Goal: Task Accomplishment & Management: Manage account settings

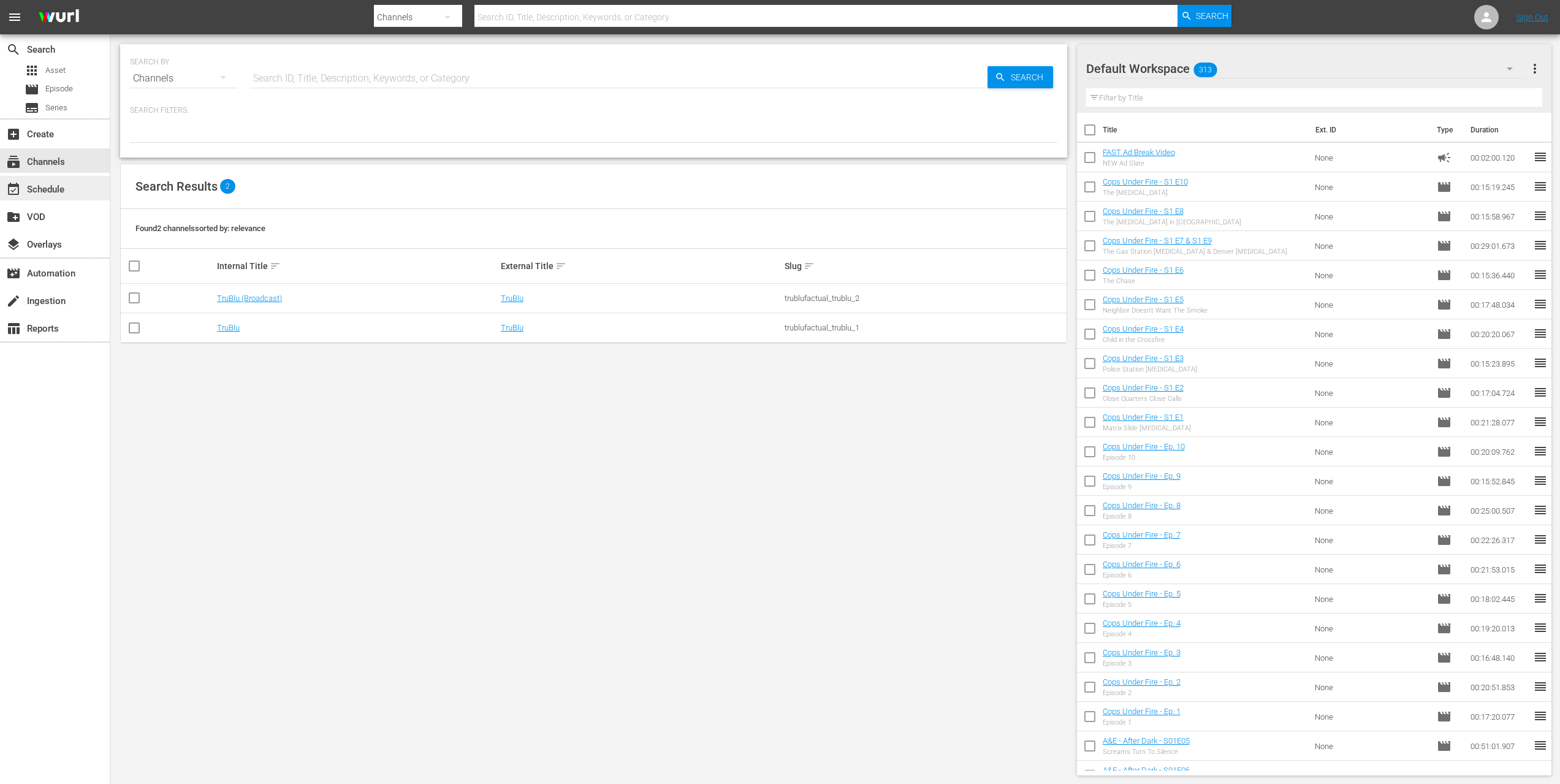
click at [57, 191] on div "event_available Schedule" at bounding box center [34, 188] width 69 height 11
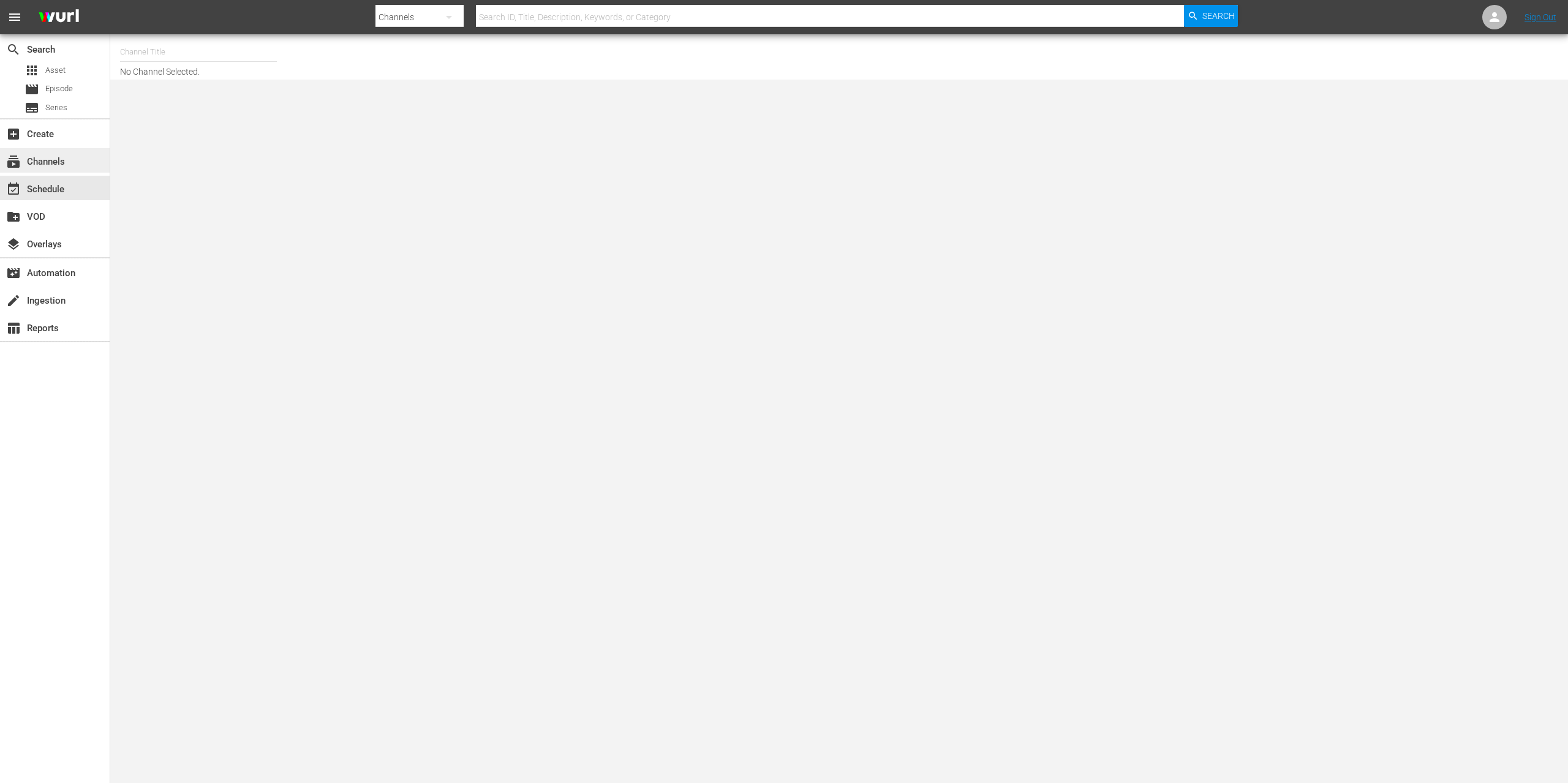
click at [74, 163] on div "subscriptions Channels" at bounding box center [54, 160] width 109 height 24
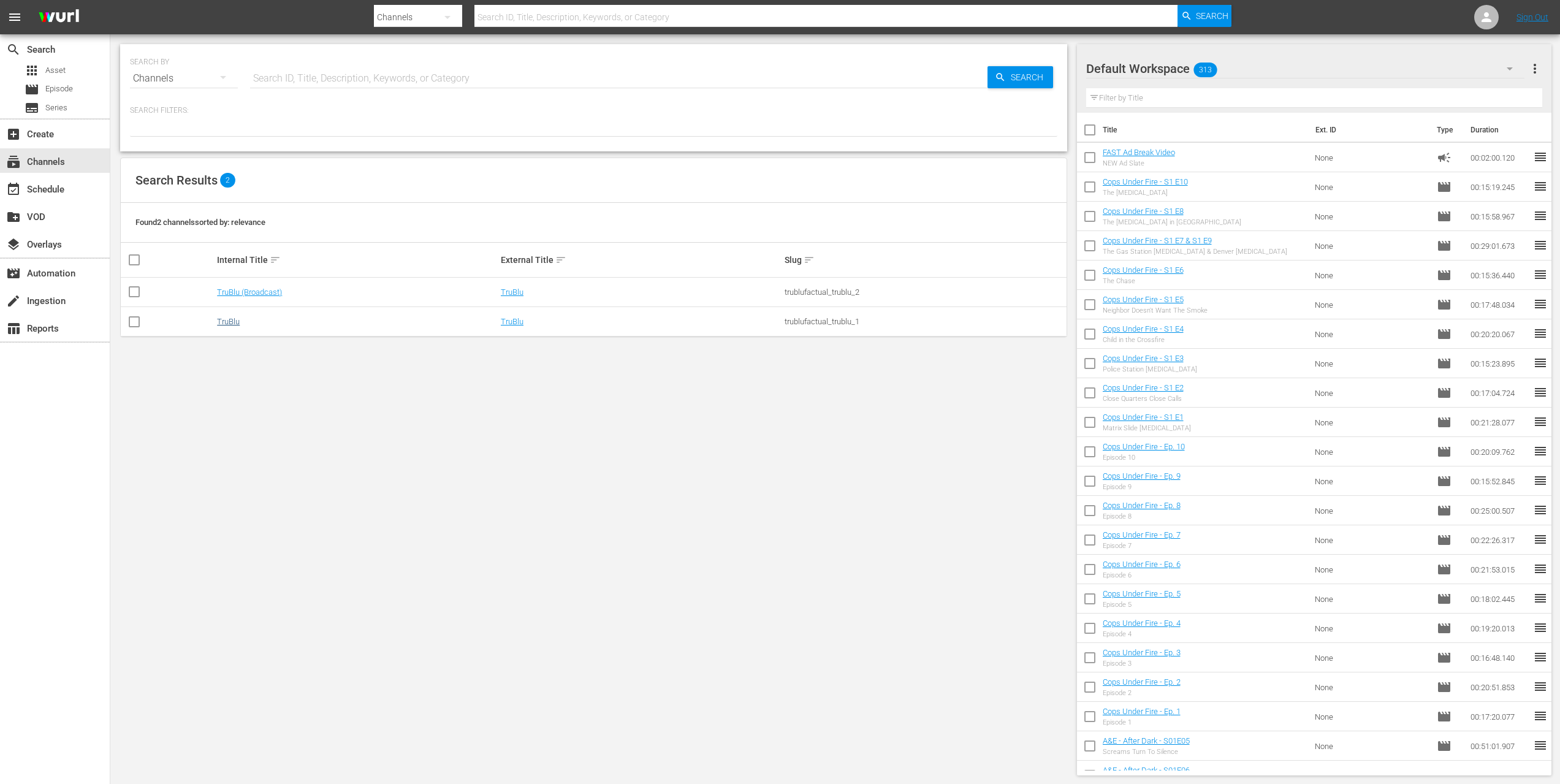
click at [217, 325] on link "TruBlu" at bounding box center [228, 321] width 23 height 9
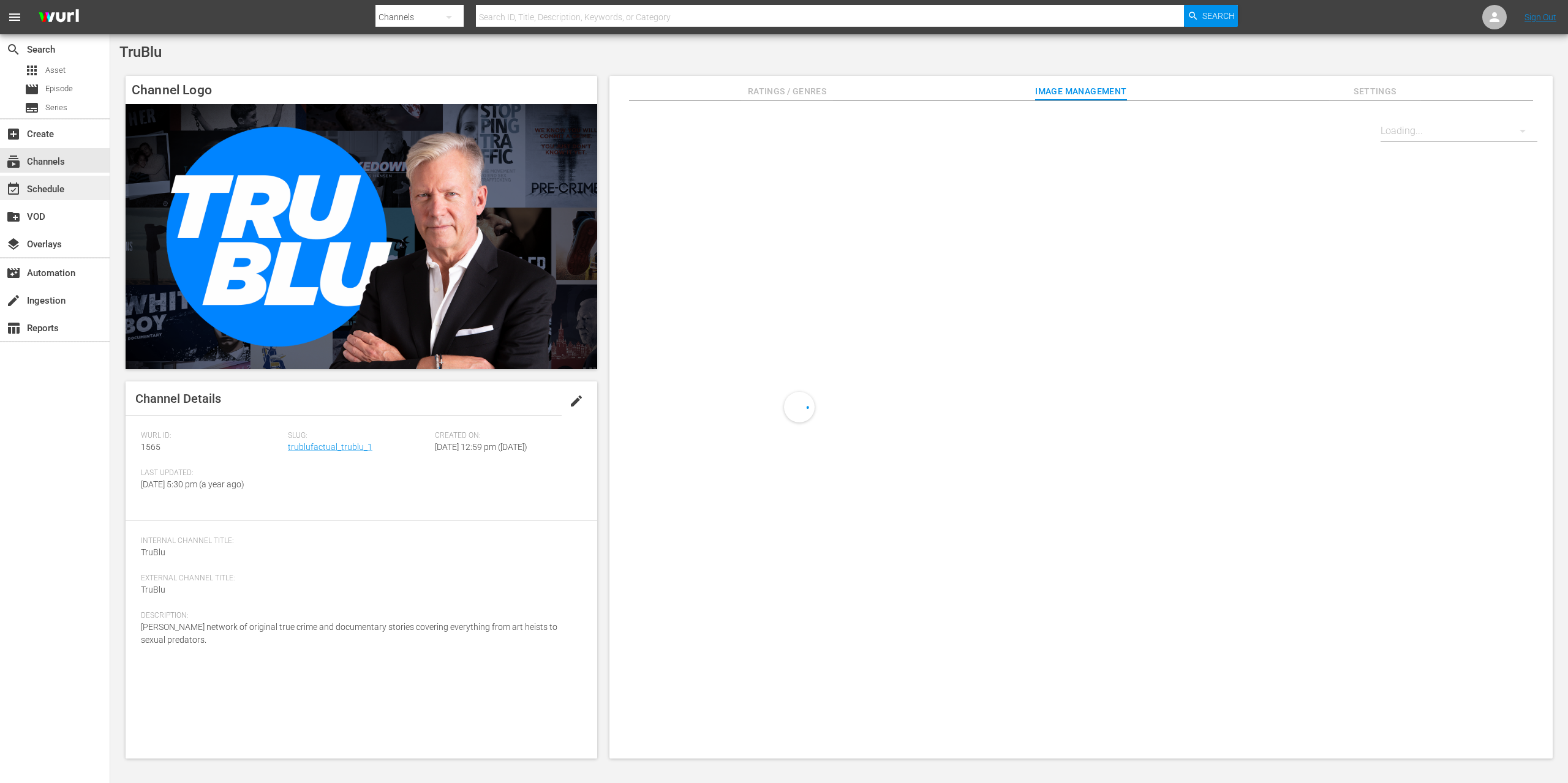
click at [59, 188] on div "event_available Schedule" at bounding box center [34, 187] width 69 height 11
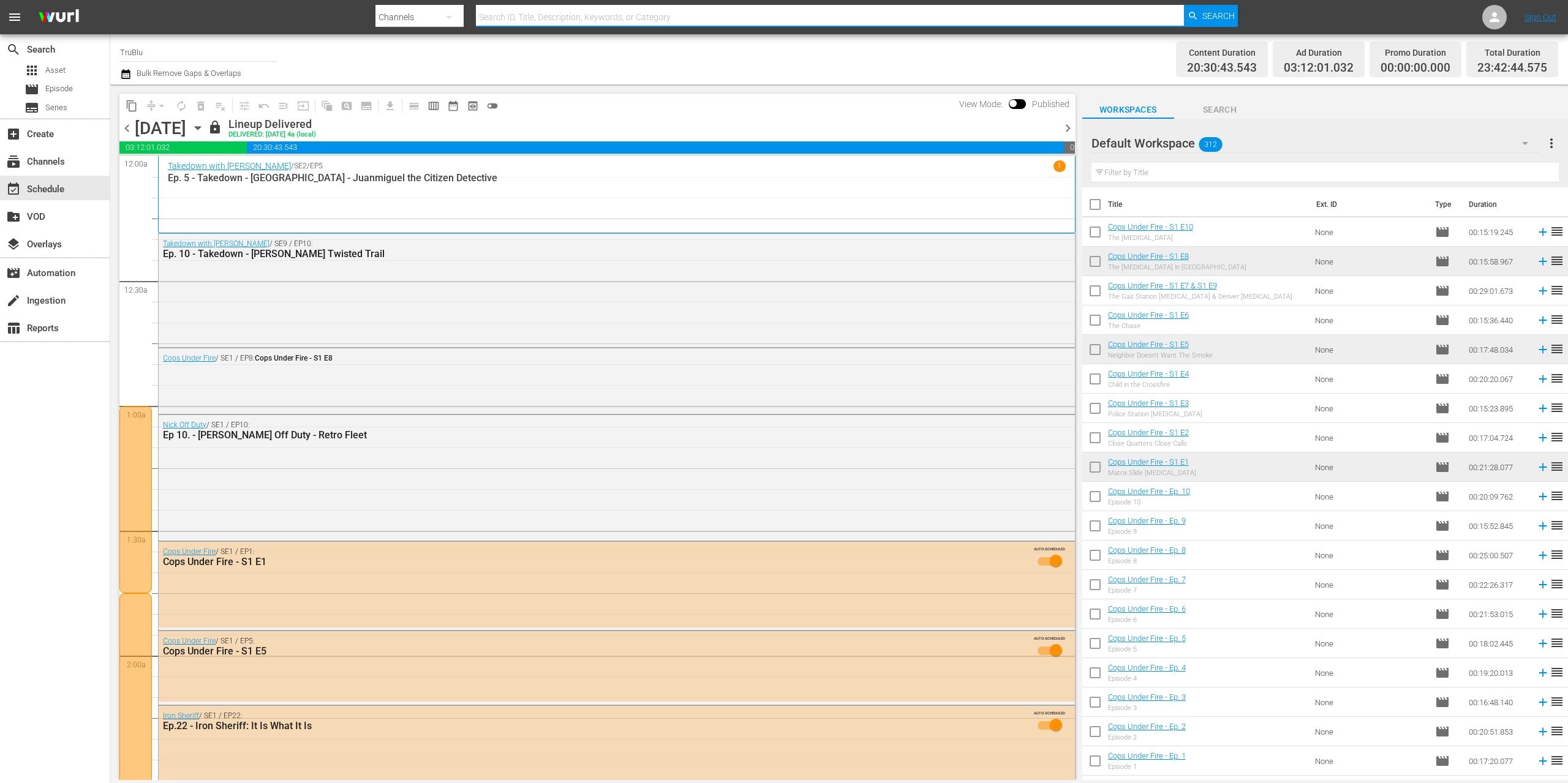
click at [678, 20] on input "text" at bounding box center [830, 17] width 708 height 29
type input "faith healer"
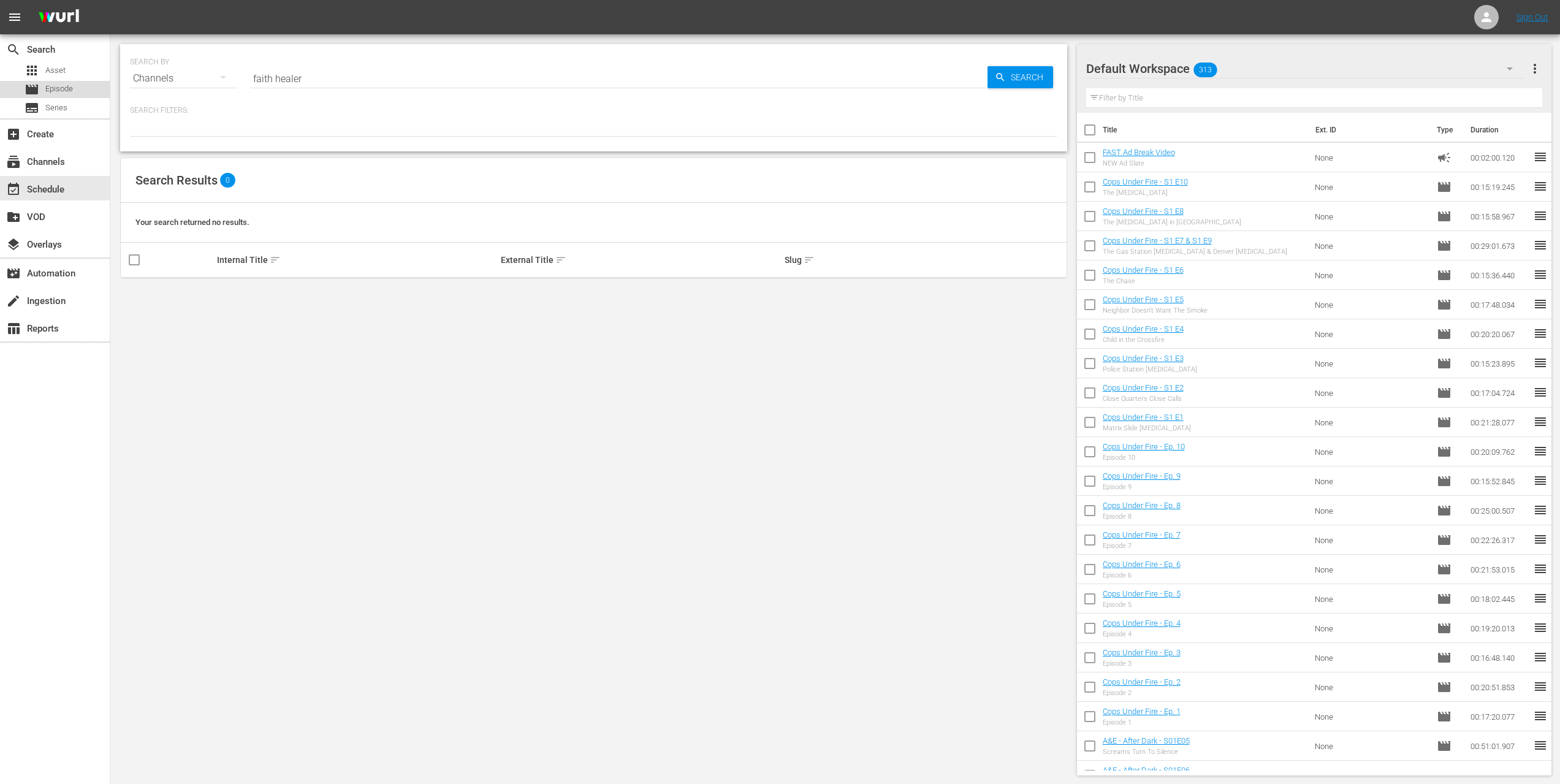
click at [73, 94] on span "Episode" at bounding box center [59, 89] width 28 height 13
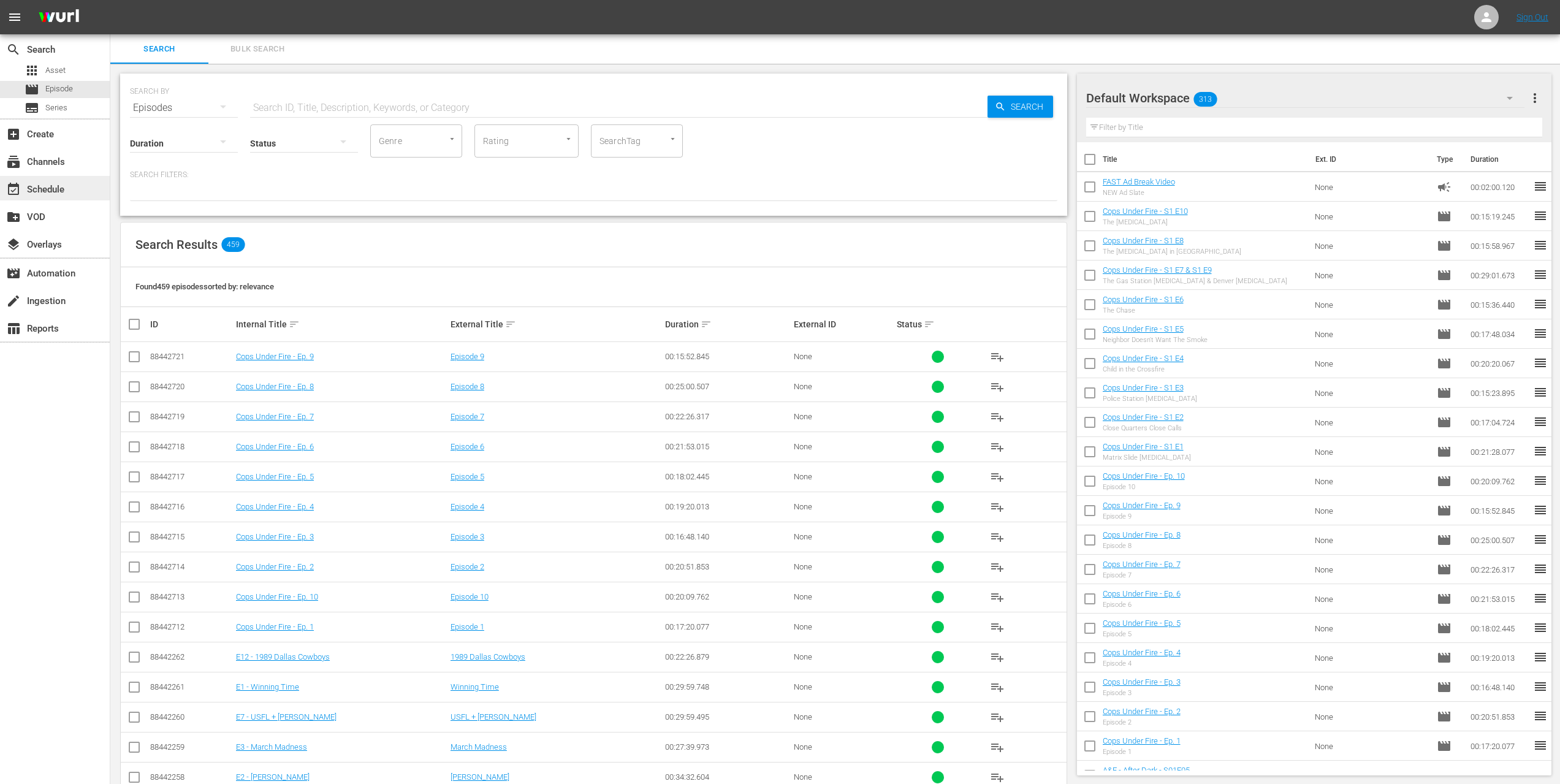
click at [73, 193] on div "event_available Schedule" at bounding box center [54, 188] width 109 height 24
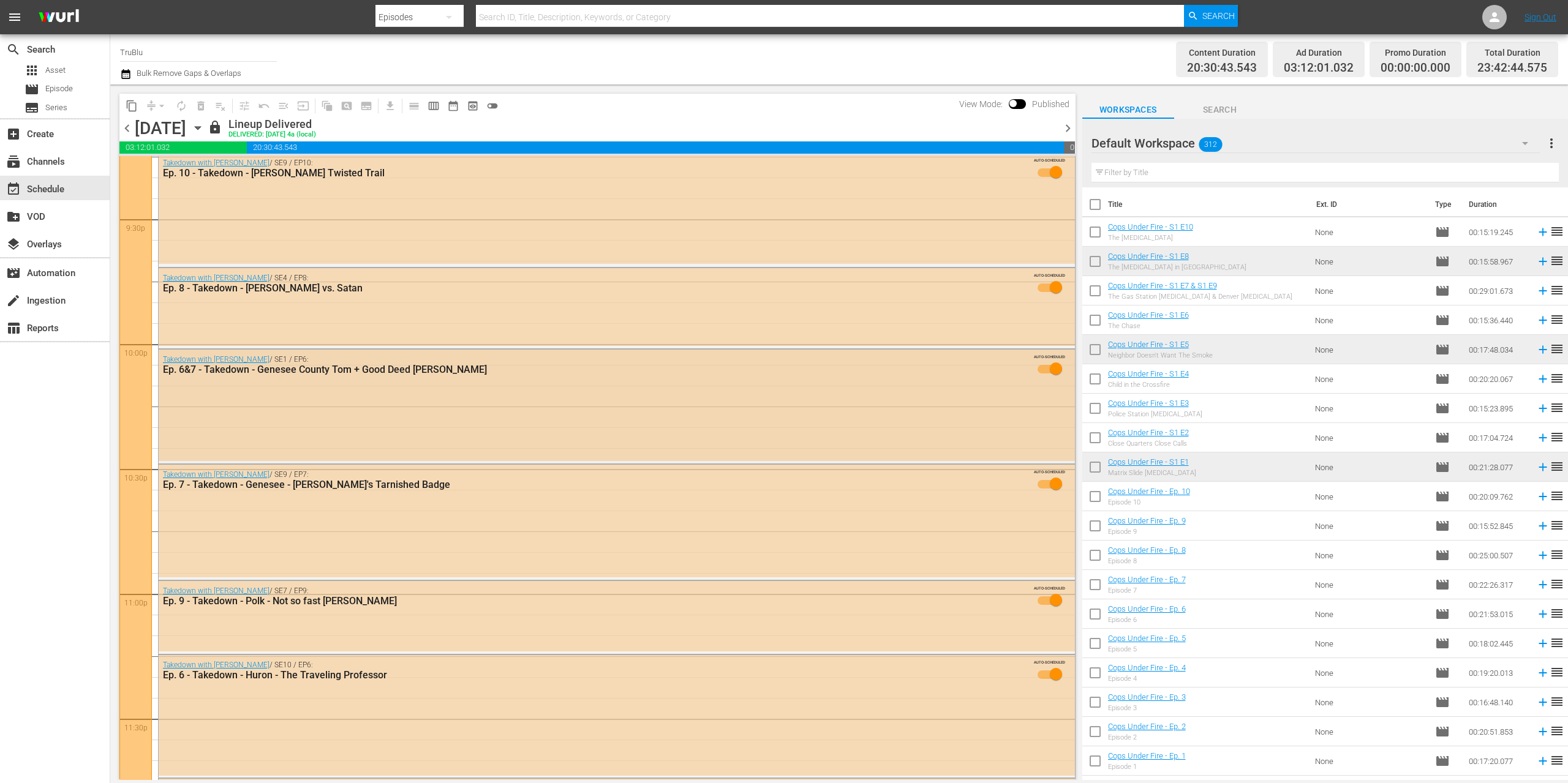
scroll to position [5375, 0]
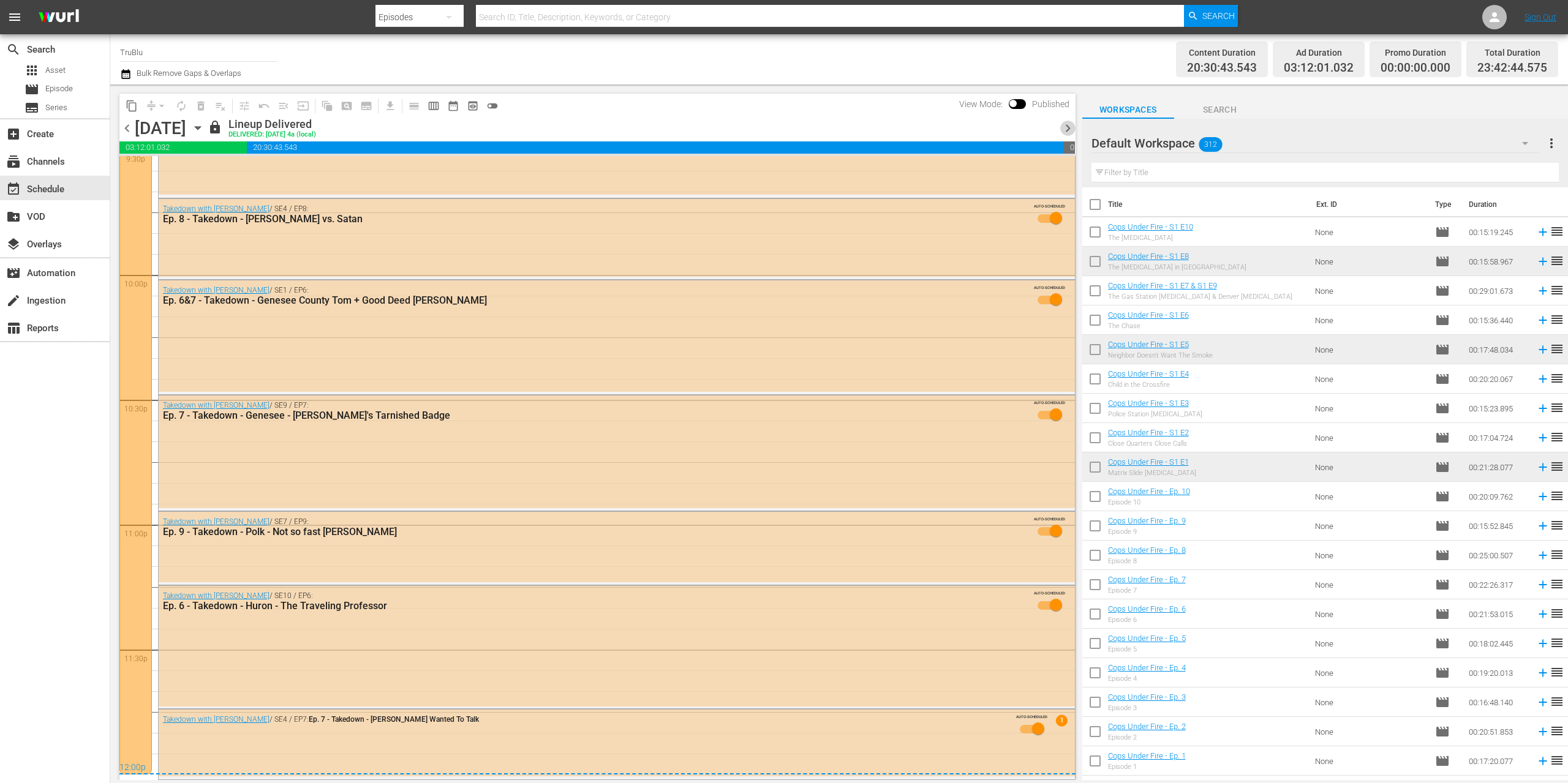
click at [1065, 129] on span "chevron_right" at bounding box center [1068, 128] width 16 height 16
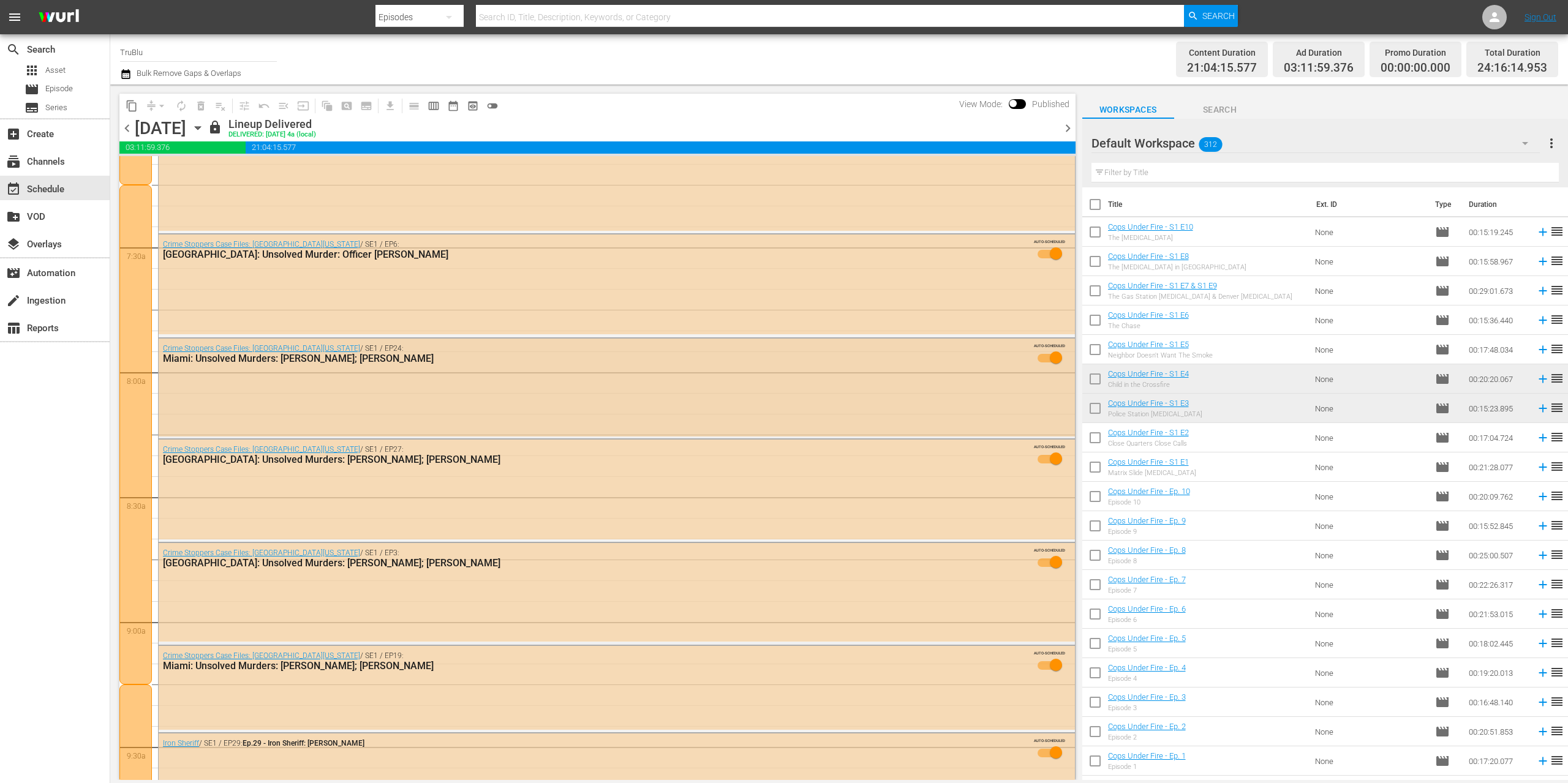
scroll to position [1800, 0]
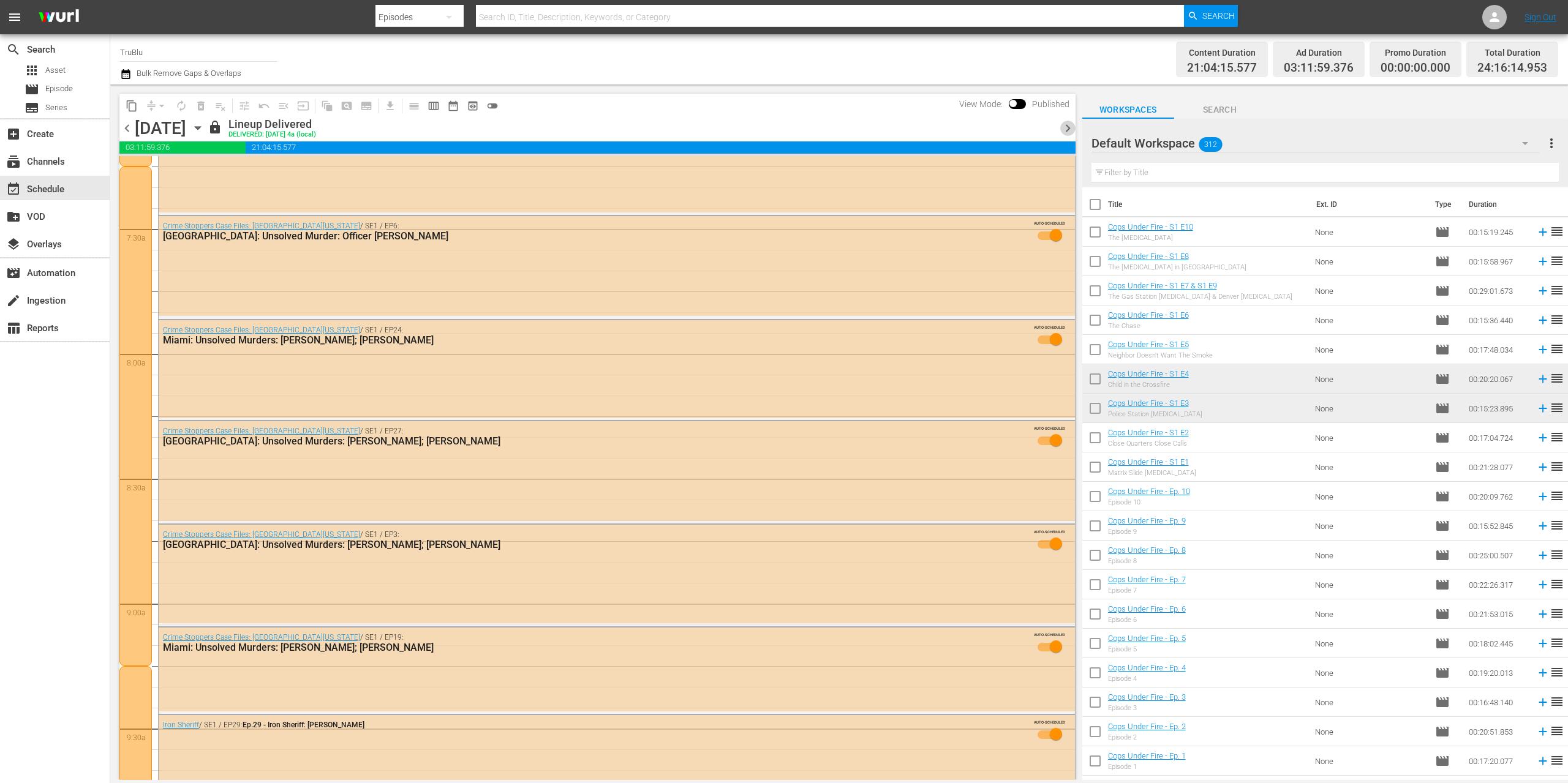
click at [1069, 125] on span "chevron_right" at bounding box center [1068, 128] width 16 height 16
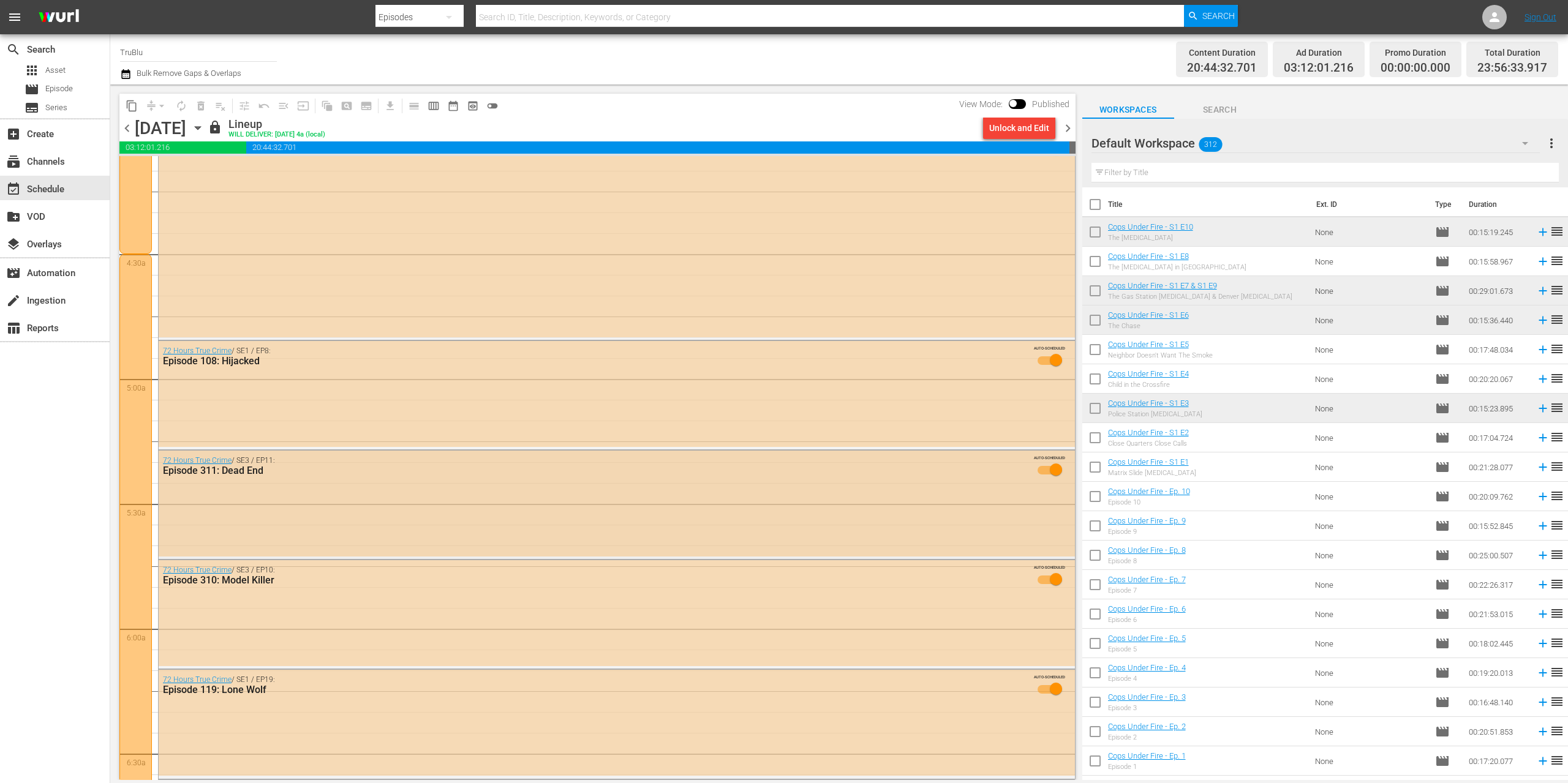
scroll to position [1121, 0]
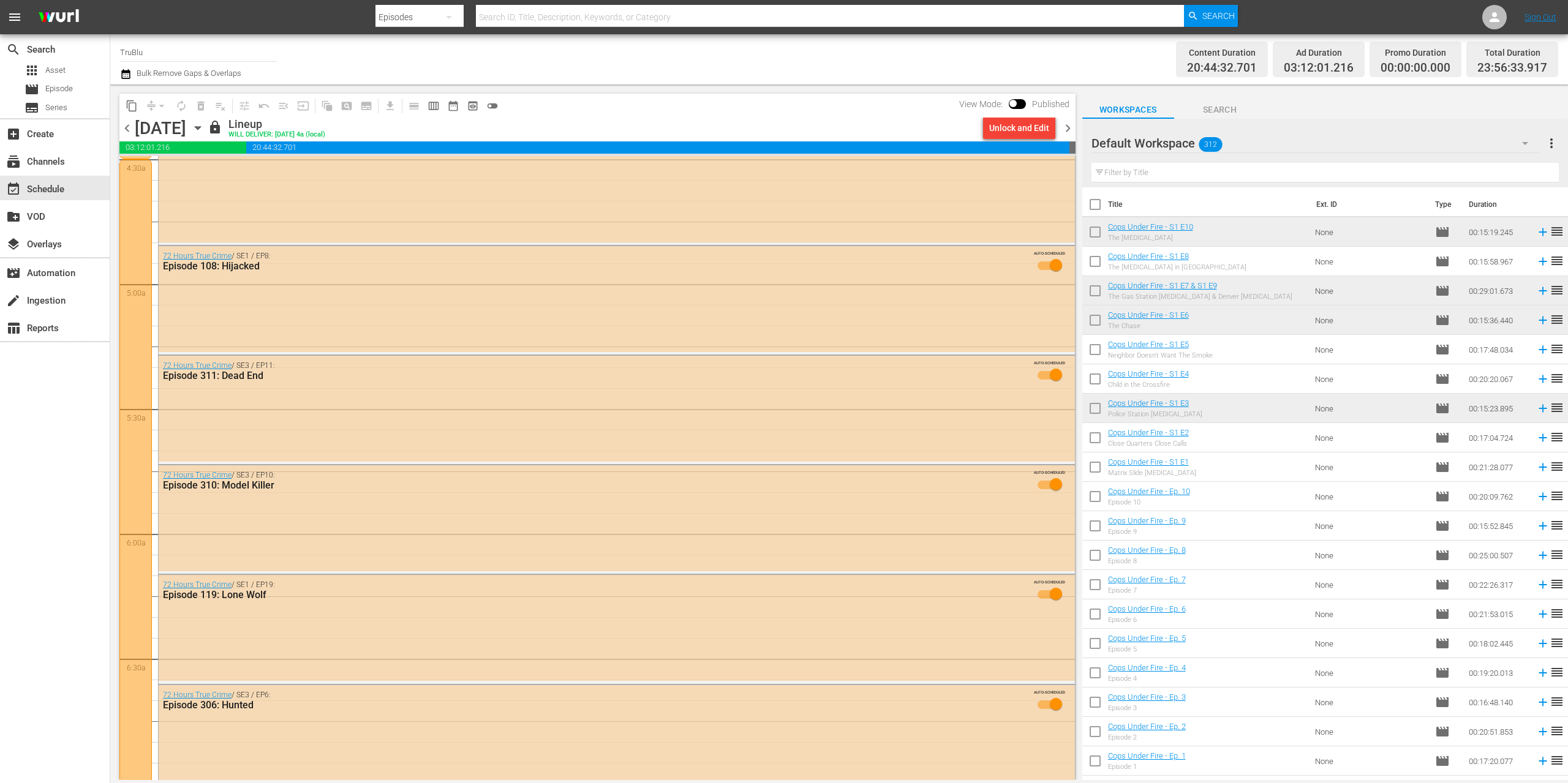
click at [1069, 124] on span "chevron_right" at bounding box center [1068, 128] width 16 height 16
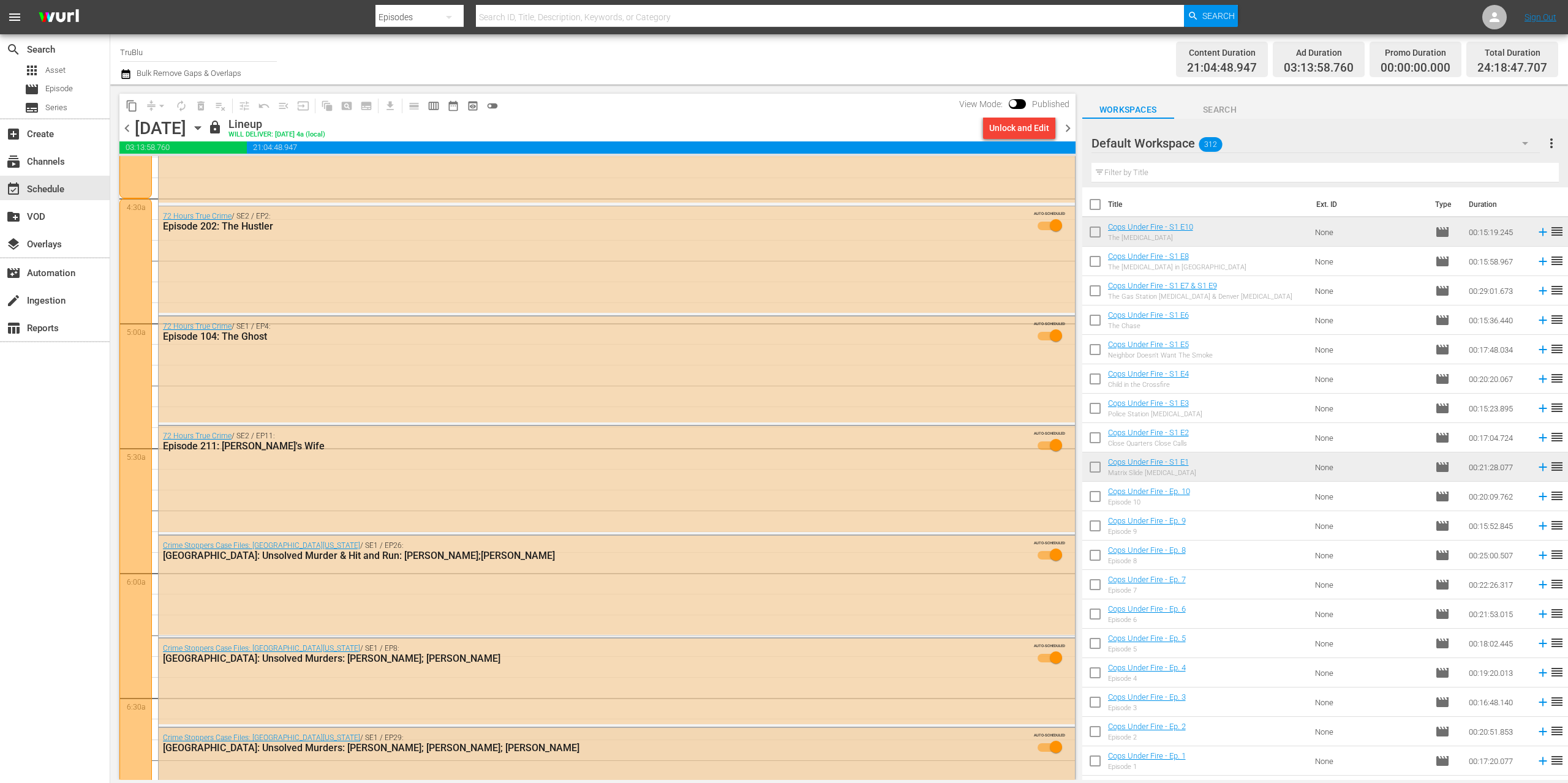
scroll to position [1466, 0]
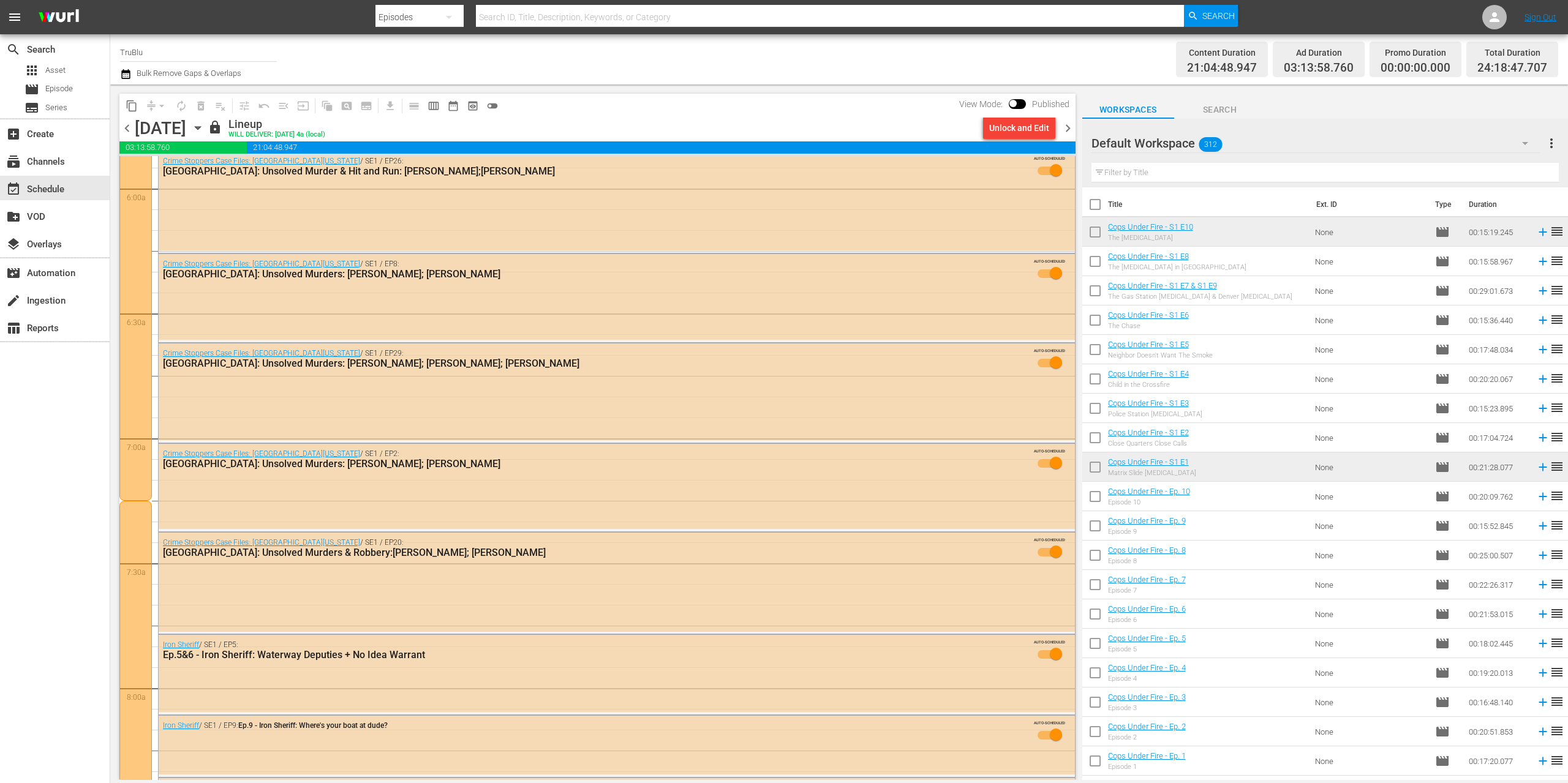
click at [1069, 129] on span "chevron_right" at bounding box center [1068, 128] width 16 height 16
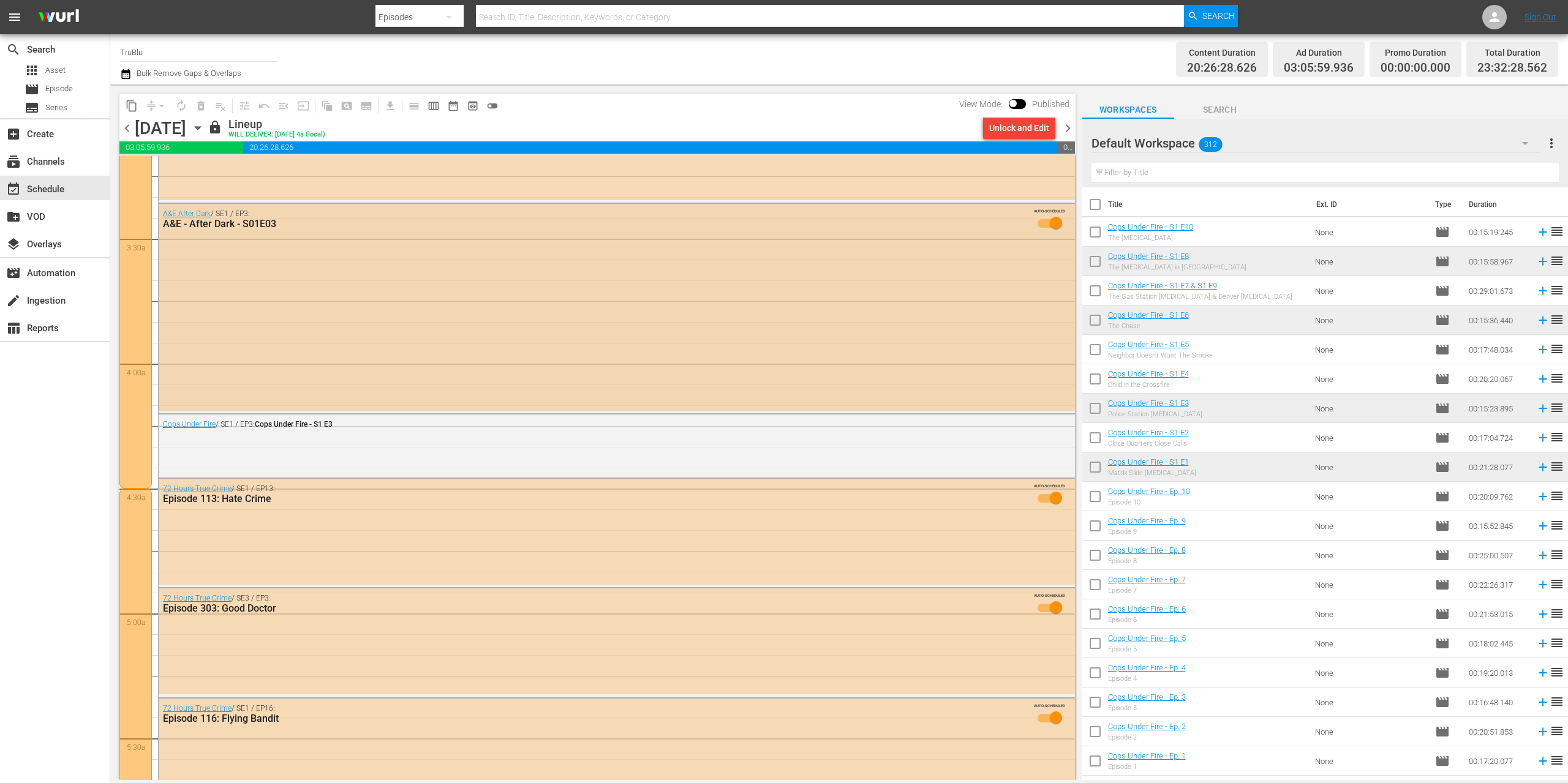
scroll to position [692, 0]
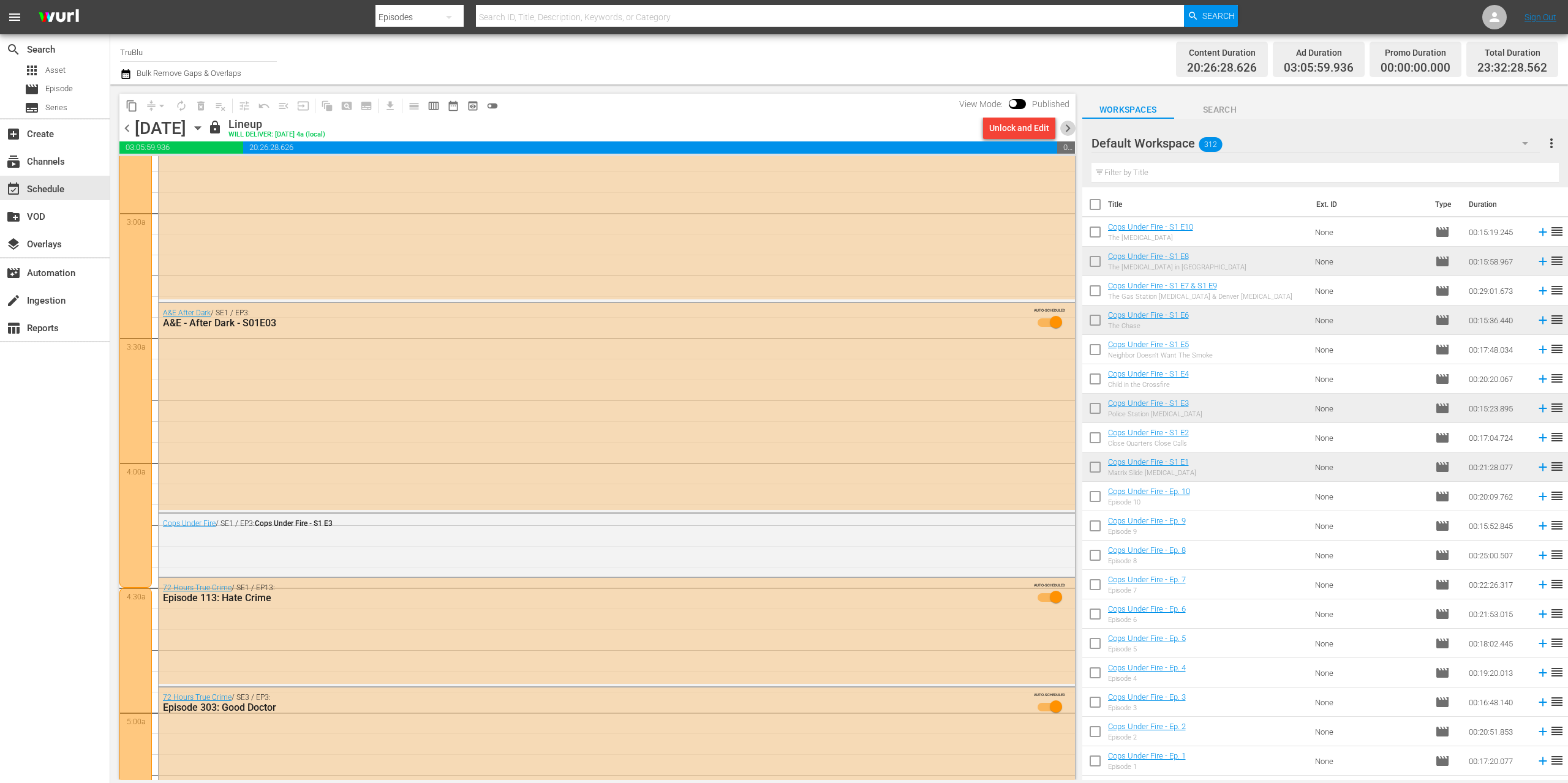
click at [1069, 128] on span "chevron_right" at bounding box center [1068, 128] width 16 height 16
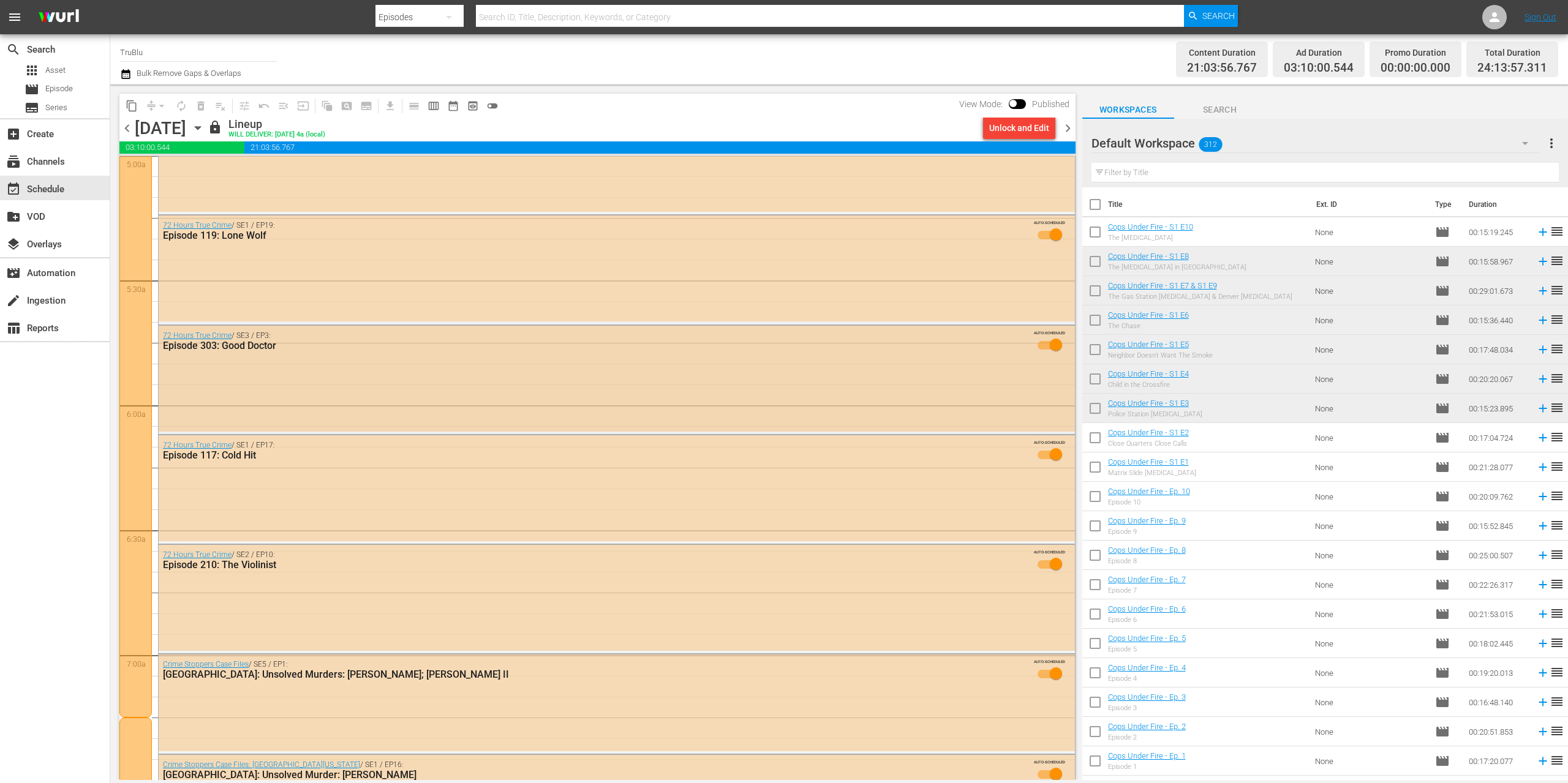
scroll to position [1324, 0]
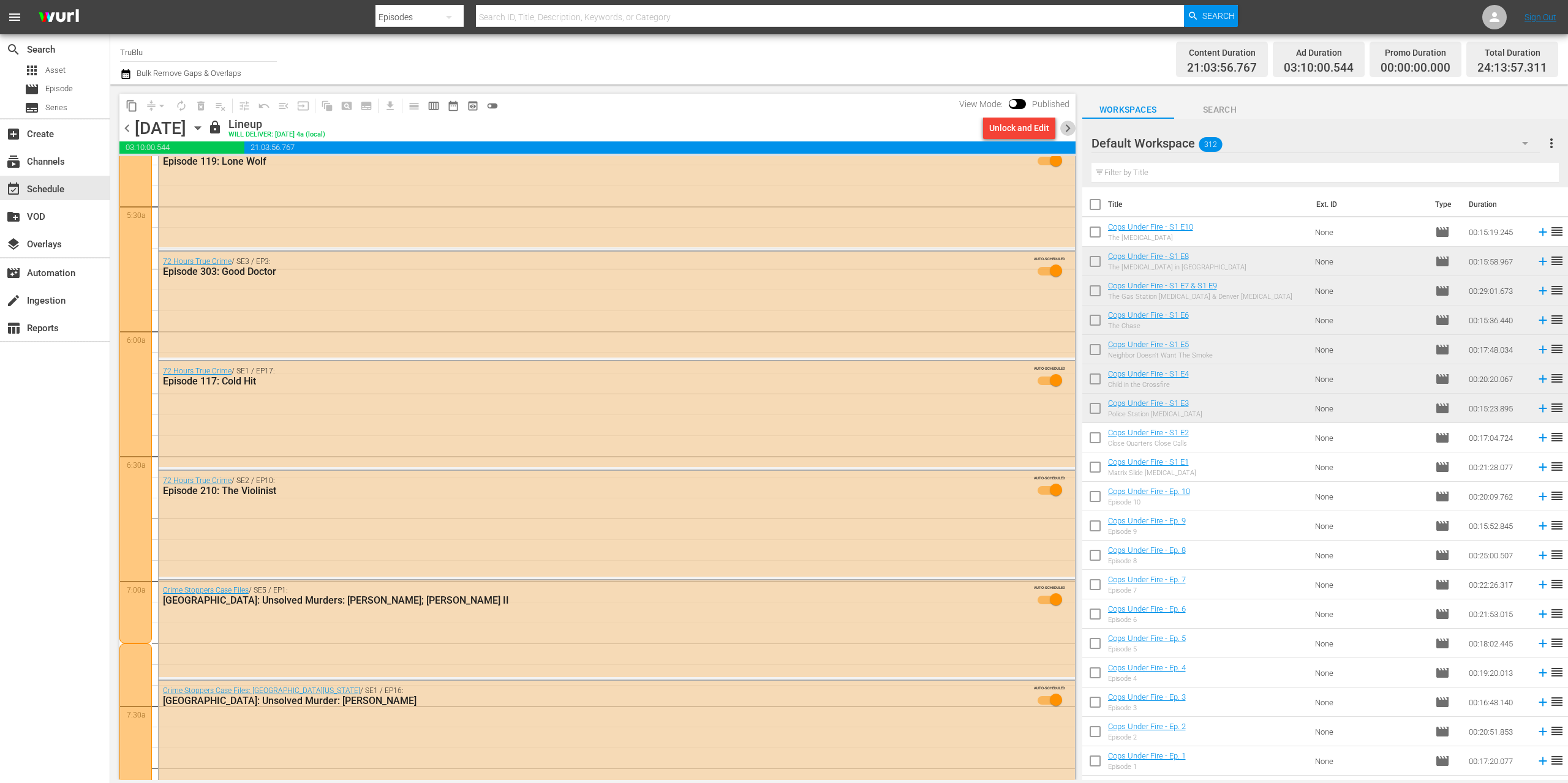
click at [1066, 125] on span "chevron_right" at bounding box center [1068, 128] width 16 height 16
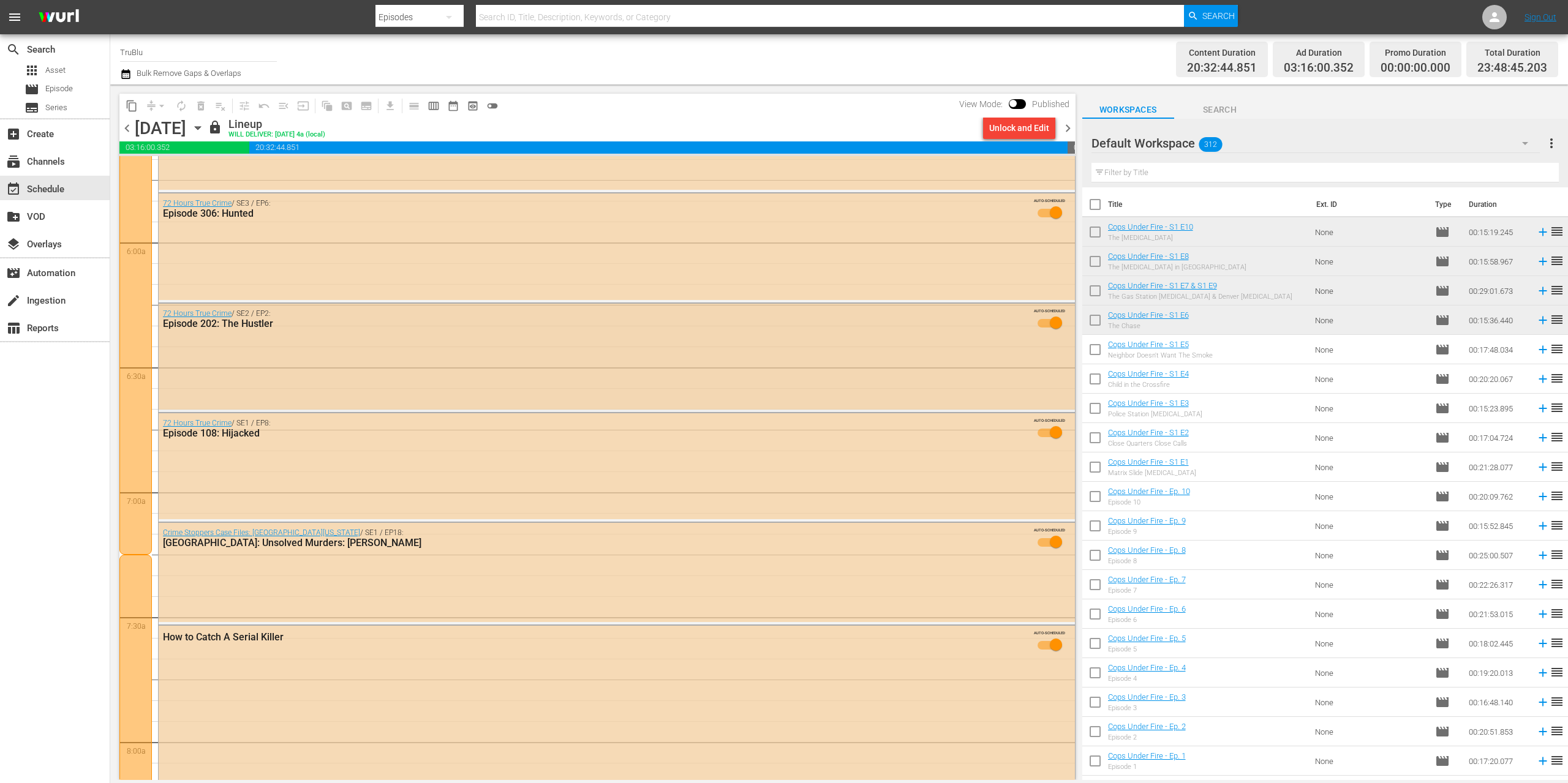
scroll to position [1691, 0]
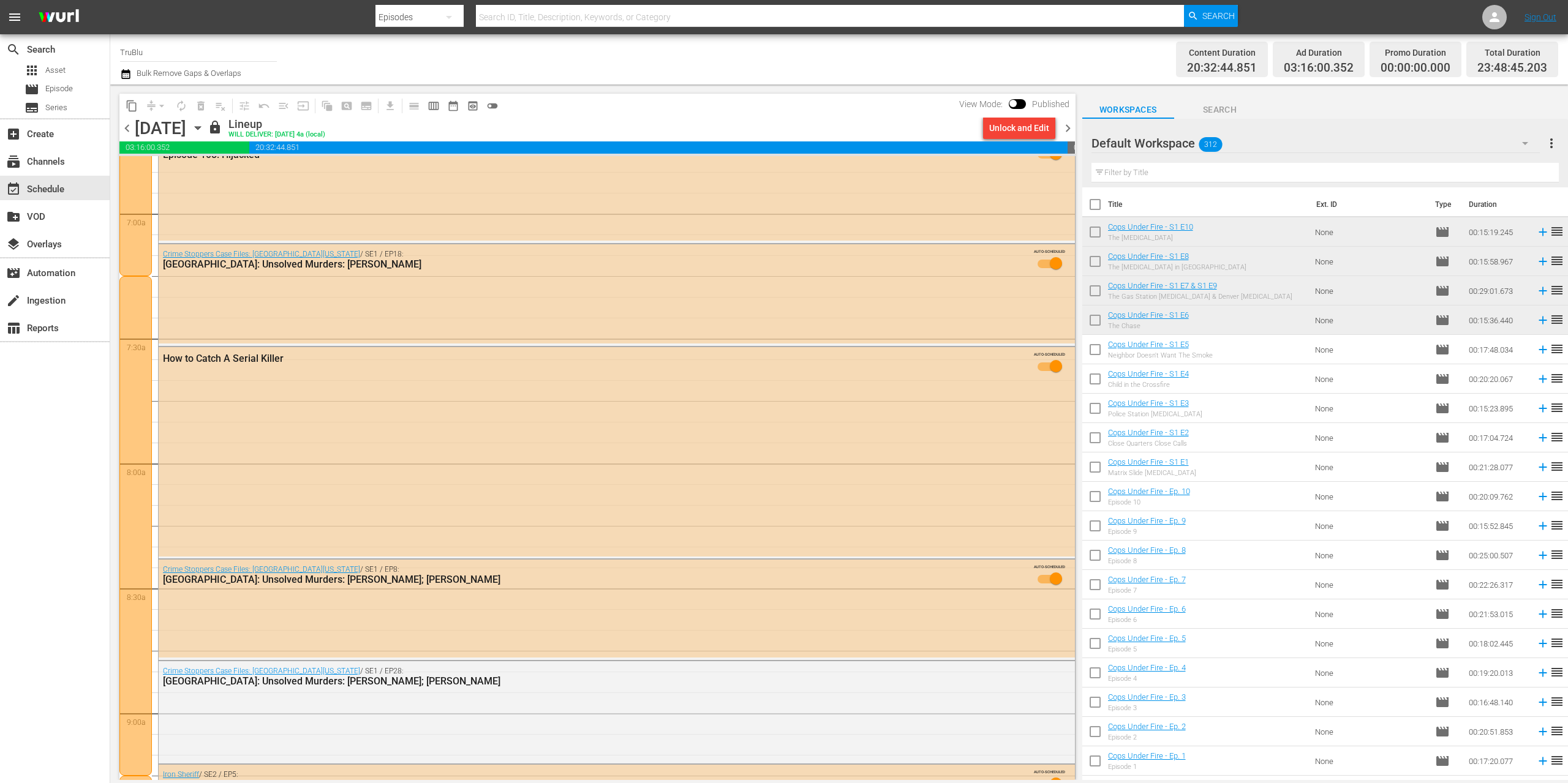
click at [1065, 128] on span "chevron_right" at bounding box center [1068, 128] width 16 height 16
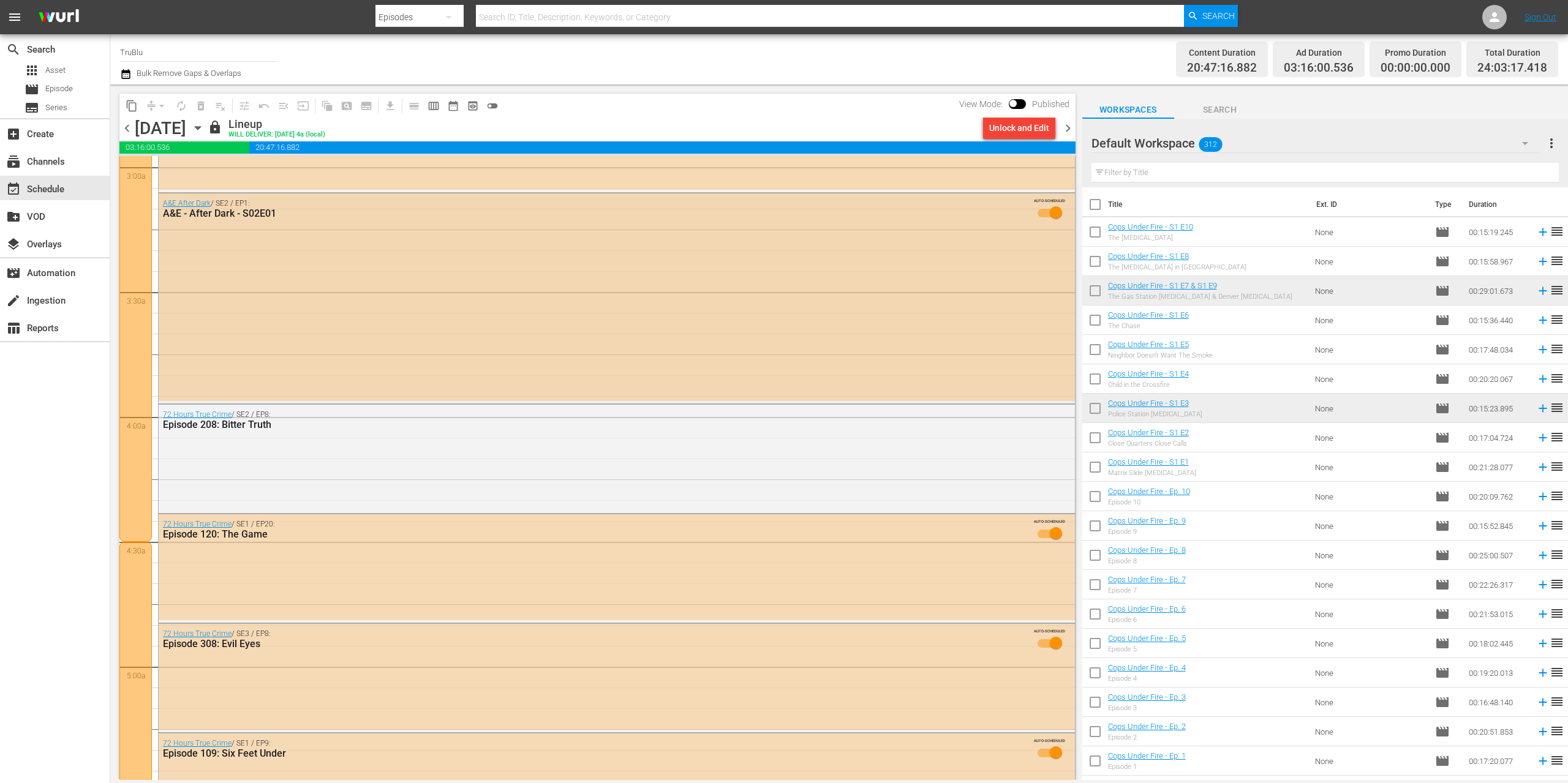
scroll to position [636, 0]
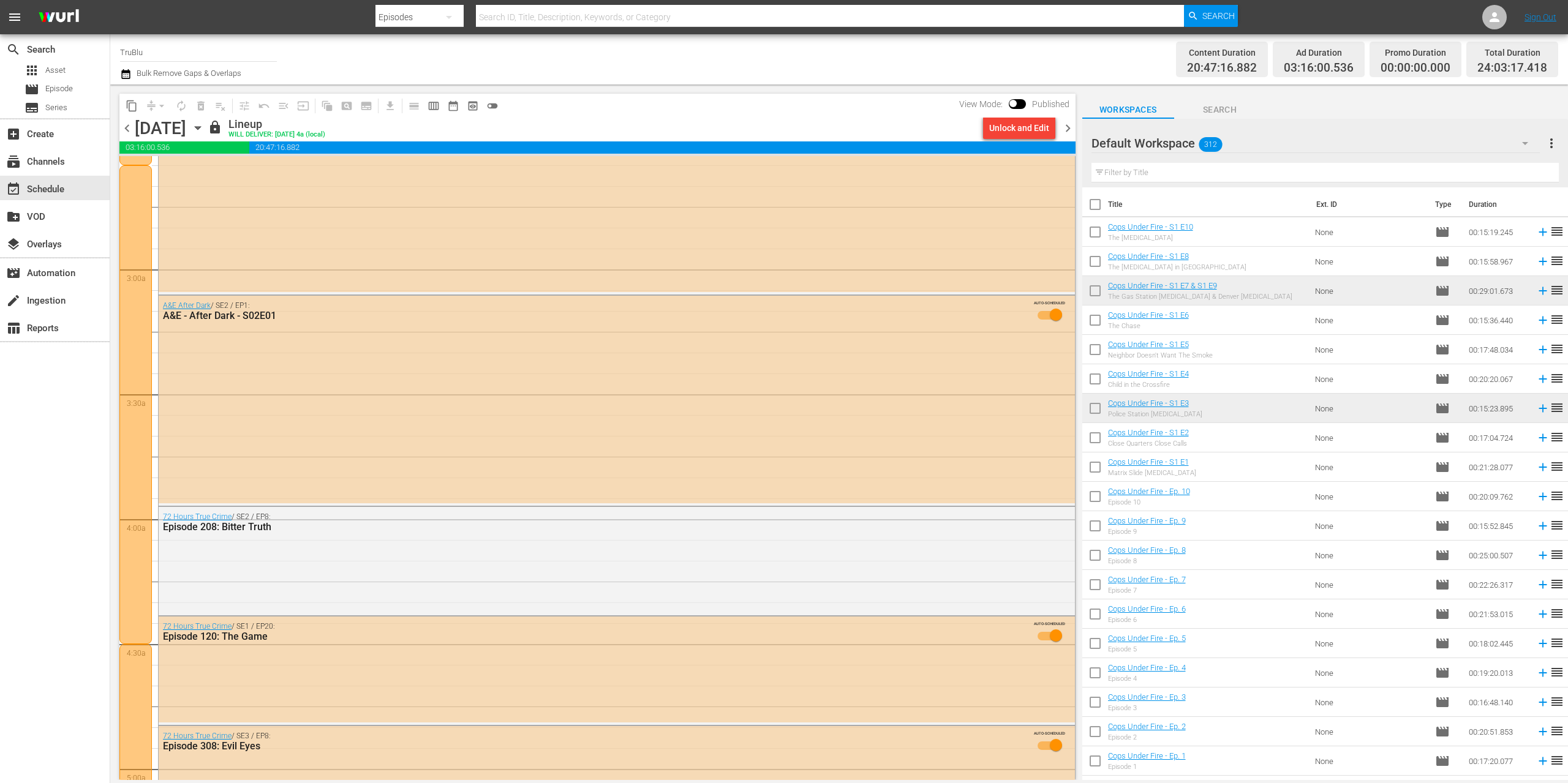
click at [1065, 126] on span "chevron_right" at bounding box center [1068, 128] width 16 height 16
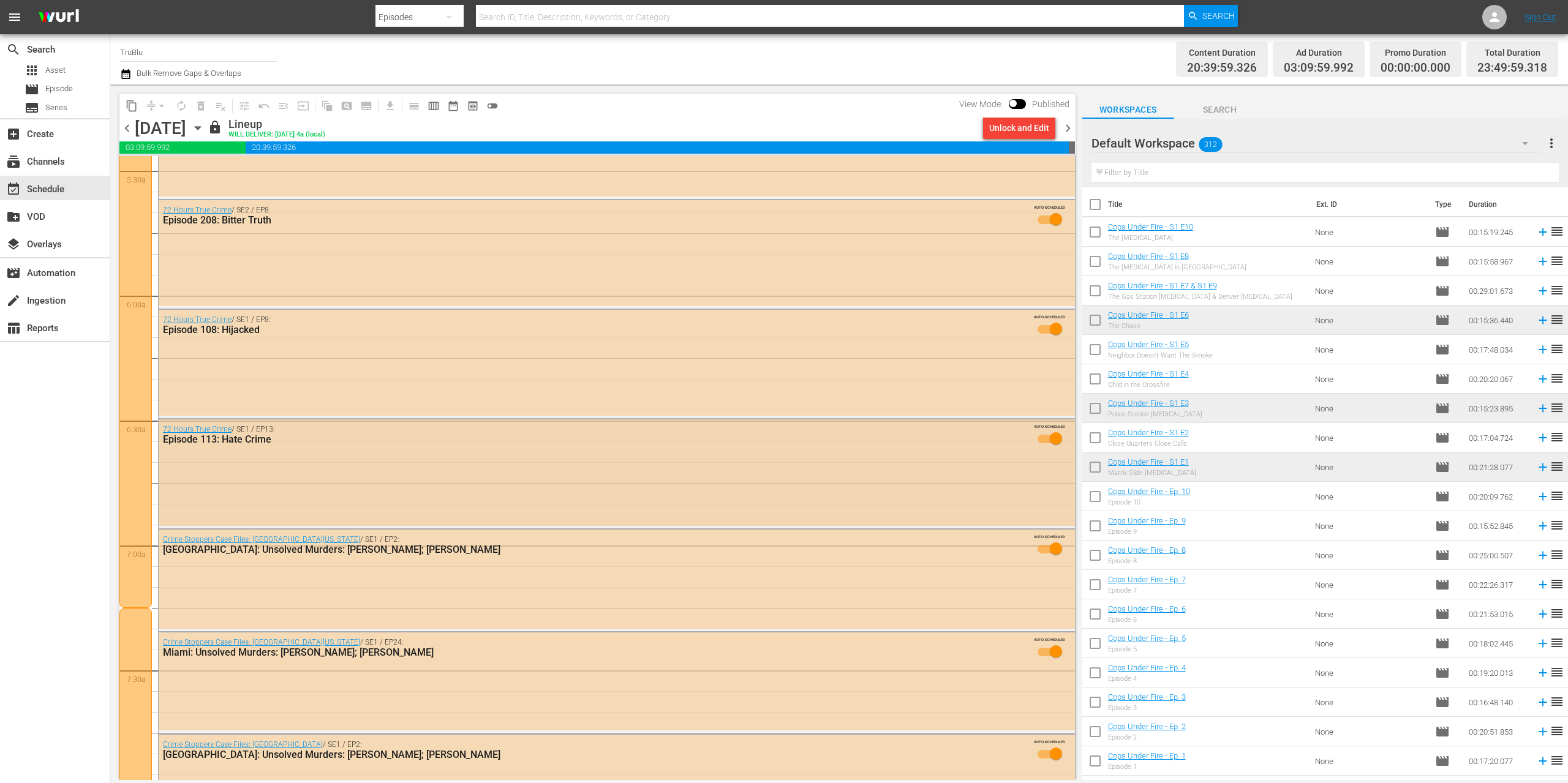
scroll to position [1512, 0]
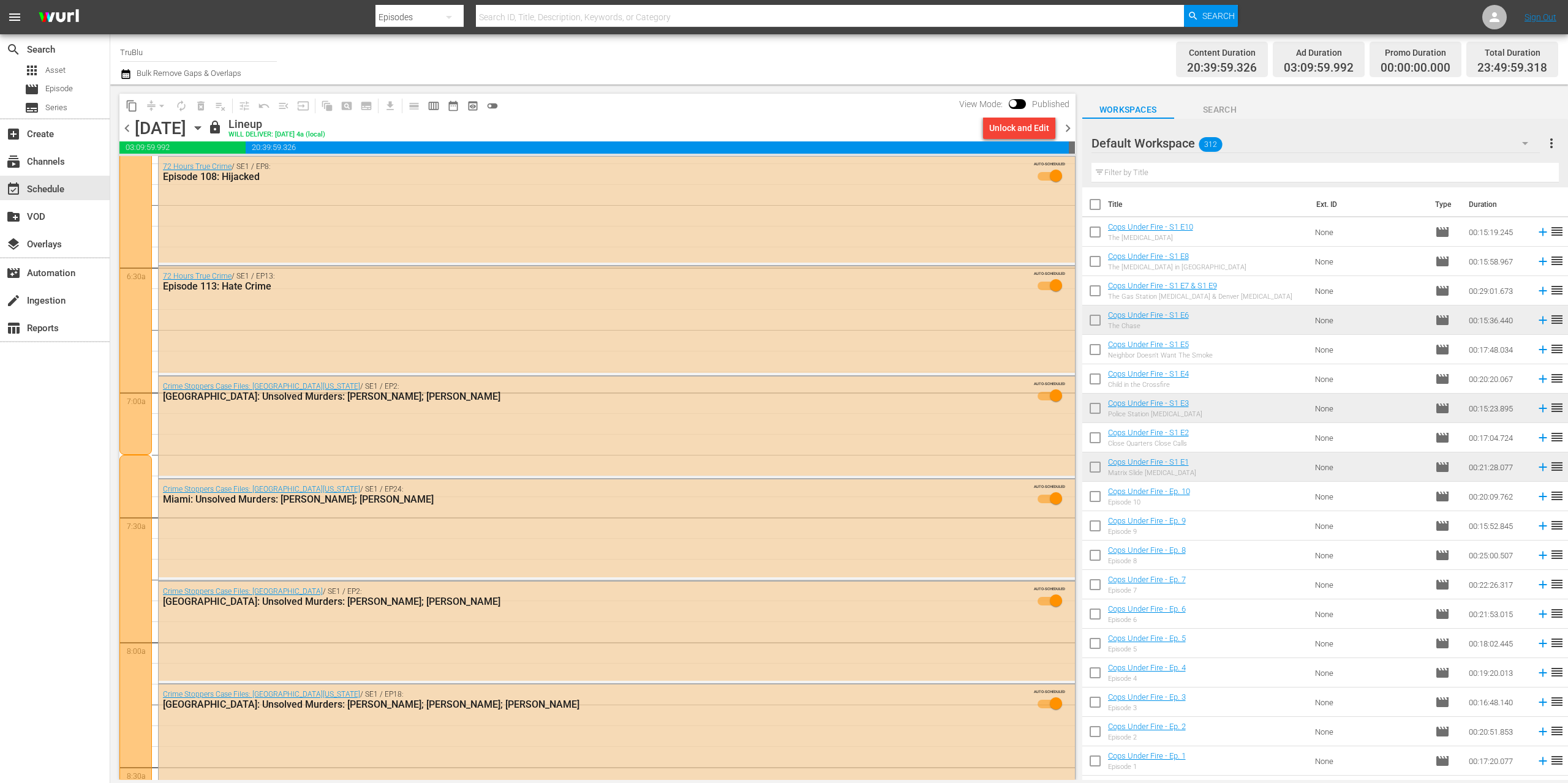
click at [1066, 129] on span "chevron_right" at bounding box center [1068, 128] width 16 height 16
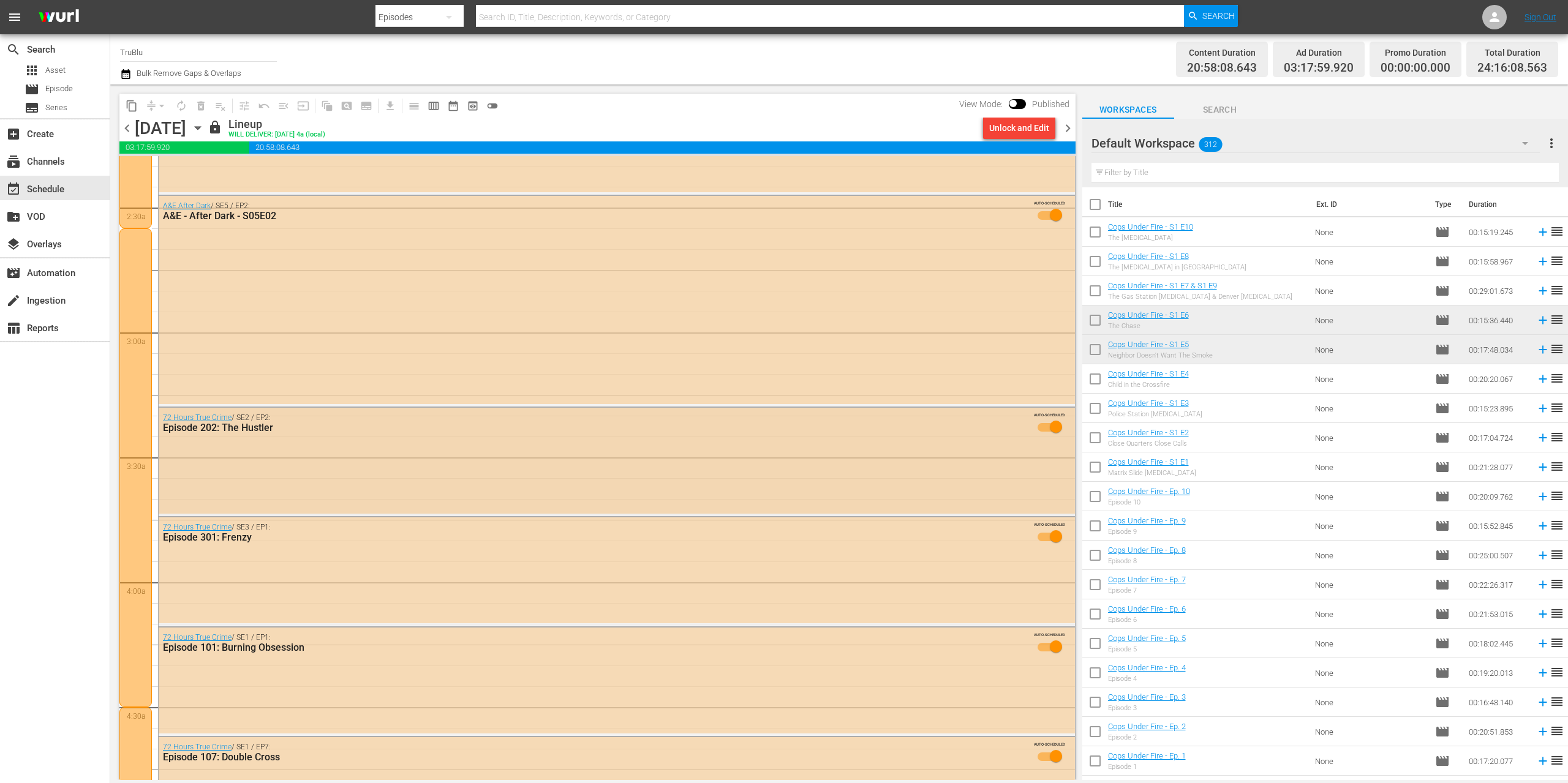
scroll to position [524, 0]
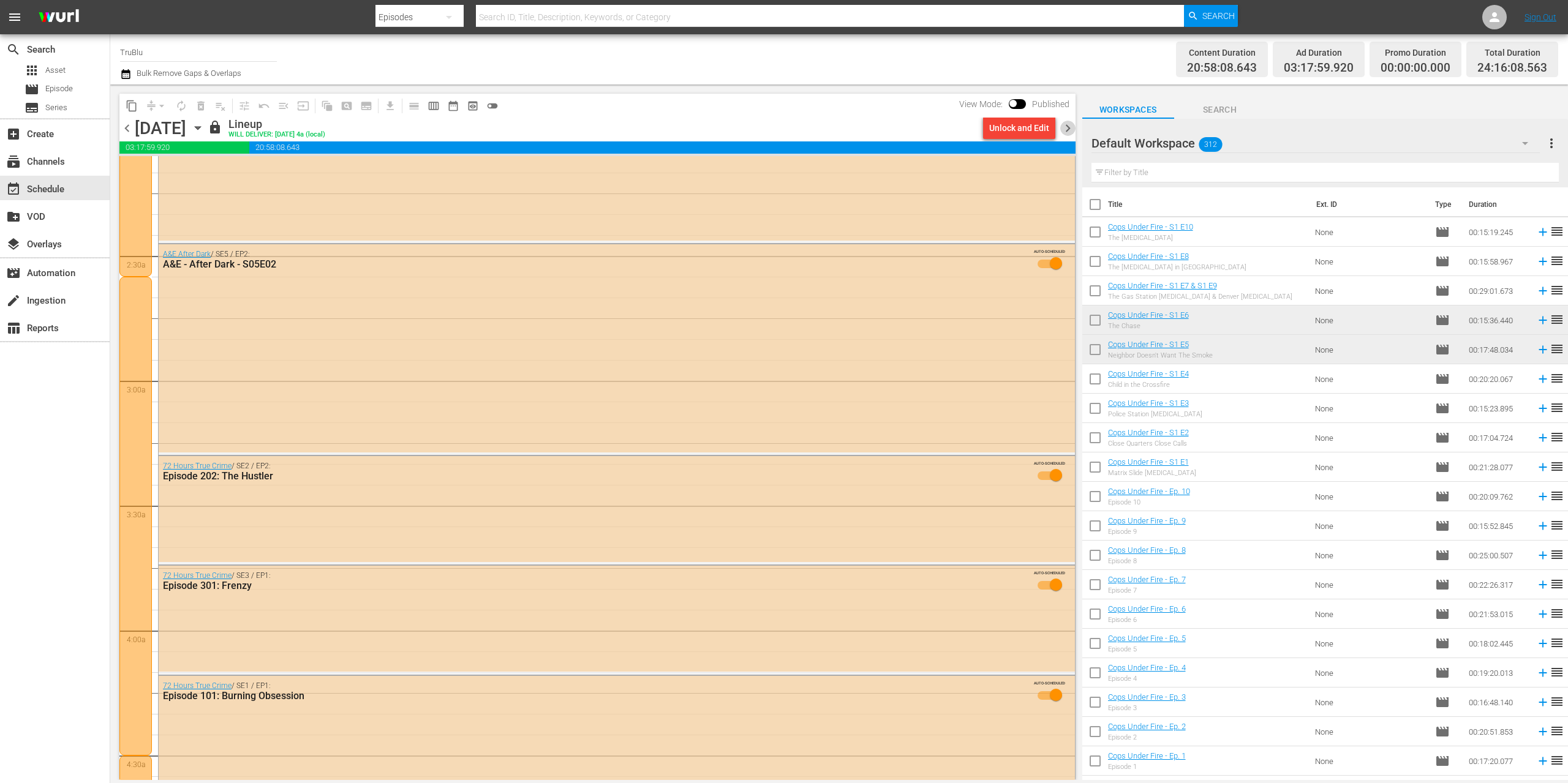
click at [1068, 127] on span "chevron_right" at bounding box center [1068, 128] width 16 height 16
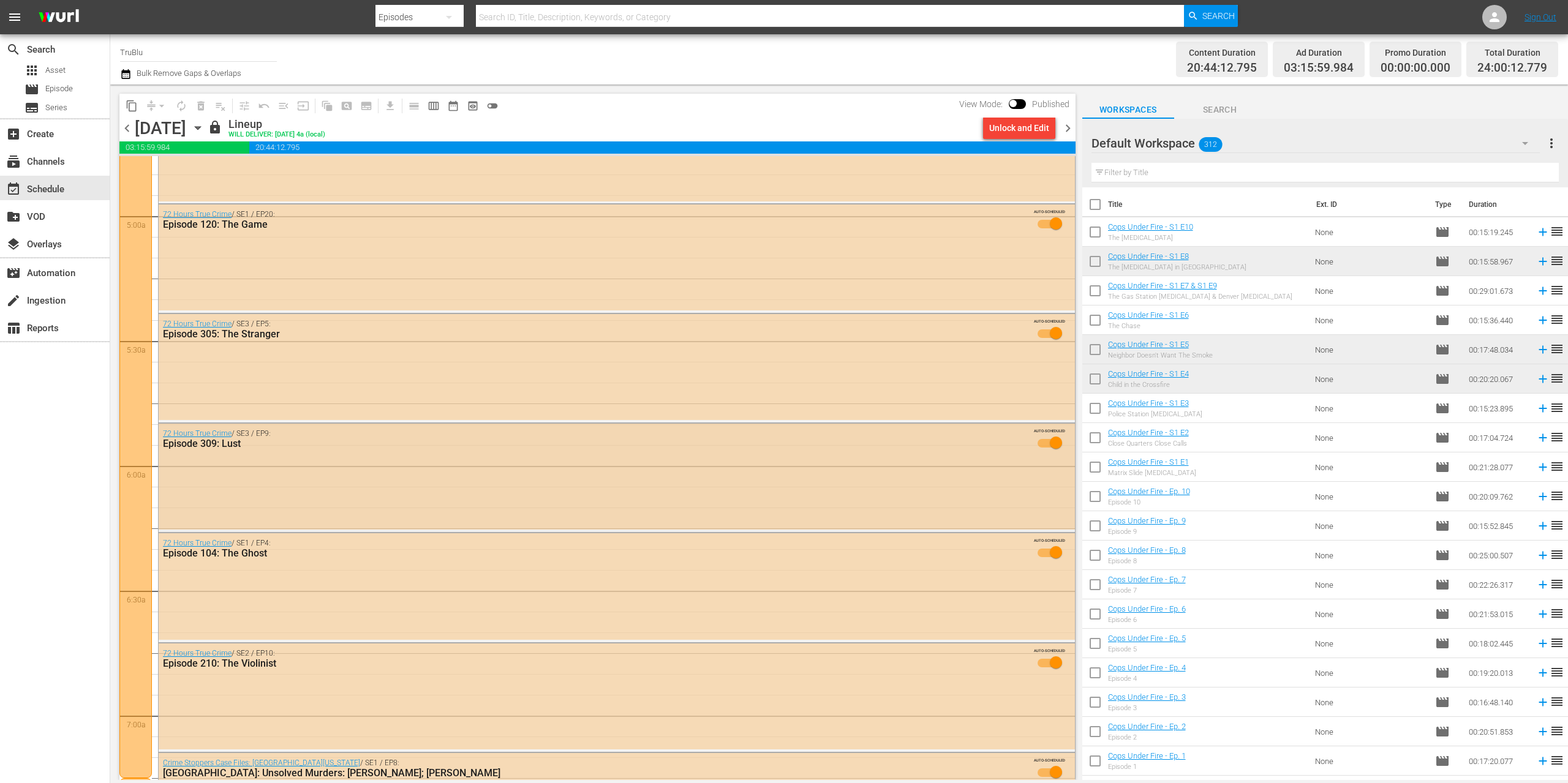
scroll to position [1356, 0]
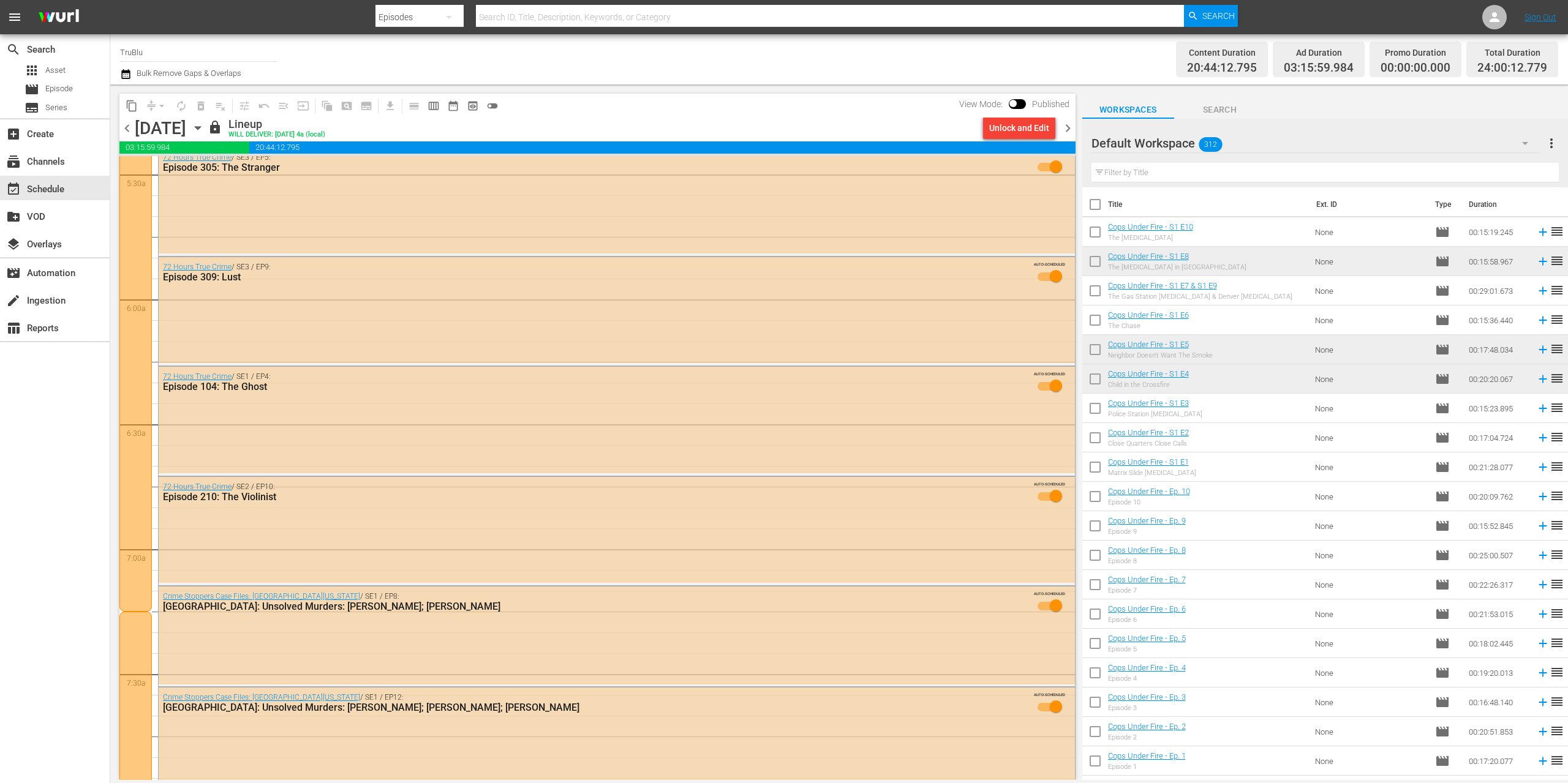
click at [1063, 129] on span "chevron_right" at bounding box center [1068, 128] width 16 height 16
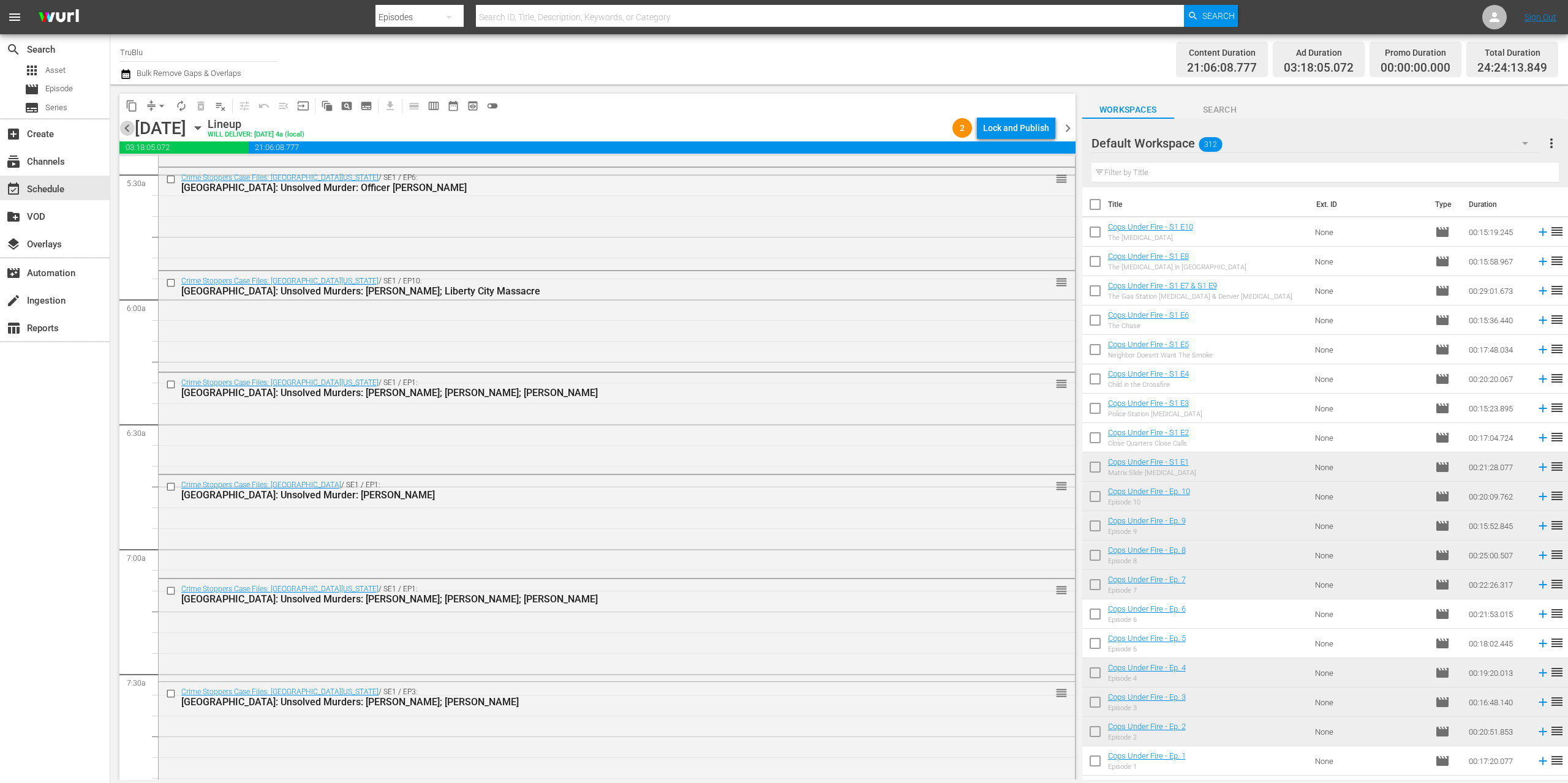
click at [124, 130] on span "chevron_left" at bounding box center [127, 128] width 16 height 16
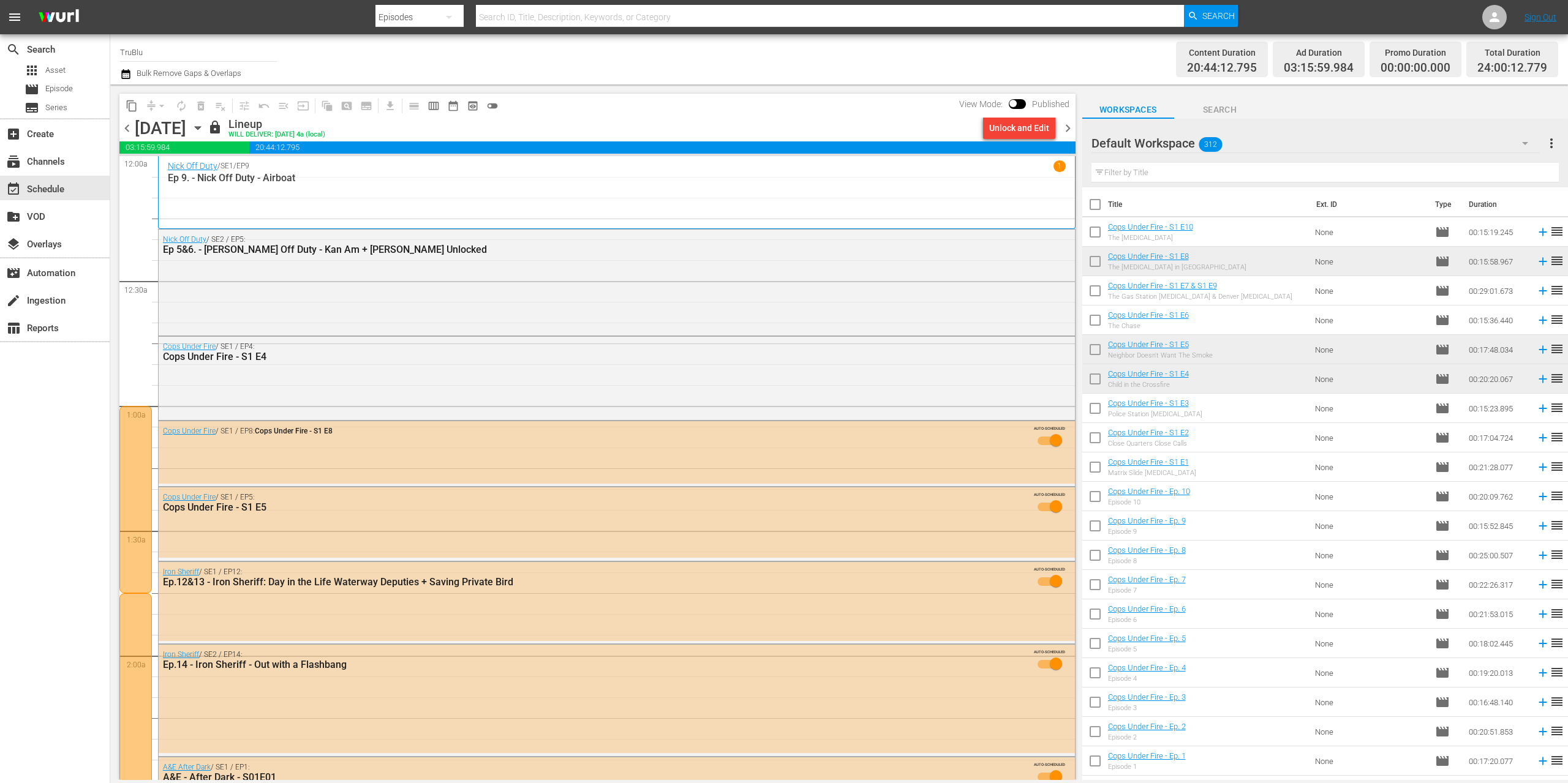
click at [127, 127] on span "chevron_left" at bounding box center [127, 128] width 16 height 16
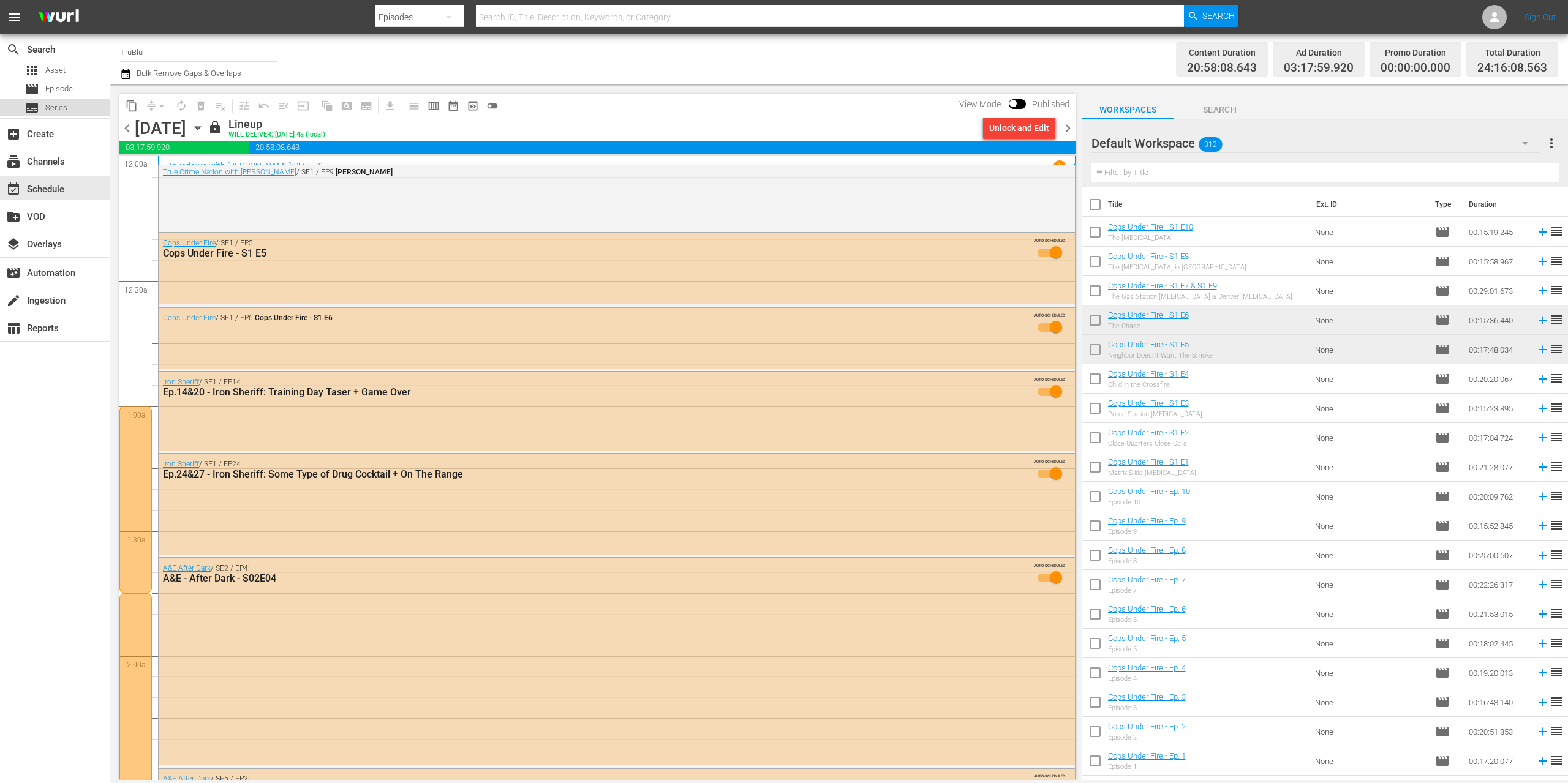
click at [61, 106] on span "Series" at bounding box center [56, 108] width 22 height 12
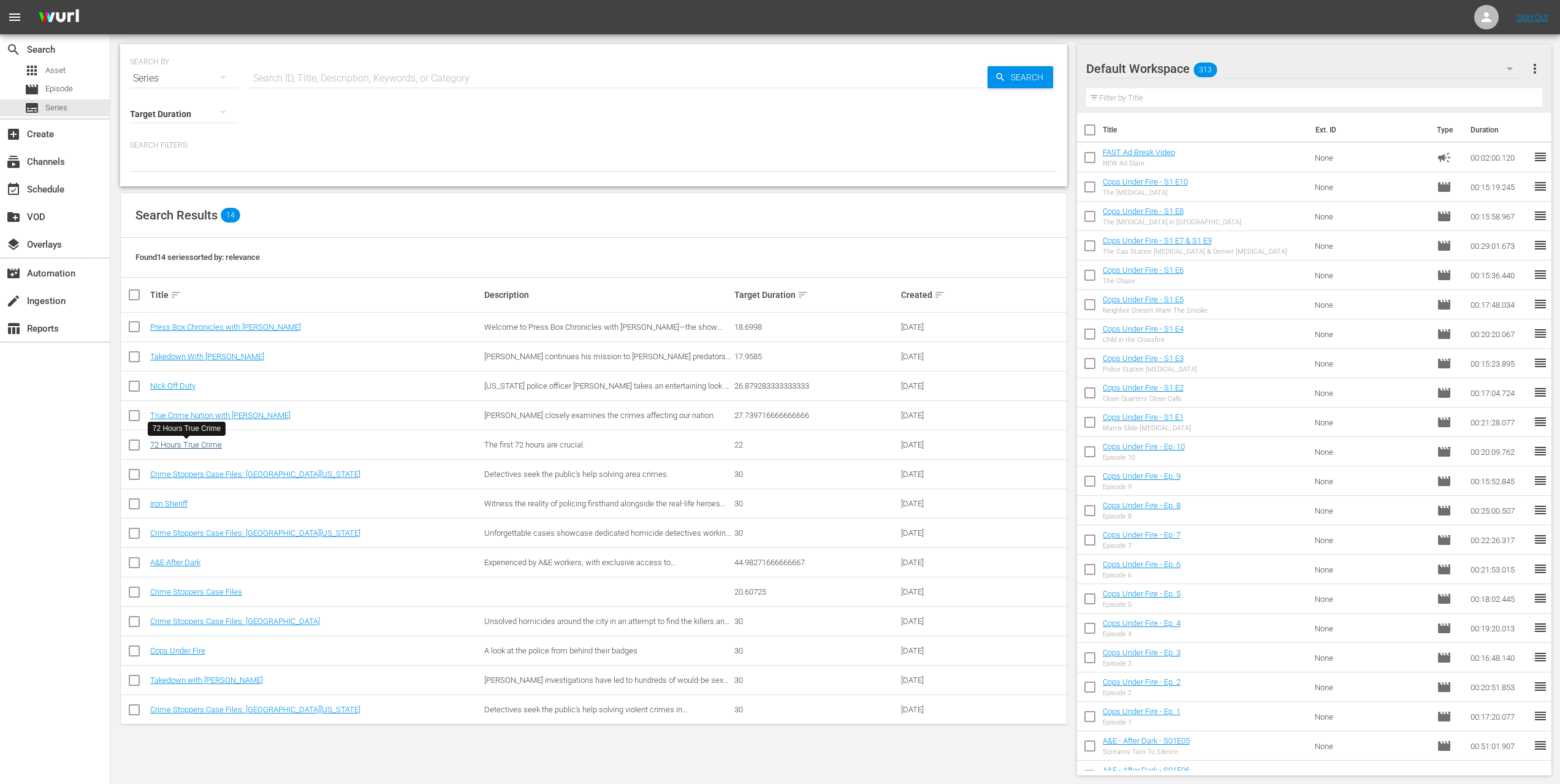
click at [198, 441] on link "72 Hours True Crime" at bounding box center [186, 445] width 72 height 9
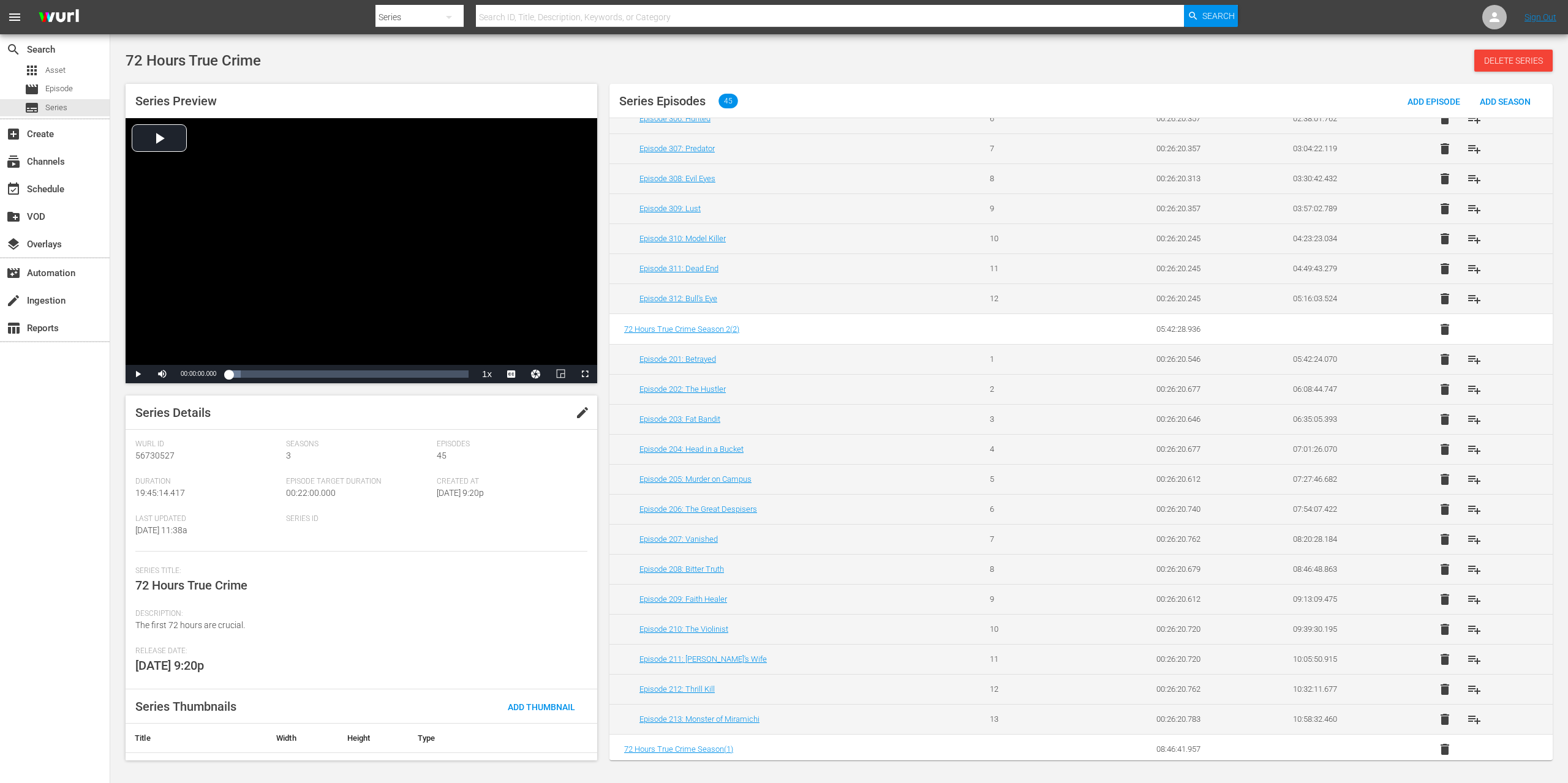
scroll to position [276, 0]
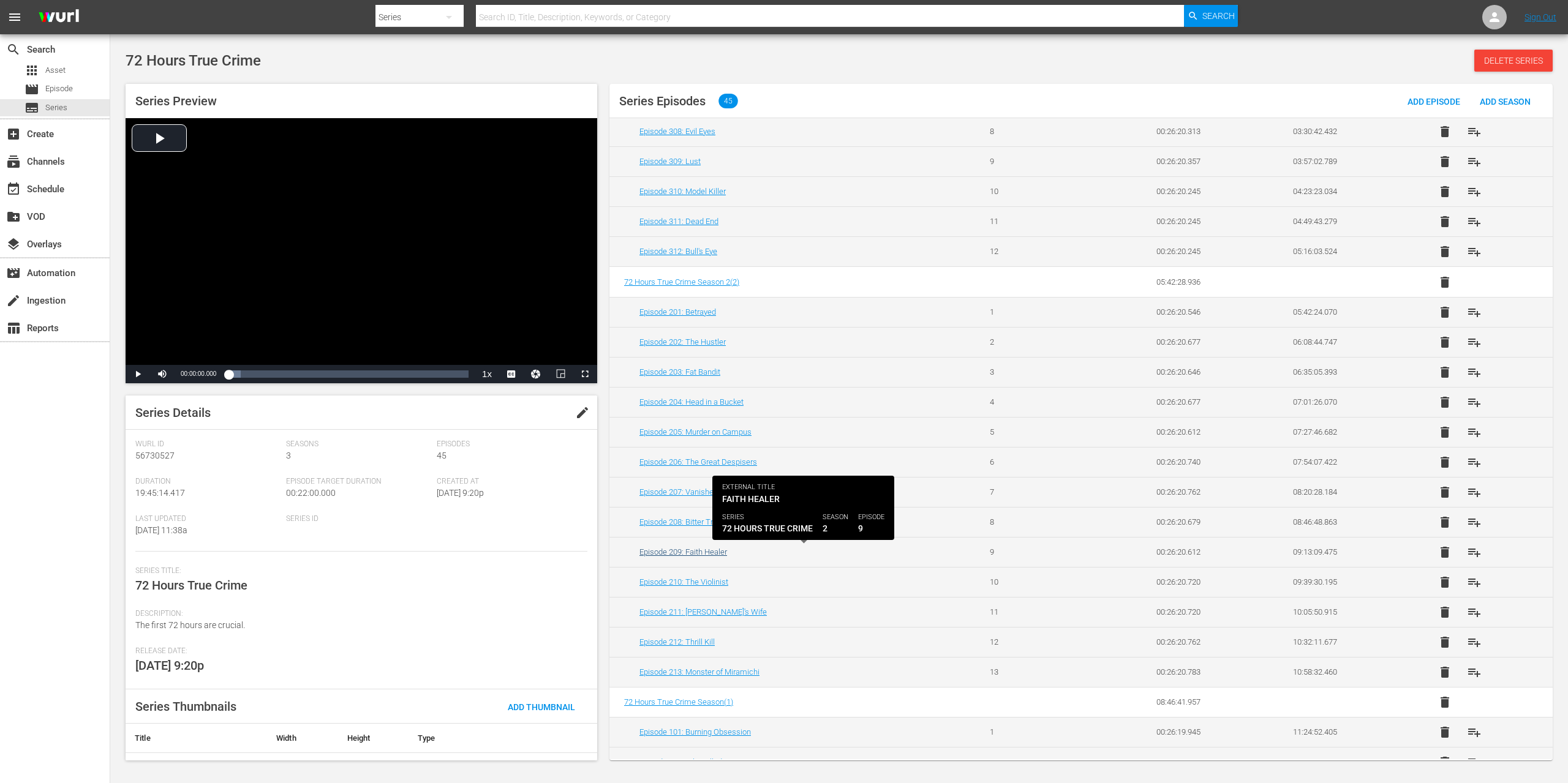
click at [696, 551] on link "Episode 209: Faith Healer" at bounding box center [683, 551] width 87 height 9
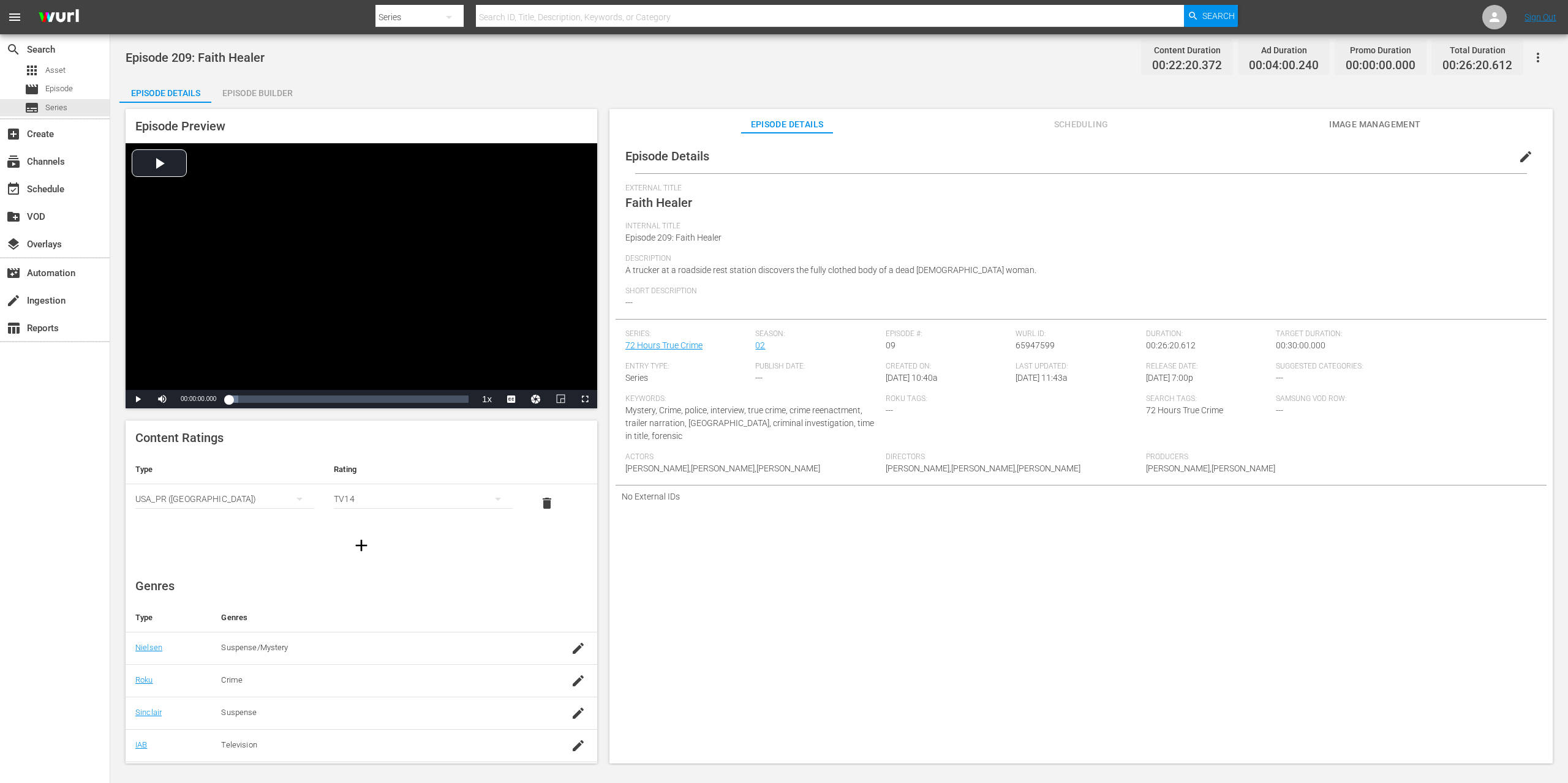
click at [1537, 56] on icon "button" at bounding box center [1538, 57] width 15 height 15
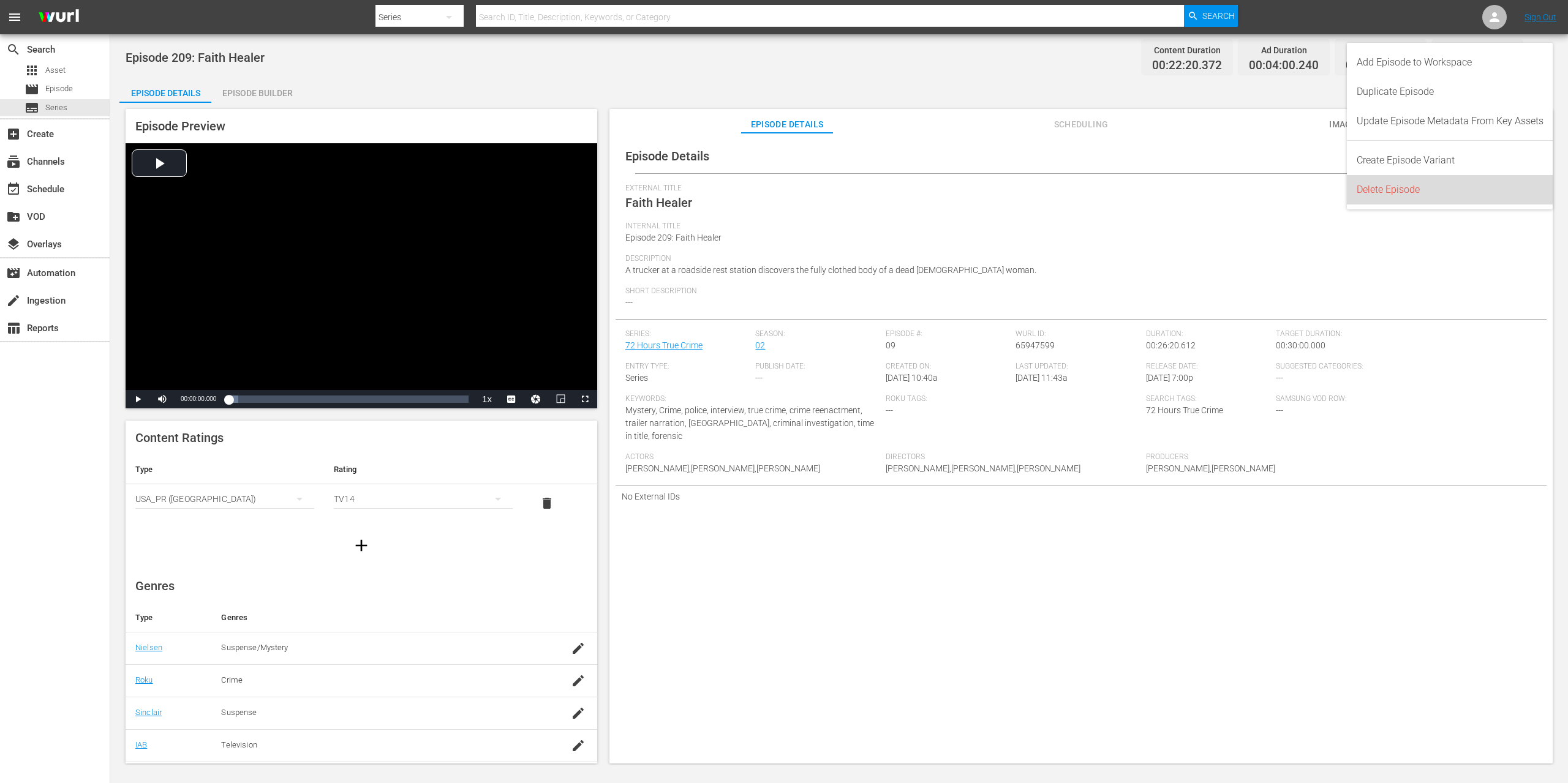
click at [1415, 192] on div "Delete Episode" at bounding box center [1449, 189] width 187 height 29
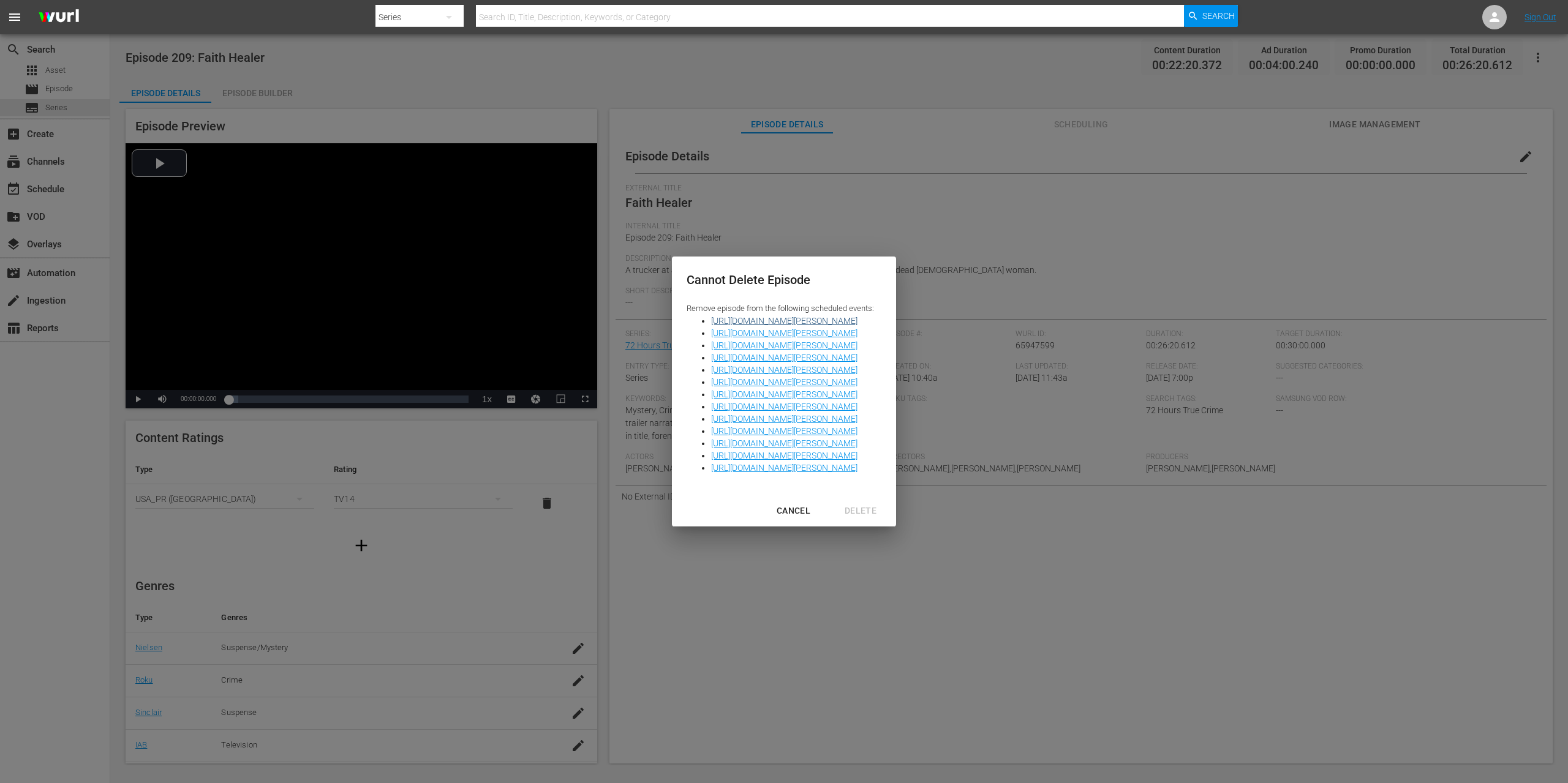
click at [795, 320] on link "[URL][DOMAIN_NAME][PERSON_NAME]" at bounding box center [784, 321] width 146 height 10
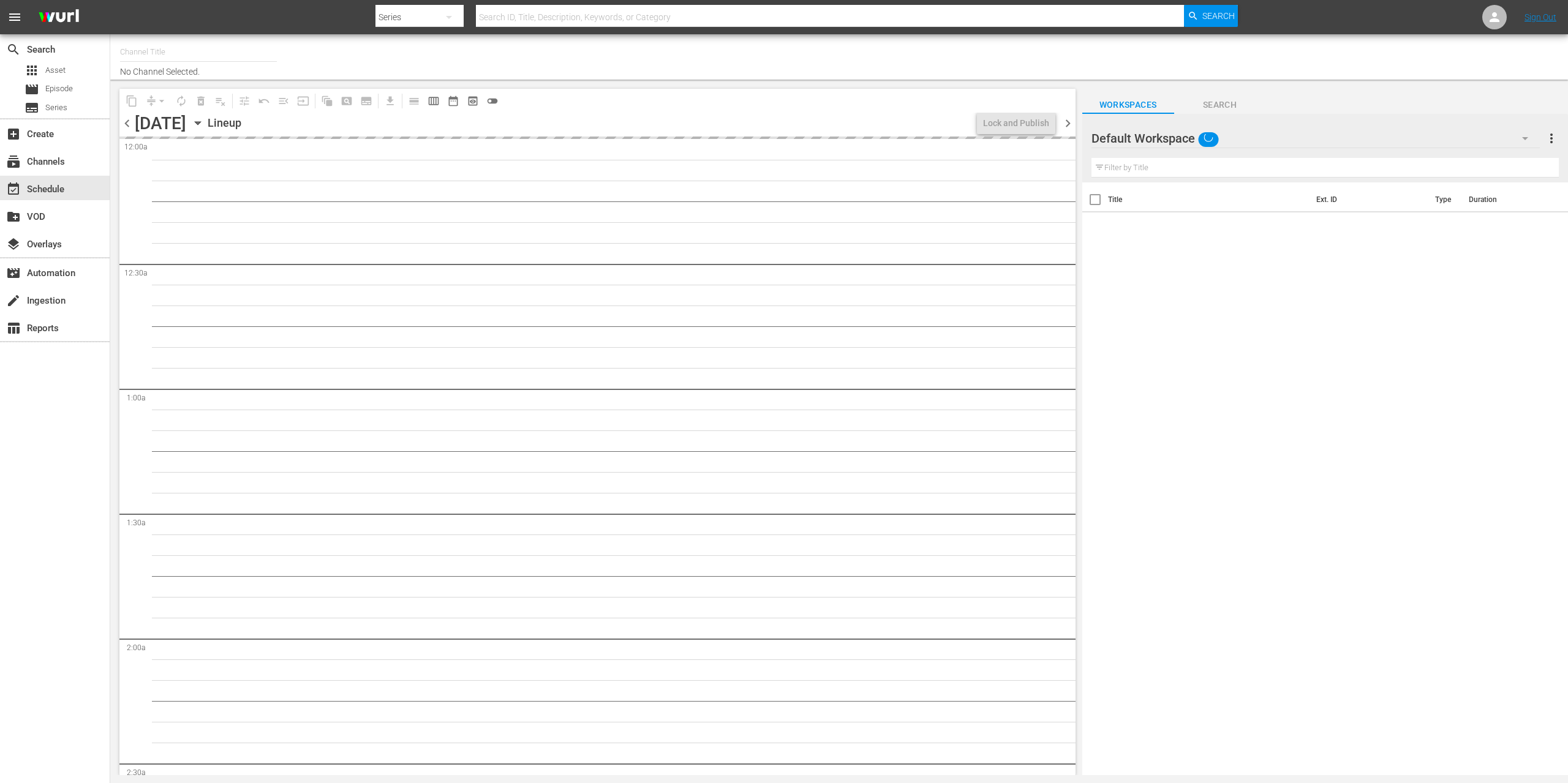
type input "TruBlu (Broadcast) (1968)"
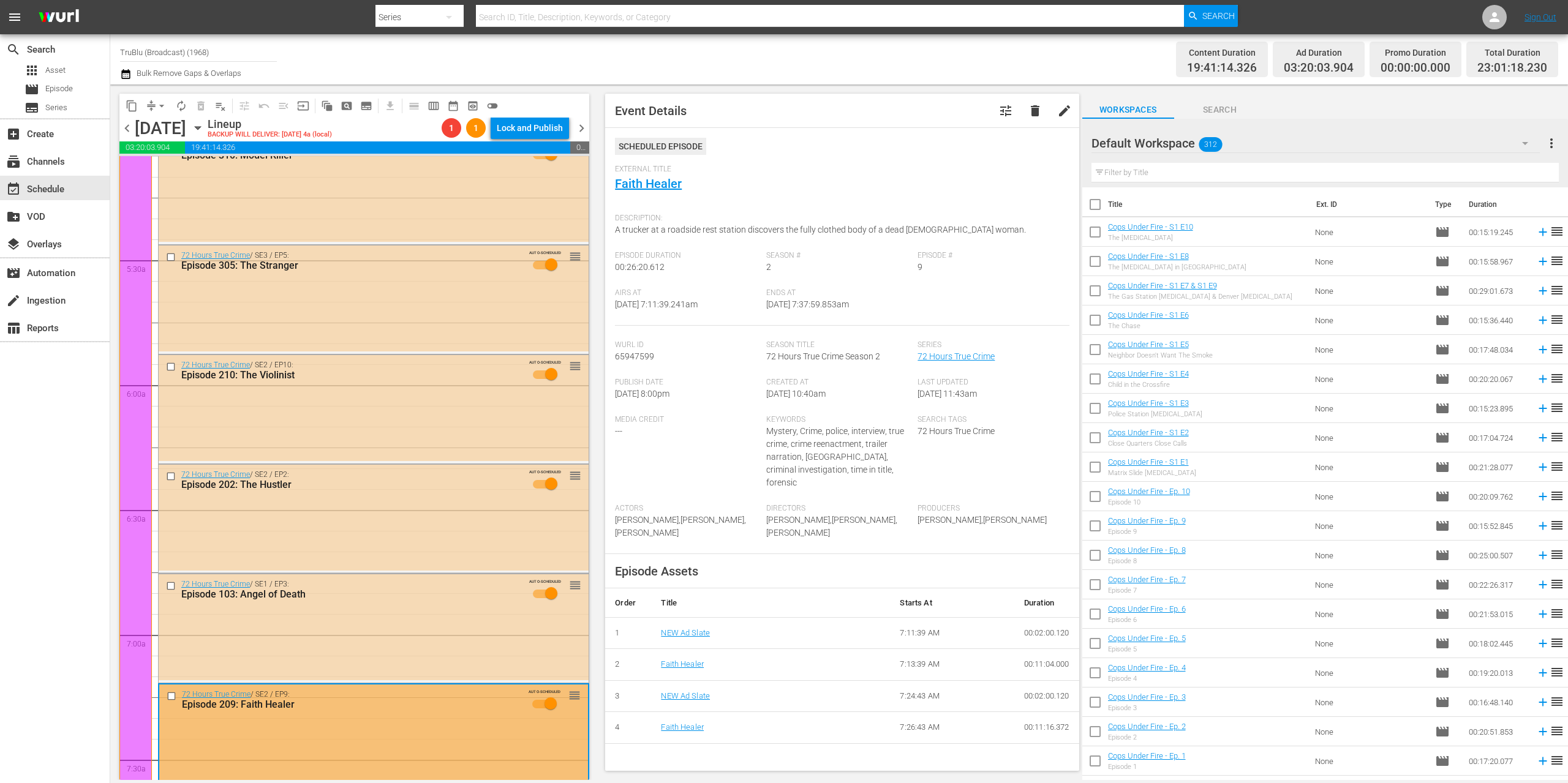
scroll to position [1379, 0]
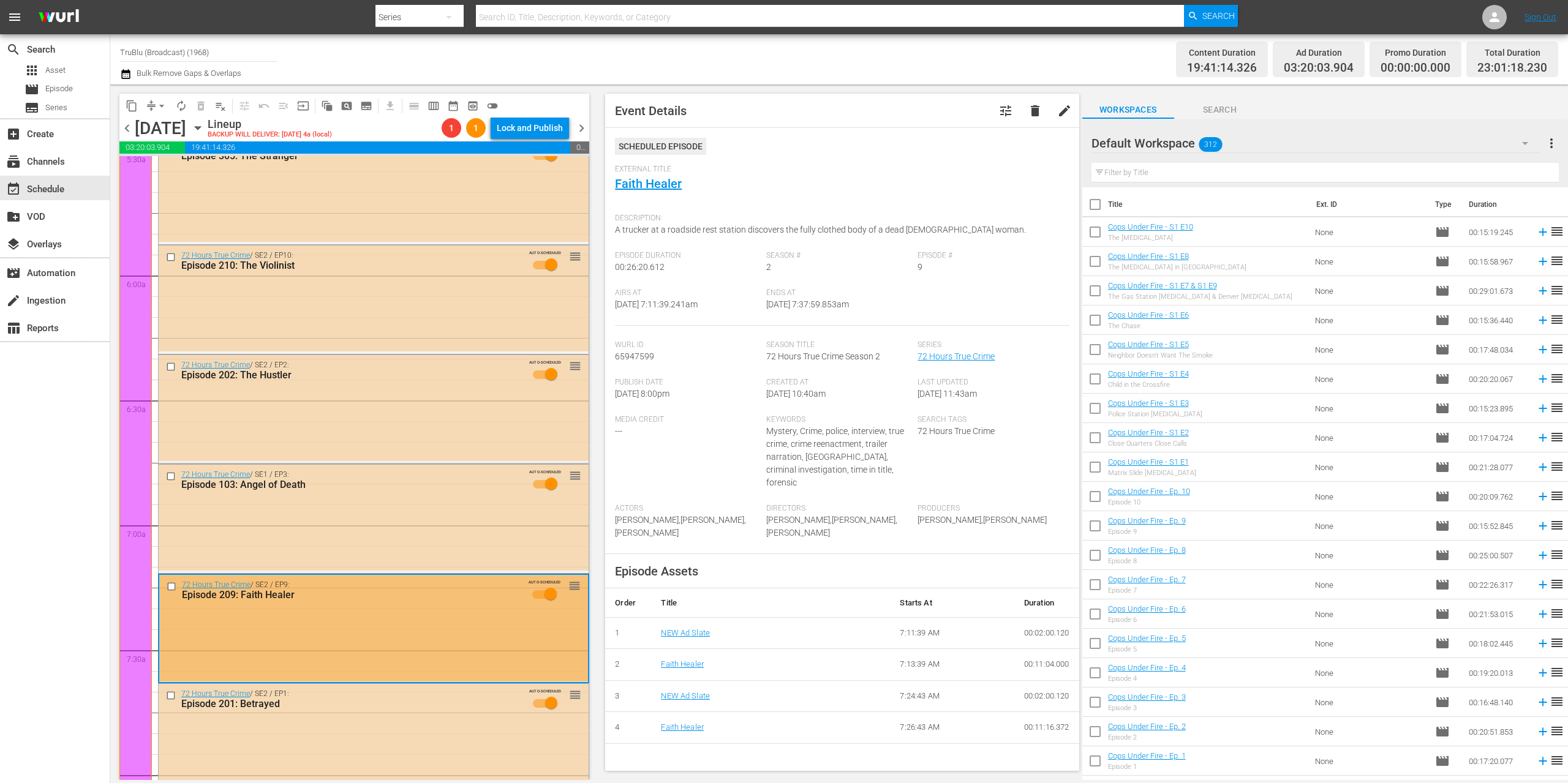
click at [504, 611] on div "72 Hours True Crime / SE2 / EP9: Episode 209: Faith Healer AUTO-SCHEDULED reord…" at bounding box center [374, 593] width 429 height 37
click at [1028, 112] on span "delete" at bounding box center [1035, 111] width 15 height 15
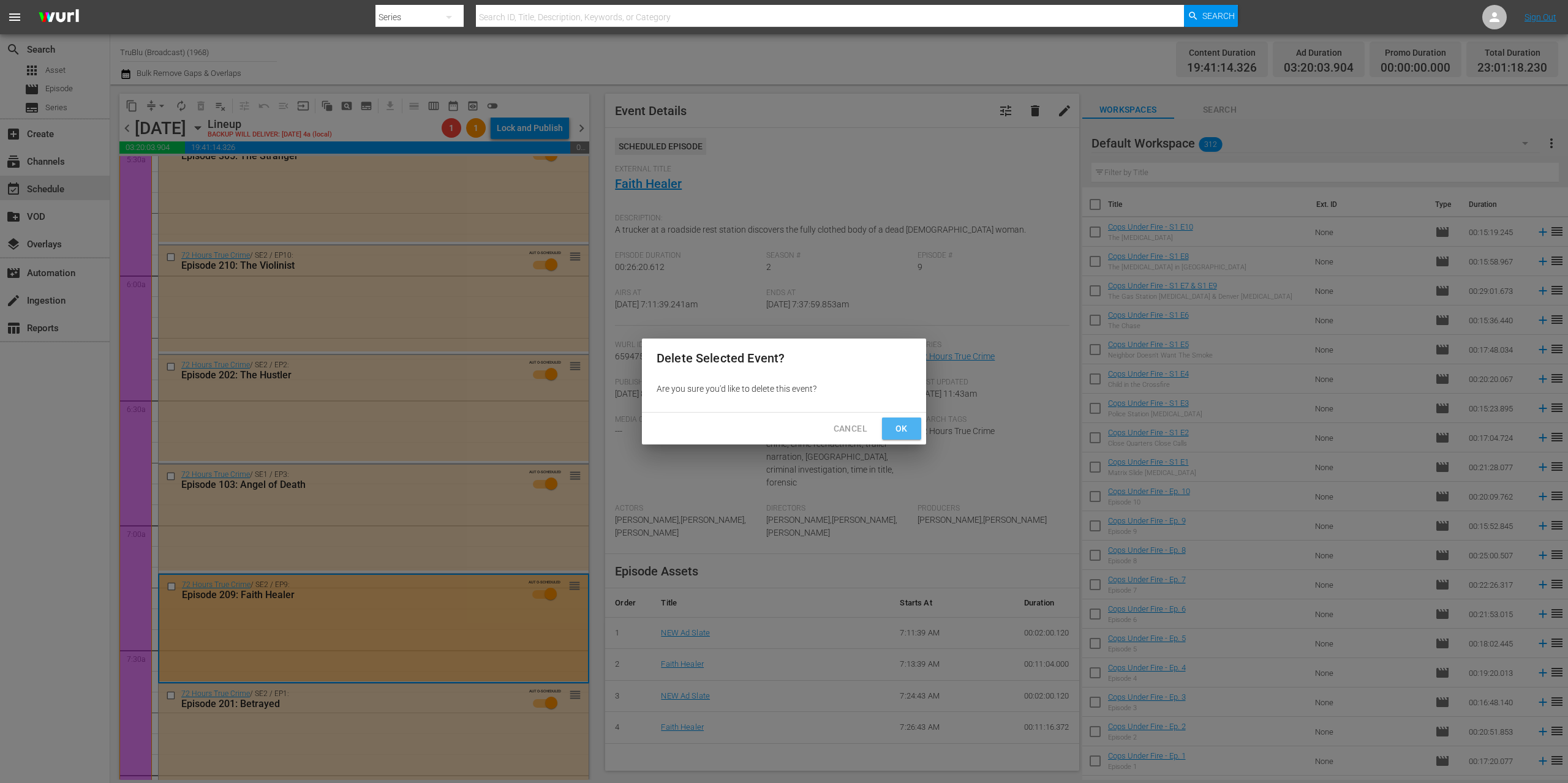
click at [913, 424] on button "Ok" at bounding box center [901, 429] width 39 height 22
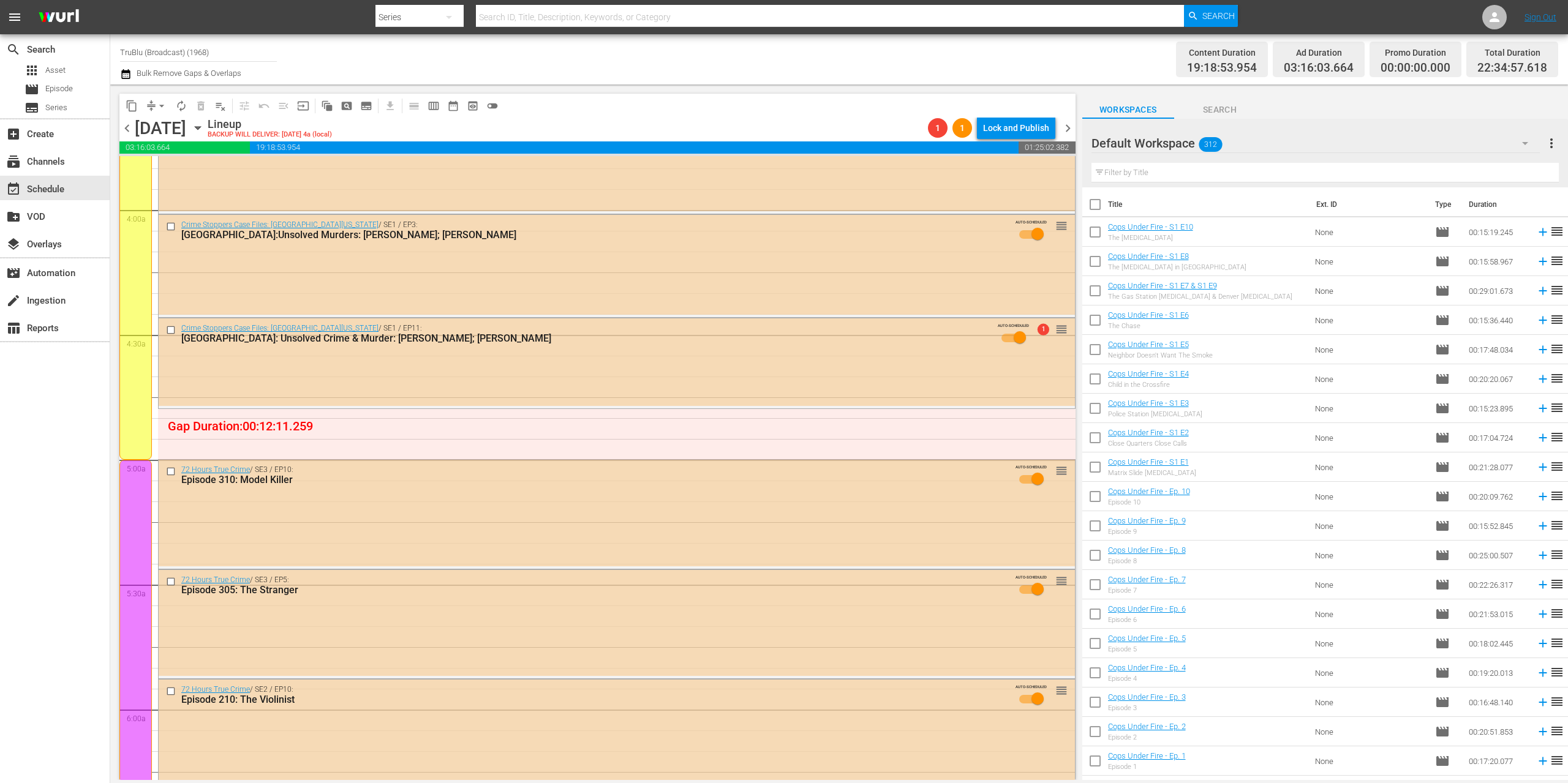
scroll to position [0, 0]
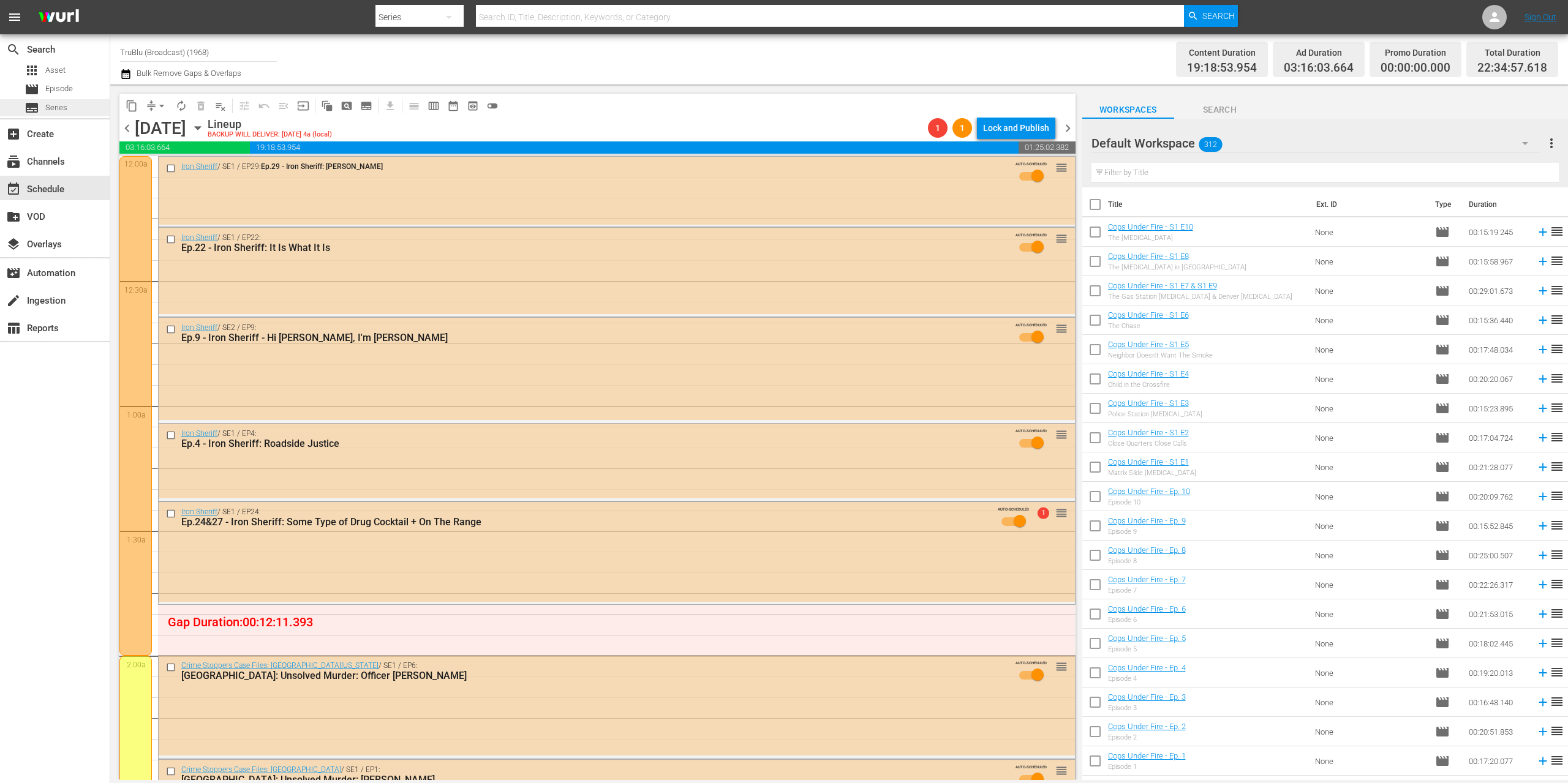
click at [59, 109] on span "Series" at bounding box center [56, 108] width 22 height 12
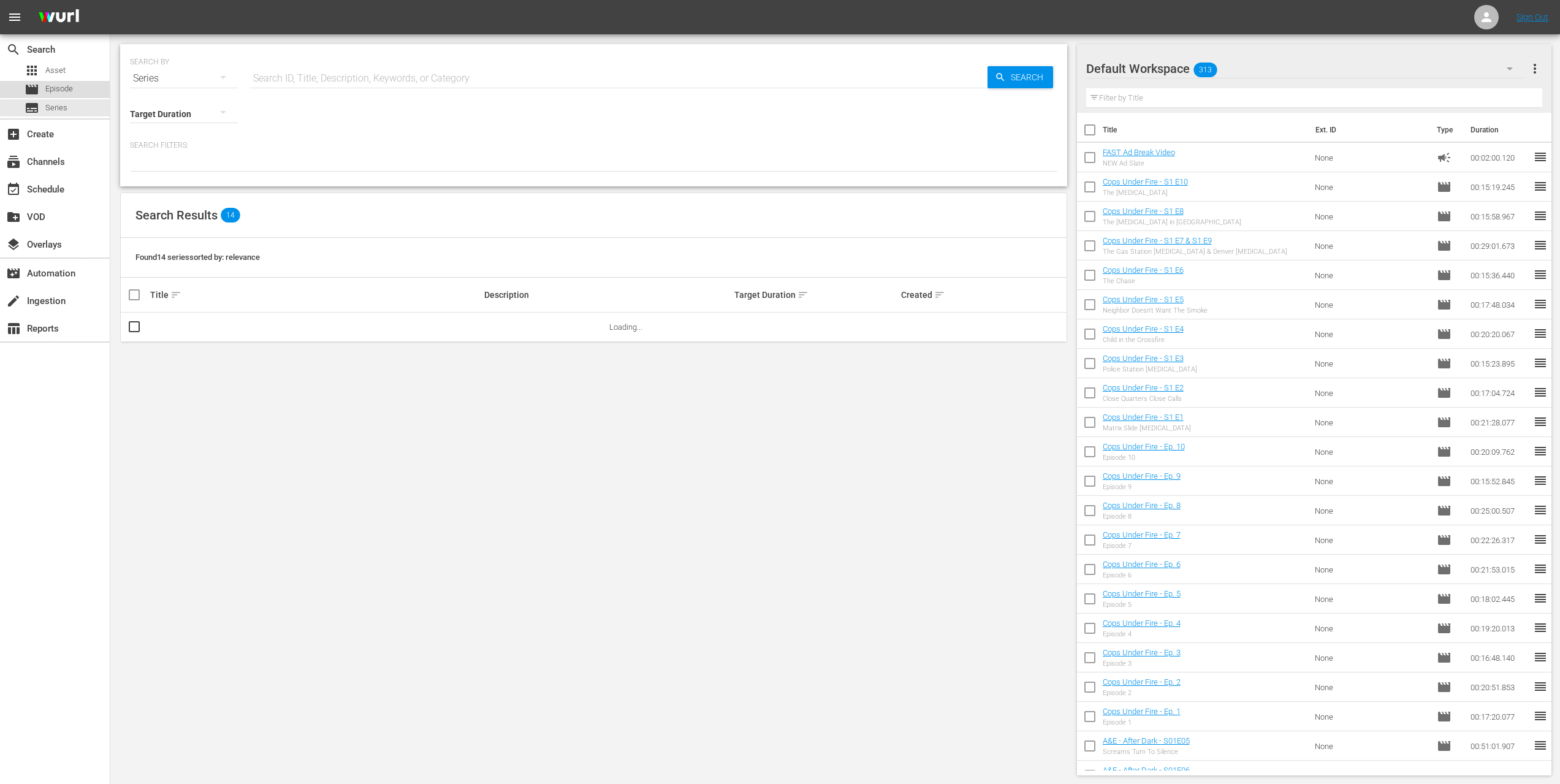
click at [83, 86] on div "movie Episode" at bounding box center [54, 89] width 109 height 17
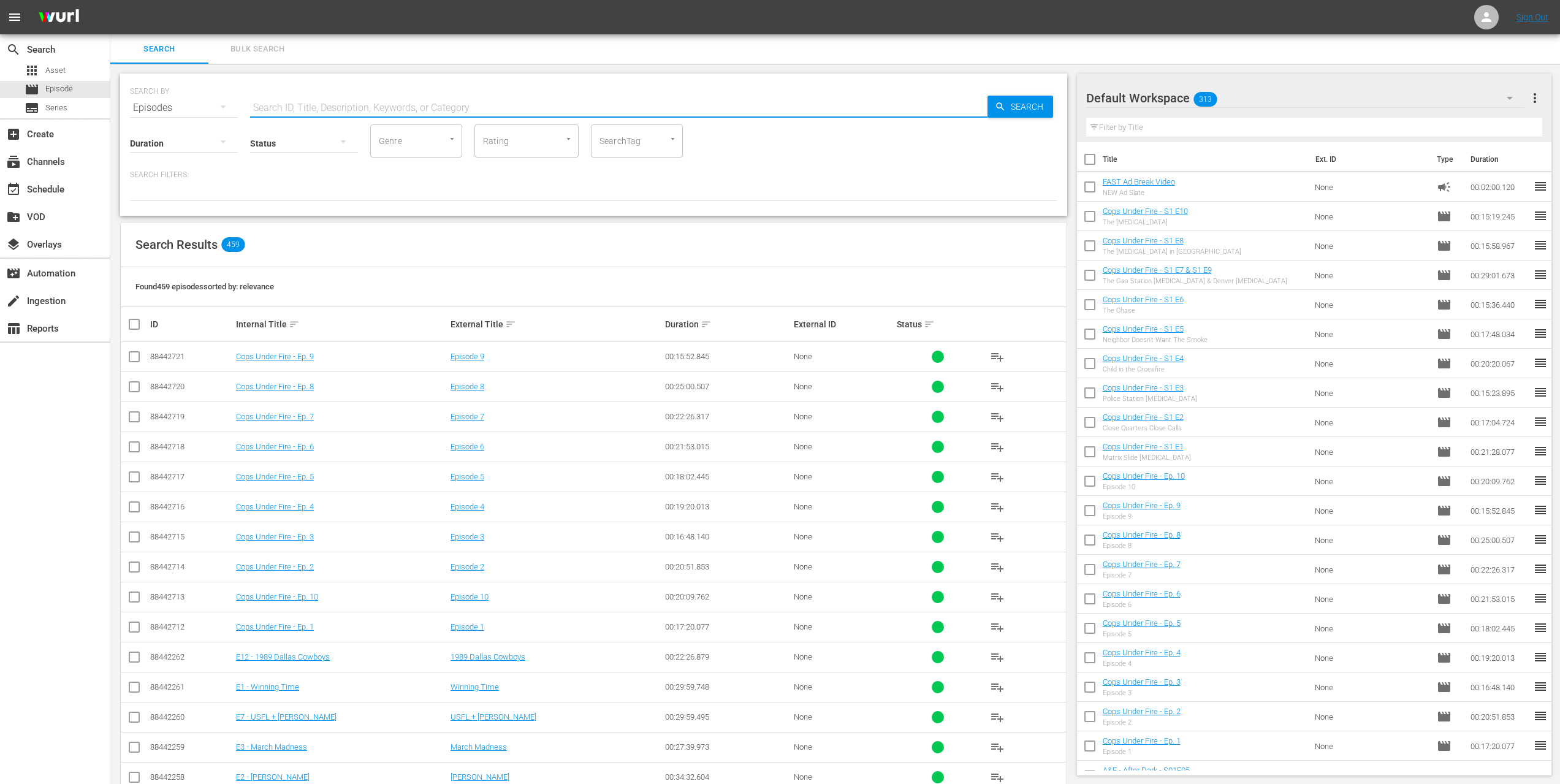
click at [316, 103] on input "text" at bounding box center [618, 108] width 737 height 29
type input "faith healer"
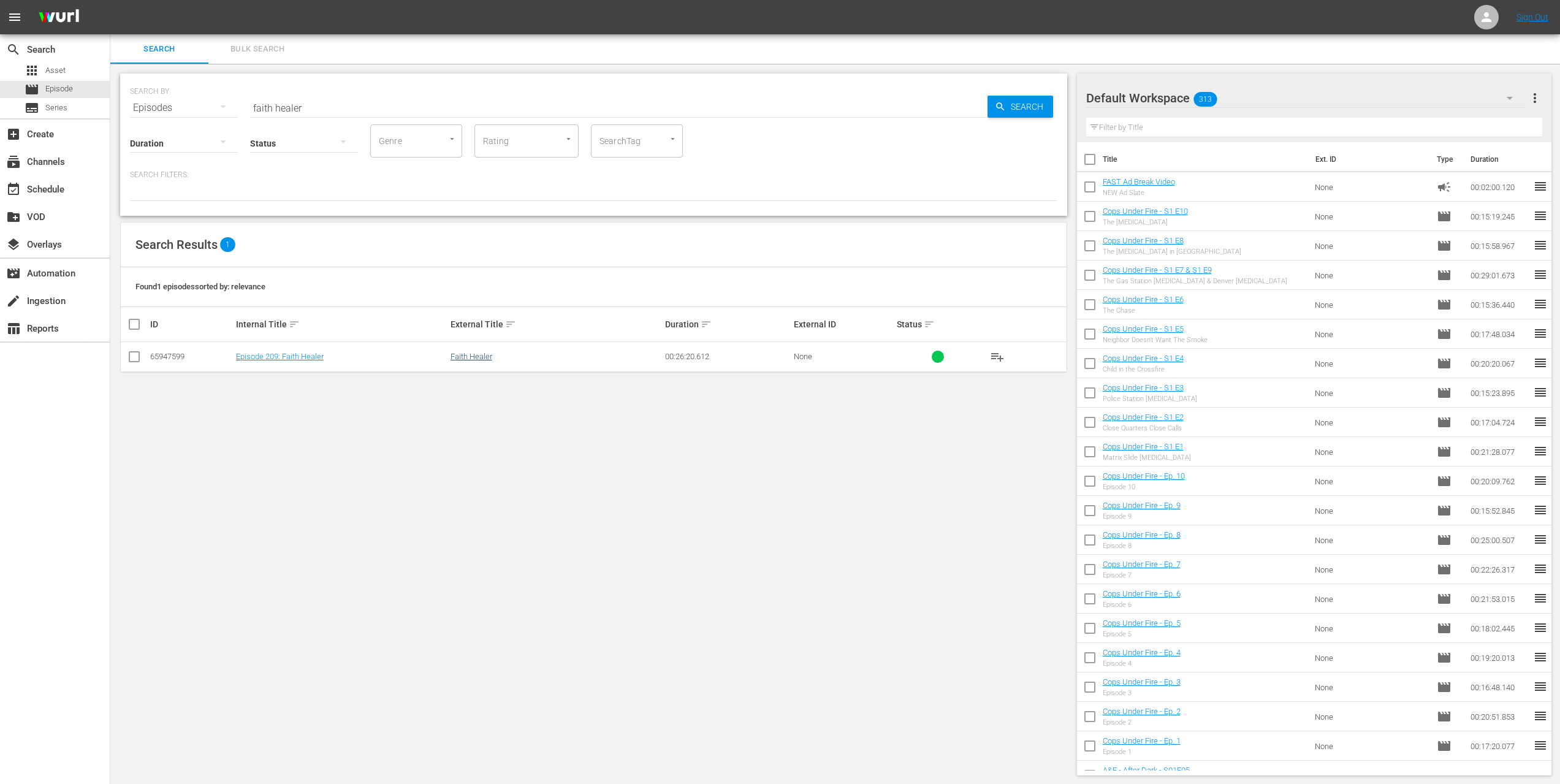
click at [452, 358] on link "Faith Healer" at bounding box center [471, 356] width 42 height 9
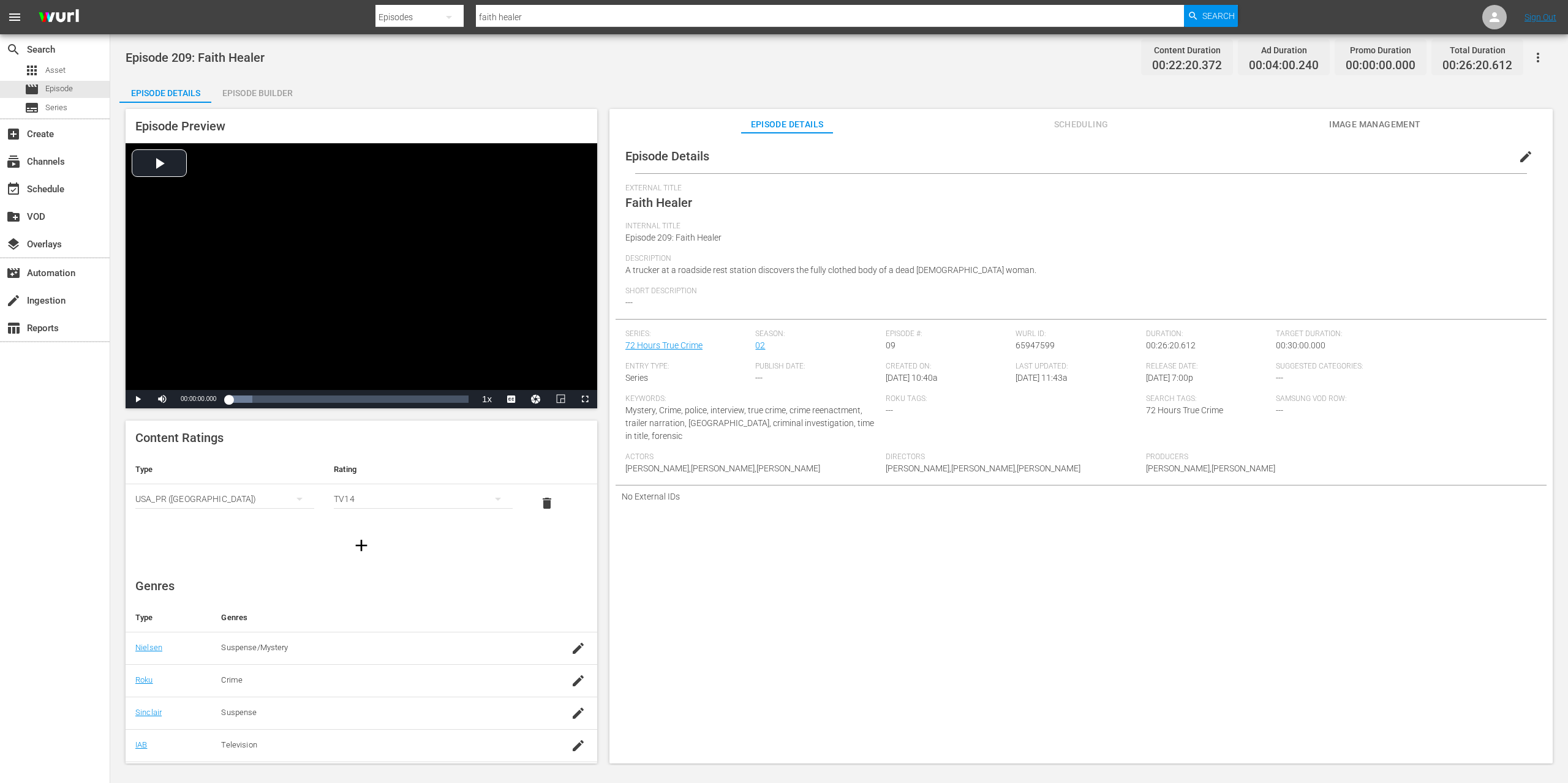
click at [1541, 61] on icon "button" at bounding box center [1538, 57] width 15 height 15
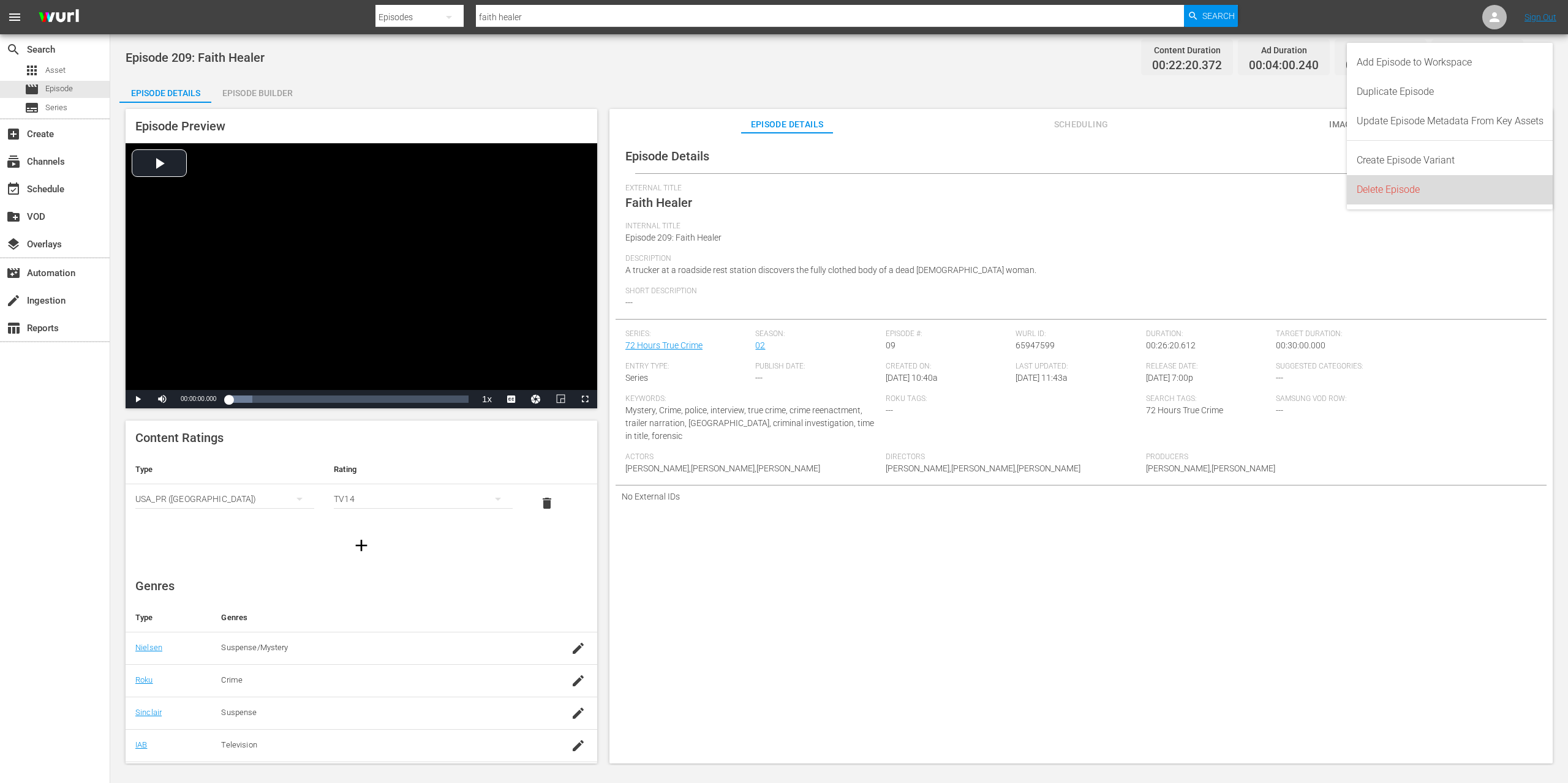
click at [1424, 185] on div "Delete Episode" at bounding box center [1449, 189] width 187 height 29
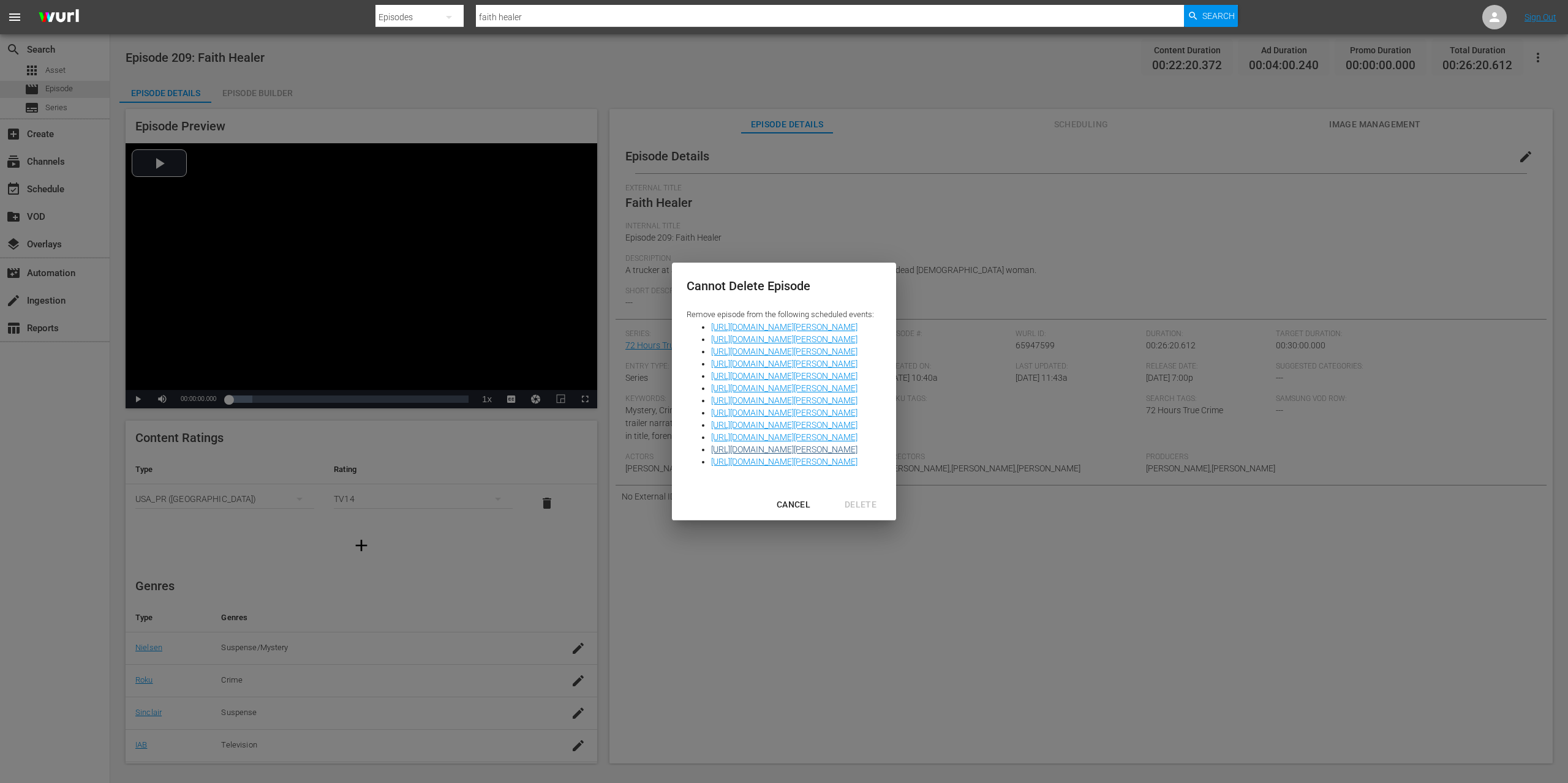
click at [794, 449] on link "[URL][DOMAIN_NAME][PERSON_NAME]" at bounding box center [784, 450] width 146 height 10
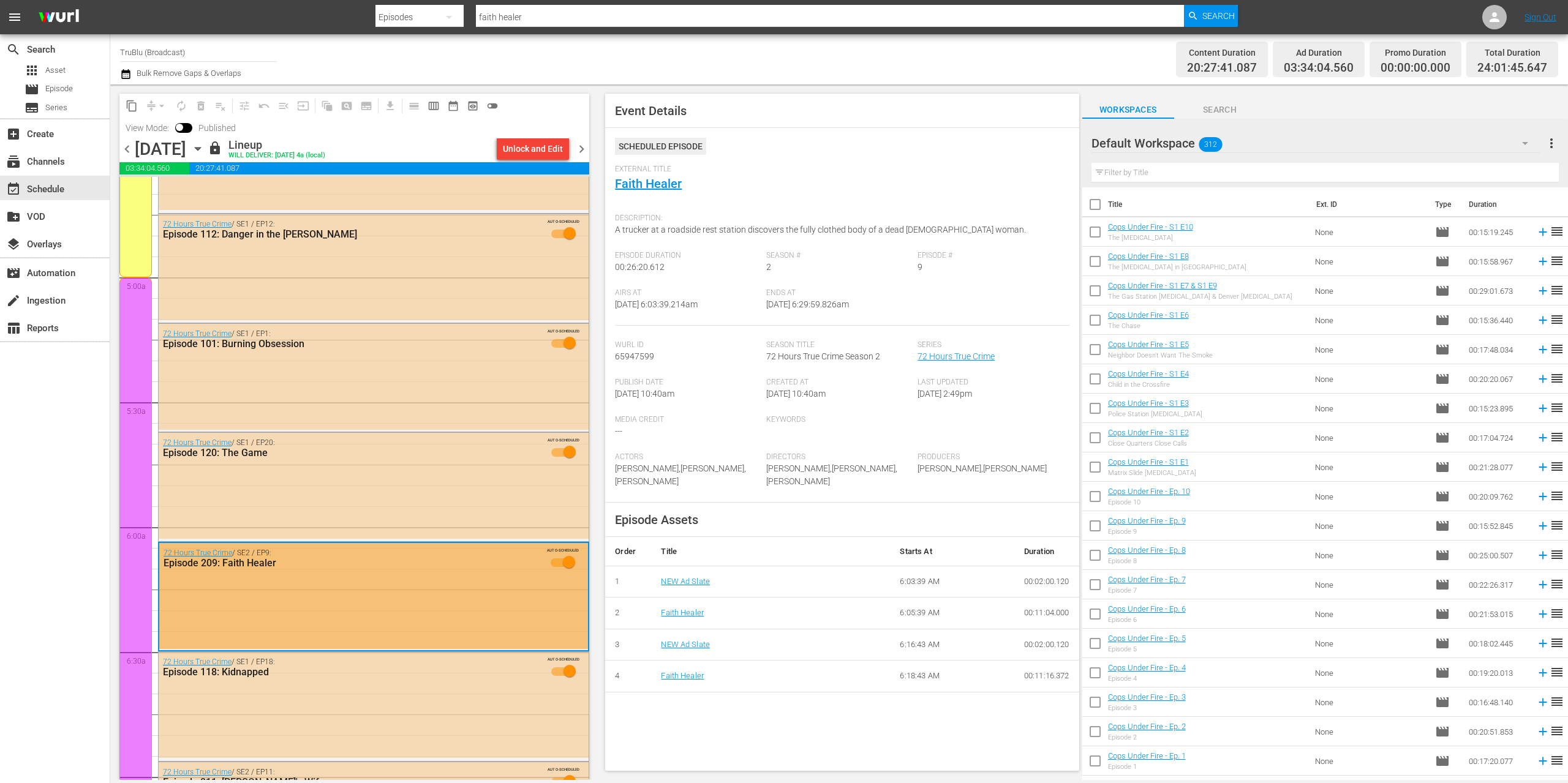
scroll to position [1228, 0]
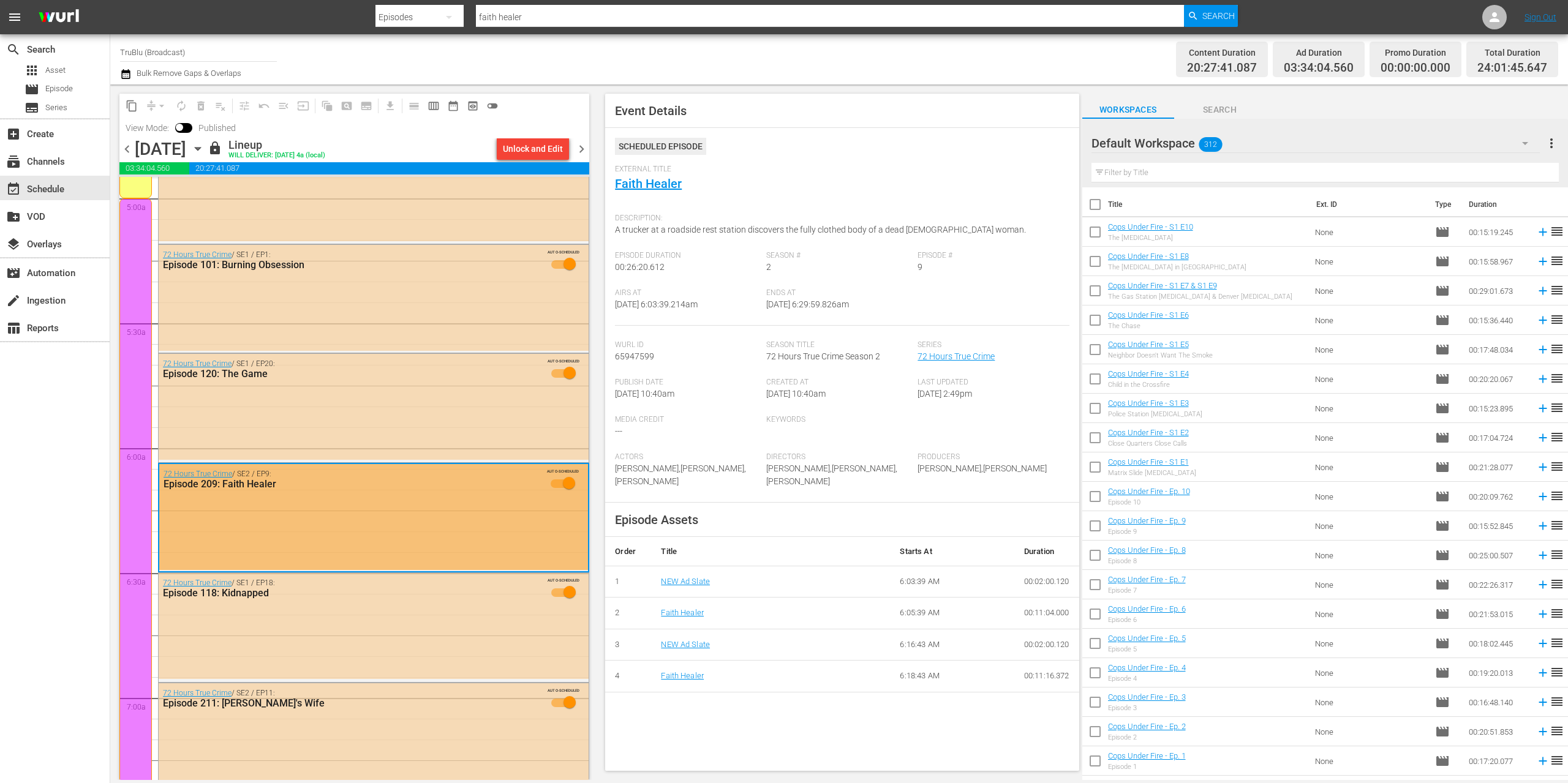
click at [489, 522] on div "72 Hours True Crime / SE2 / EP9: Episode 209: Faith Healer AUTO-SCHEDULED" at bounding box center [374, 517] width 429 height 106
click at [362, 529] on div "72 Hours True Crime / SE2 / EP9: Episode 209: Faith Healer AUTO-SCHEDULED" at bounding box center [374, 517] width 429 height 106
click at [549, 148] on div "Unlock and Edit" at bounding box center [533, 149] width 60 height 22
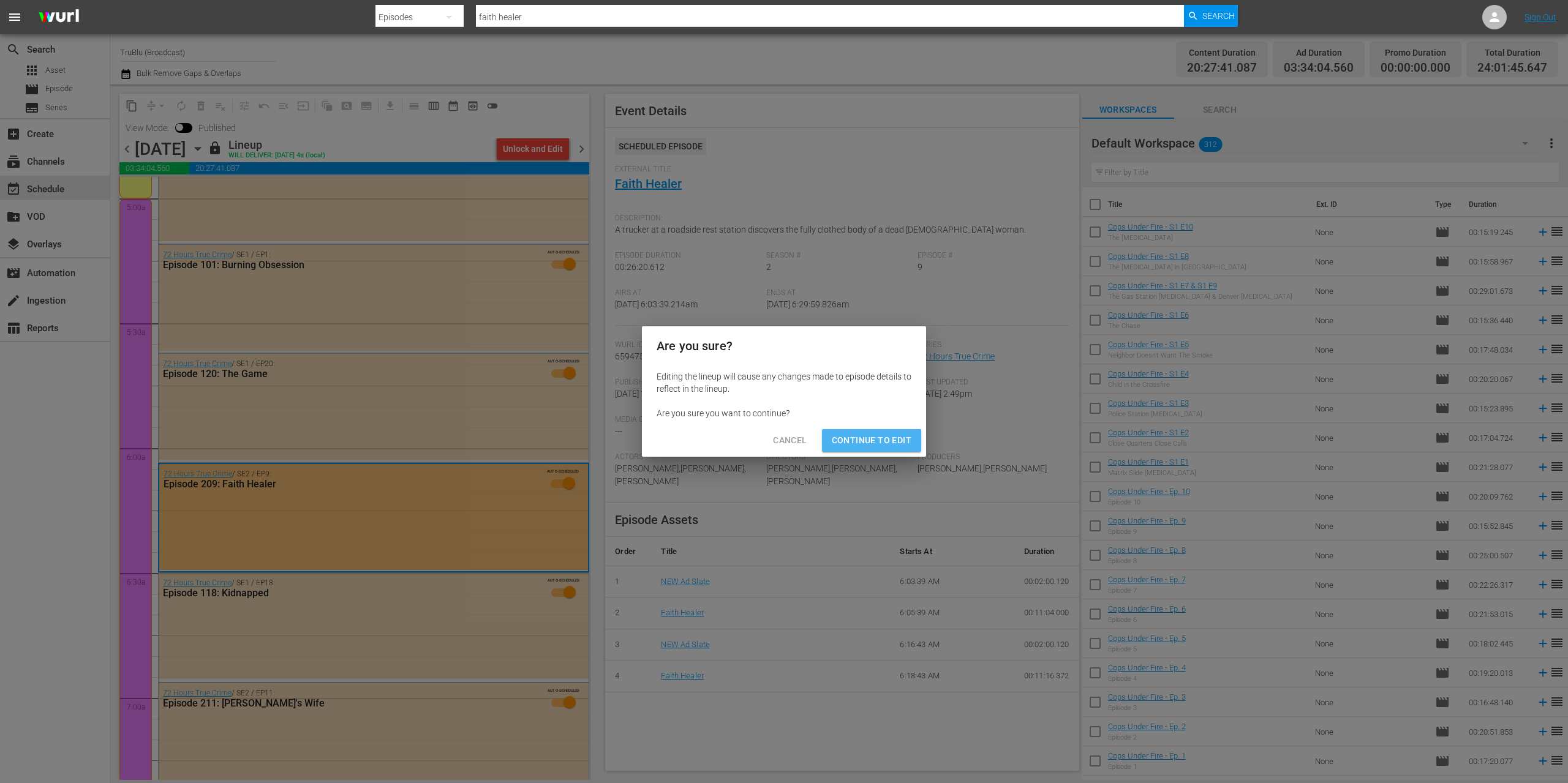
click at [885, 442] on span "Continue to Edit" at bounding box center [871, 440] width 79 height 16
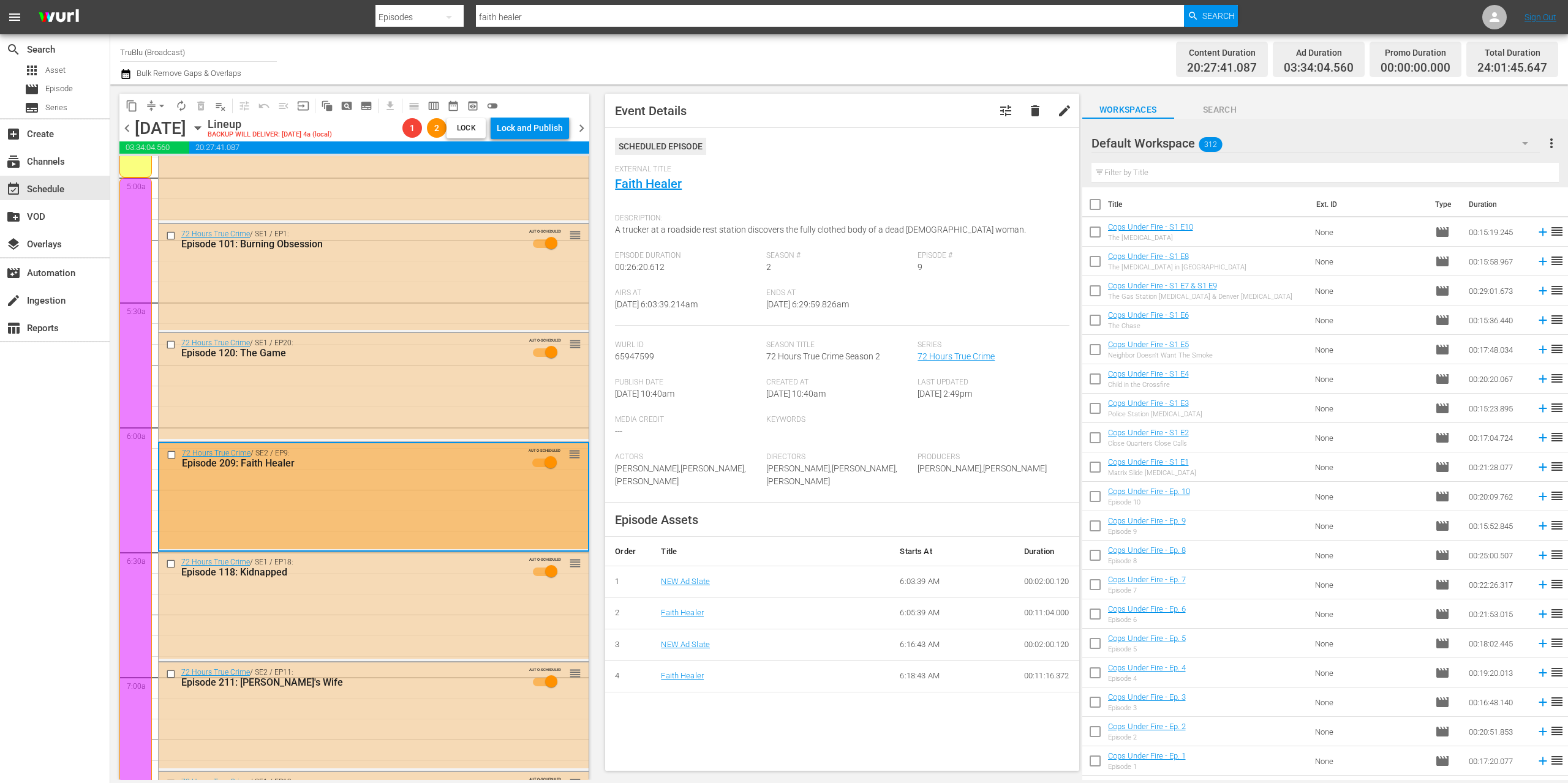
click at [397, 493] on div "72 Hours True Crime / SE2 / EP9: Episode 209: Faith Healer AUTO-SCHEDULED reord…" at bounding box center [374, 496] width 429 height 106
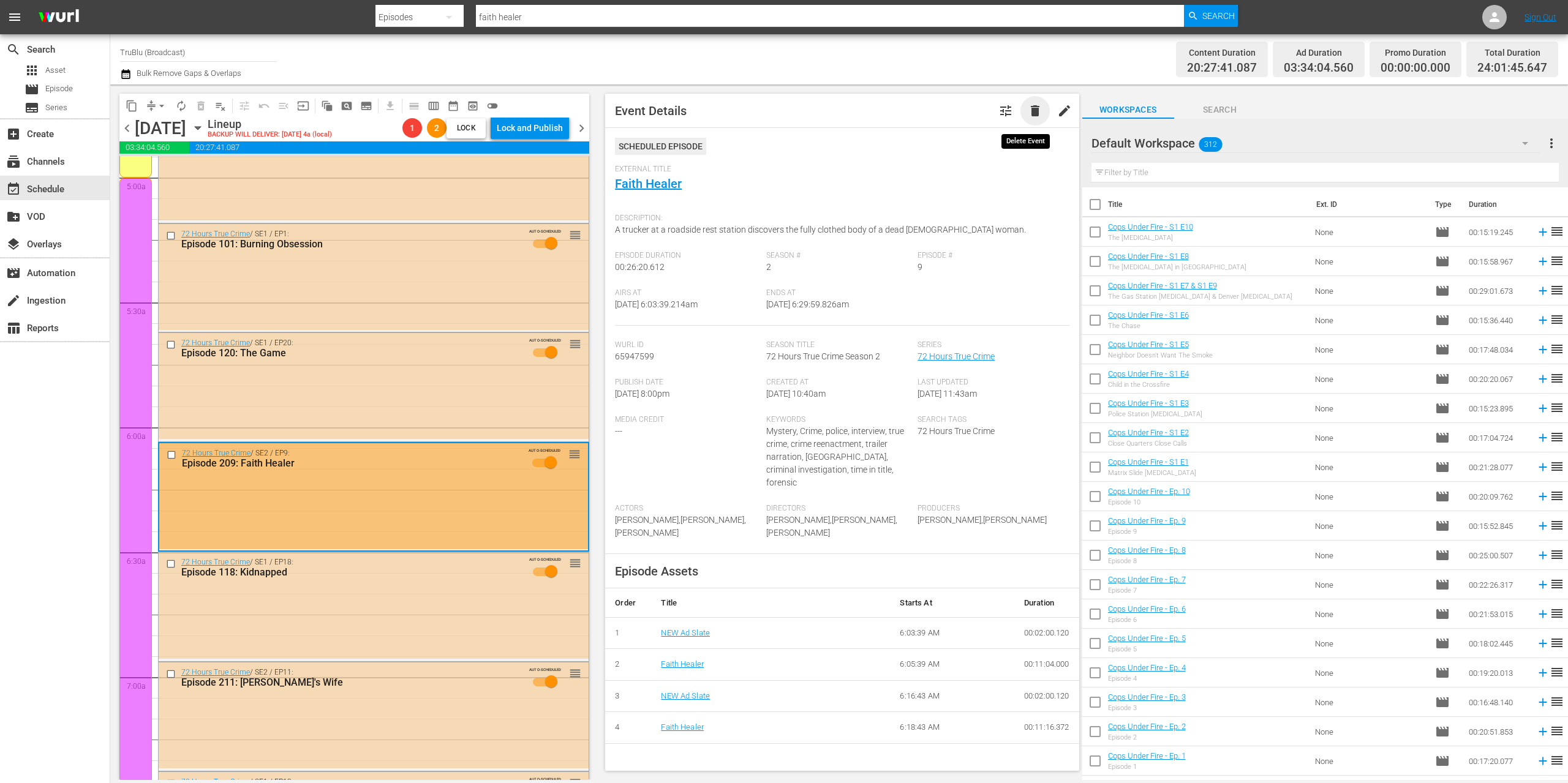
click at [1028, 109] on span "delete" at bounding box center [1035, 111] width 15 height 15
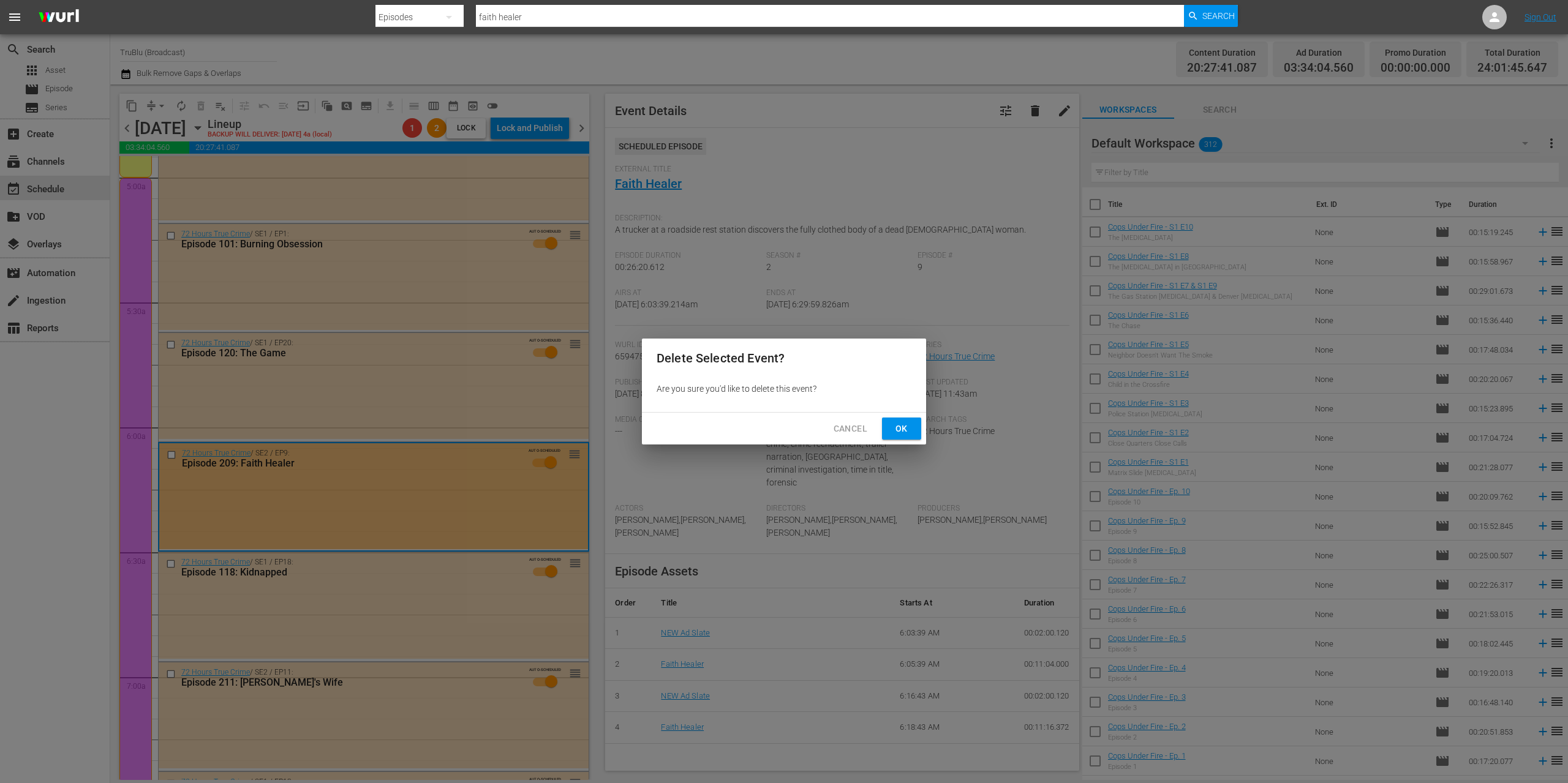
click at [899, 429] on span "Ok" at bounding box center [901, 428] width 19 height 16
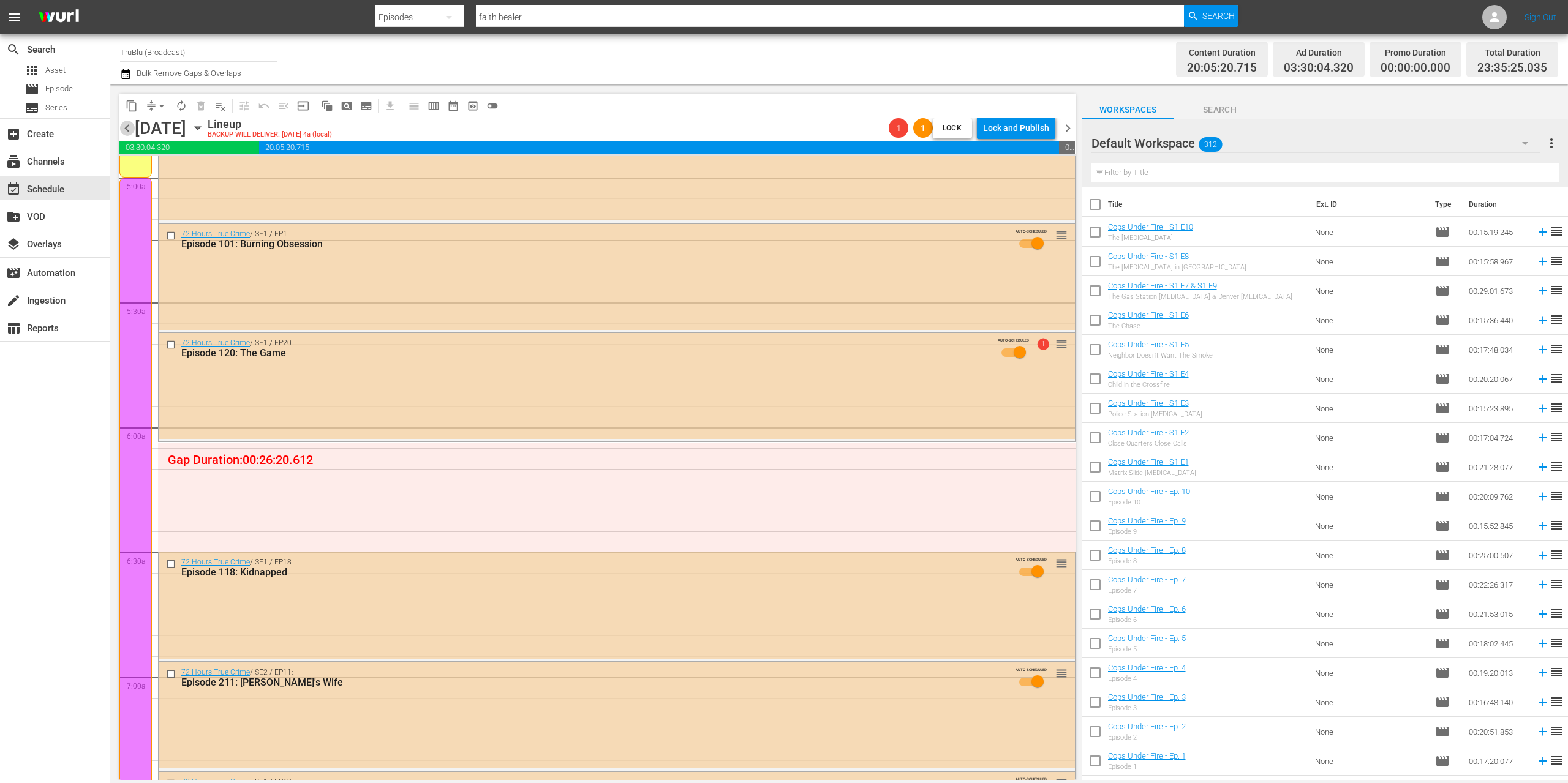
click at [126, 129] on span "chevron_left" at bounding box center [127, 128] width 16 height 16
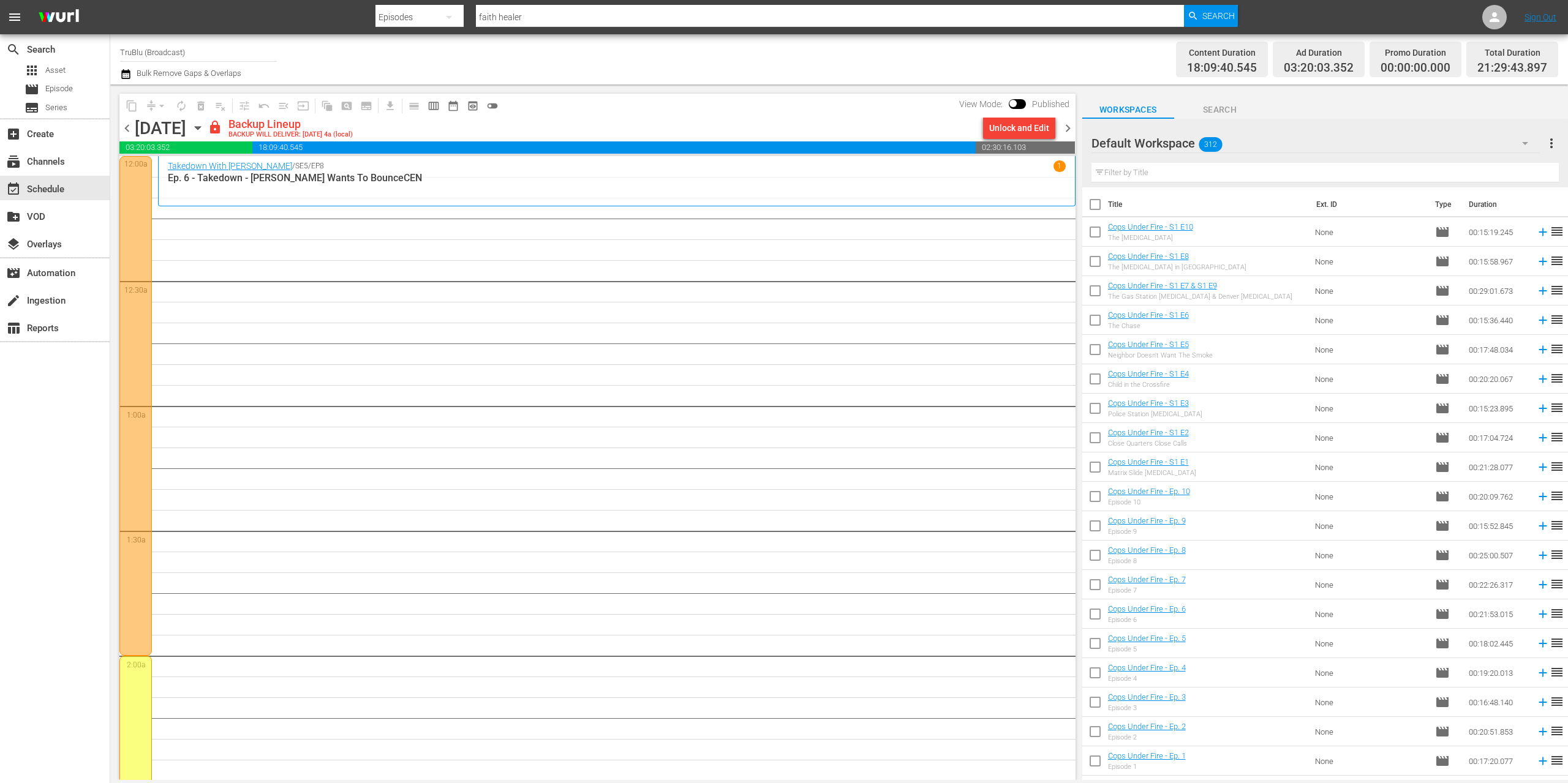
click at [129, 129] on span "chevron_left" at bounding box center [127, 128] width 16 height 16
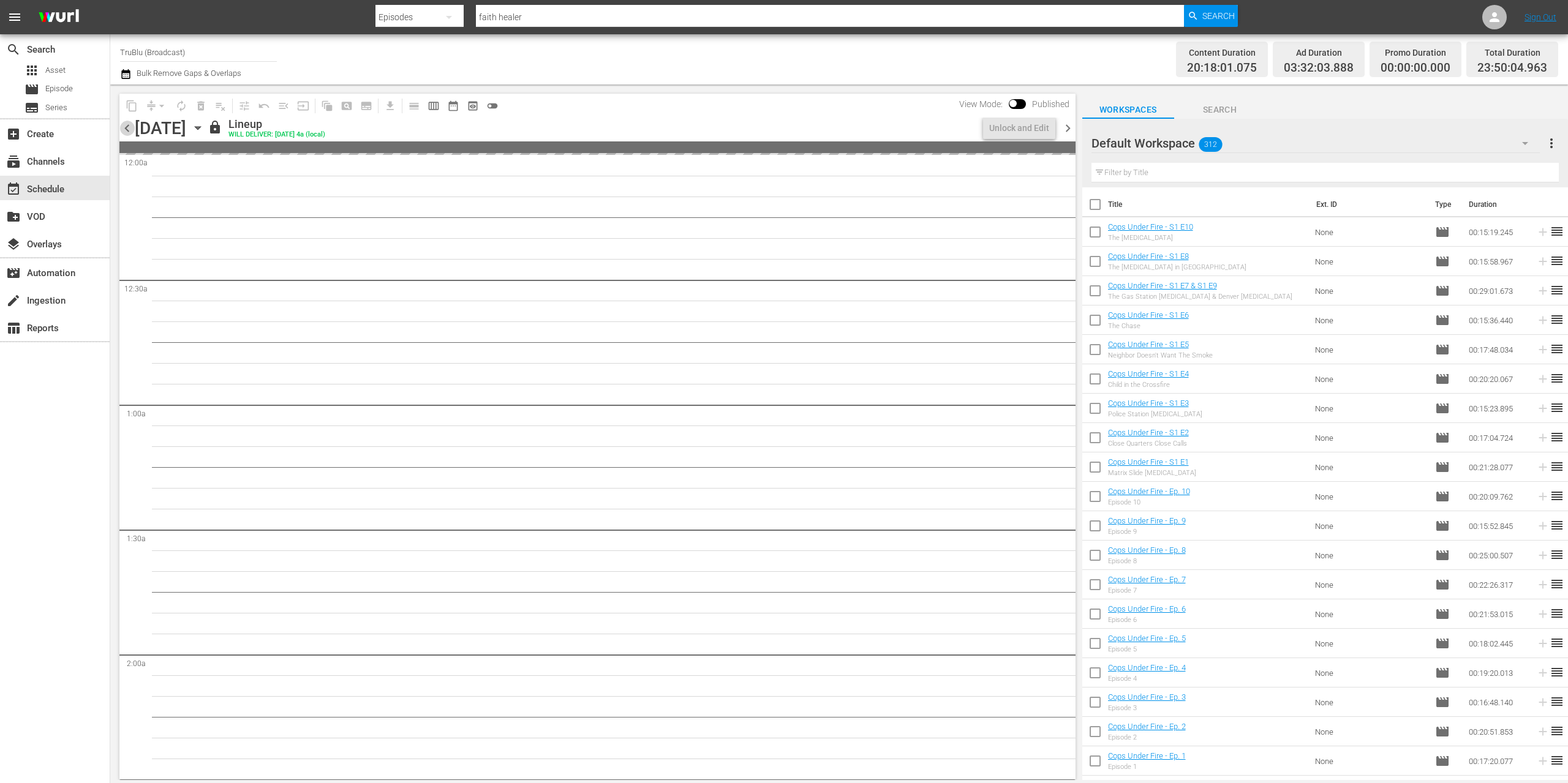
click at [127, 129] on span "chevron_left" at bounding box center [127, 128] width 16 height 16
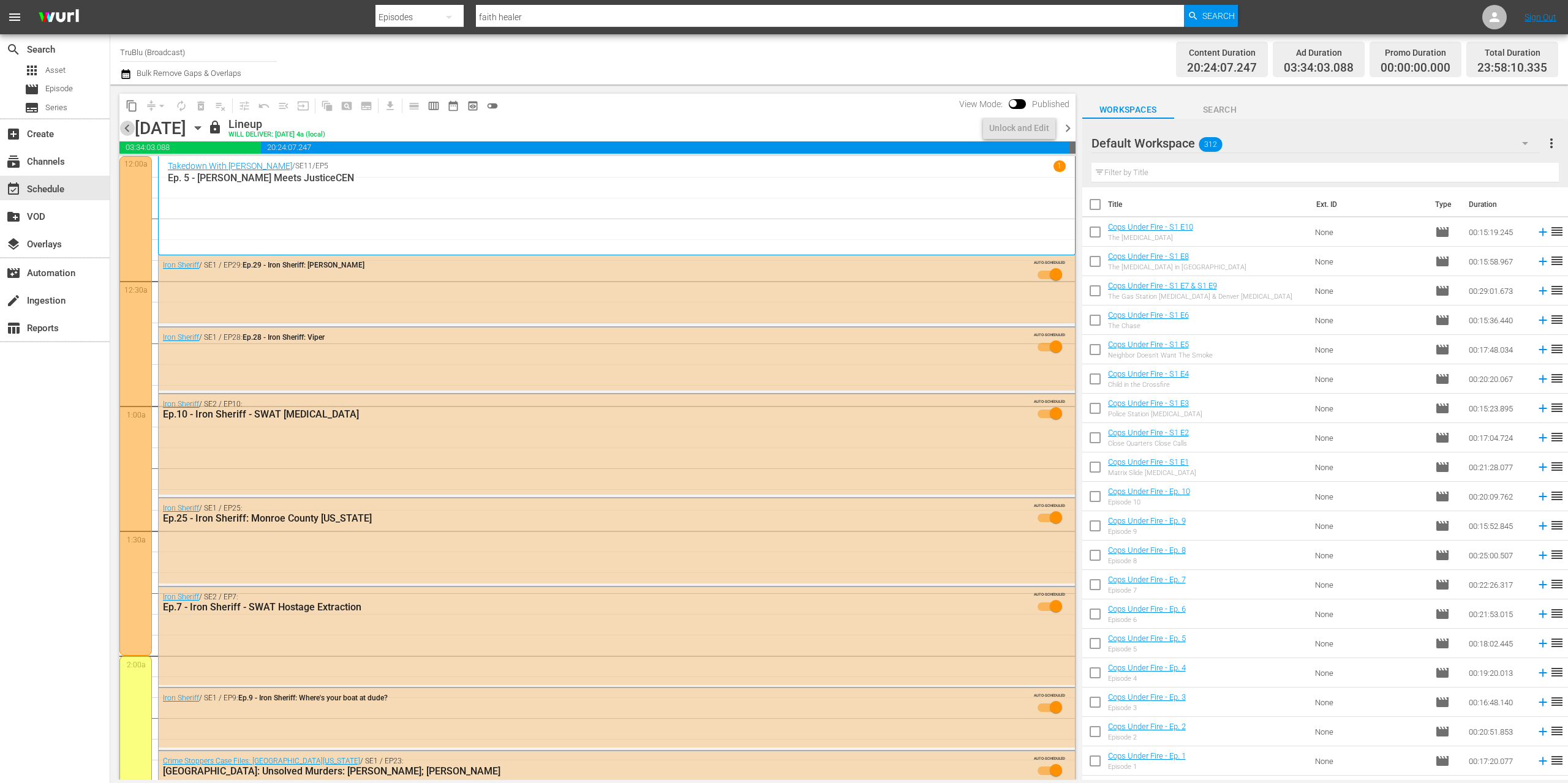
click at [124, 130] on span "chevron_left" at bounding box center [127, 128] width 16 height 16
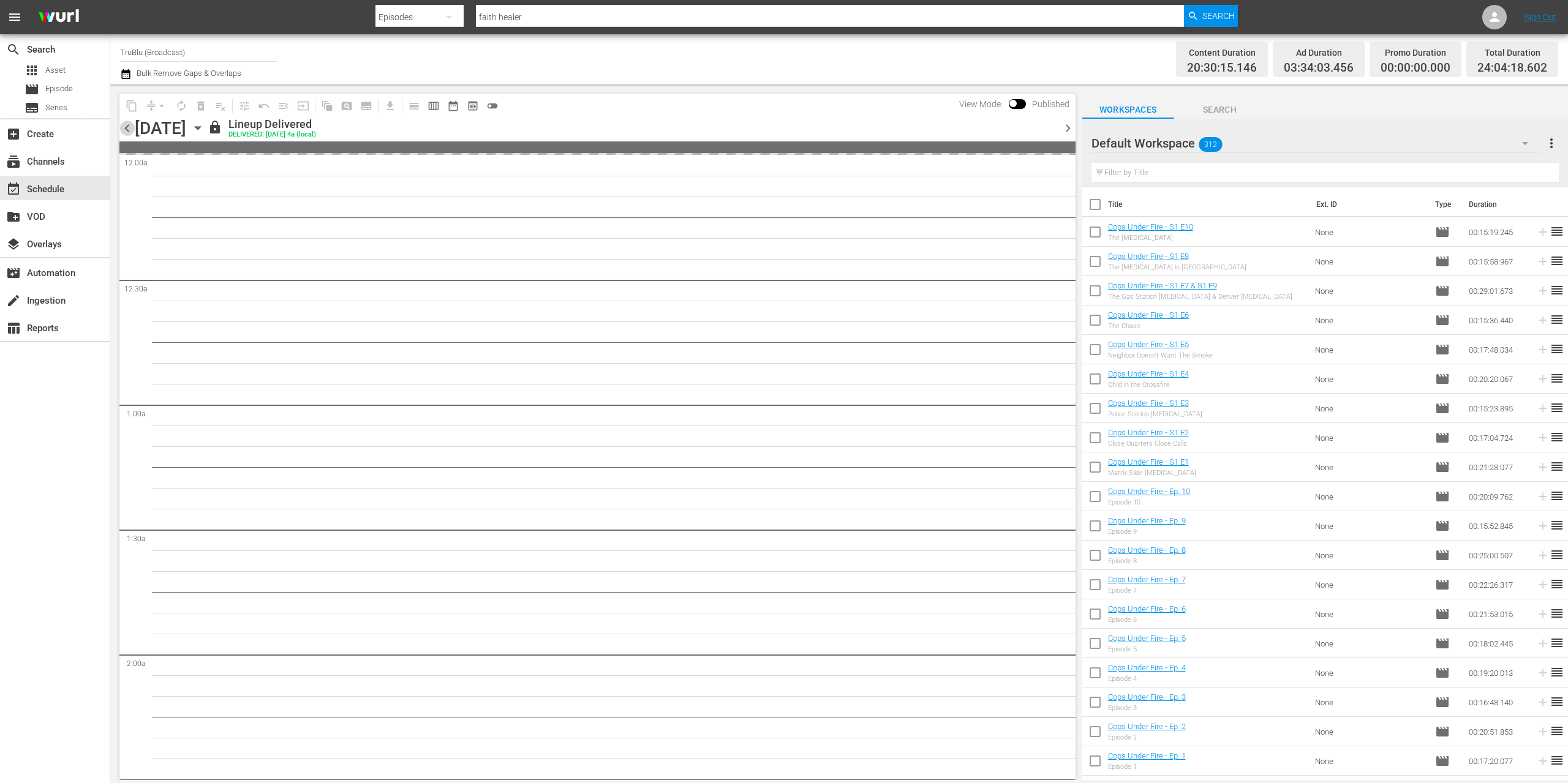
click at [124, 130] on span "chevron_left" at bounding box center [127, 128] width 16 height 16
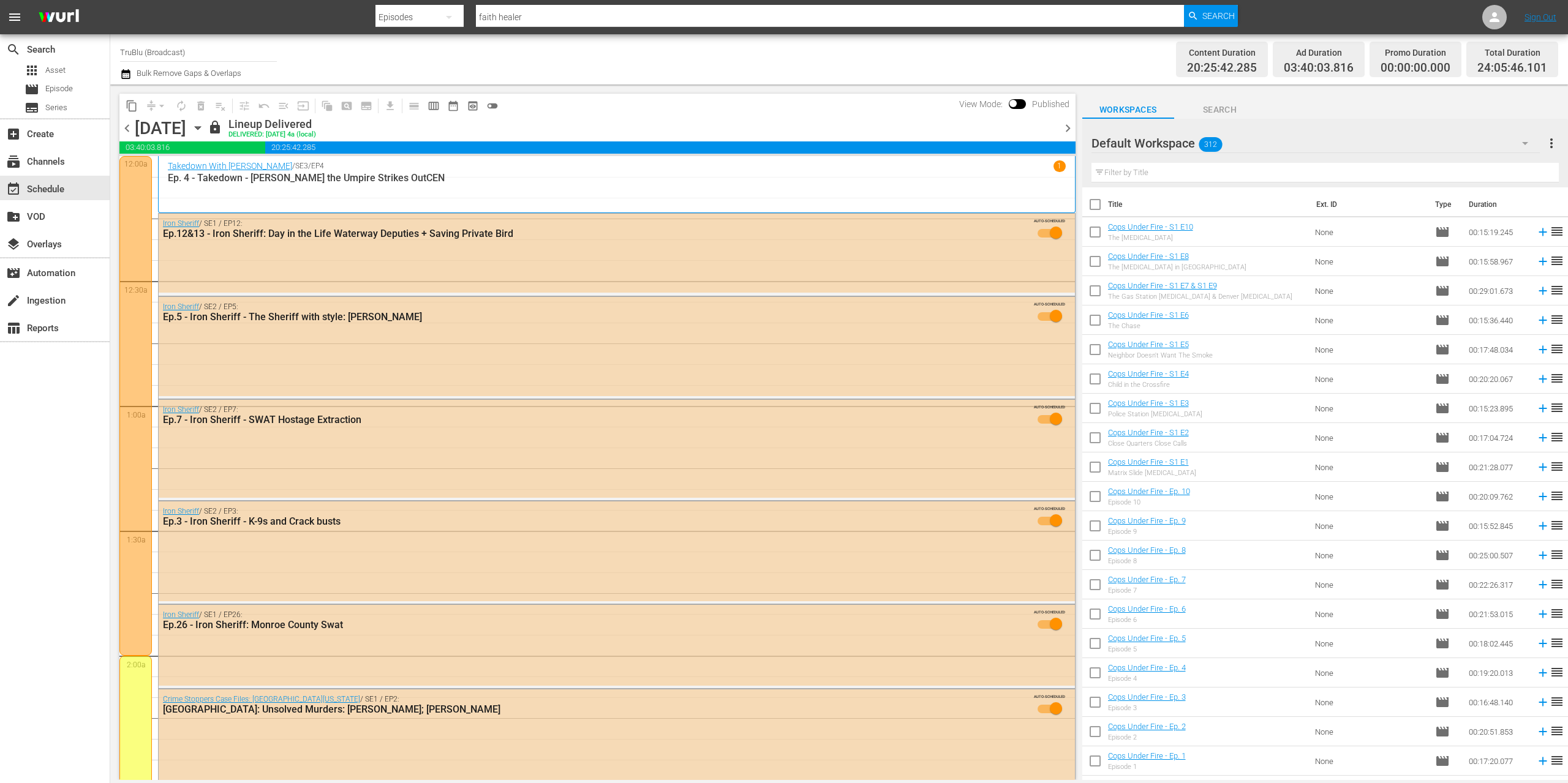
click at [1067, 132] on span "chevron_right" at bounding box center [1068, 128] width 16 height 16
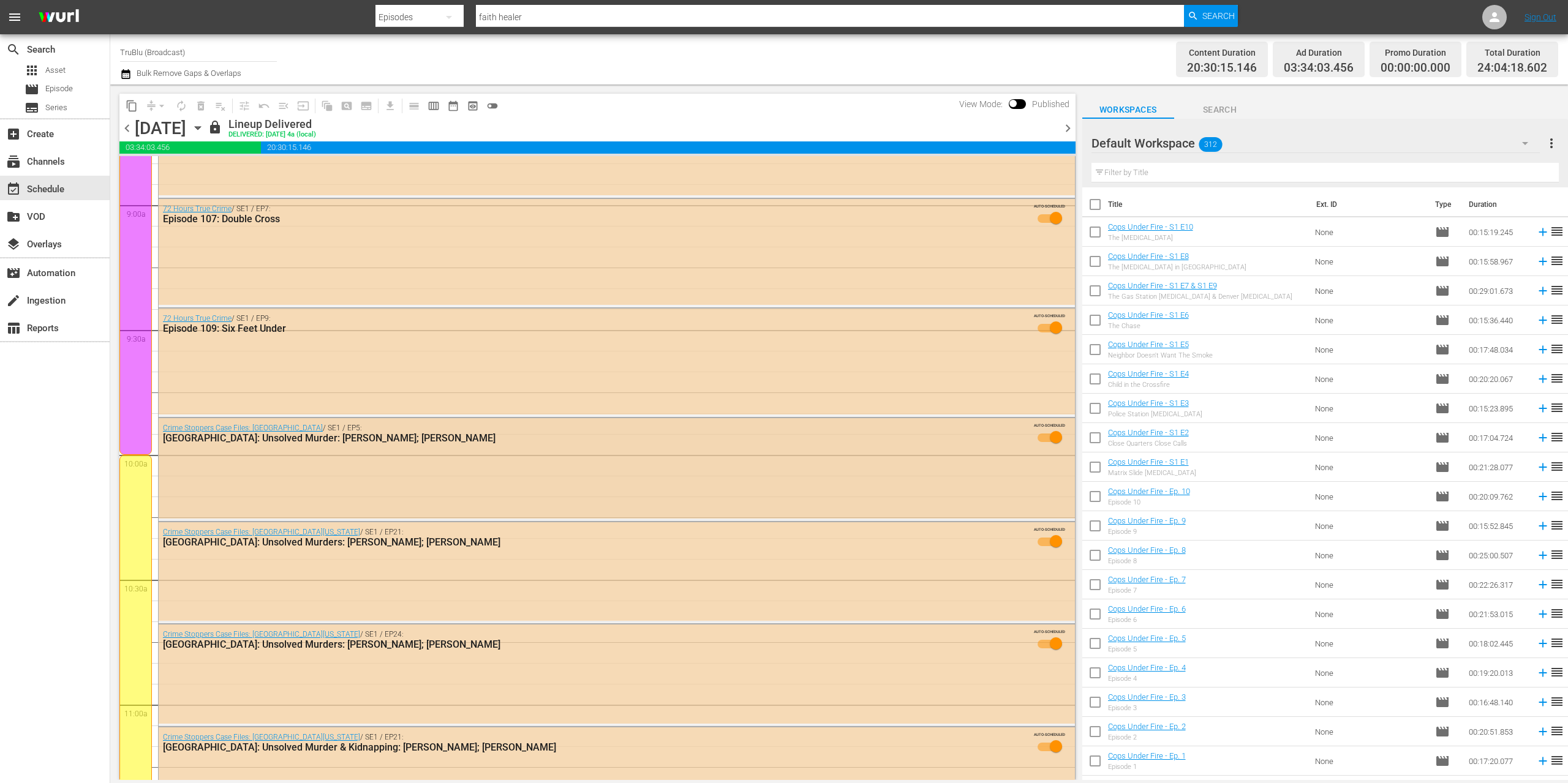
scroll to position [2201, 0]
click at [1071, 124] on span "chevron_right" at bounding box center [1068, 128] width 16 height 16
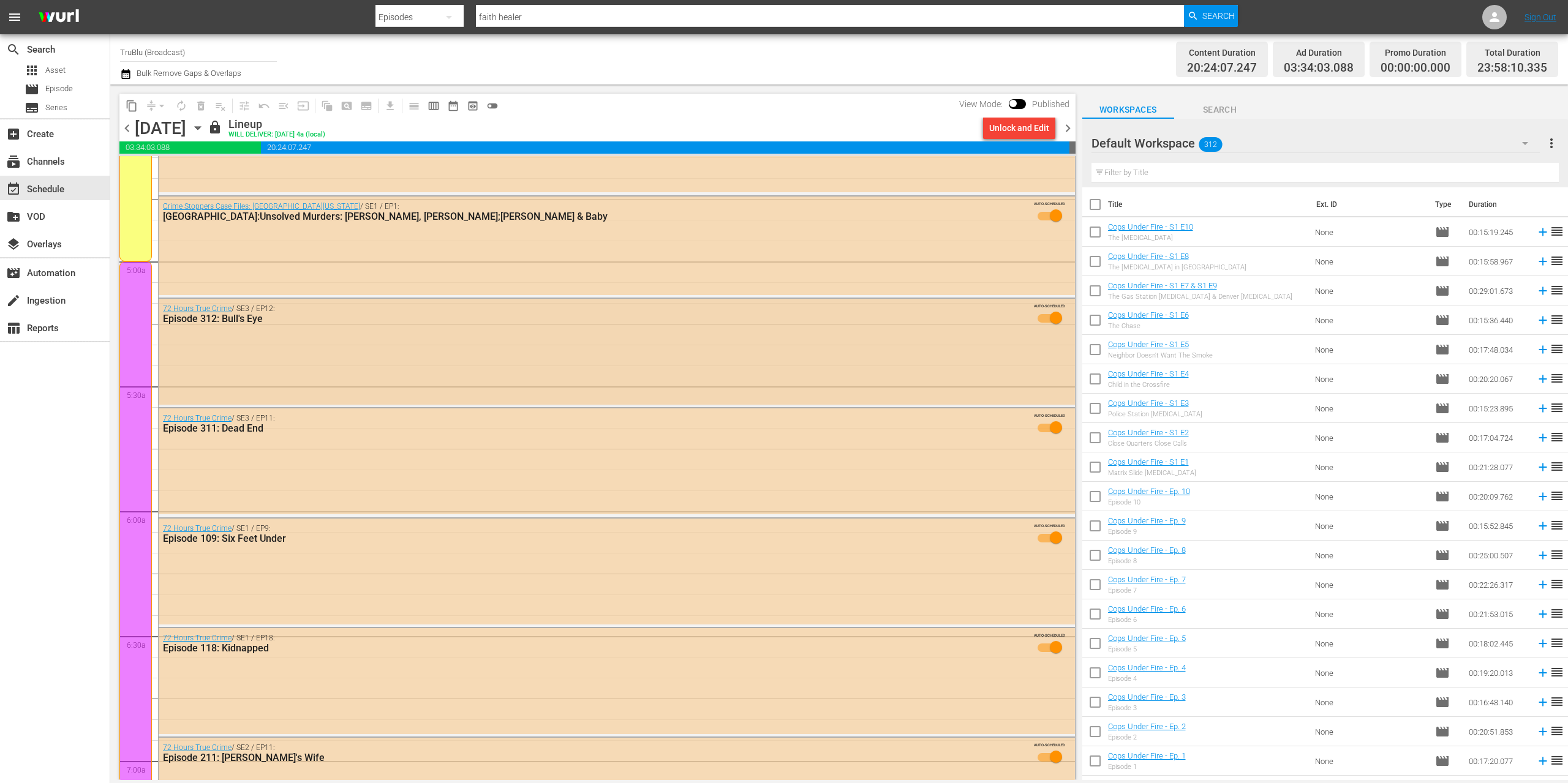
scroll to position [1121, 0]
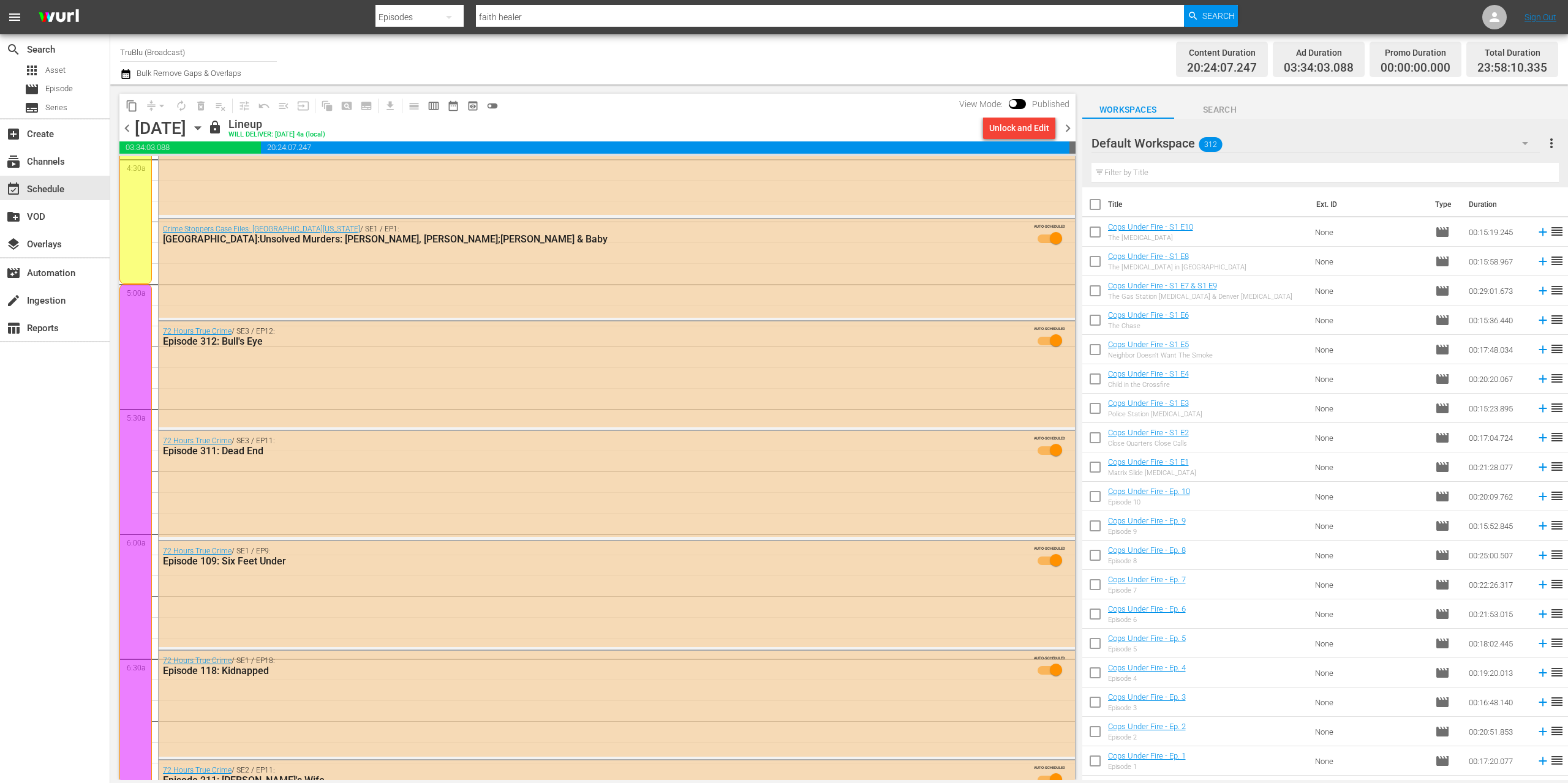
click at [1059, 128] on div "Unlock and Edit" at bounding box center [1019, 127] width 82 height 21
click at [1066, 126] on span "chevron_right" at bounding box center [1068, 128] width 16 height 16
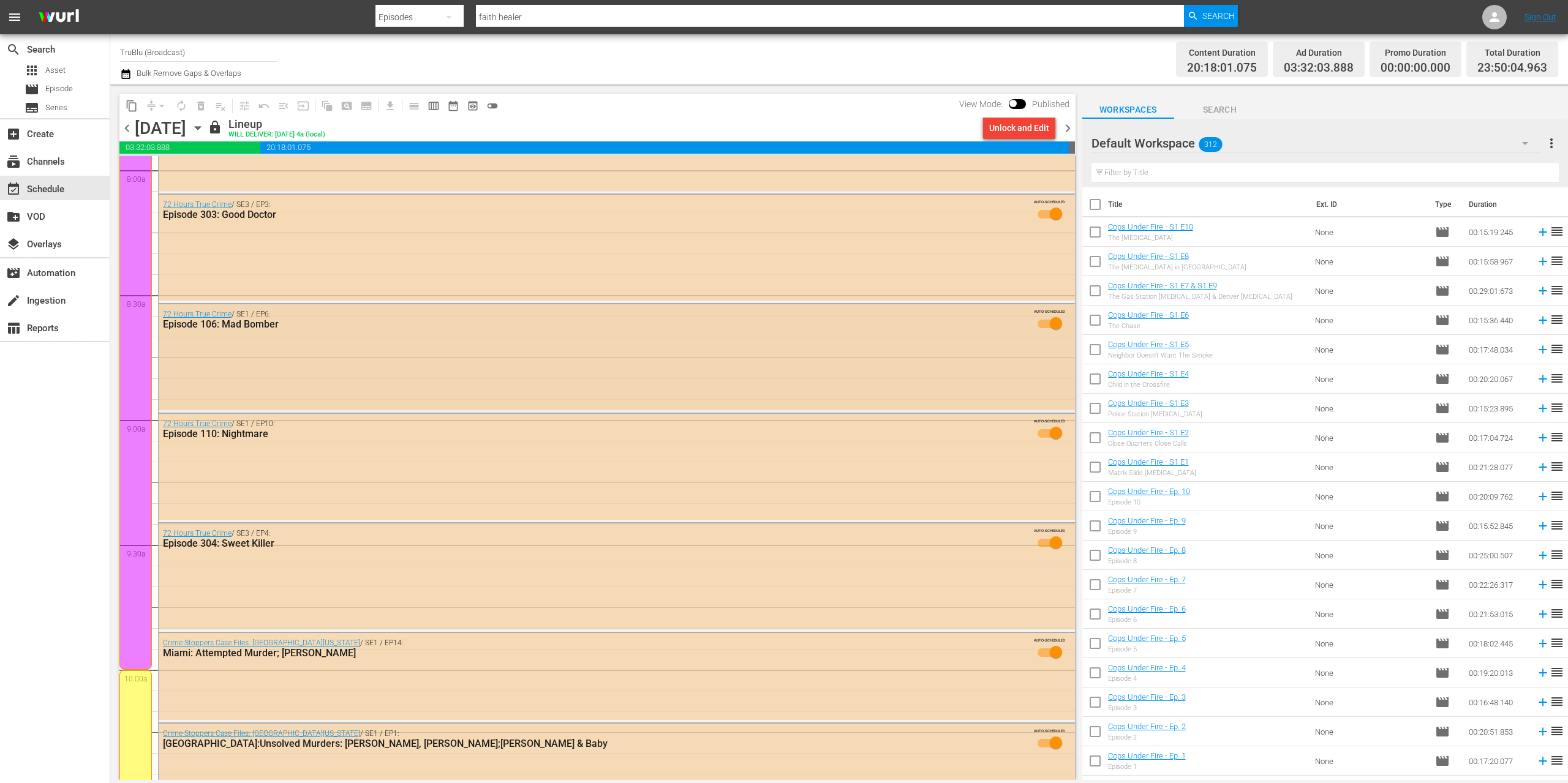
scroll to position [1997, 0]
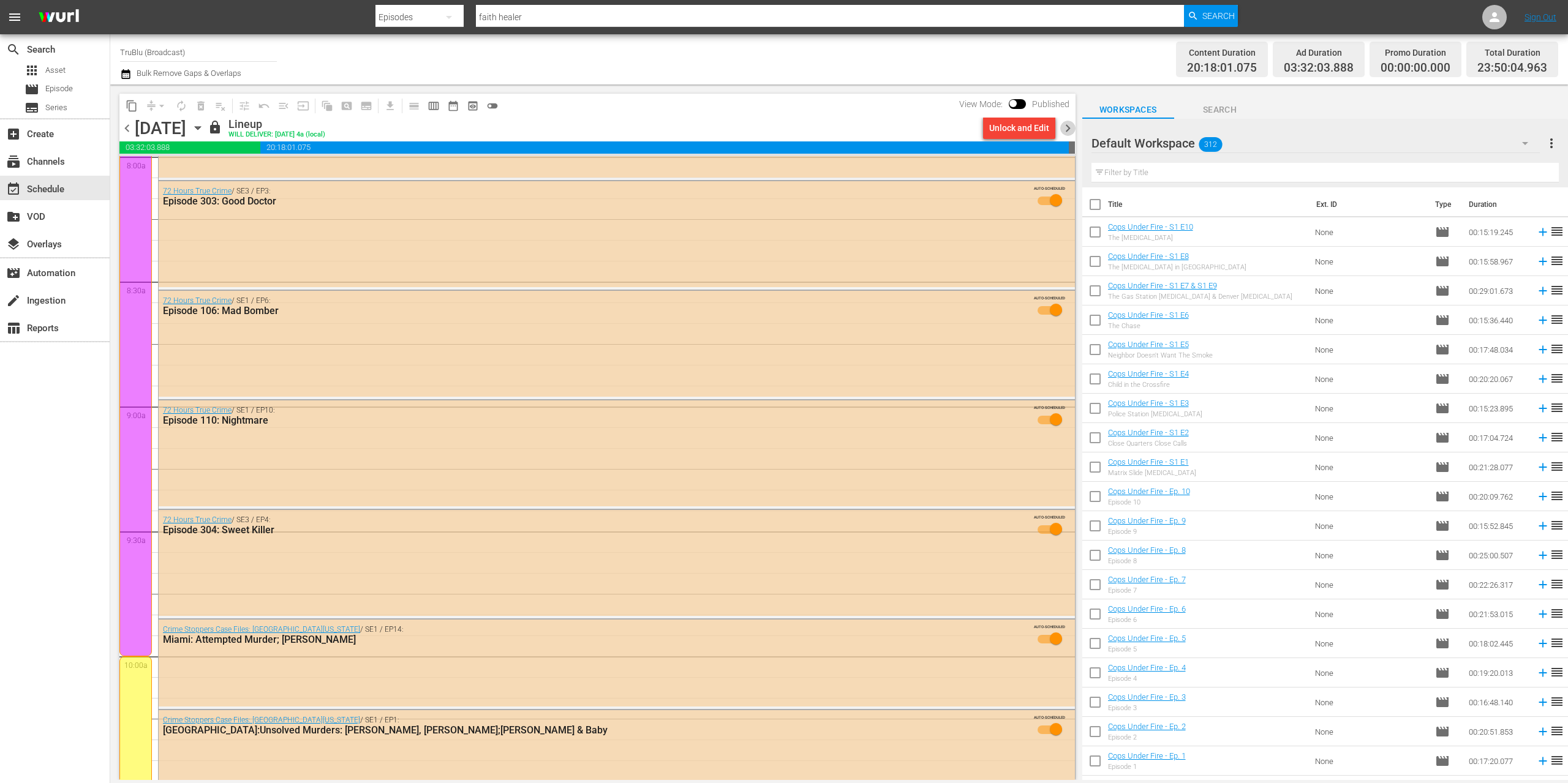
click at [1064, 127] on span "chevron_right" at bounding box center [1068, 128] width 16 height 16
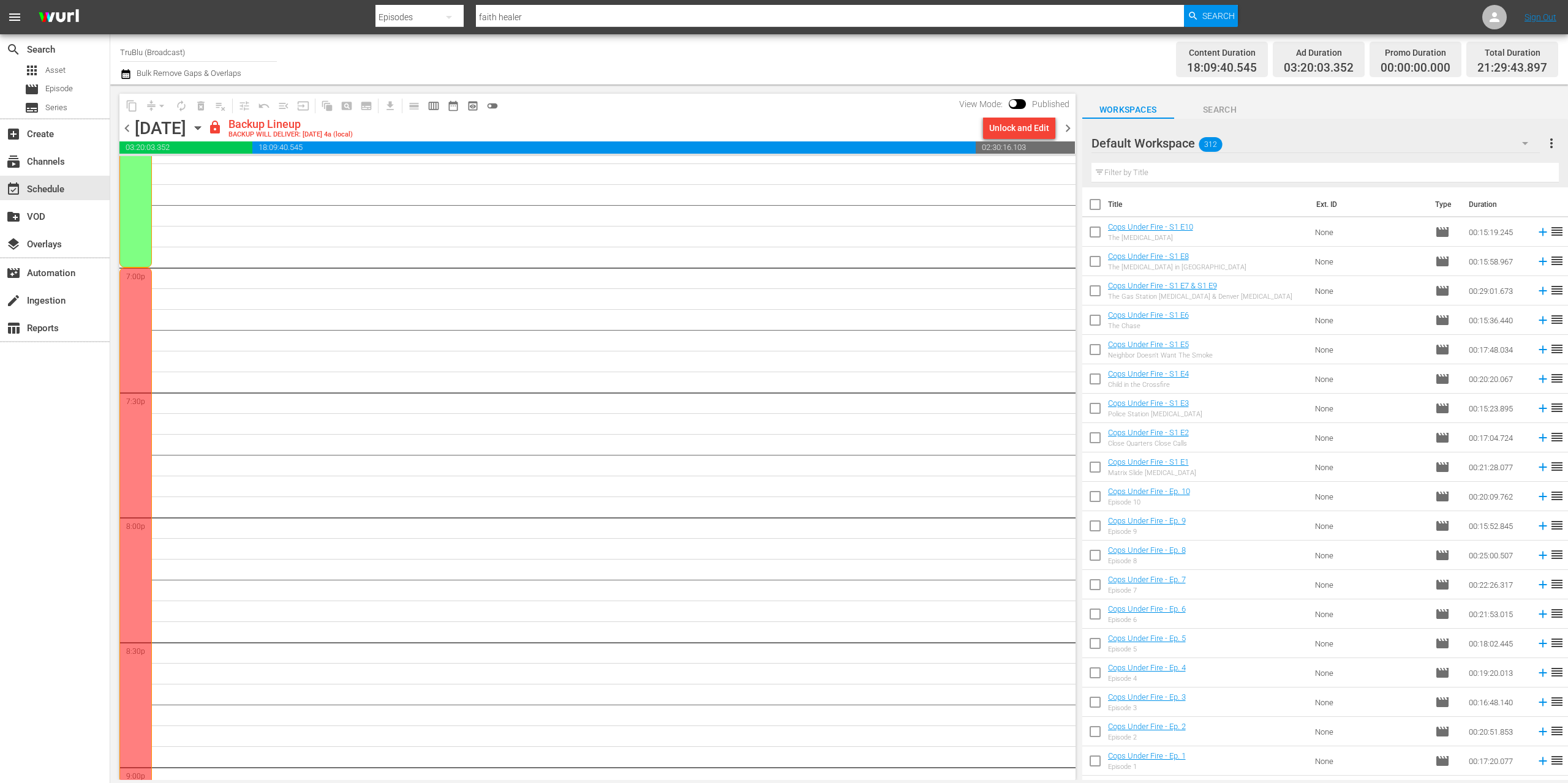
scroll to position [5370, 0]
click at [1068, 126] on span "chevron_right" at bounding box center [1068, 128] width 16 height 16
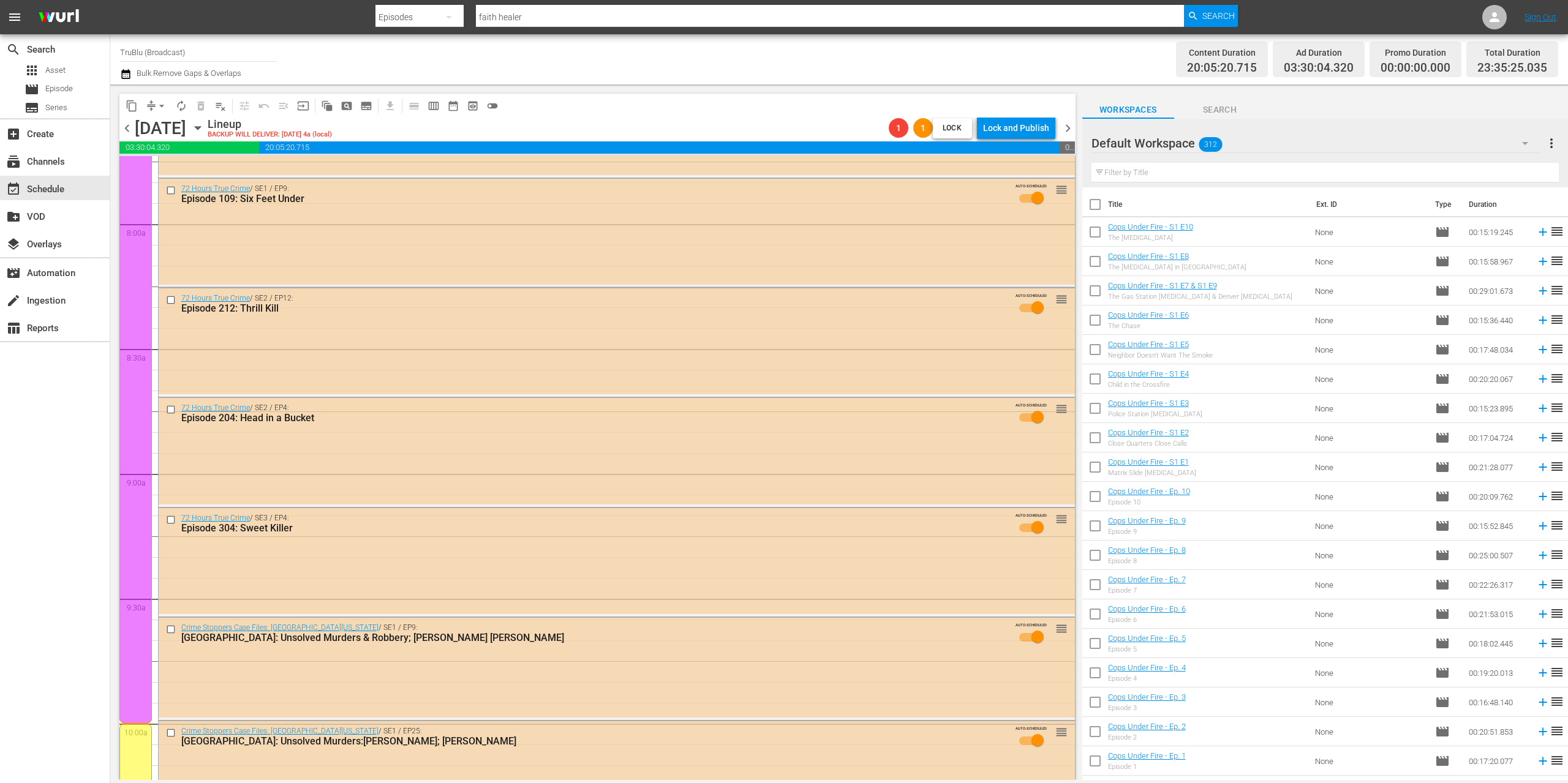
scroll to position [1930, 0]
click at [1071, 128] on span "chevron_right" at bounding box center [1068, 128] width 16 height 16
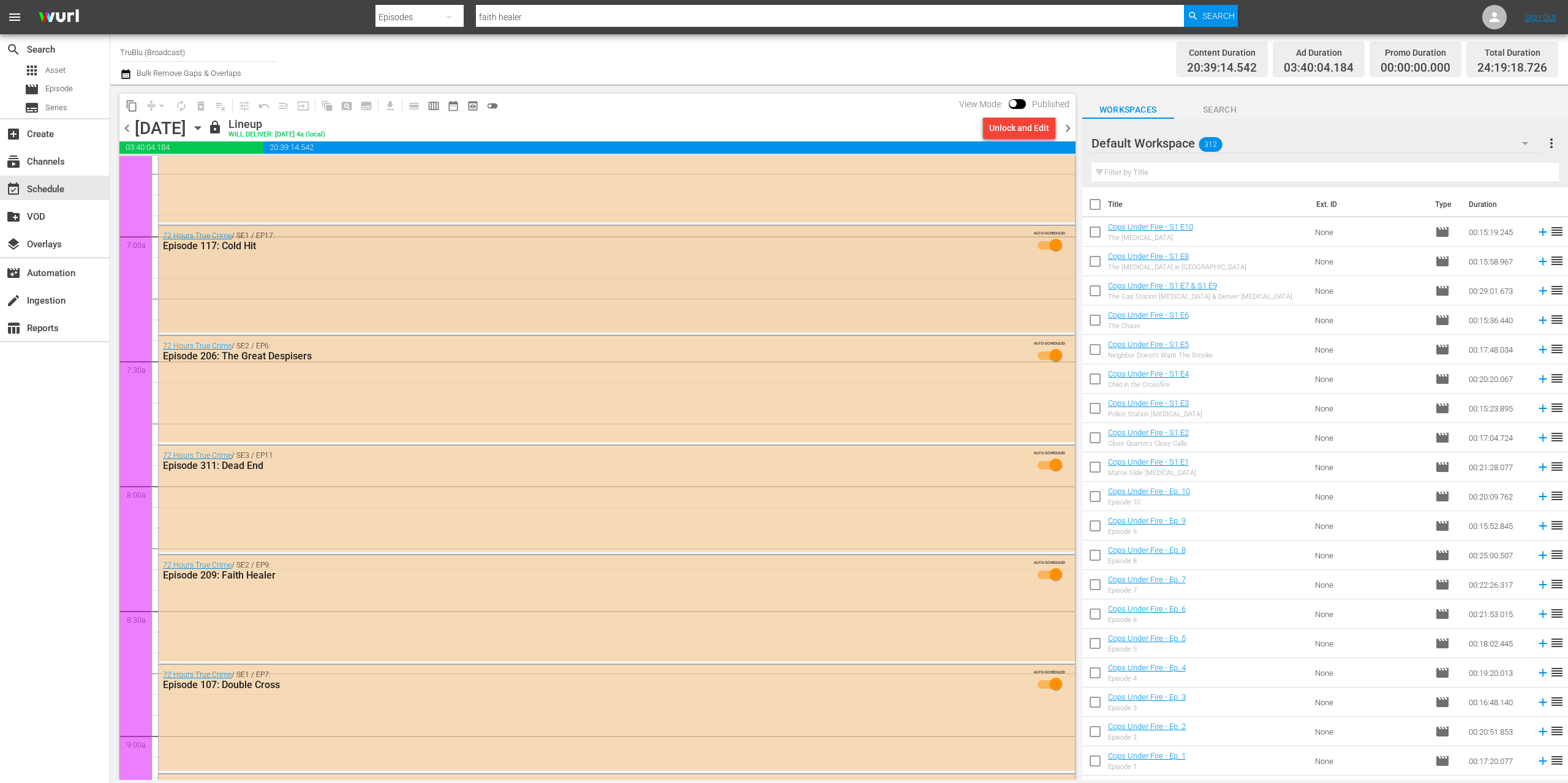
scroll to position [1814, 0]
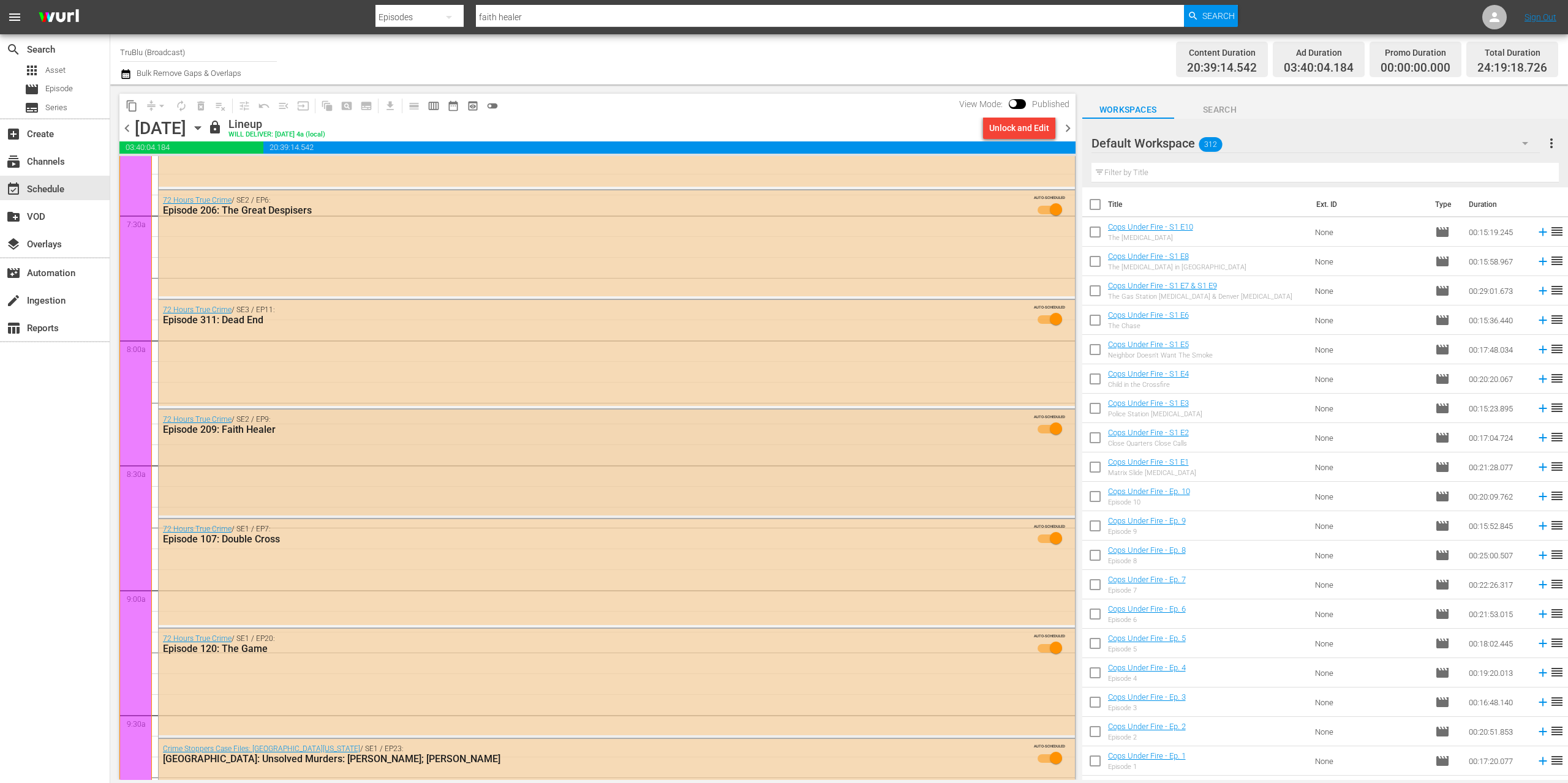
click at [921, 471] on div "72 Hours True Crime / SE2 / EP9: Episode 209: Faith Healer AUTO-SCHEDULED" at bounding box center [617, 463] width 916 height 106
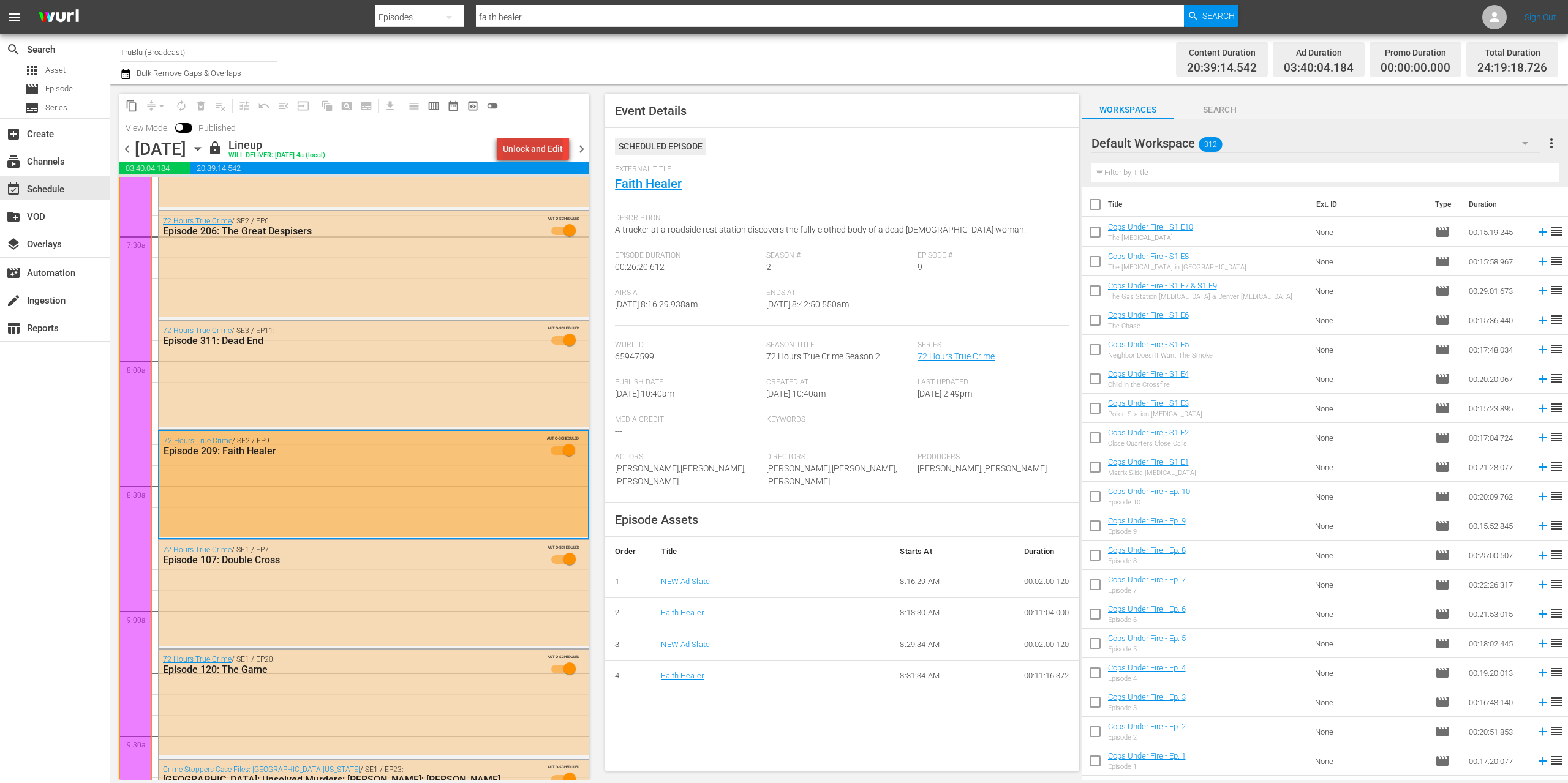
click at [536, 149] on div "Unlock and Edit" at bounding box center [533, 149] width 60 height 22
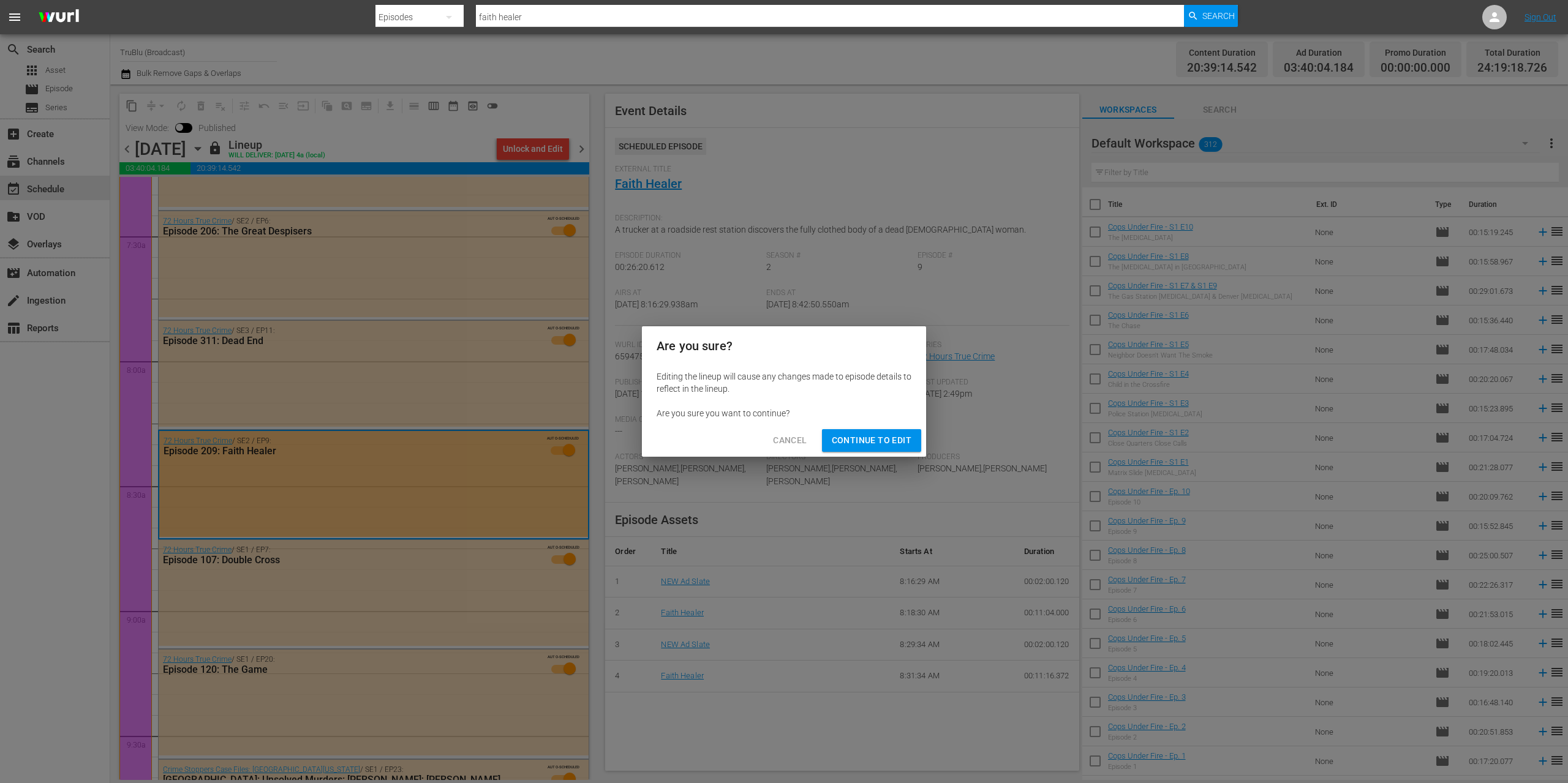
click at [870, 446] on span "Continue to Edit" at bounding box center [871, 440] width 79 height 16
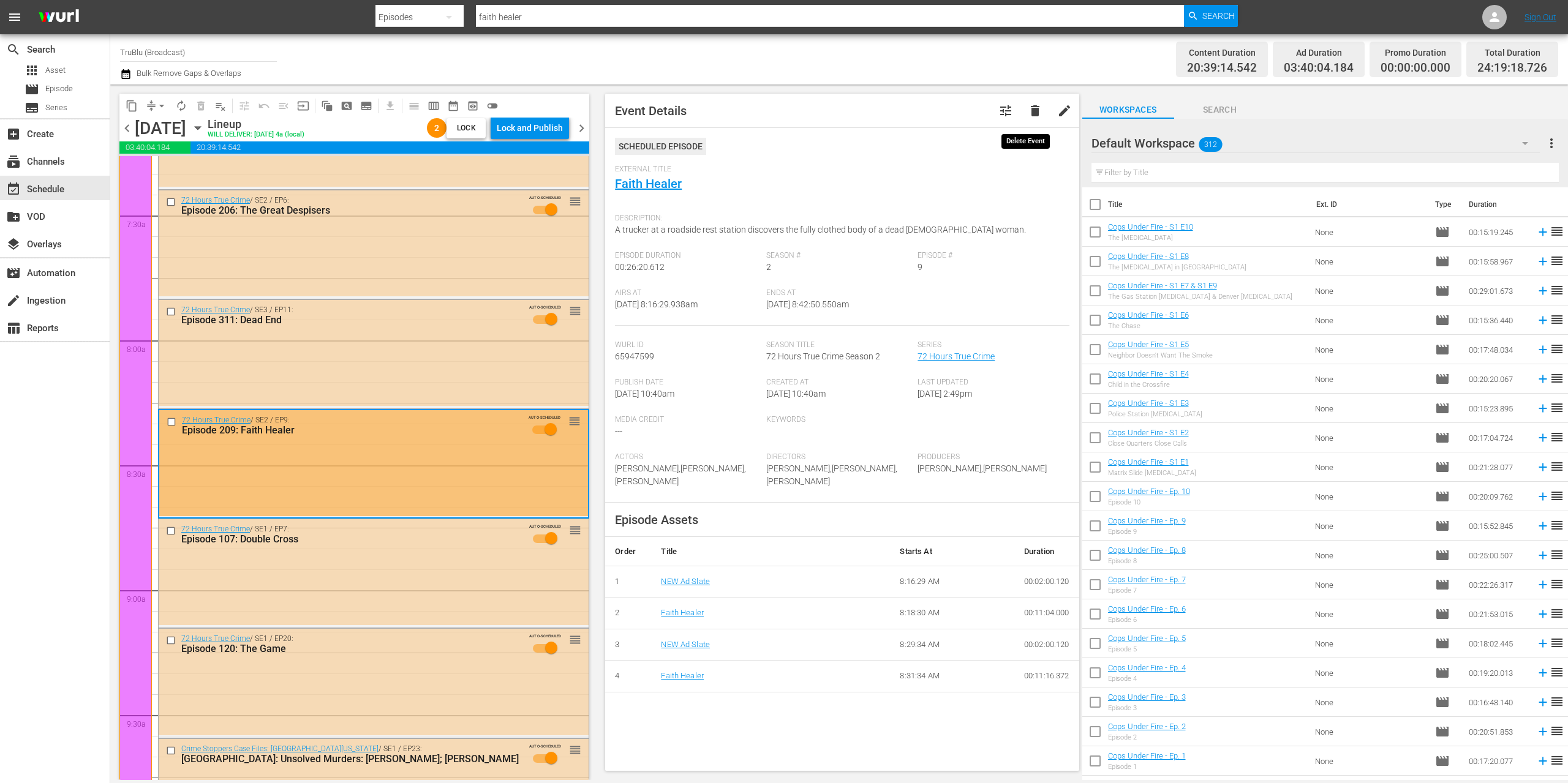
click at [1028, 107] on span "delete" at bounding box center [1035, 111] width 15 height 15
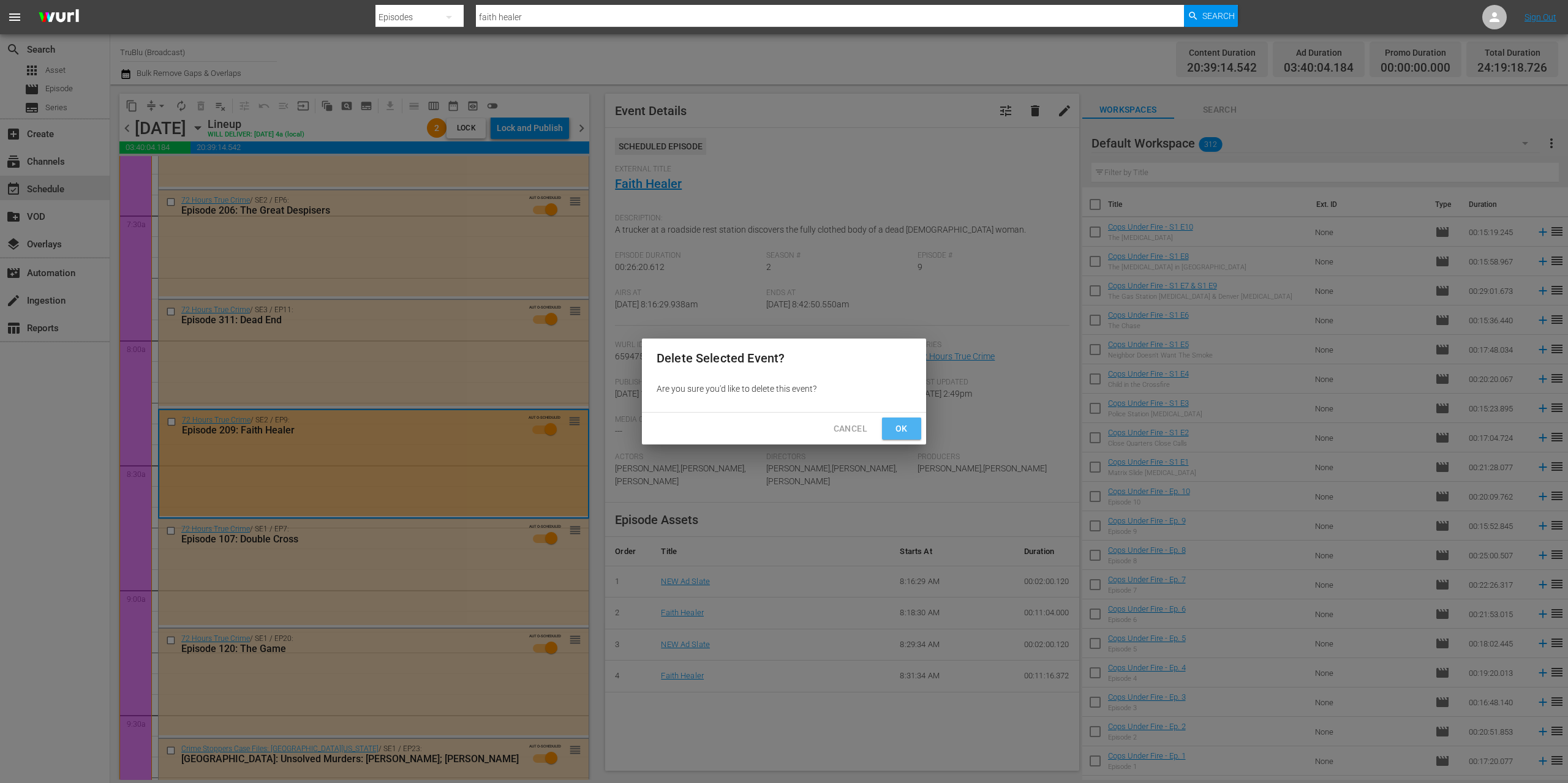
click at [910, 426] on span "Ok" at bounding box center [901, 428] width 19 height 16
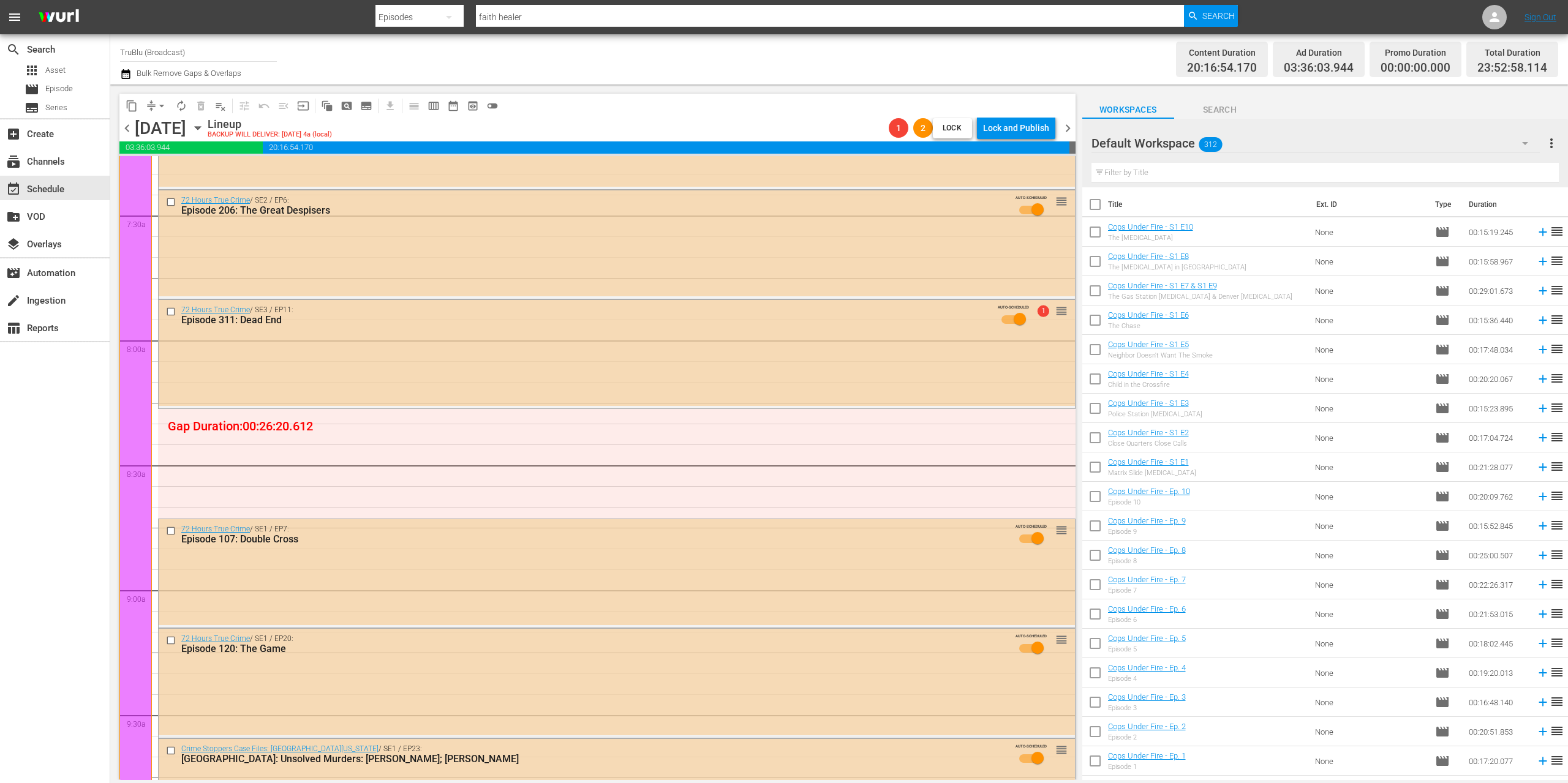
click at [1068, 129] on span "chevron_right" at bounding box center [1068, 128] width 16 height 16
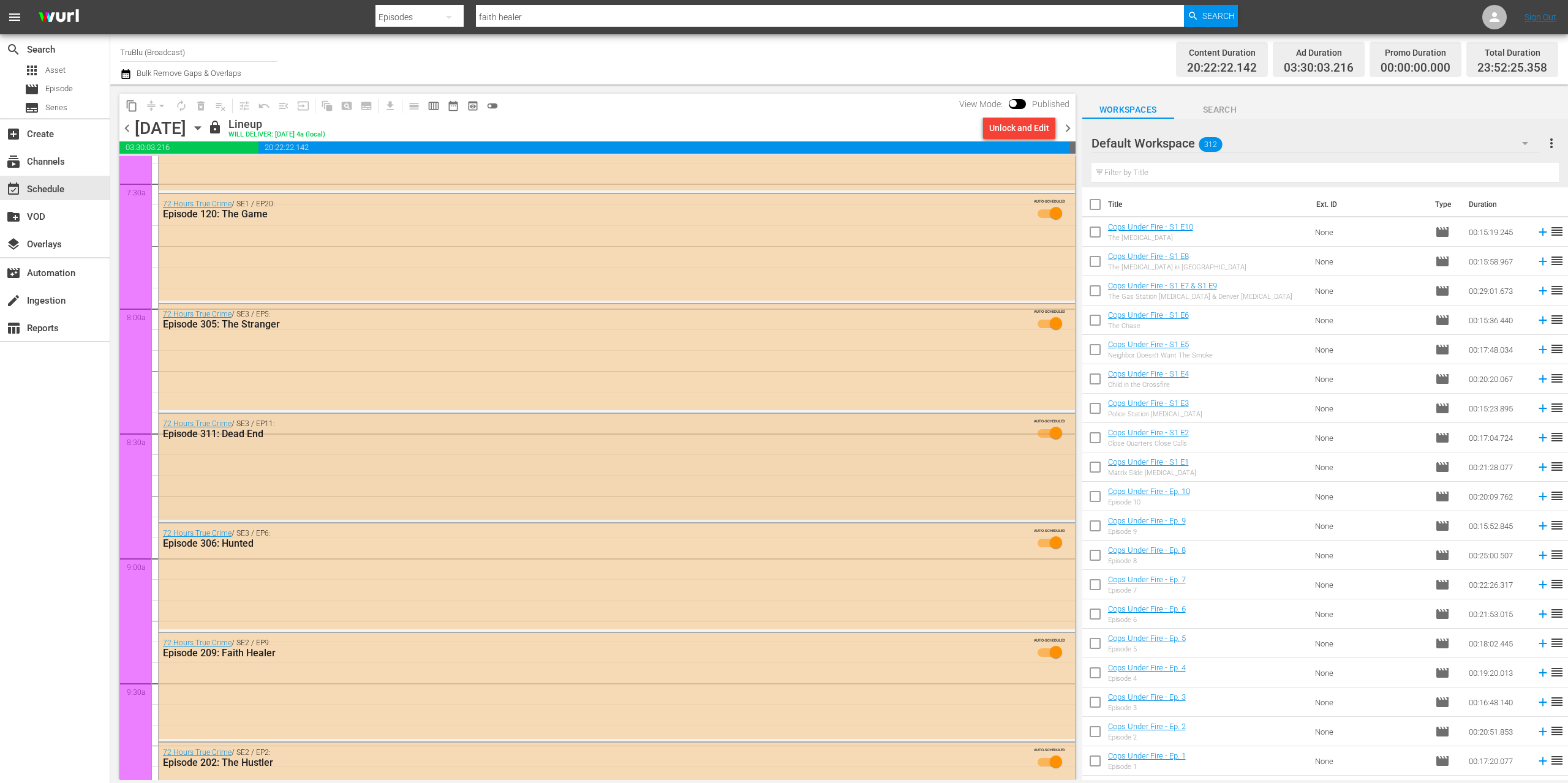
scroll to position [1913, 0]
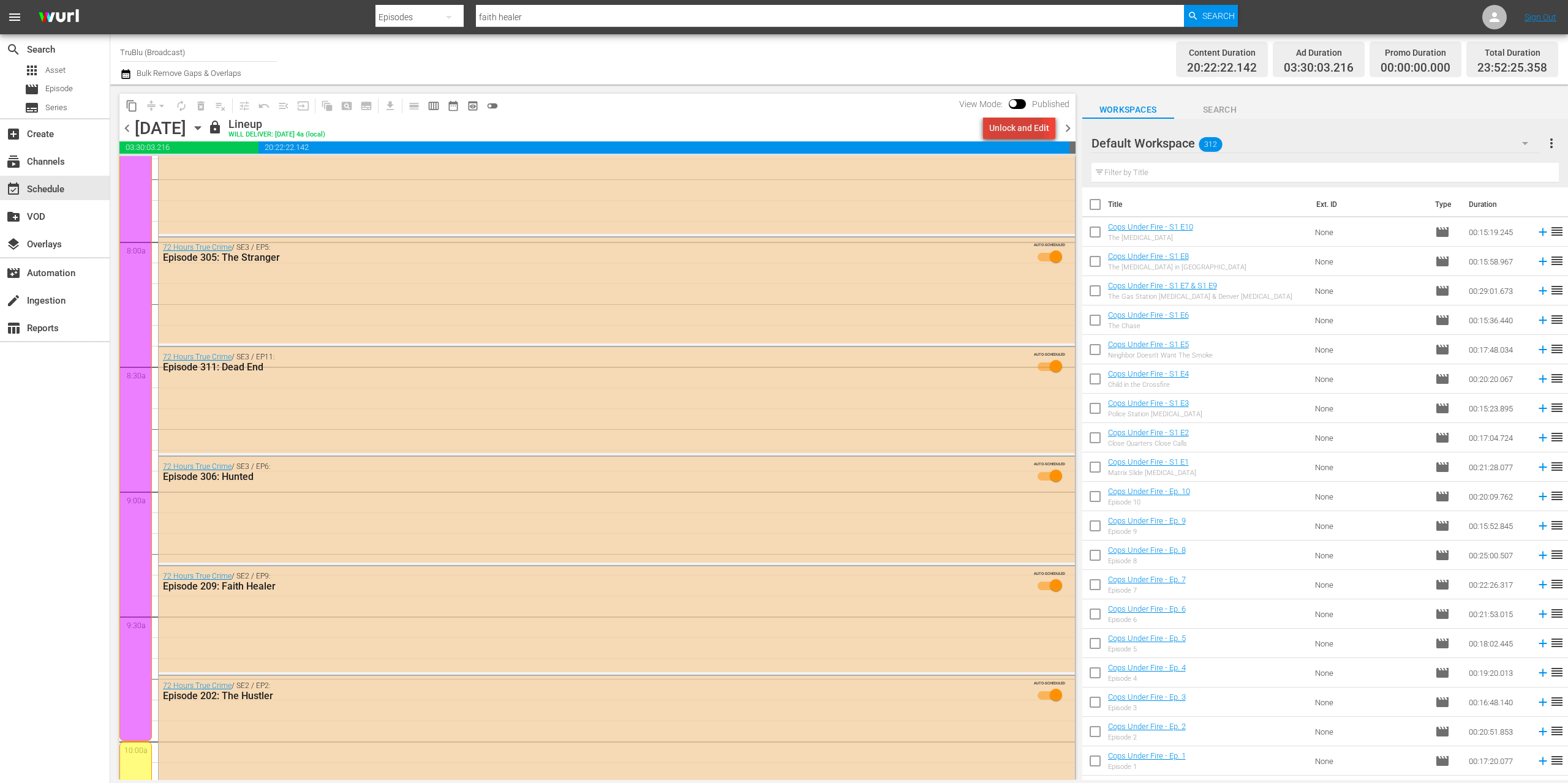
click at [1010, 131] on div "Unlock and Edit" at bounding box center [1019, 127] width 60 height 22
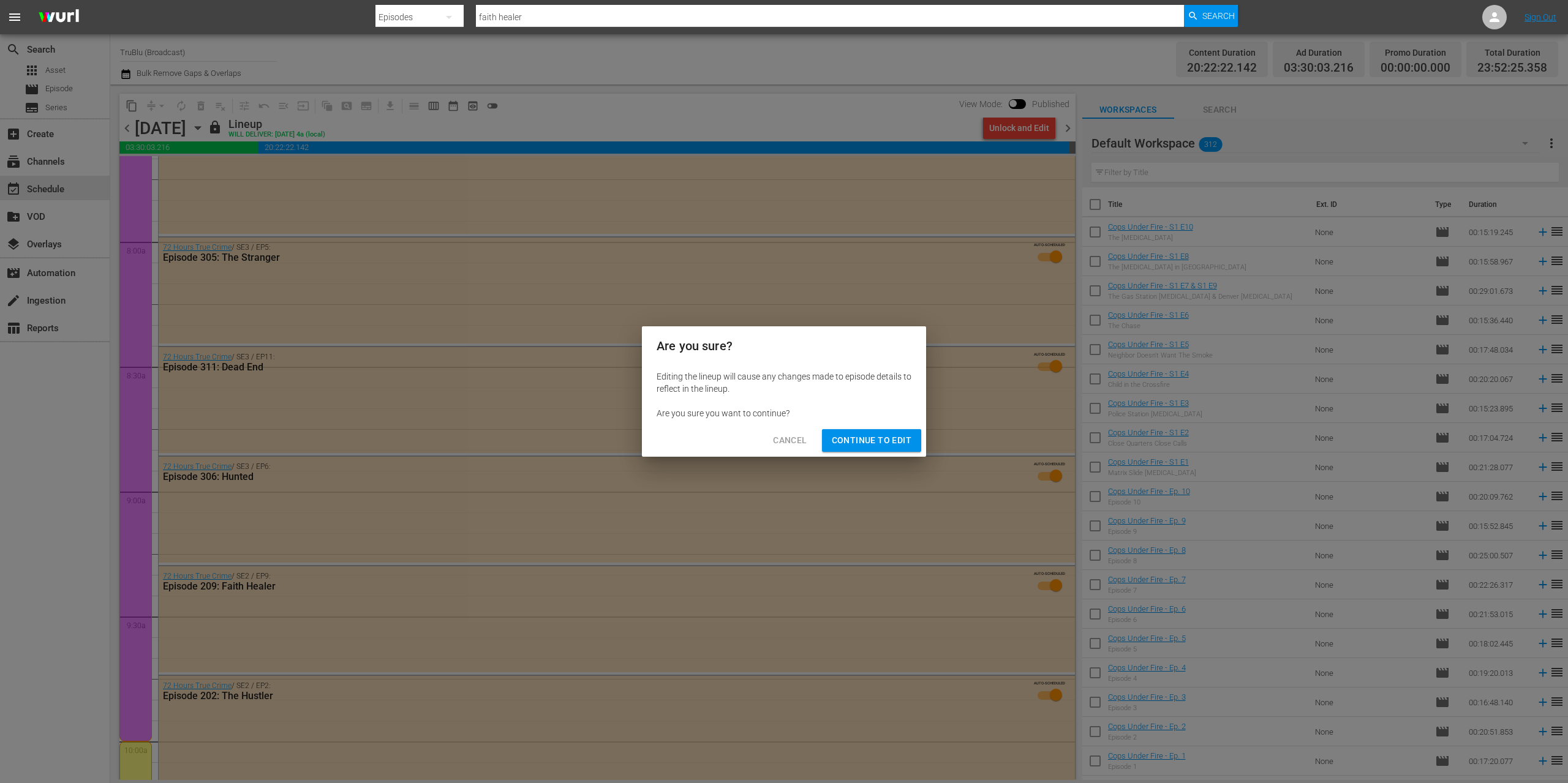
click at [875, 433] on span "Continue to Edit" at bounding box center [871, 440] width 79 height 16
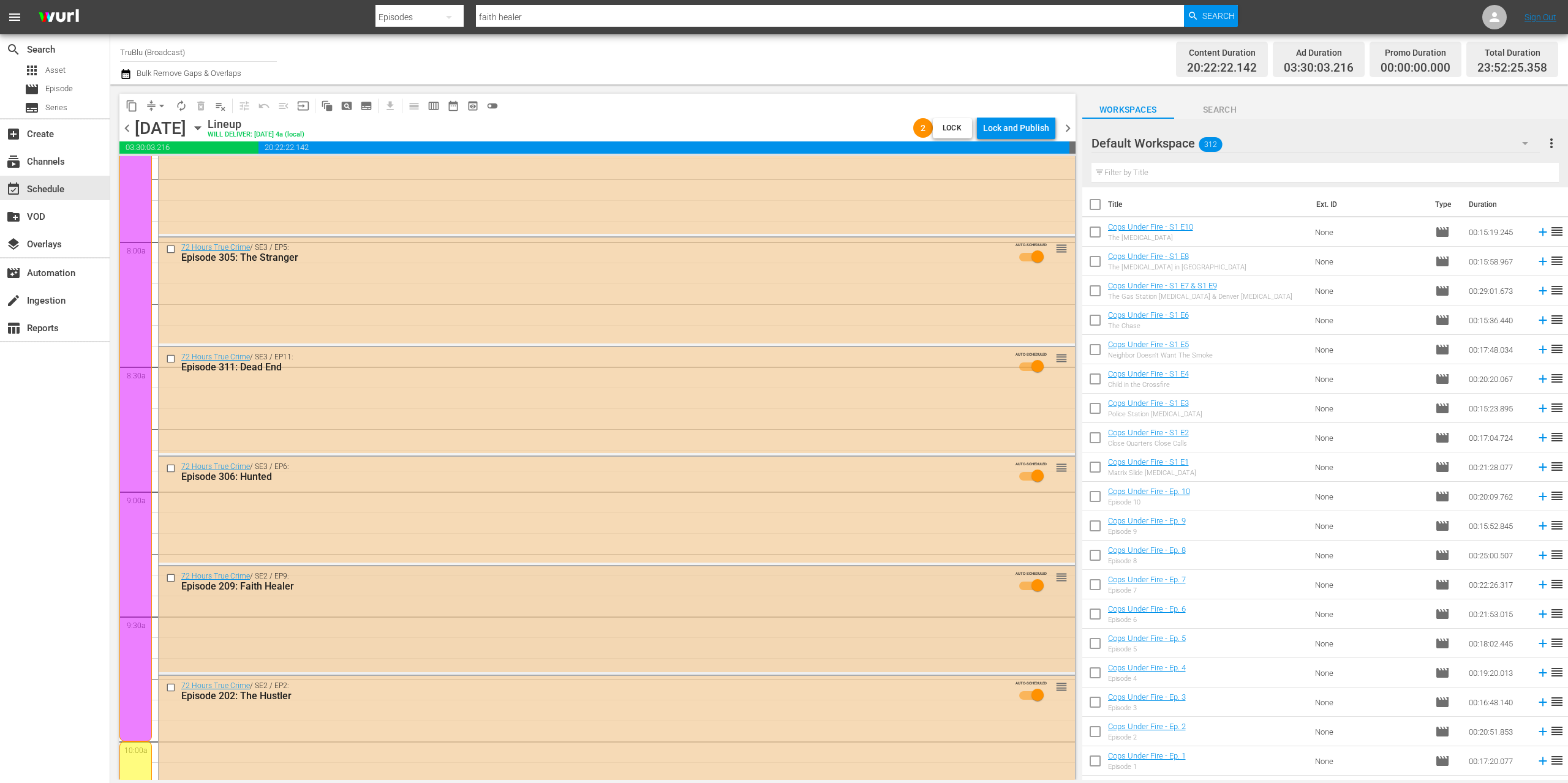
click at [1043, 608] on div "72 Hours True Crime / SE2 / EP9: Episode 209: Faith Healer AUTO-SCHEDULED reord…" at bounding box center [617, 619] width 916 height 106
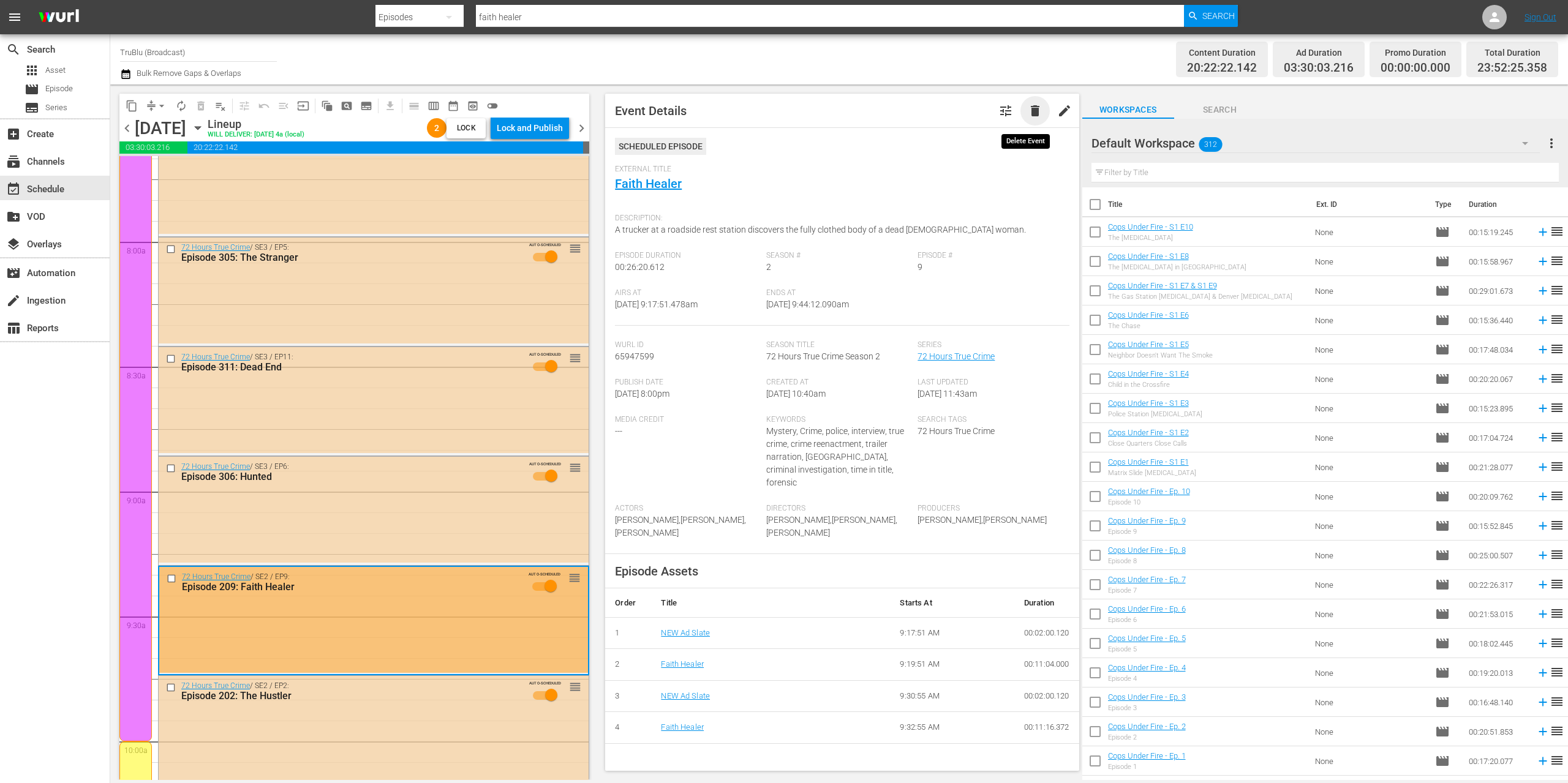
click at [1031, 112] on span "delete" at bounding box center [1035, 111] width 15 height 15
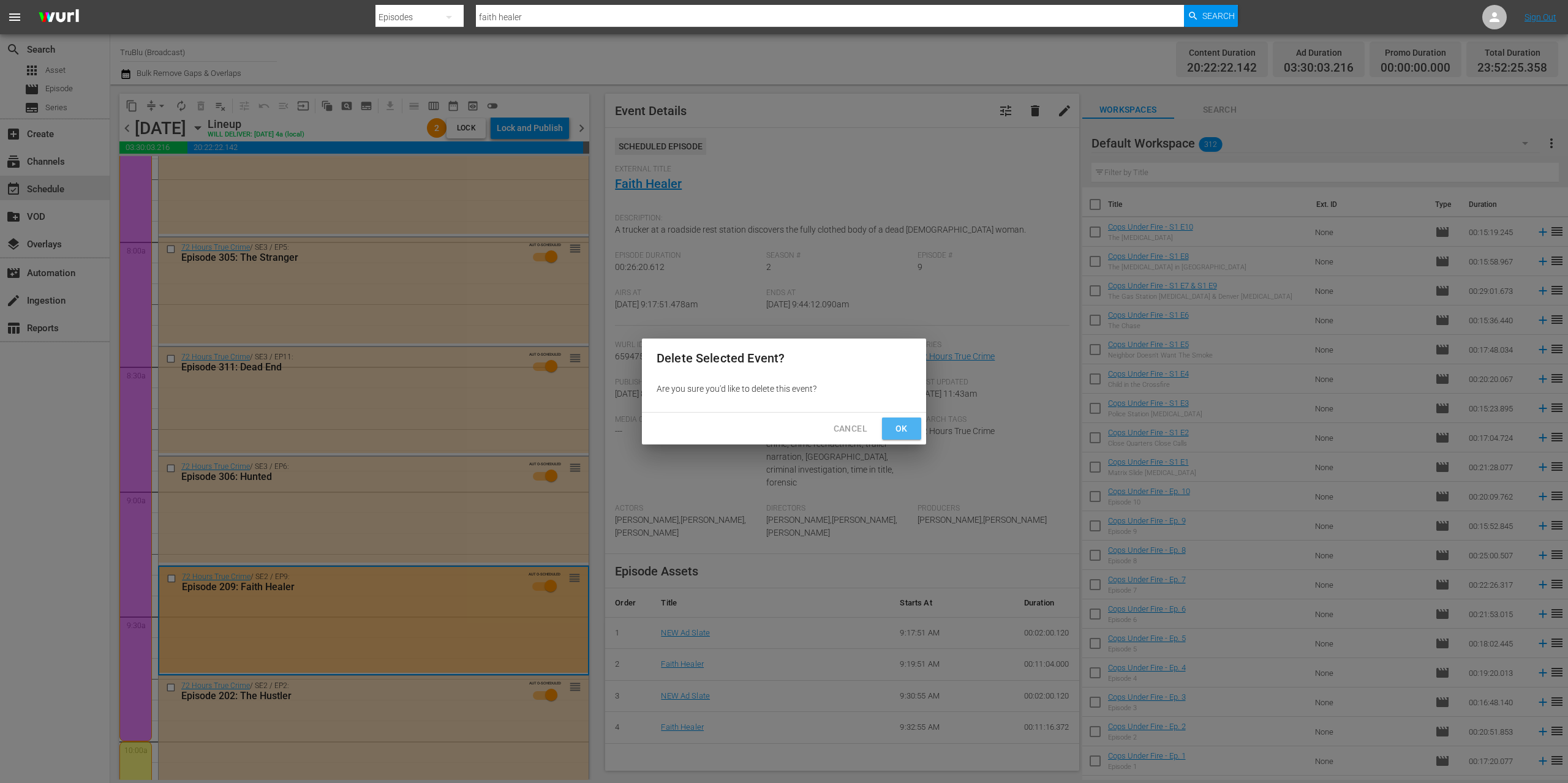
click at [903, 426] on span "Ok" at bounding box center [901, 428] width 19 height 16
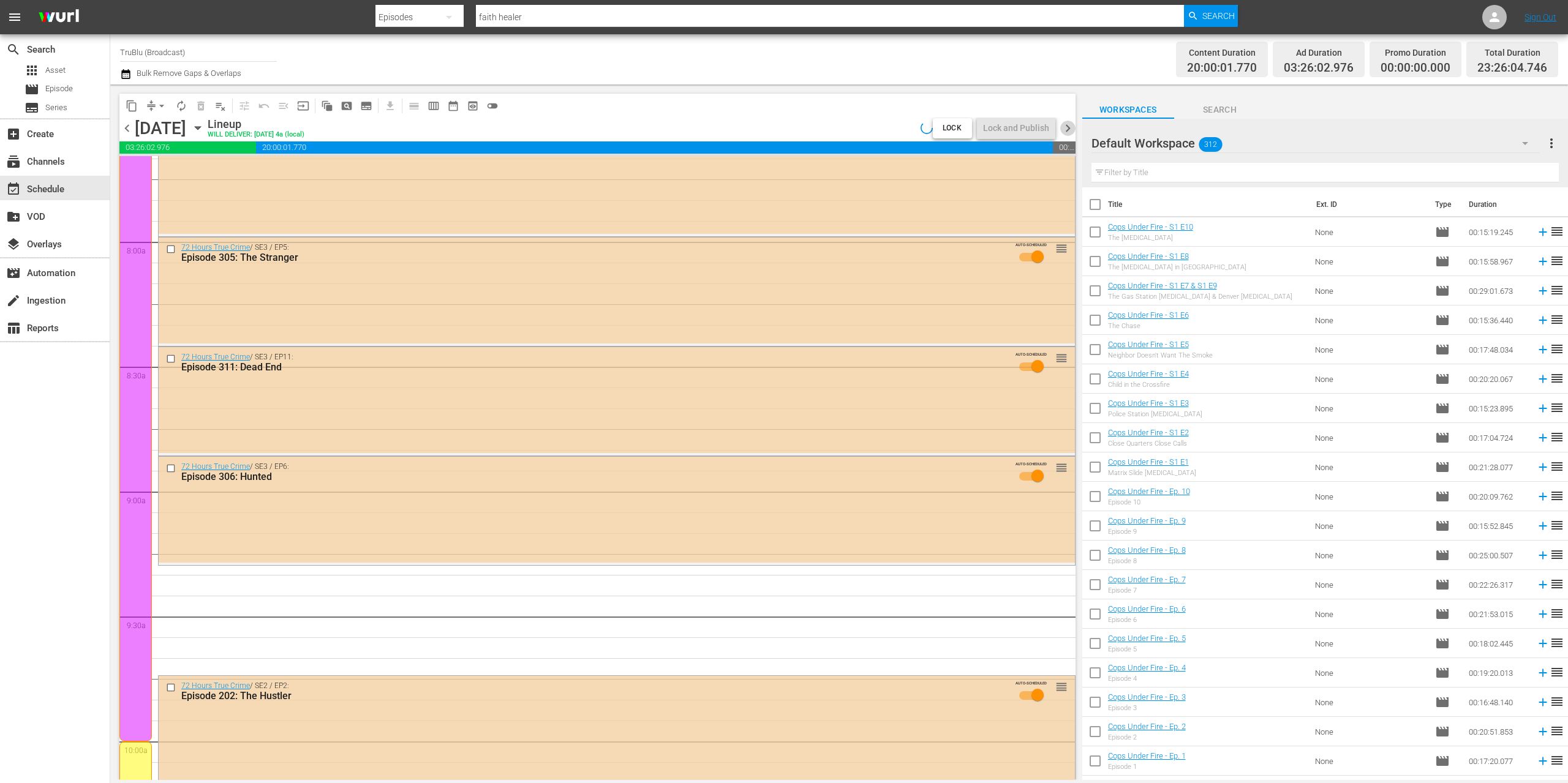
click at [1069, 124] on span "chevron_right" at bounding box center [1068, 128] width 16 height 16
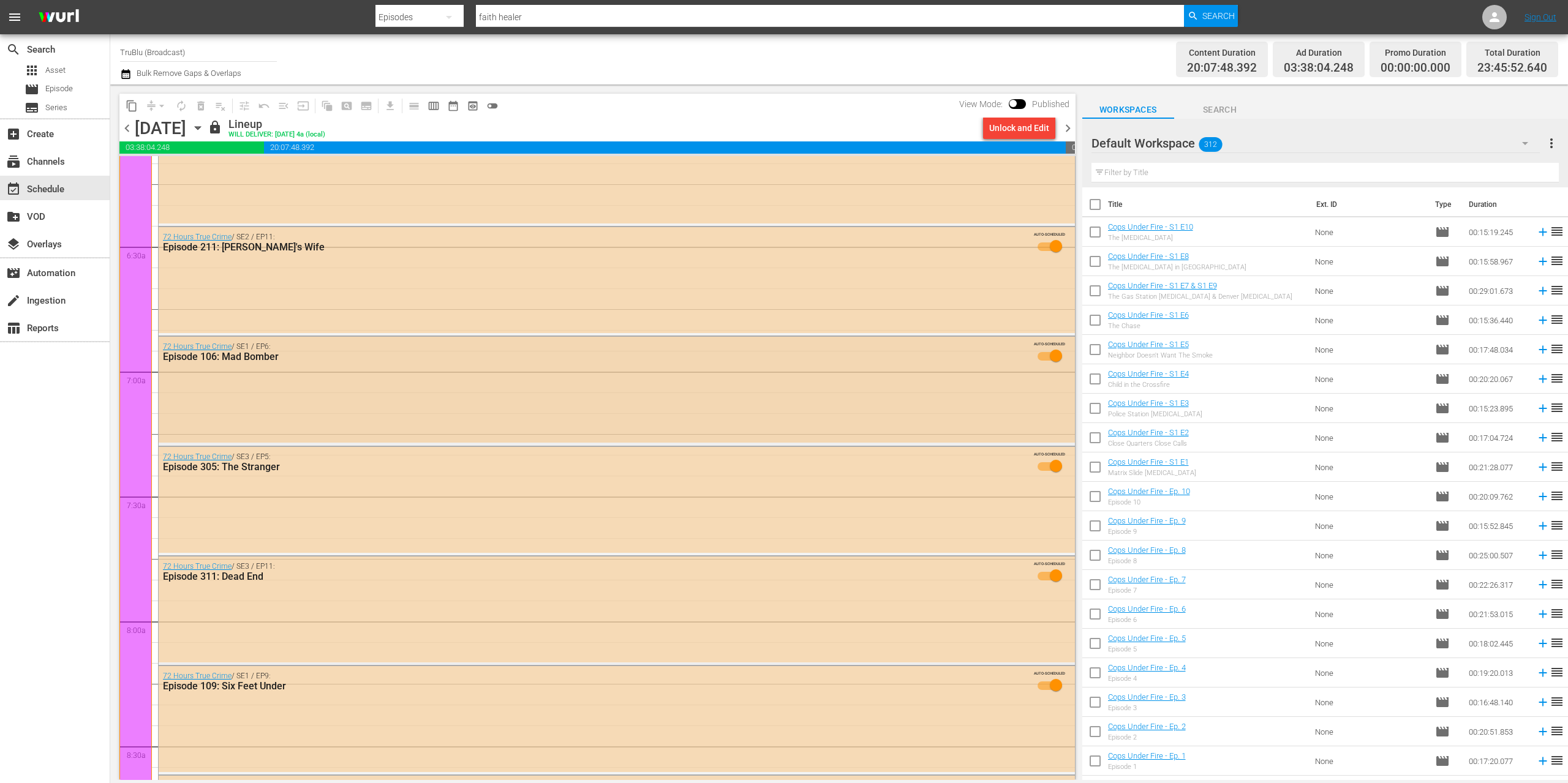
scroll to position [1672, 0]
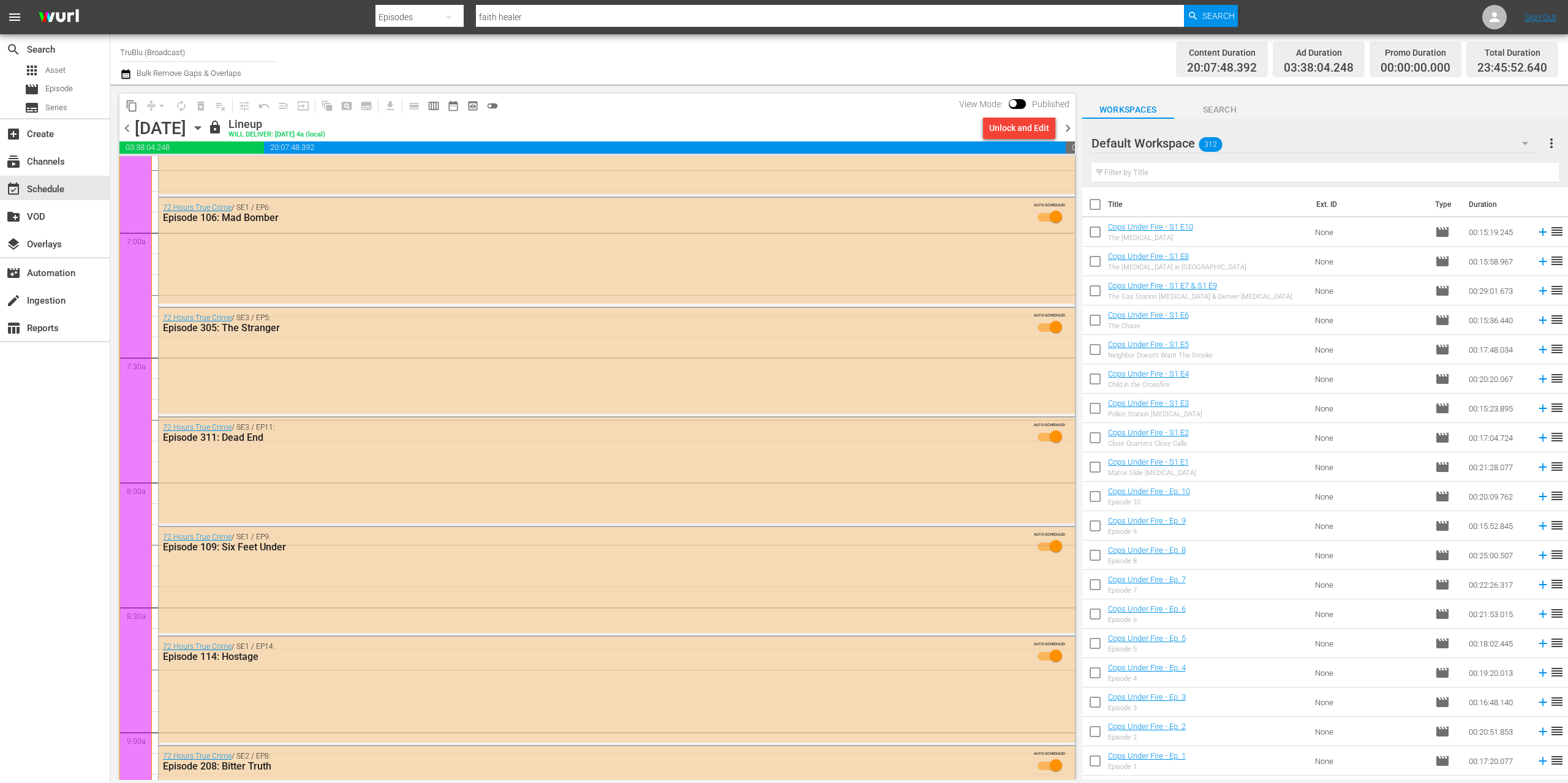
click at [1071, 125] on span "chevron_right" at bounding box center [1068, 128] width 16 height 16
click at [1026, 134] on div "Unlock and Edit" at bounding box center [1019, 127] width 60 height 22
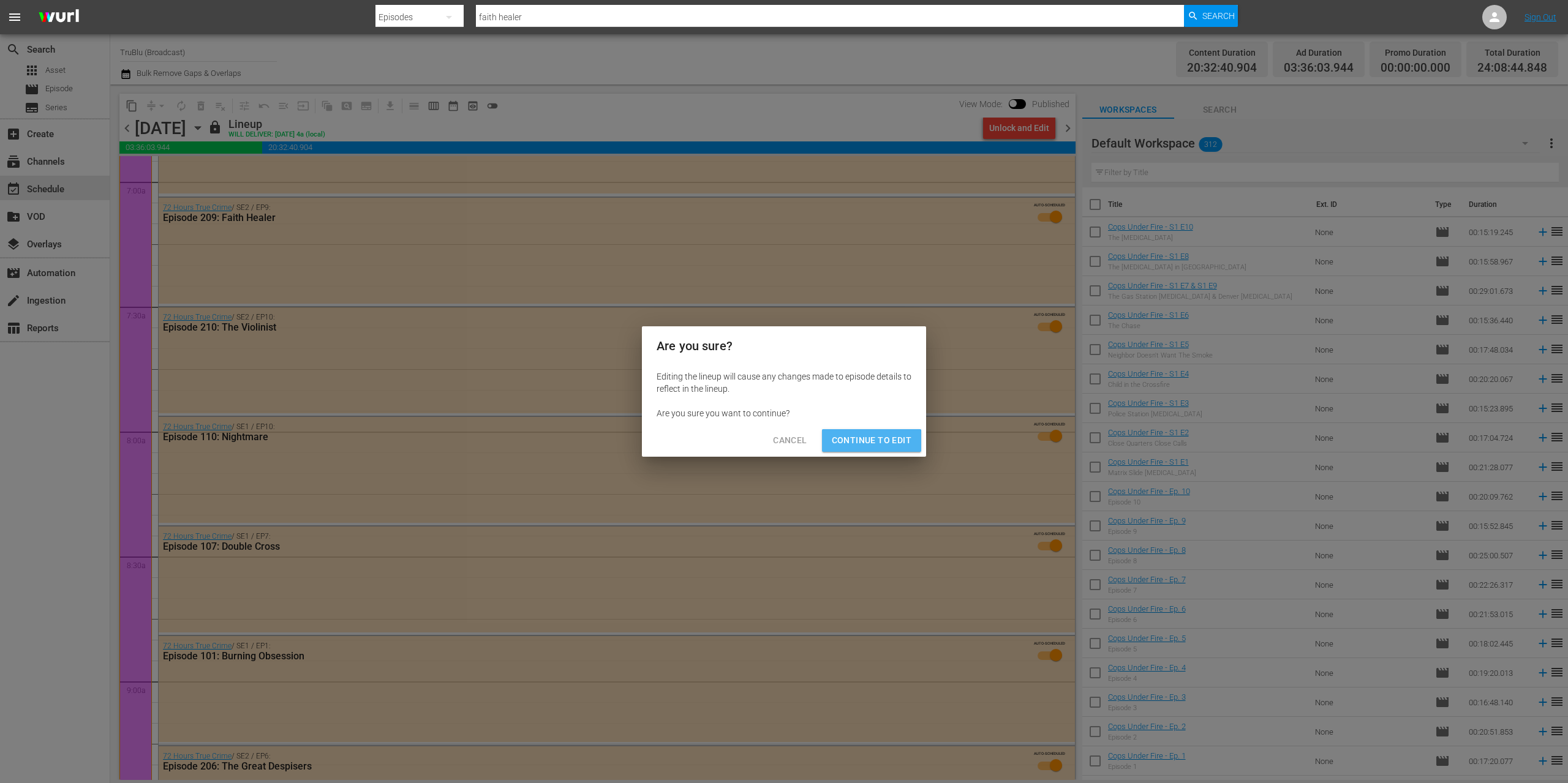
click at [856, 441] on span "Continue to Edit" at bounding box center [871, 440] width 79 height 16
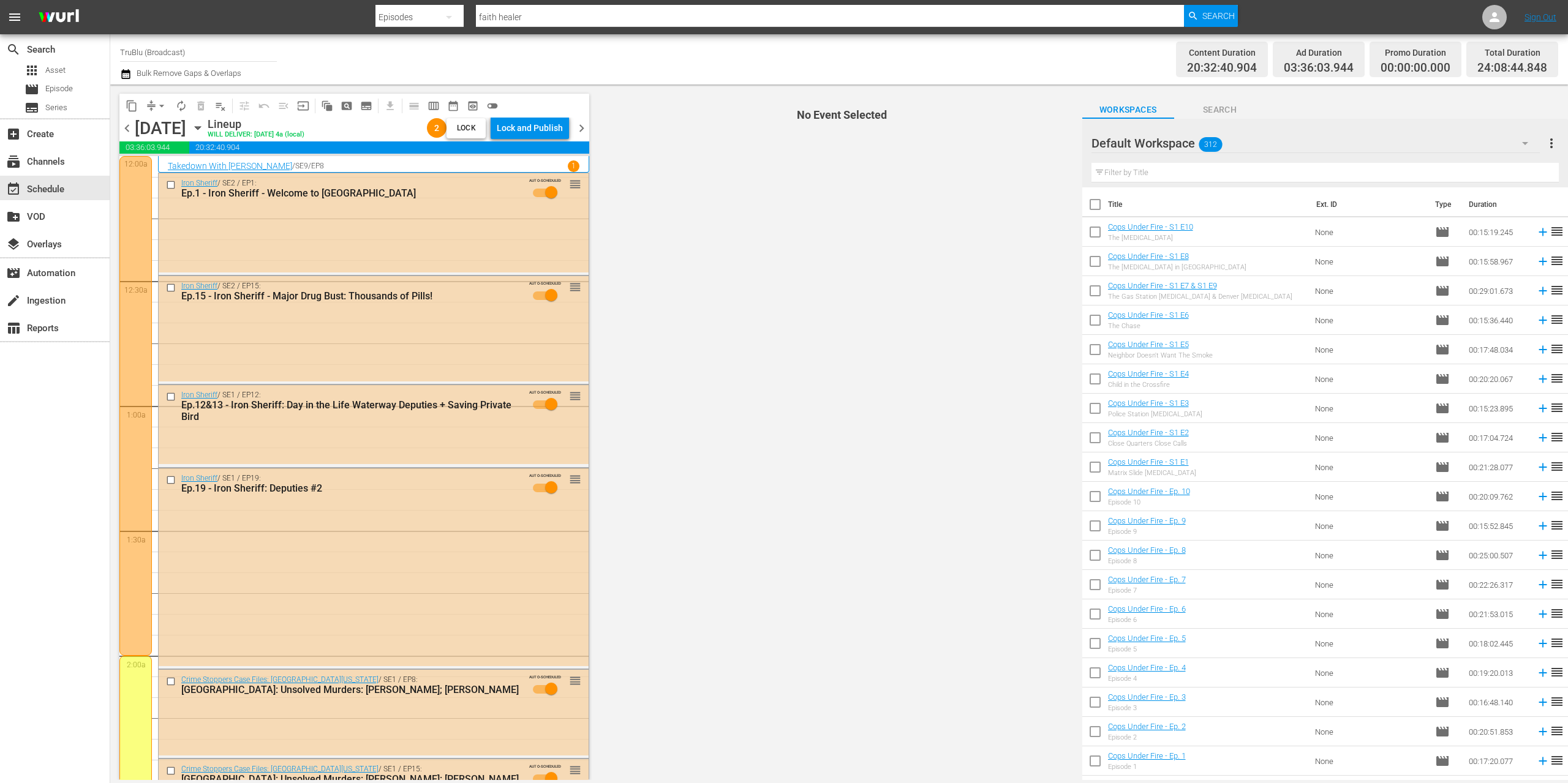
scroll to position [1723, 0]
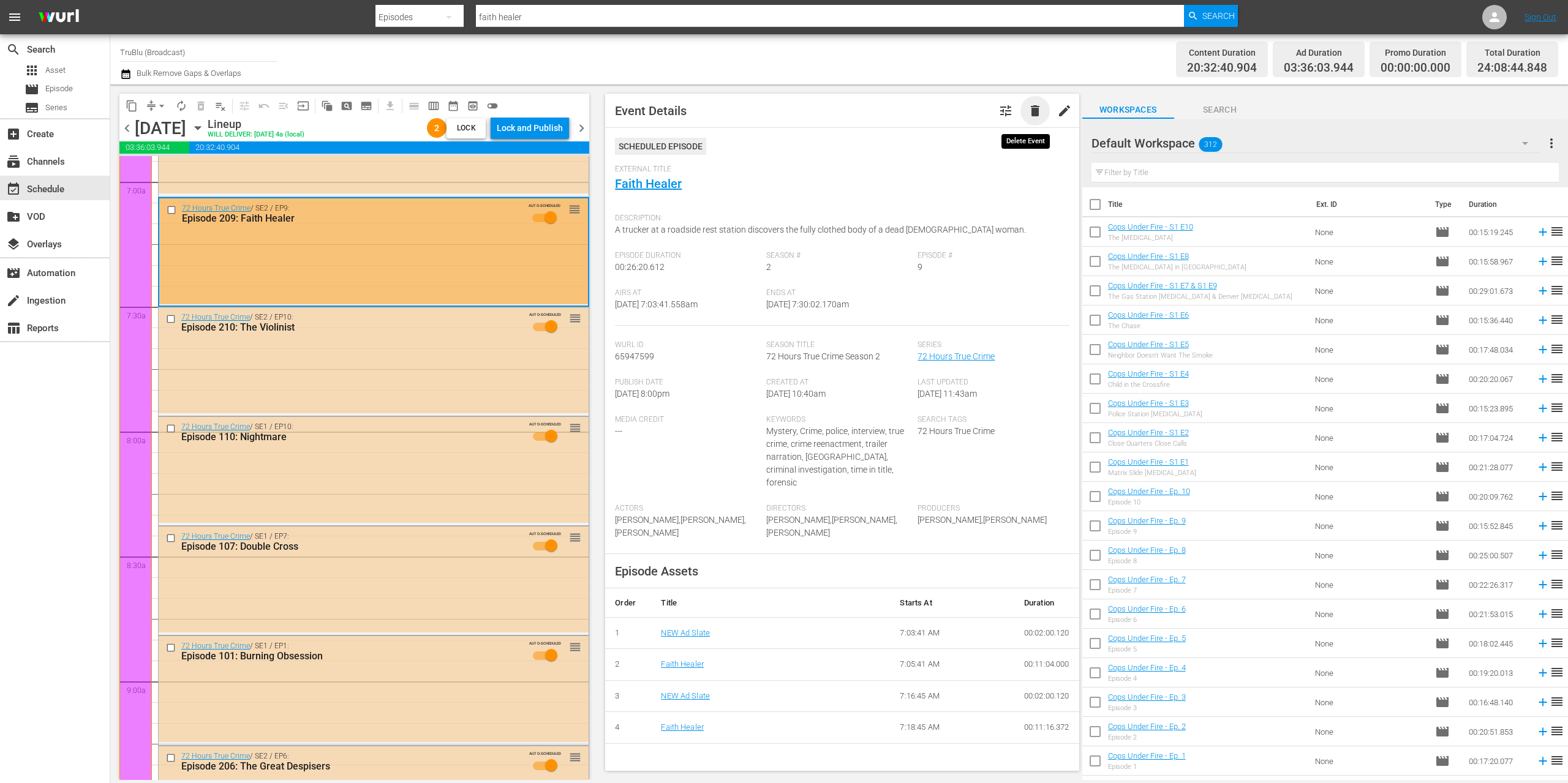
click at [1028, 108] on span "delete" at bounding box center [1035, 111] width 15 height 15
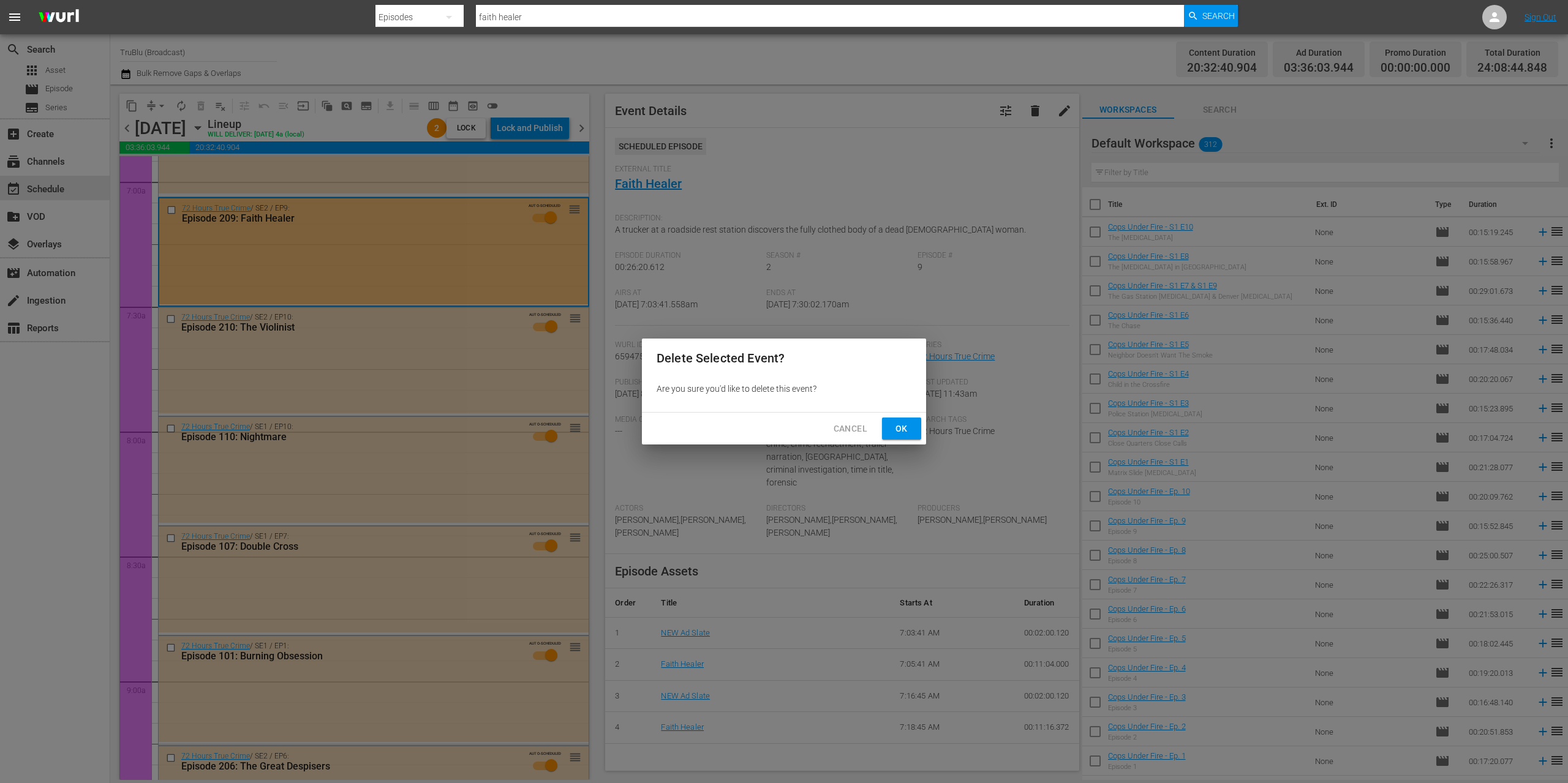
click at [898, 428] on span "Ok" at bounding box center [901, 428] width 19 height 16
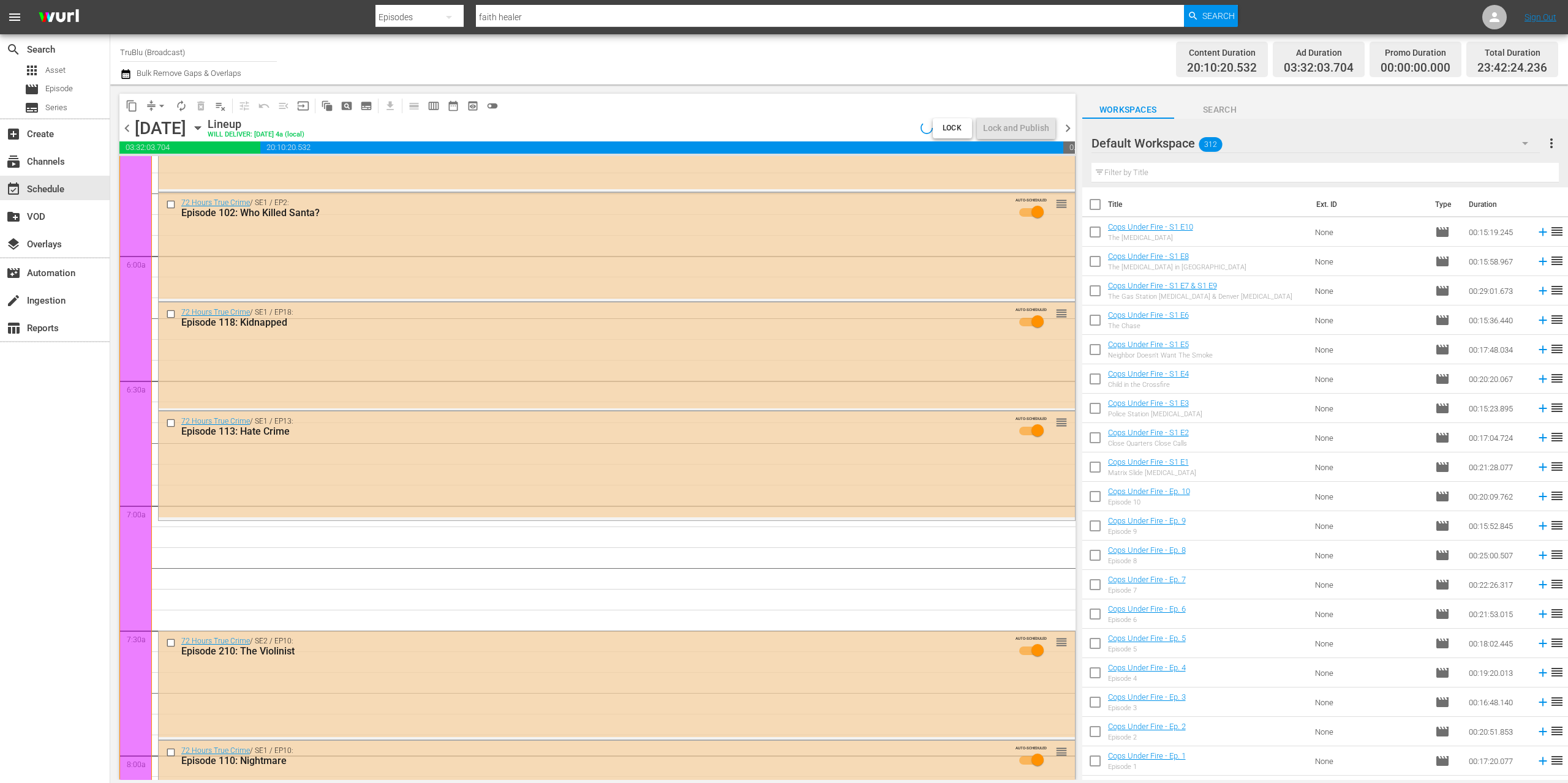
scroll to position [1219, 0]
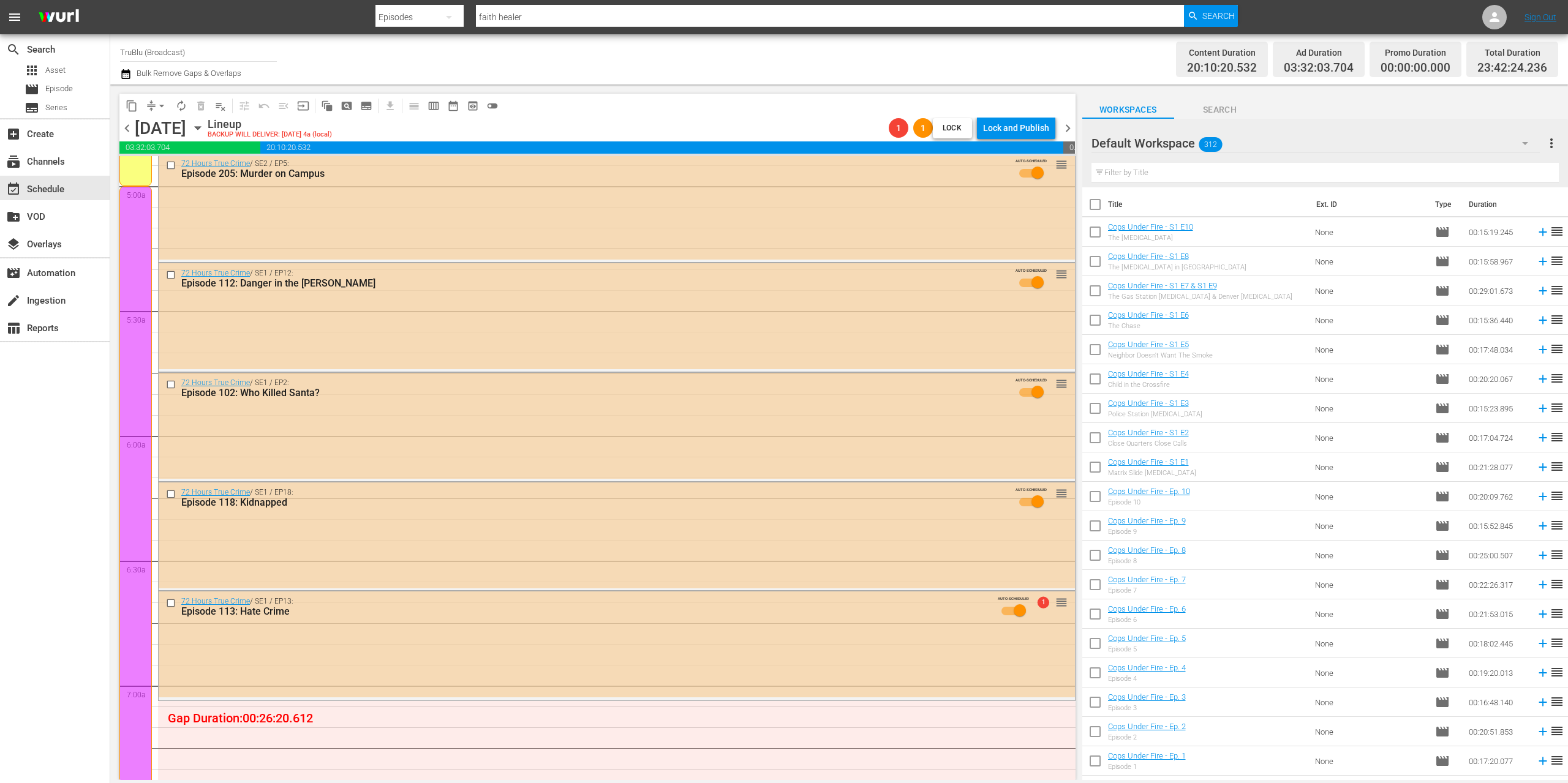
click at [1066, 127] on span "chevron_right" at bounding box center [1068, 128] width 16 height 16
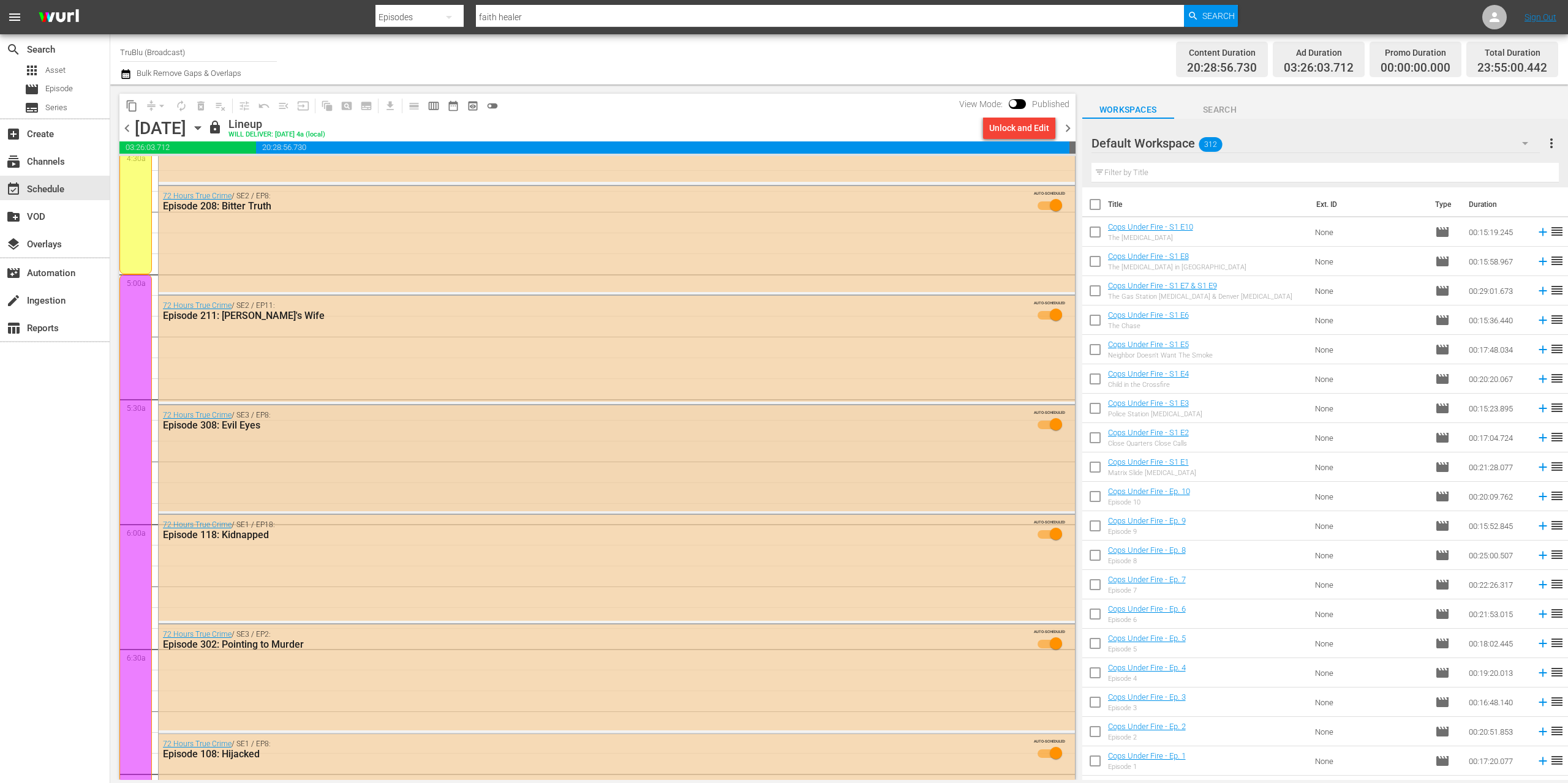
scroll to position [1226, 0]
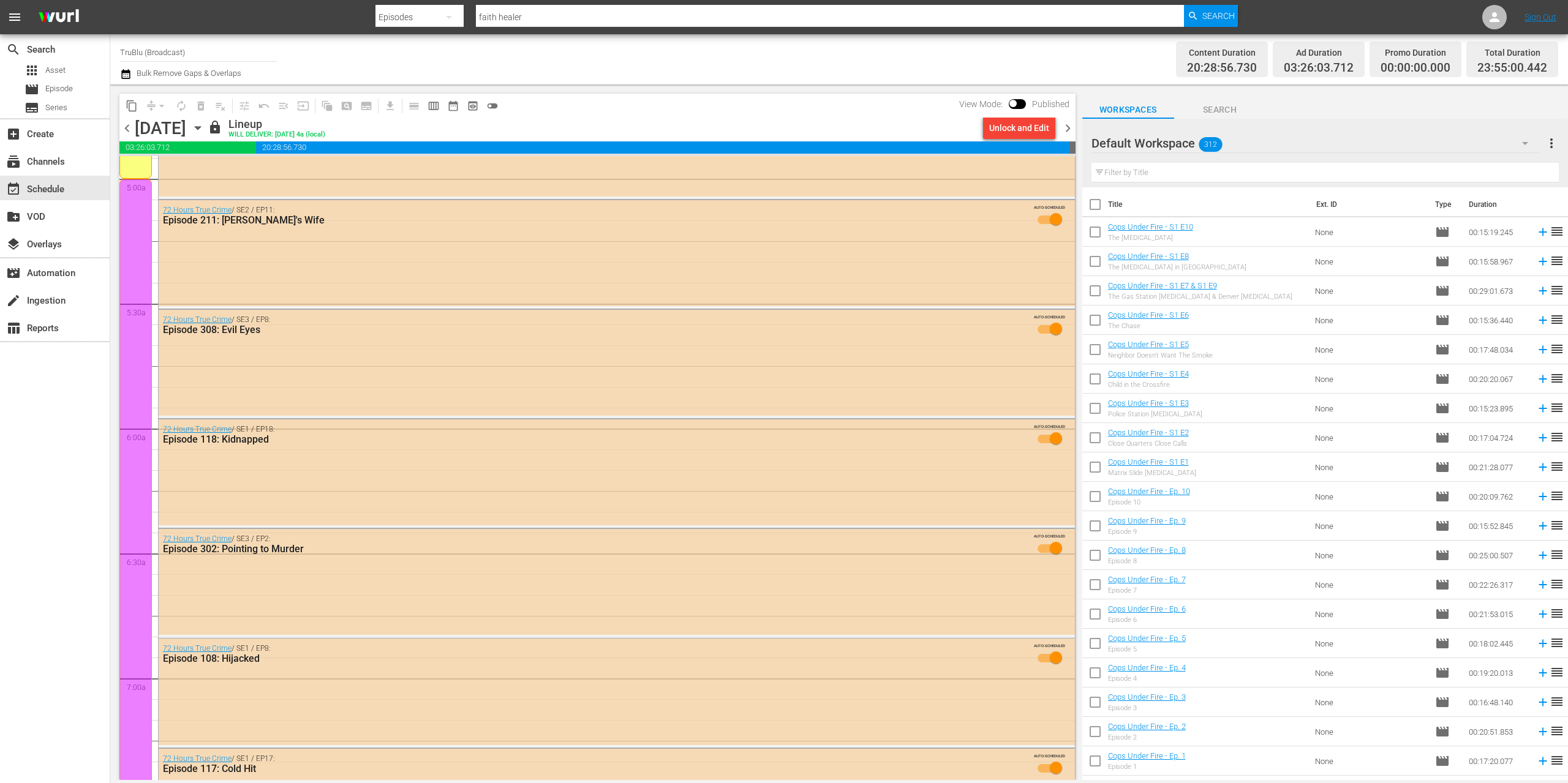
click at [1069, 127] on span "chevron_right" at bounding box center [1068, 128] width 16 height 16
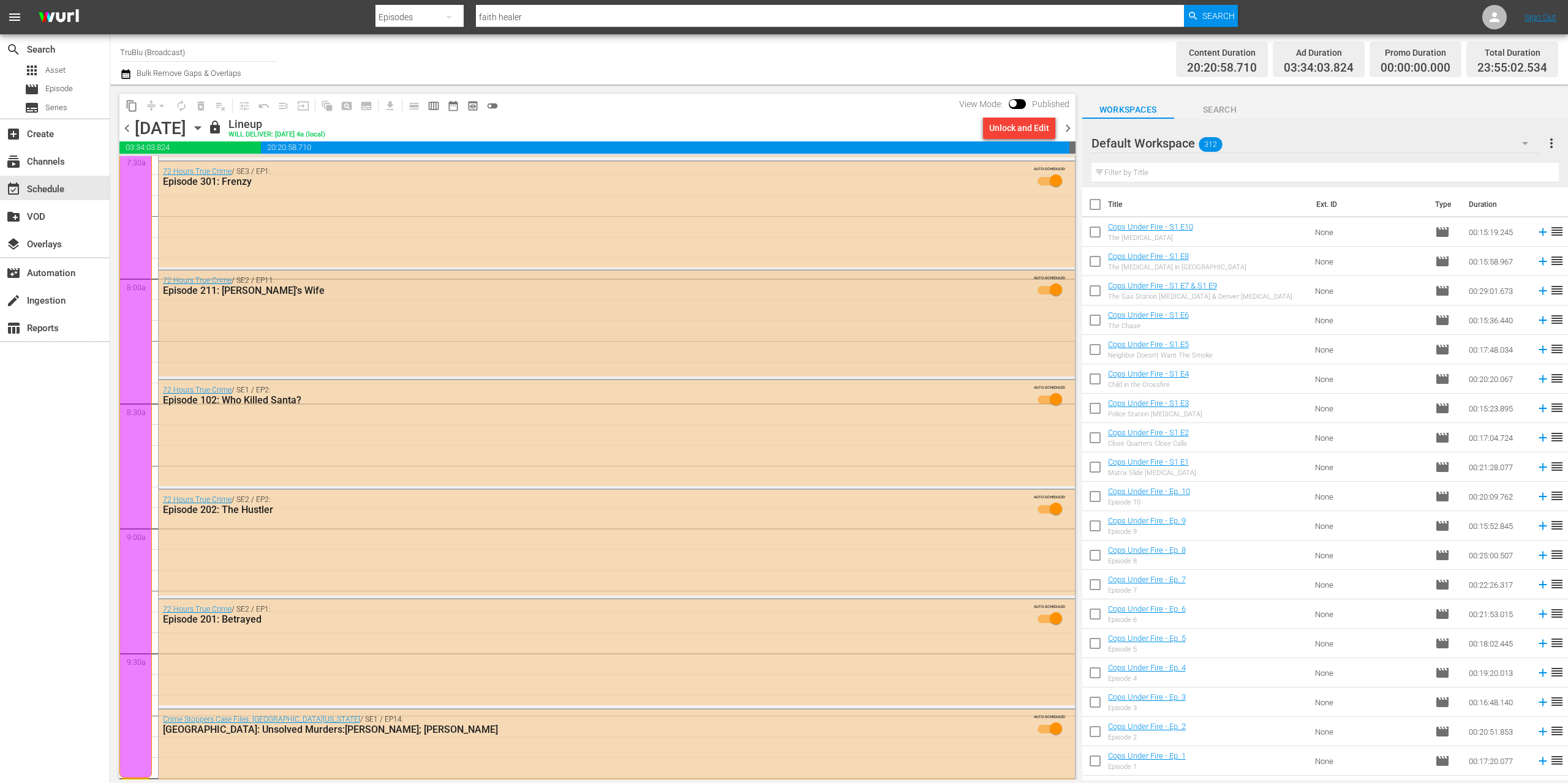
scroll to position [1987, 0]
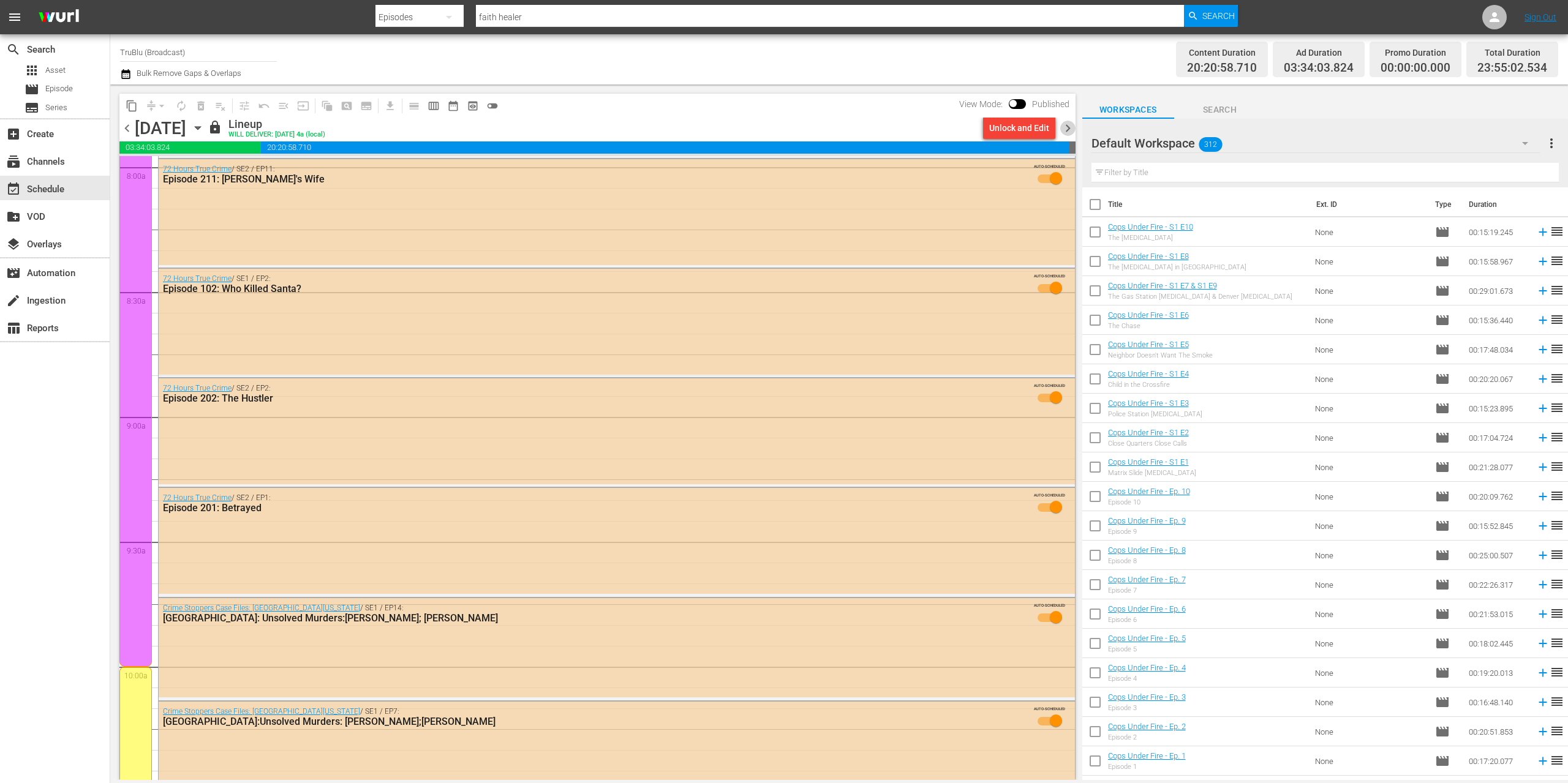
click at [1068, 126] on span "chevron_right" at bounding box center [1068, 128] width 16 height 16
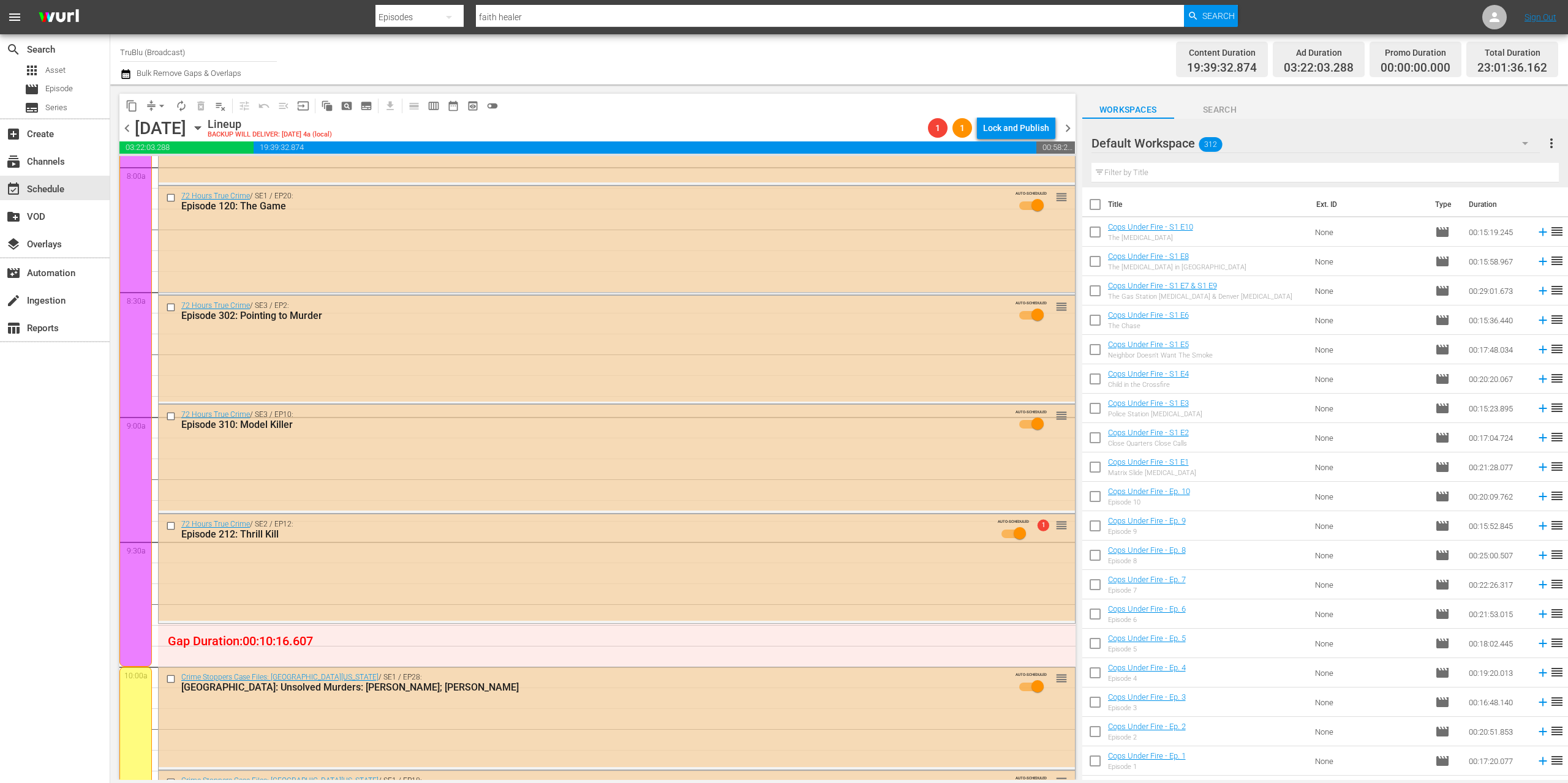
click at [1063, 126] on span "chevron_right" at bounding box center [1068, 128] width 16 height 16
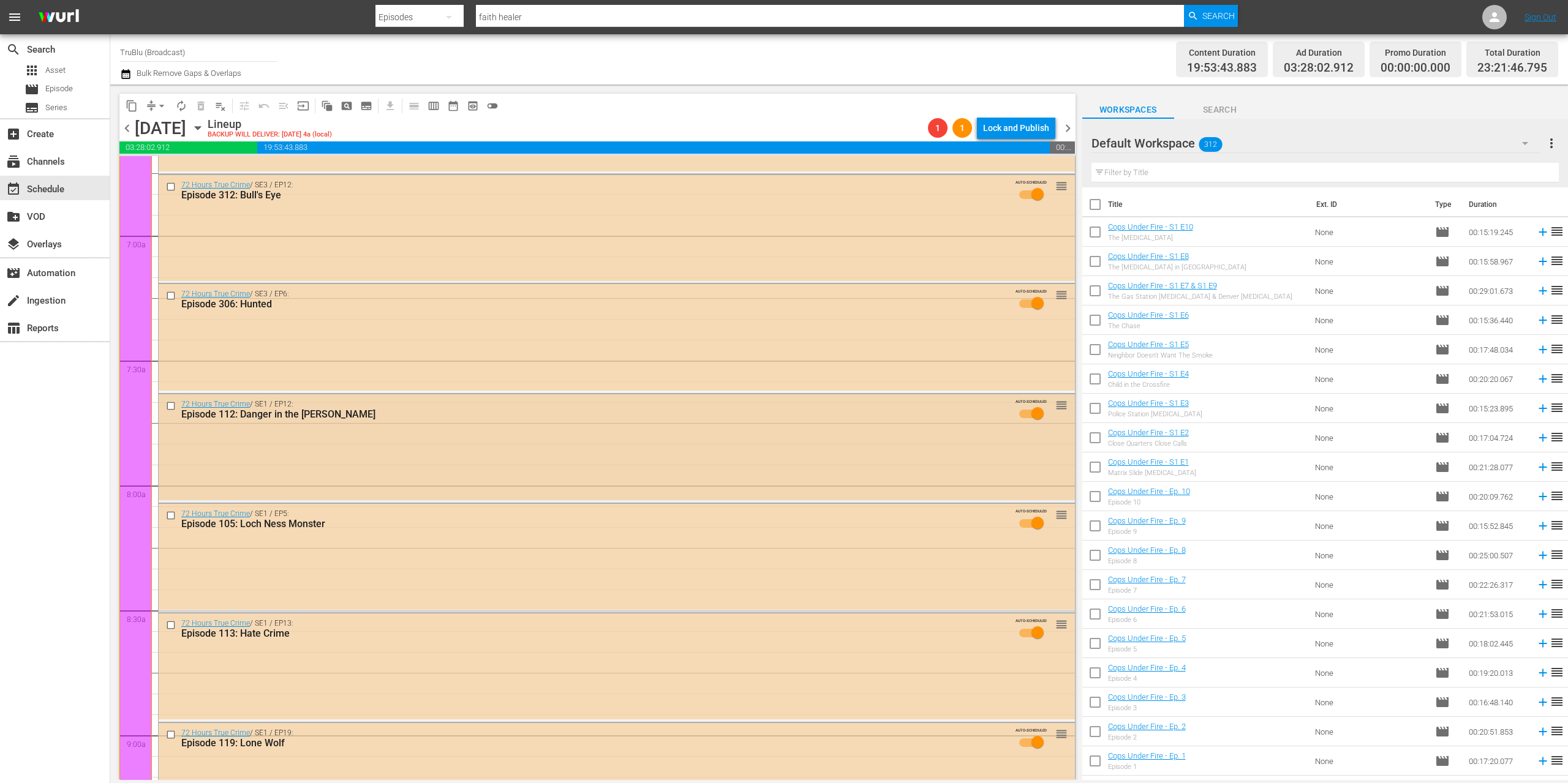
scroll to position [1909, 0]
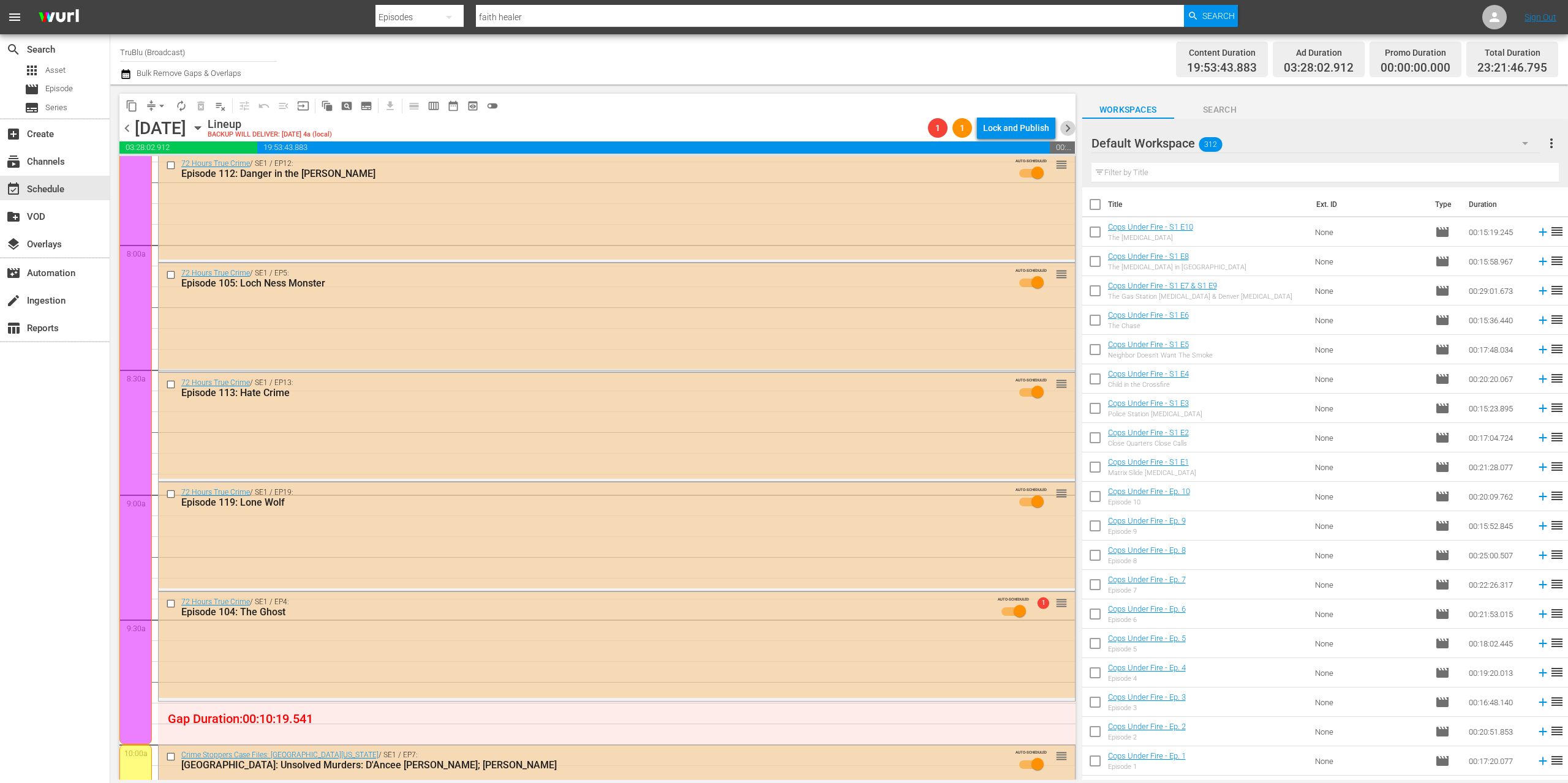
click at [1068, 127] on span "chevron_right" at bounding box center [1068, 128] width 16 height 16
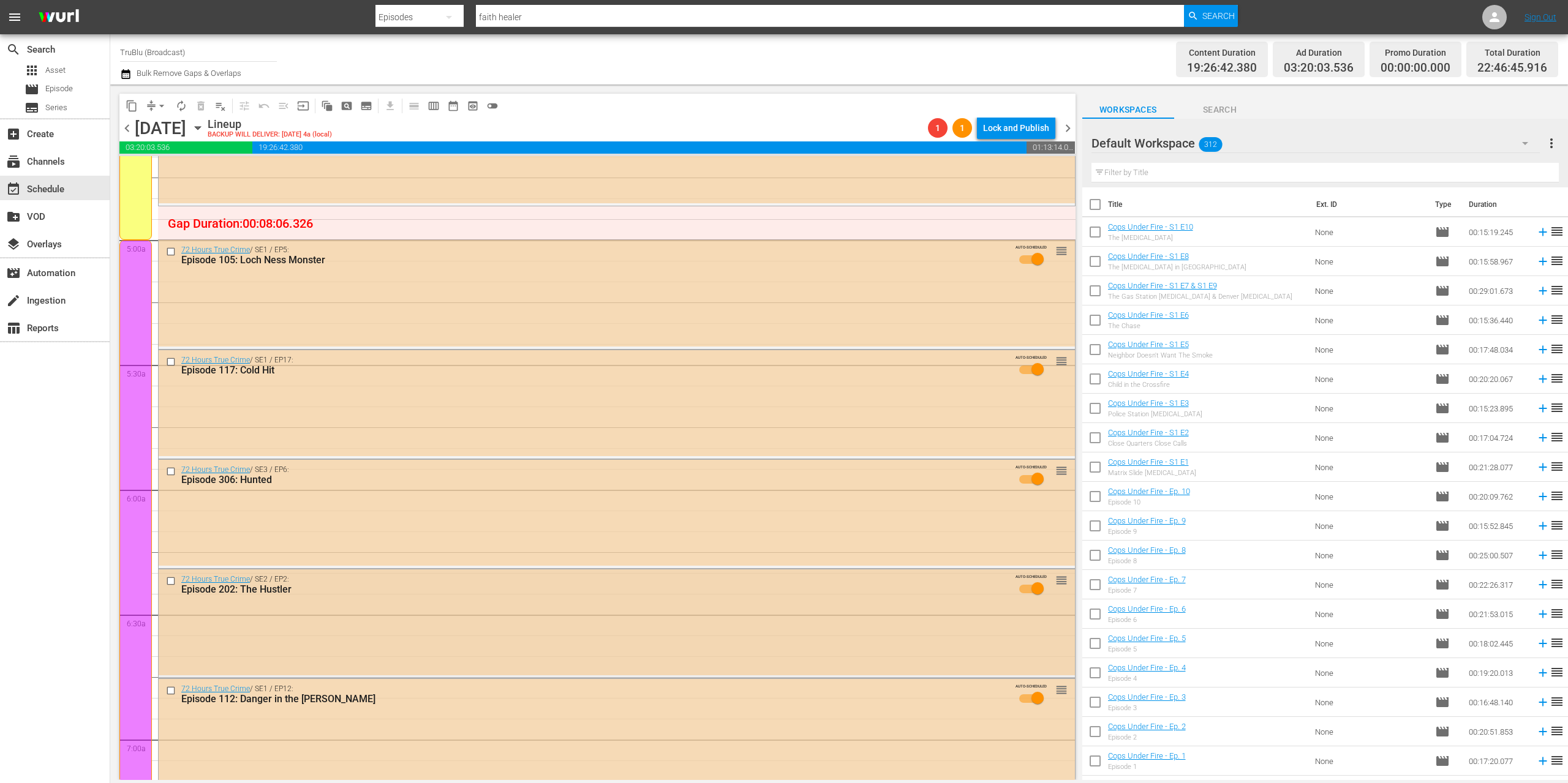
scroll to position [1030, 0]
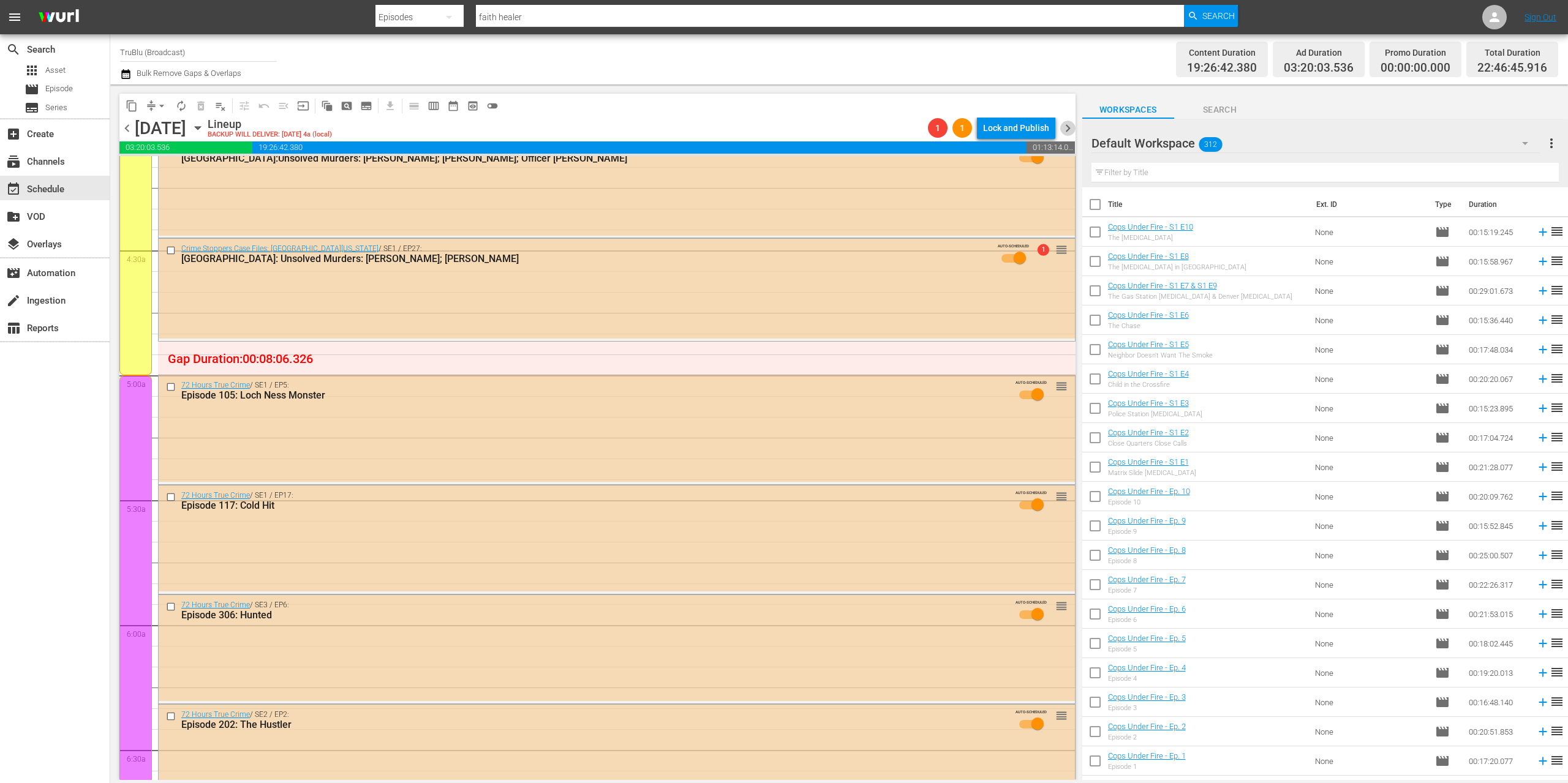
click at [1069, 127] on span "chevron_right" at bounding box center [1068, 128] width 16 height 16
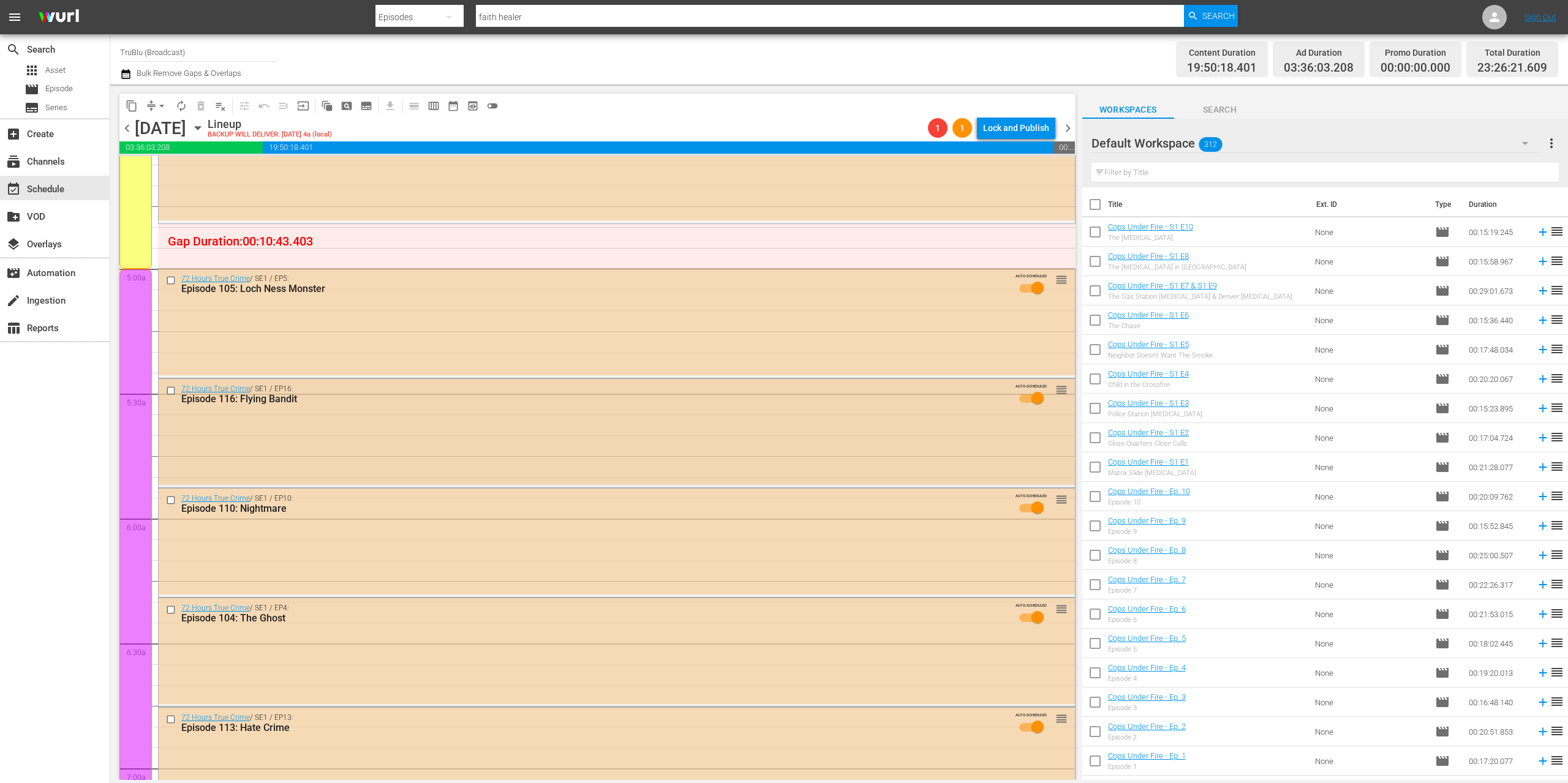
scroll to position [1102, 0]
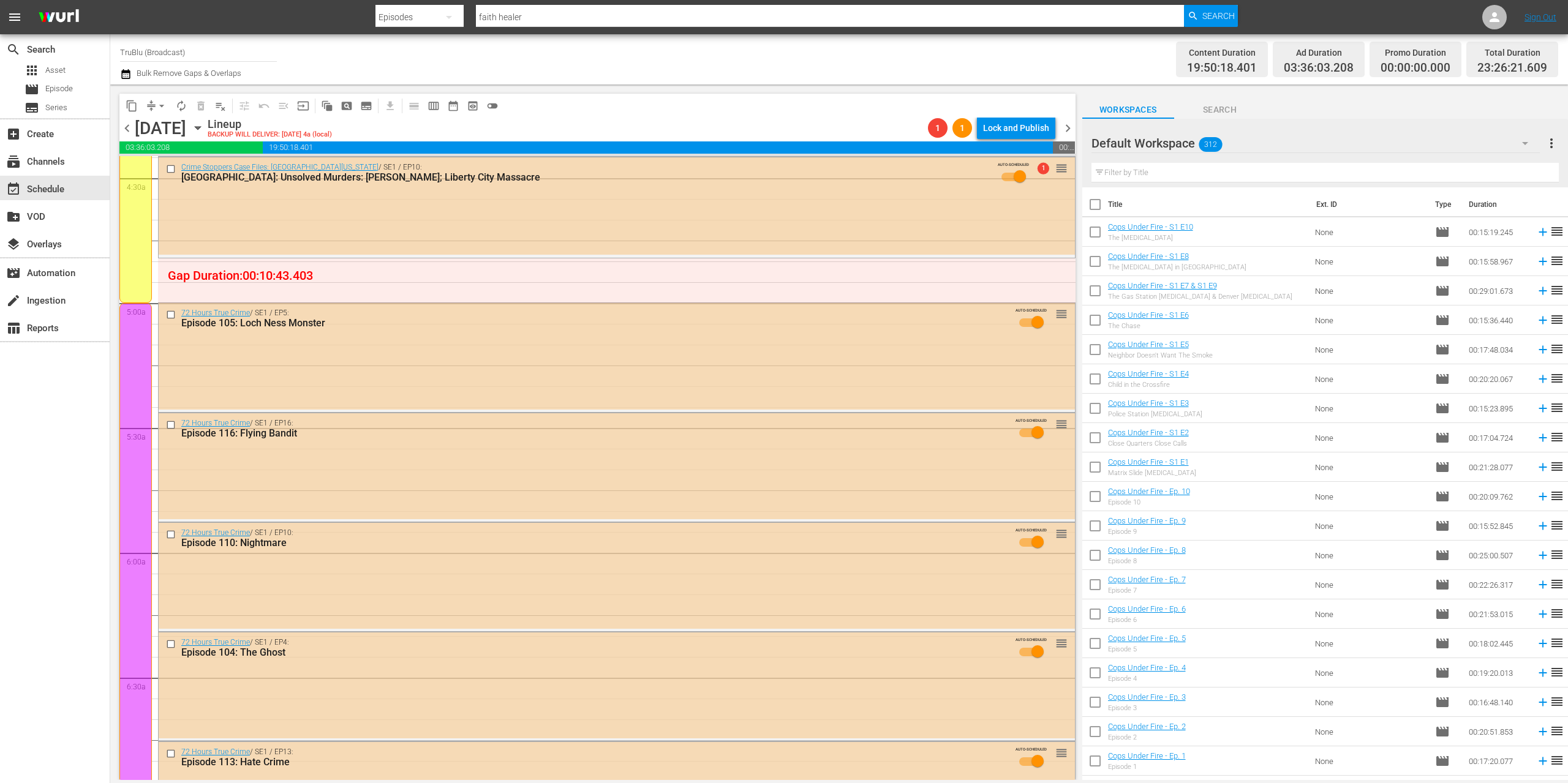
click at [1068, 128] on button "chevron_right" at bounding box center [1068, 128] width 16 height 16
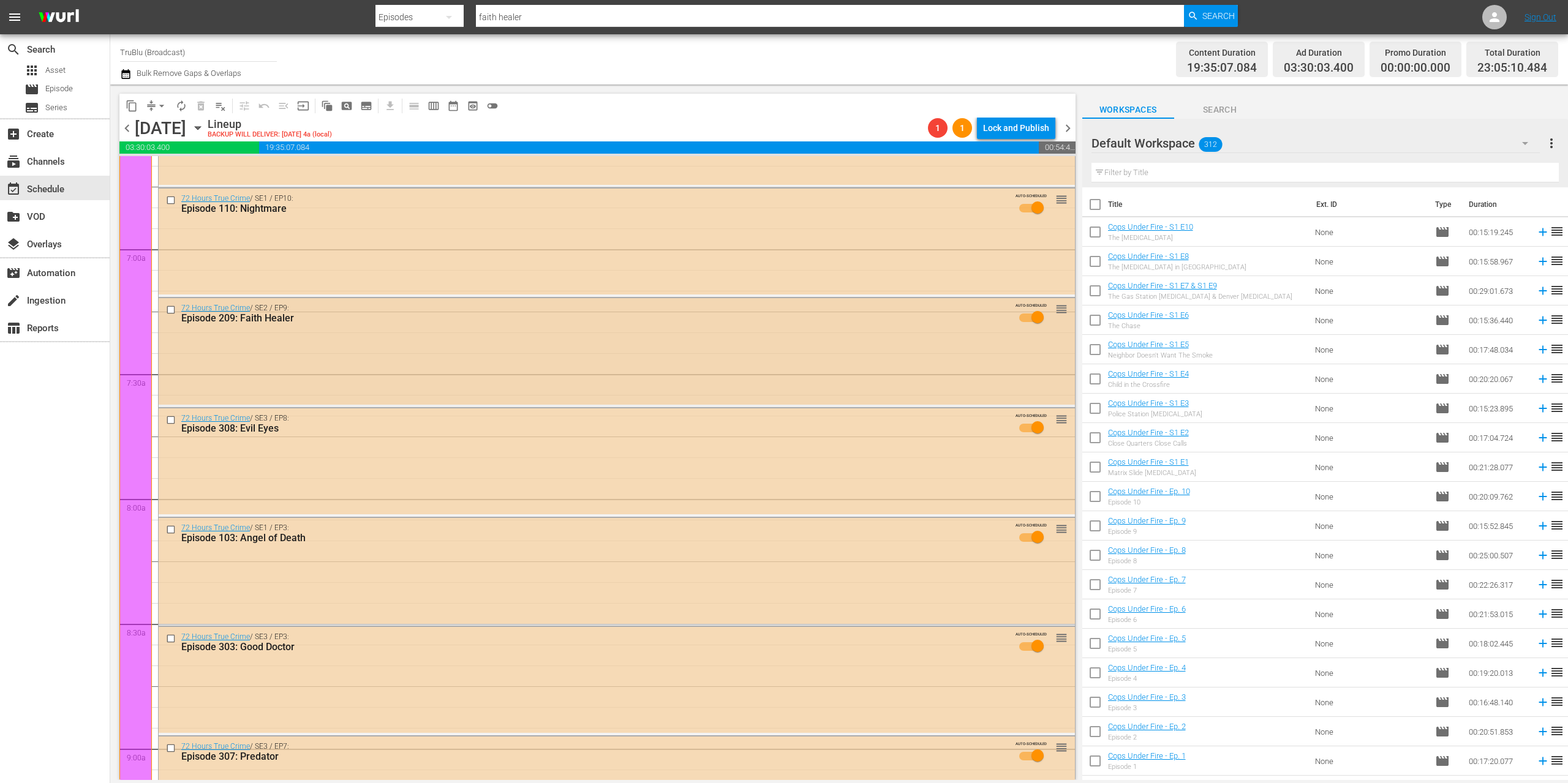
scroll to position [1655, 0]
click at [510, 368] on div "72 Hours True Crime / SE2 / EP9: Episode 209: Faith Healer AUTO-SCHEDULED reord…" at bounding box center [617, 351] width 916 height 106
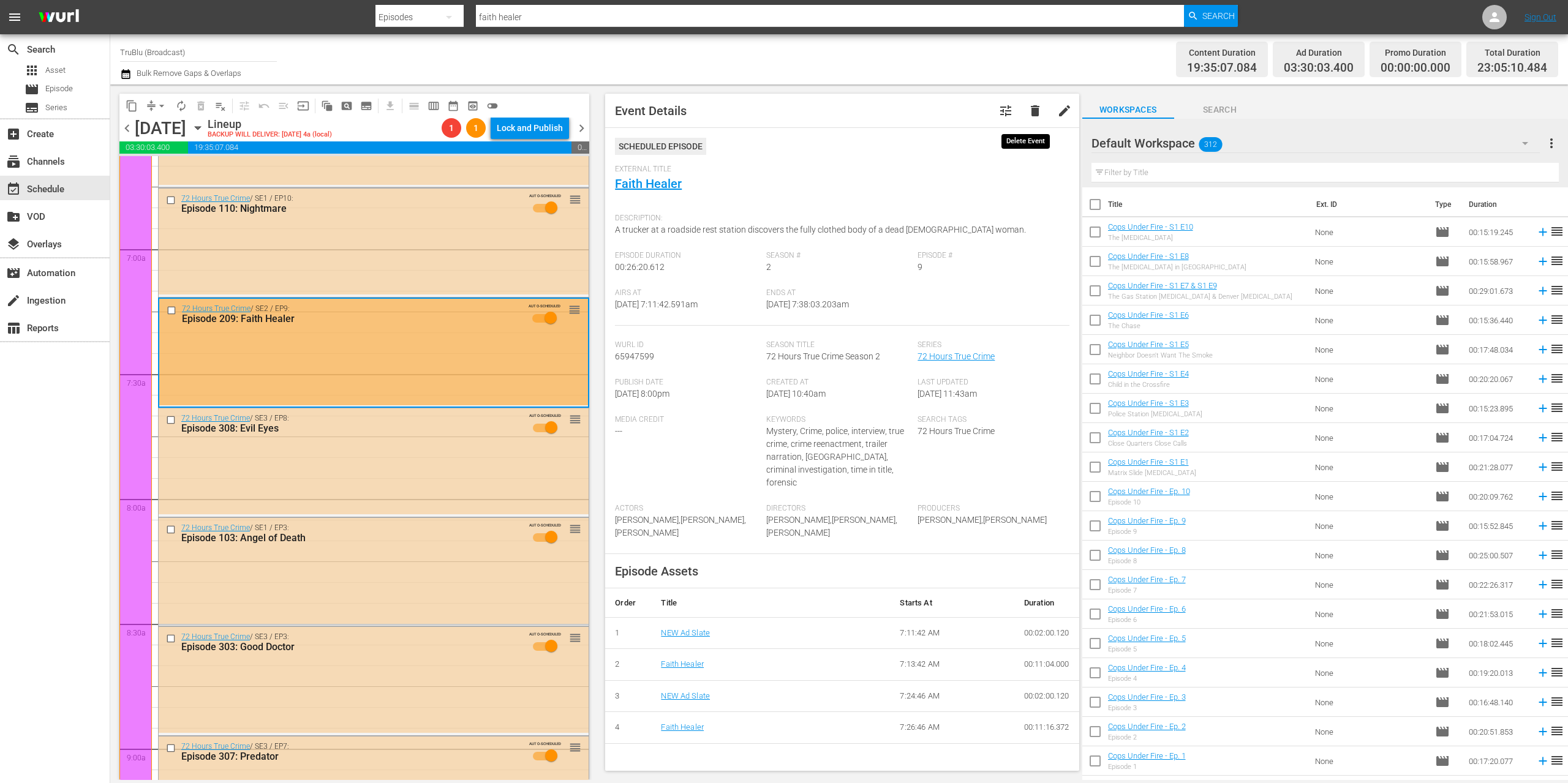
click at [1028, 112] on span "delete" at bounding box center [1035, 111] width 15 height 15
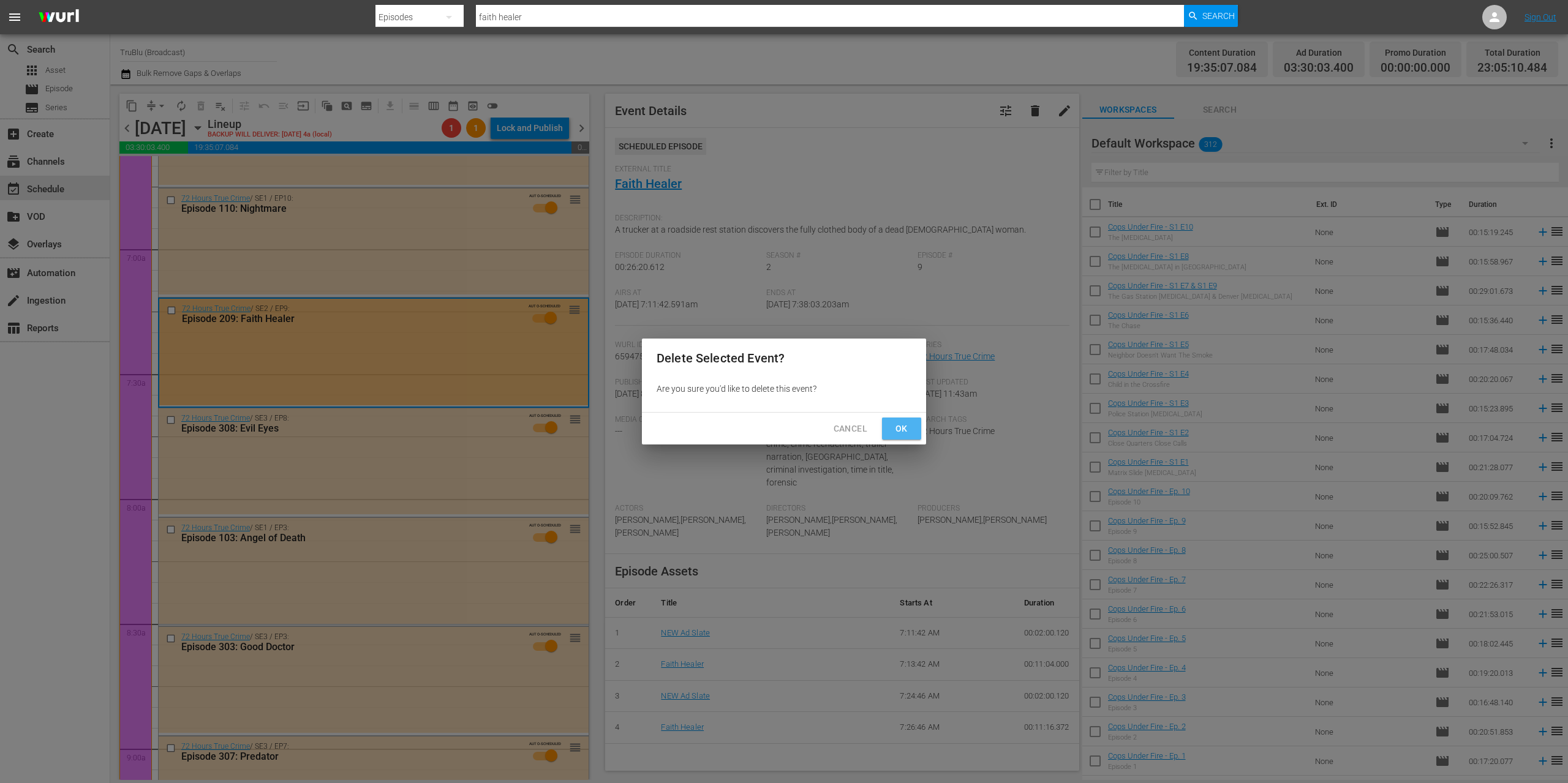
click at [901, 421] on button "Ok" at bounding box center [901, 429] width 39 height 22
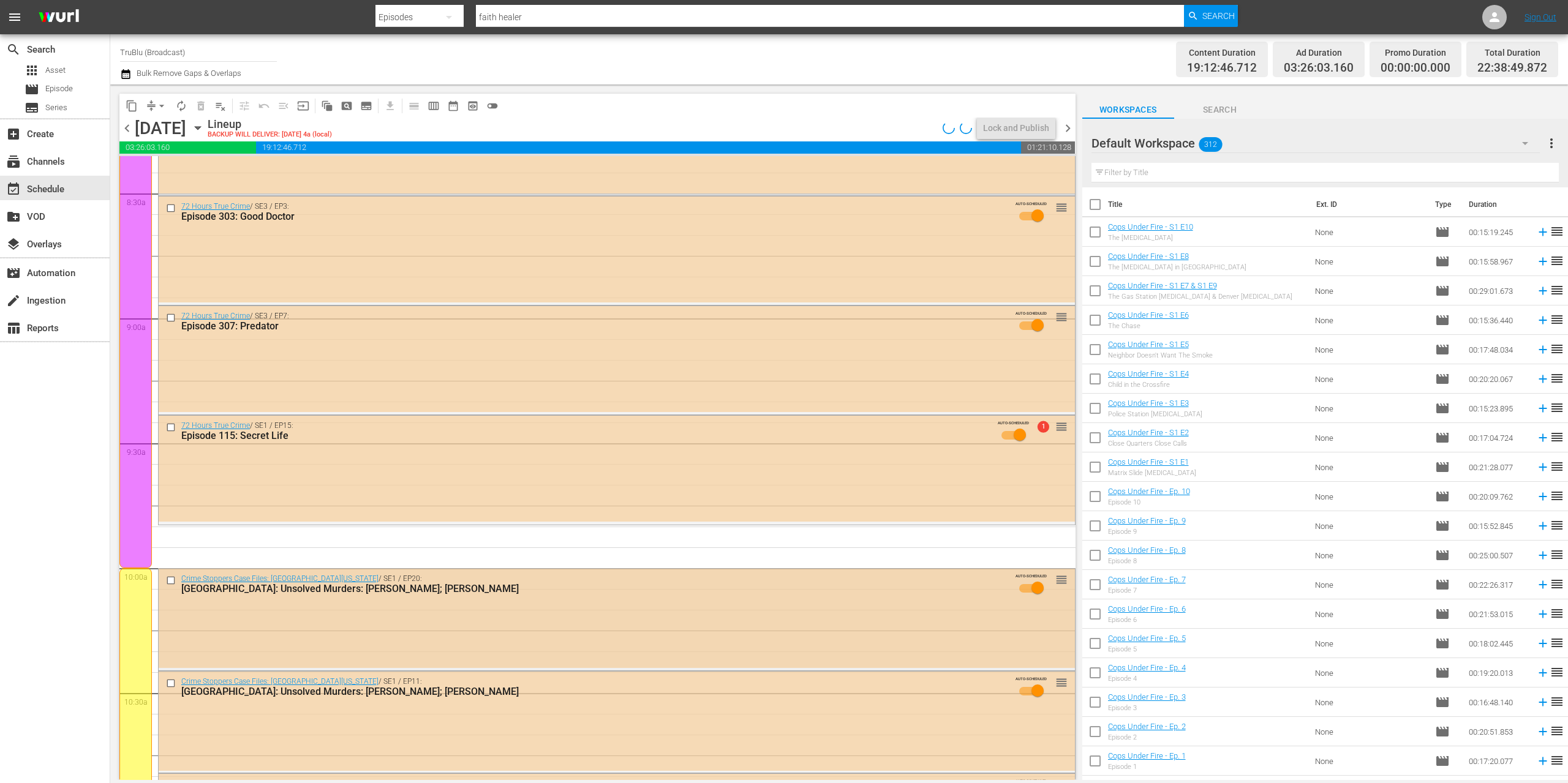
scroll to position [2232, 0]
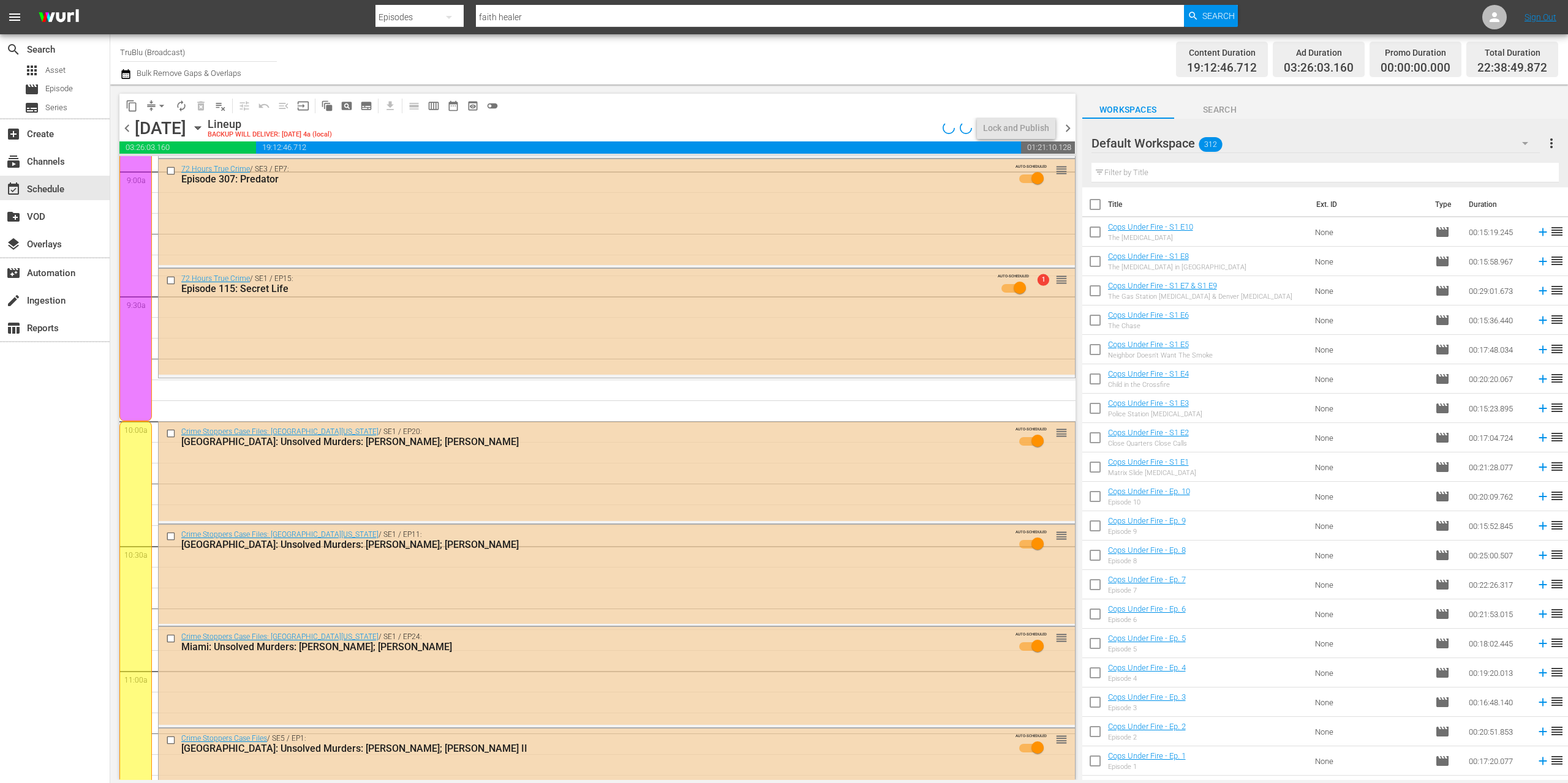
click at [132, 128] on span "chevron_left" at bounding box center [127, 128] width 16 height 16
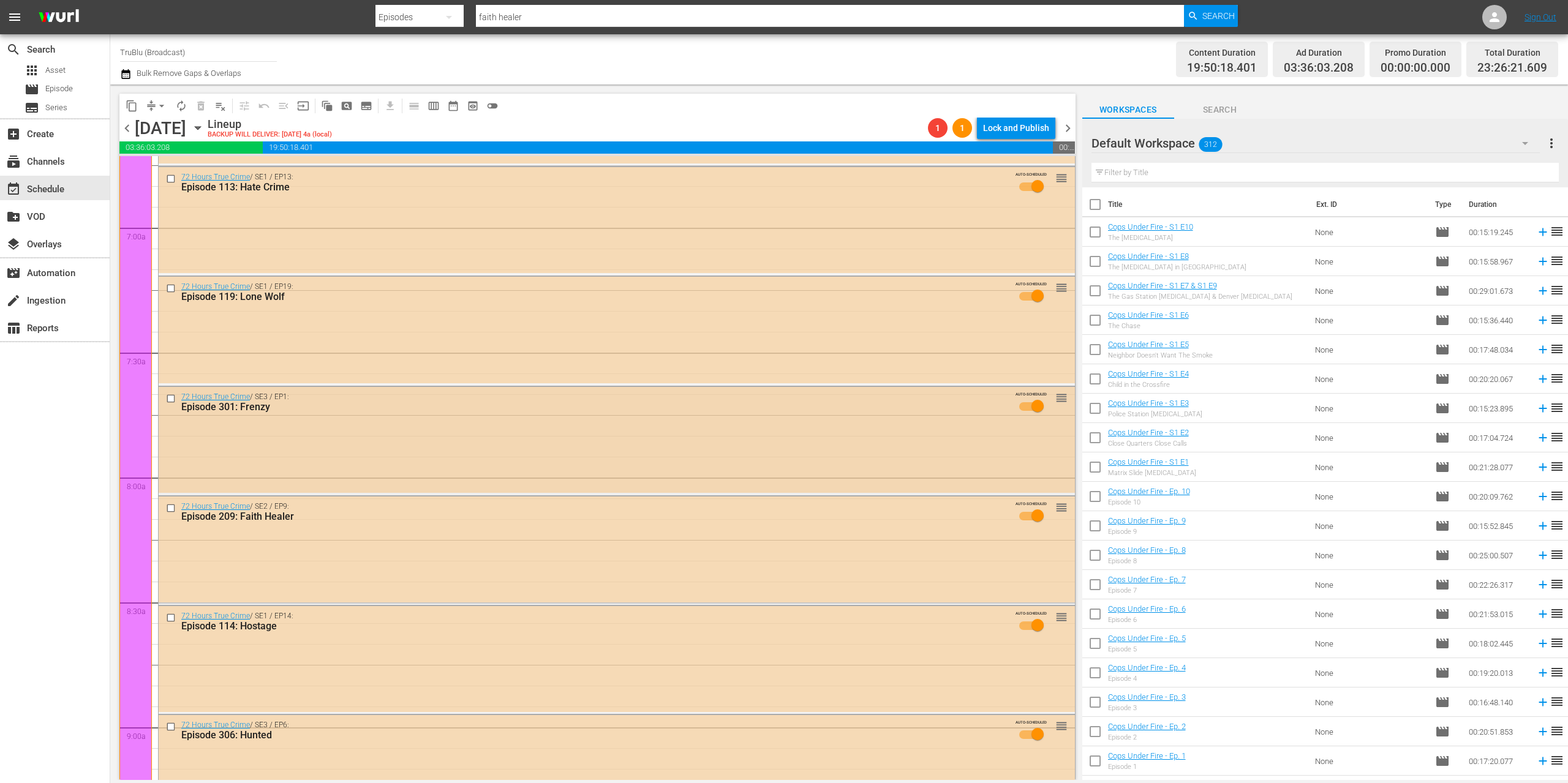
scroll to position [1544, 0]
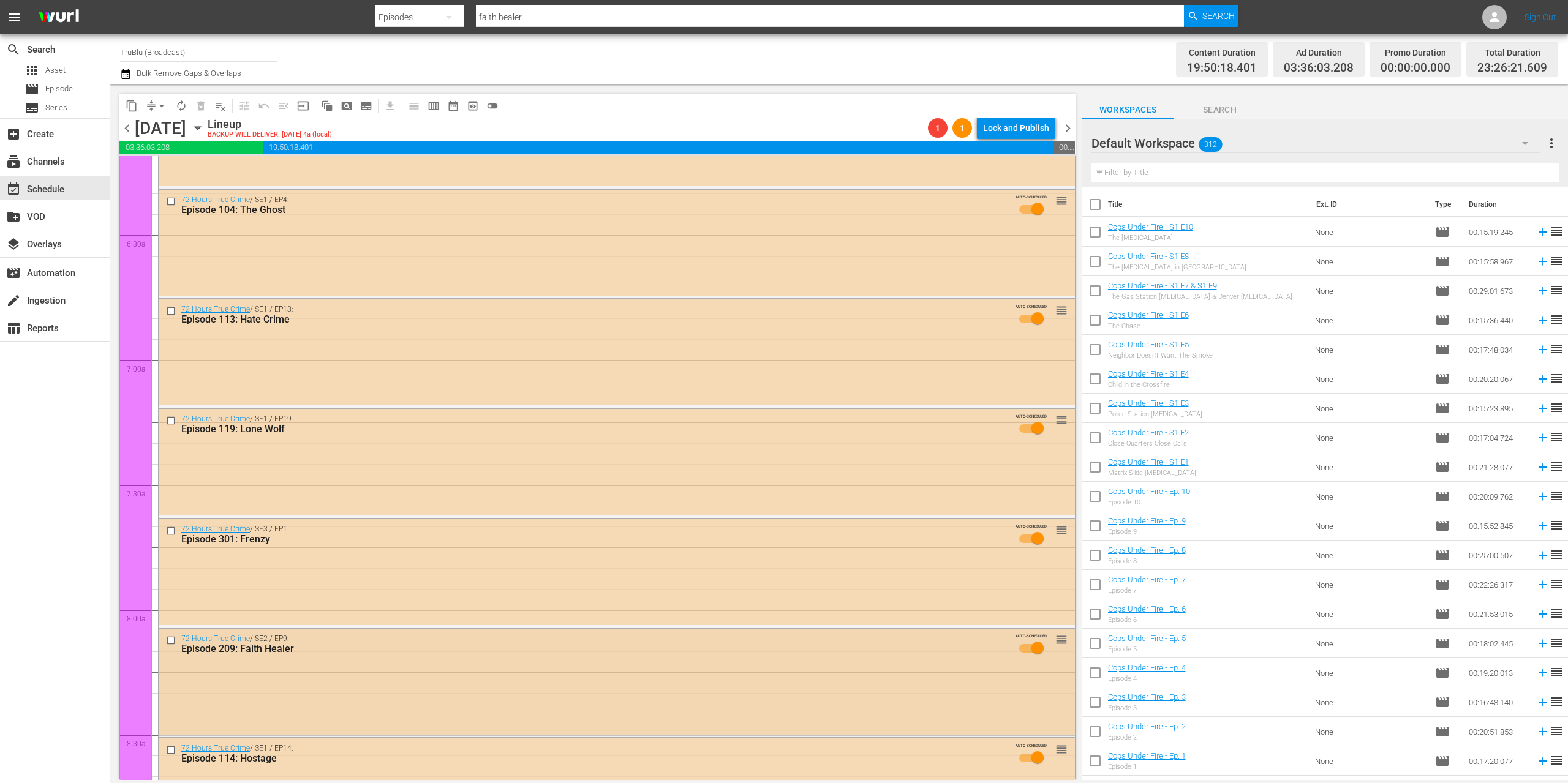
click at [580, 664] on div "72 Hours True Crime / SE2 / EP9: Episode 209: Faith Healer AUTO-SCHEDULED reord…" at bounding box center [617, 647] width 916 height 37
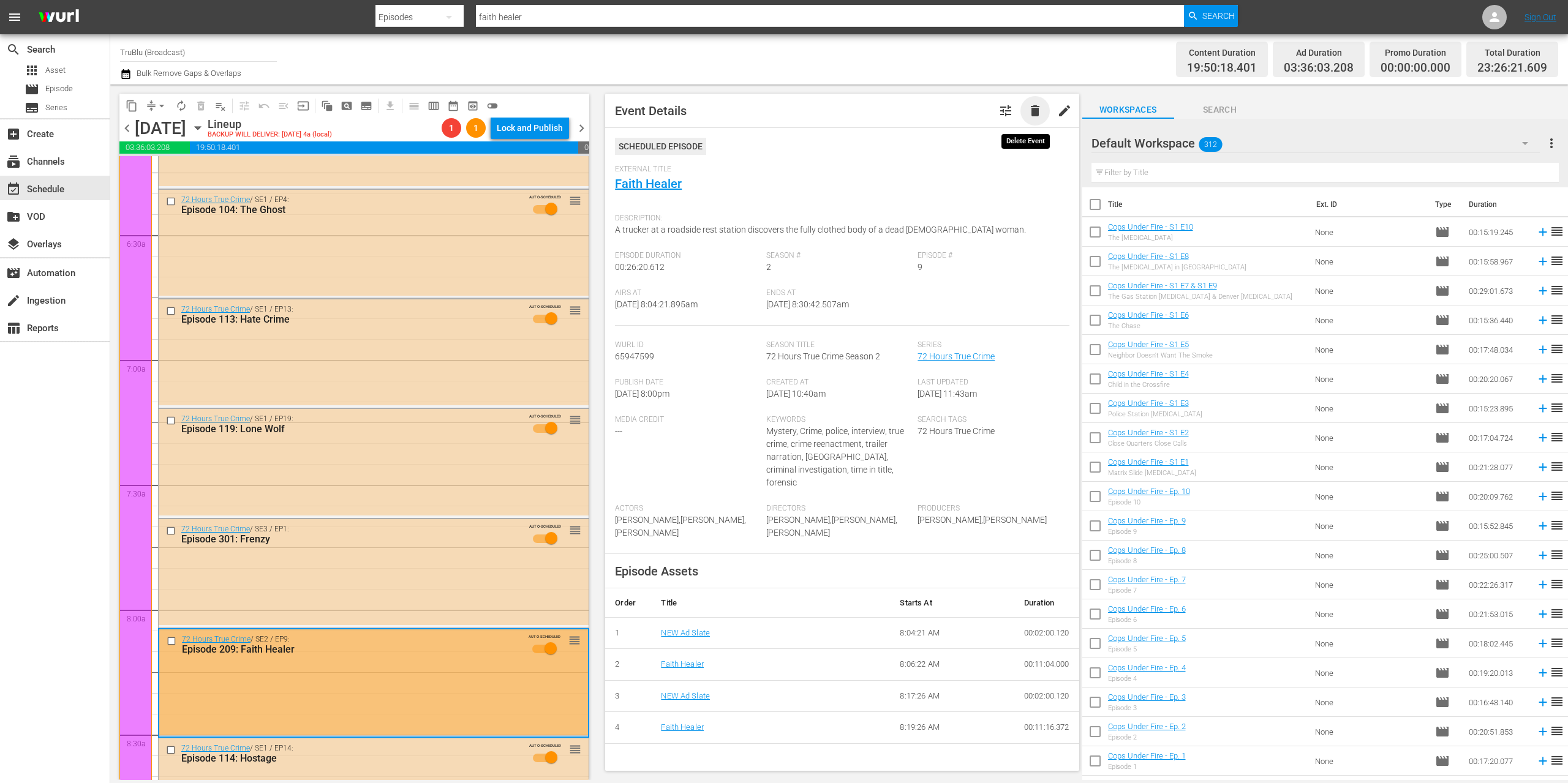
click at [1029, 109] on span "delete" at bounding box center [1035, 111] width 15 height 15
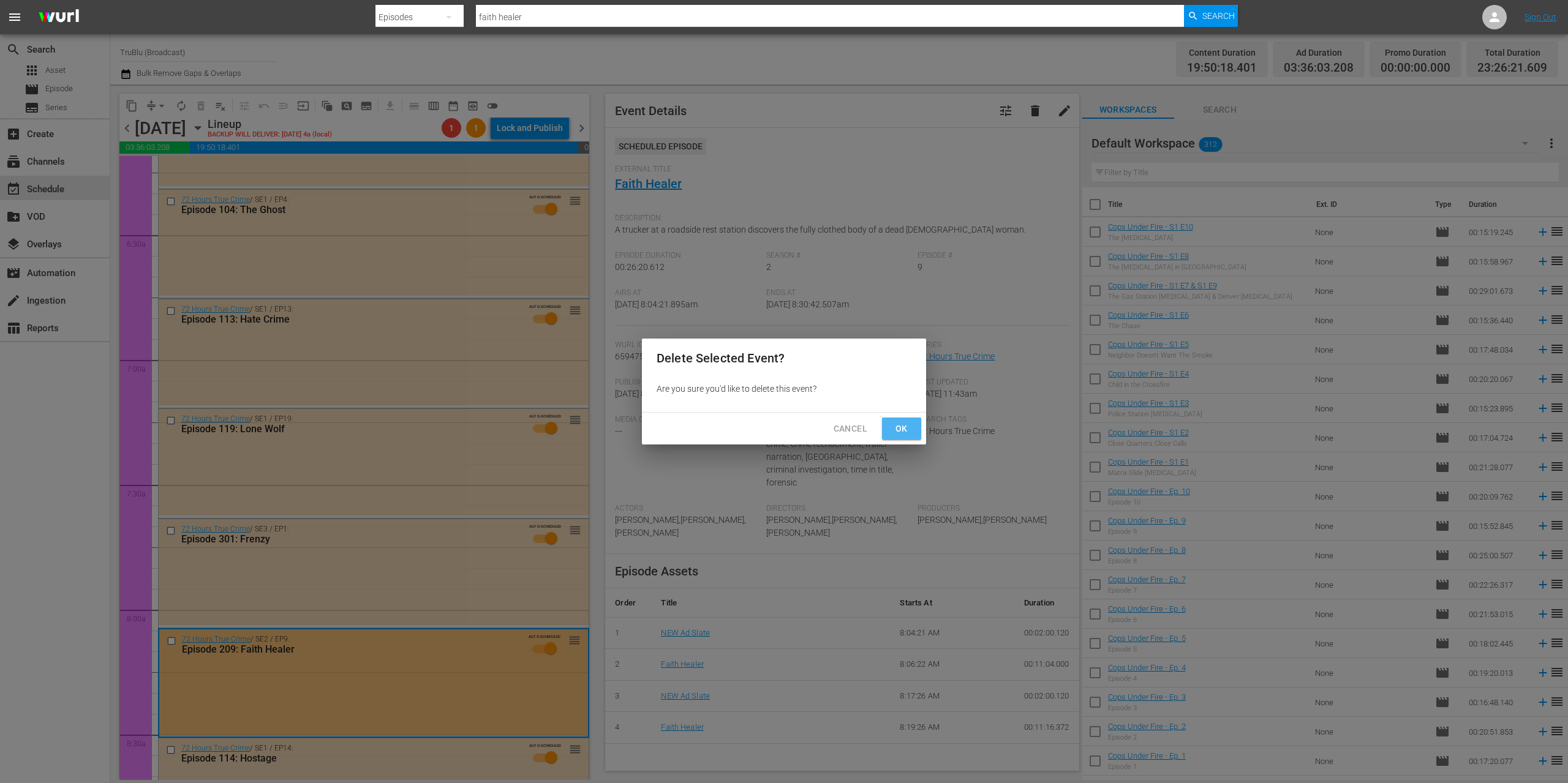
click at [913, 431] on button "Ok" at bounding box center [901, 429] width 39 height 22
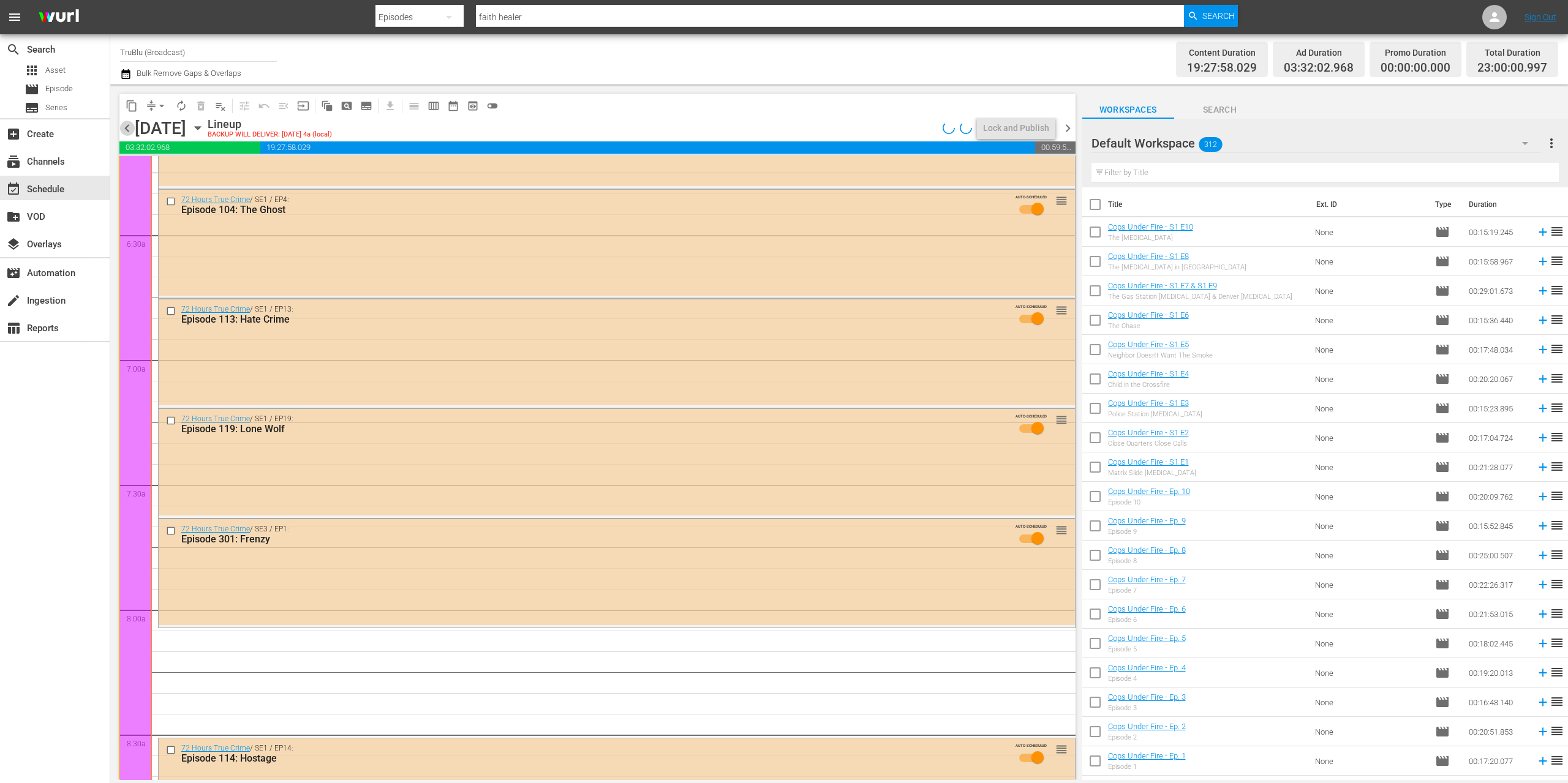
click at [126, 134] on span "chevron_left" at bounding box center [127, 128] width 16 height 16
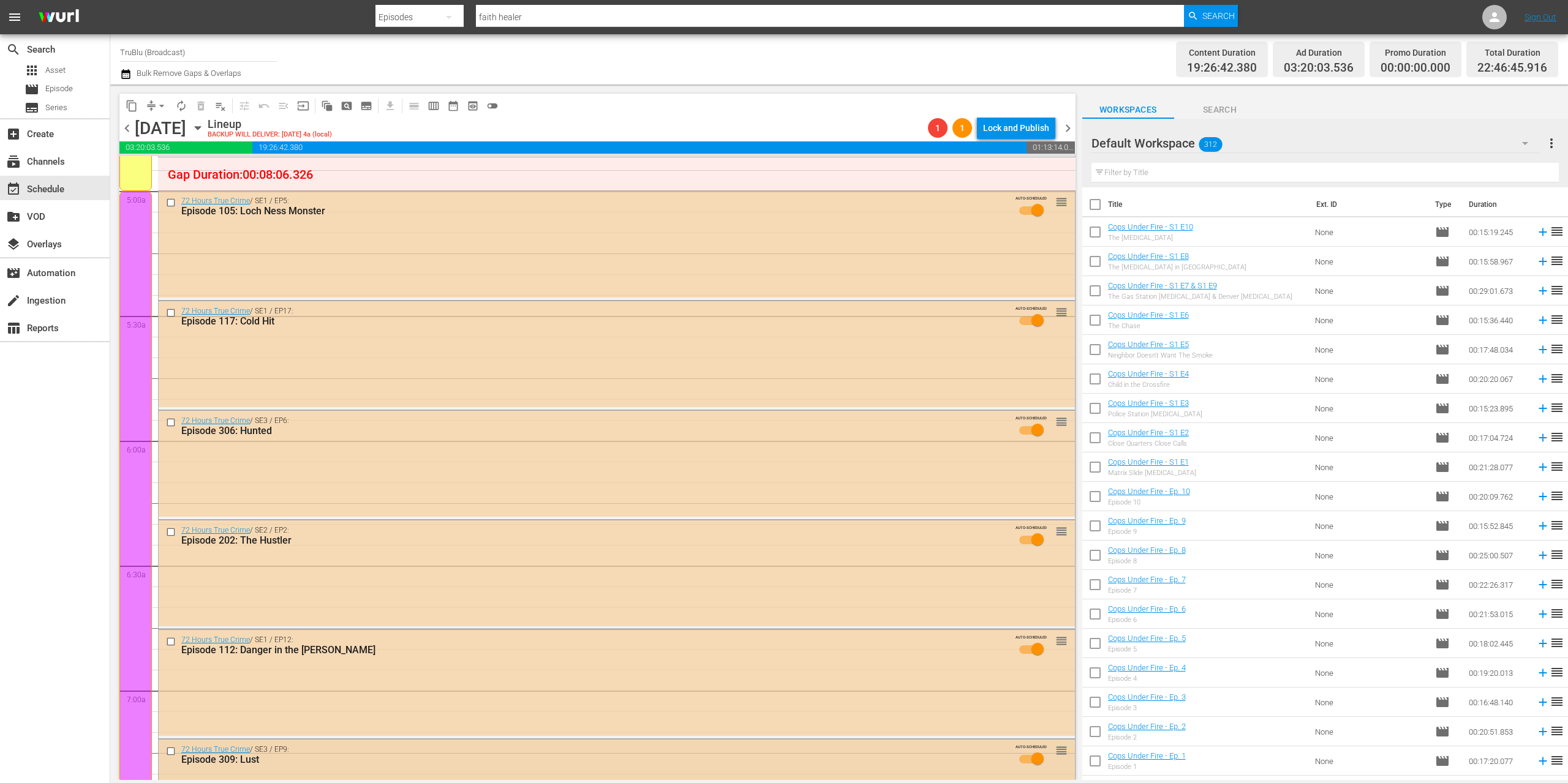
scroll to position [1211, 0]
click at [122, 130] on span "chevron_left" at bounding box center [127, 128] width 16 height 16
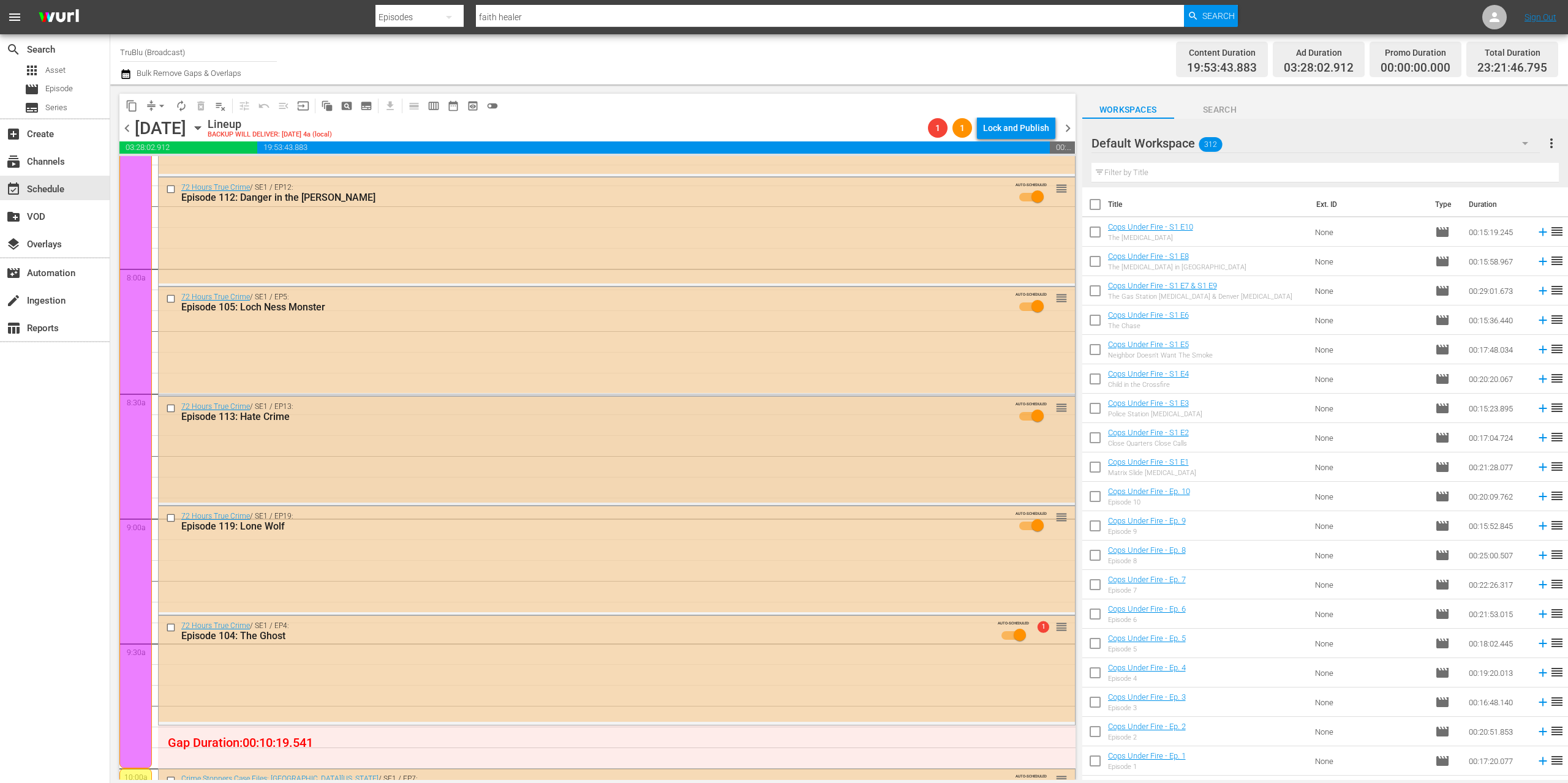
scroll to position [1901, 0]
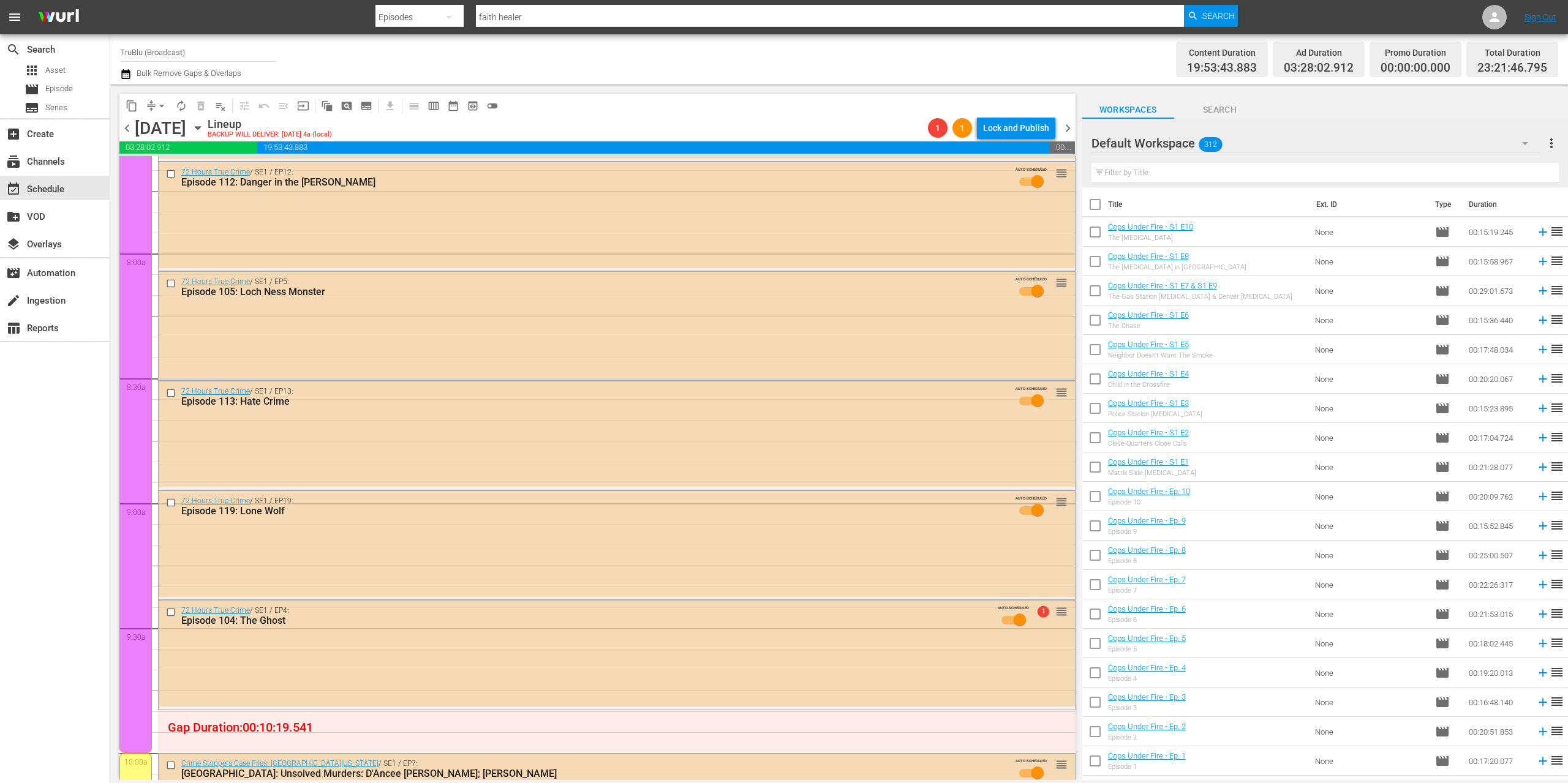
click at [126, 126] on span "chevron_left" at bounding box center [127, 128] width 16 height 16
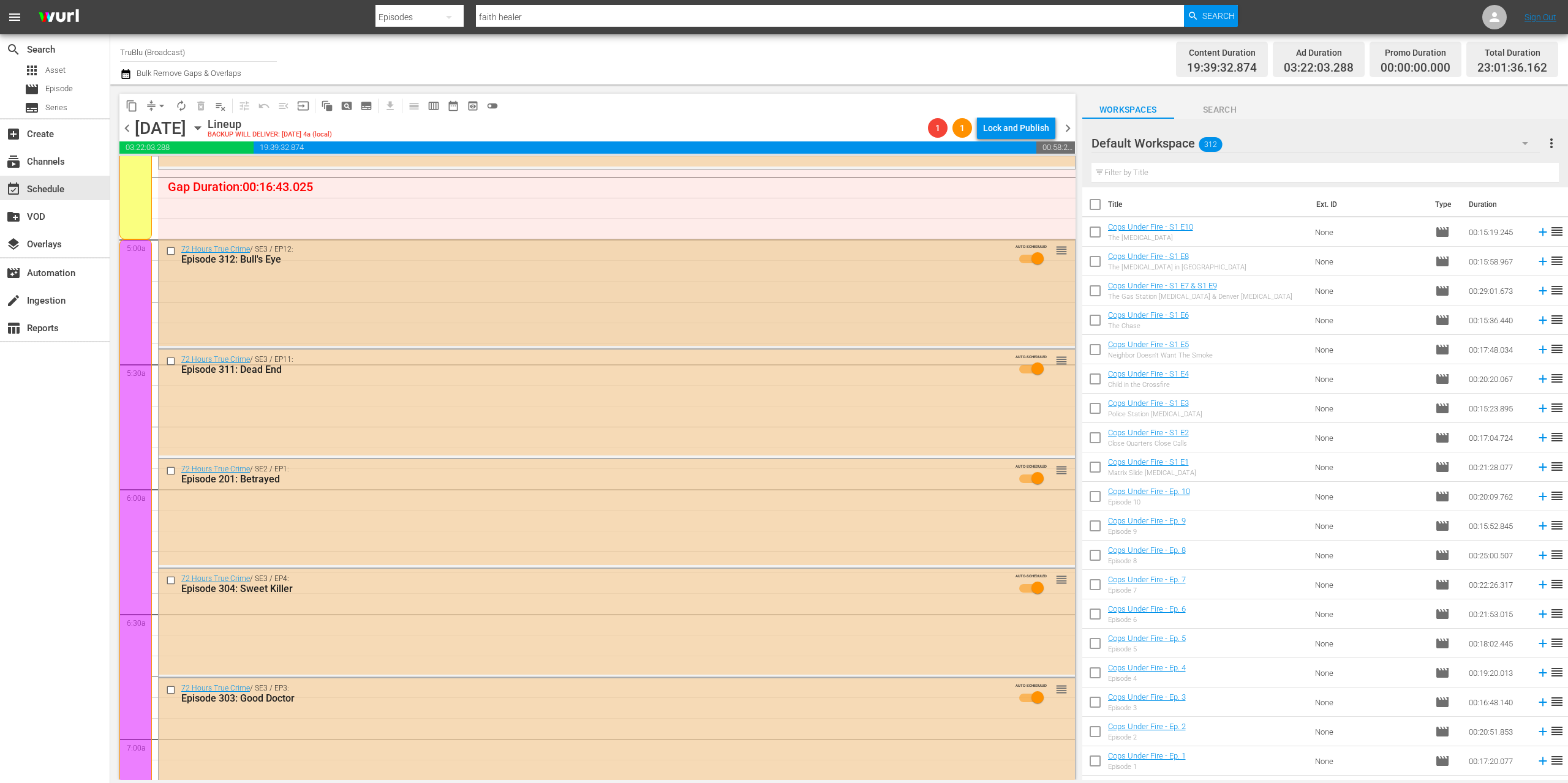
scroll to position [1123, 0]
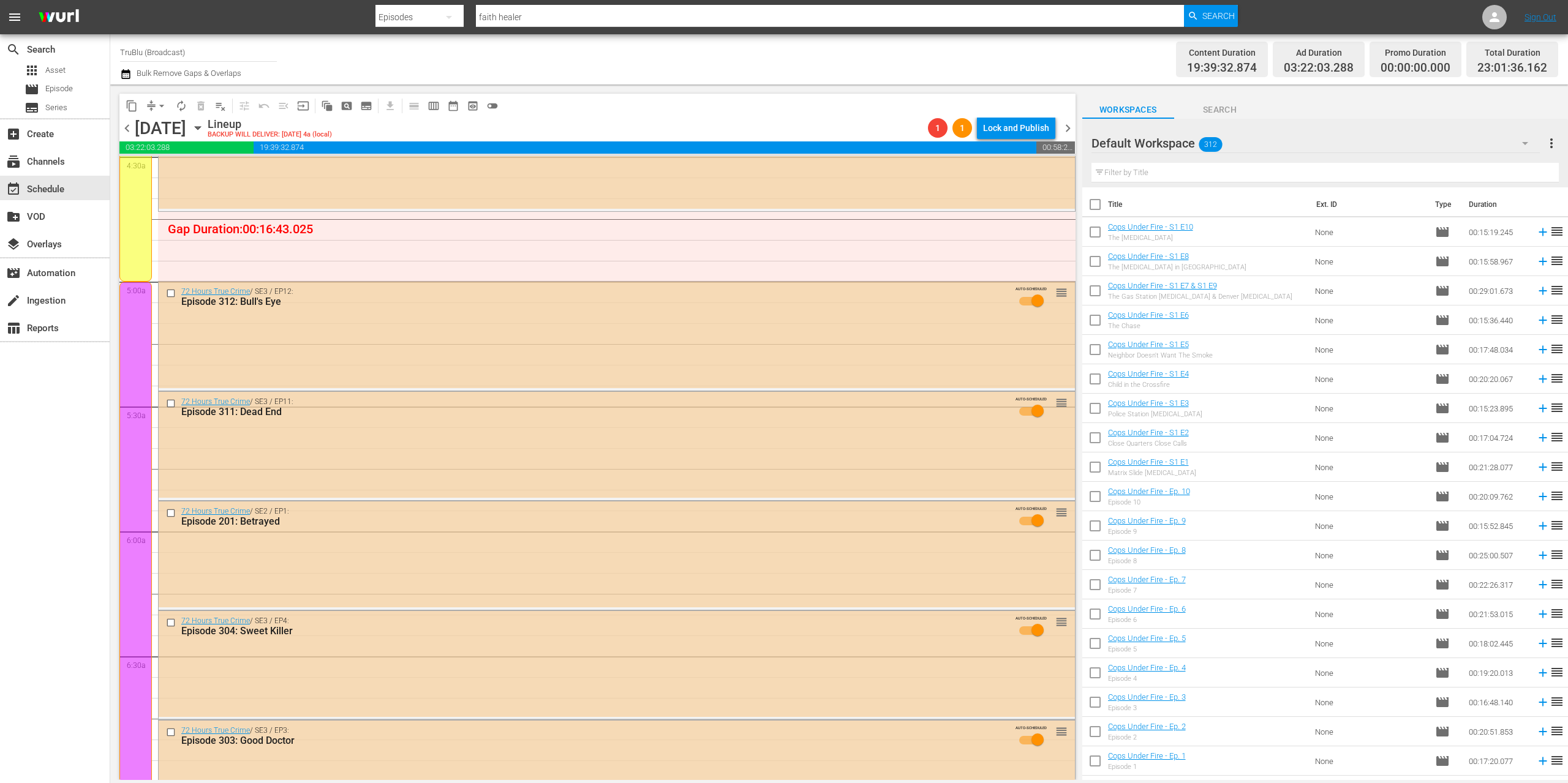
click at [129, 122] on span "chevron_left" at bounding box center [127, 128] width 16 height 16
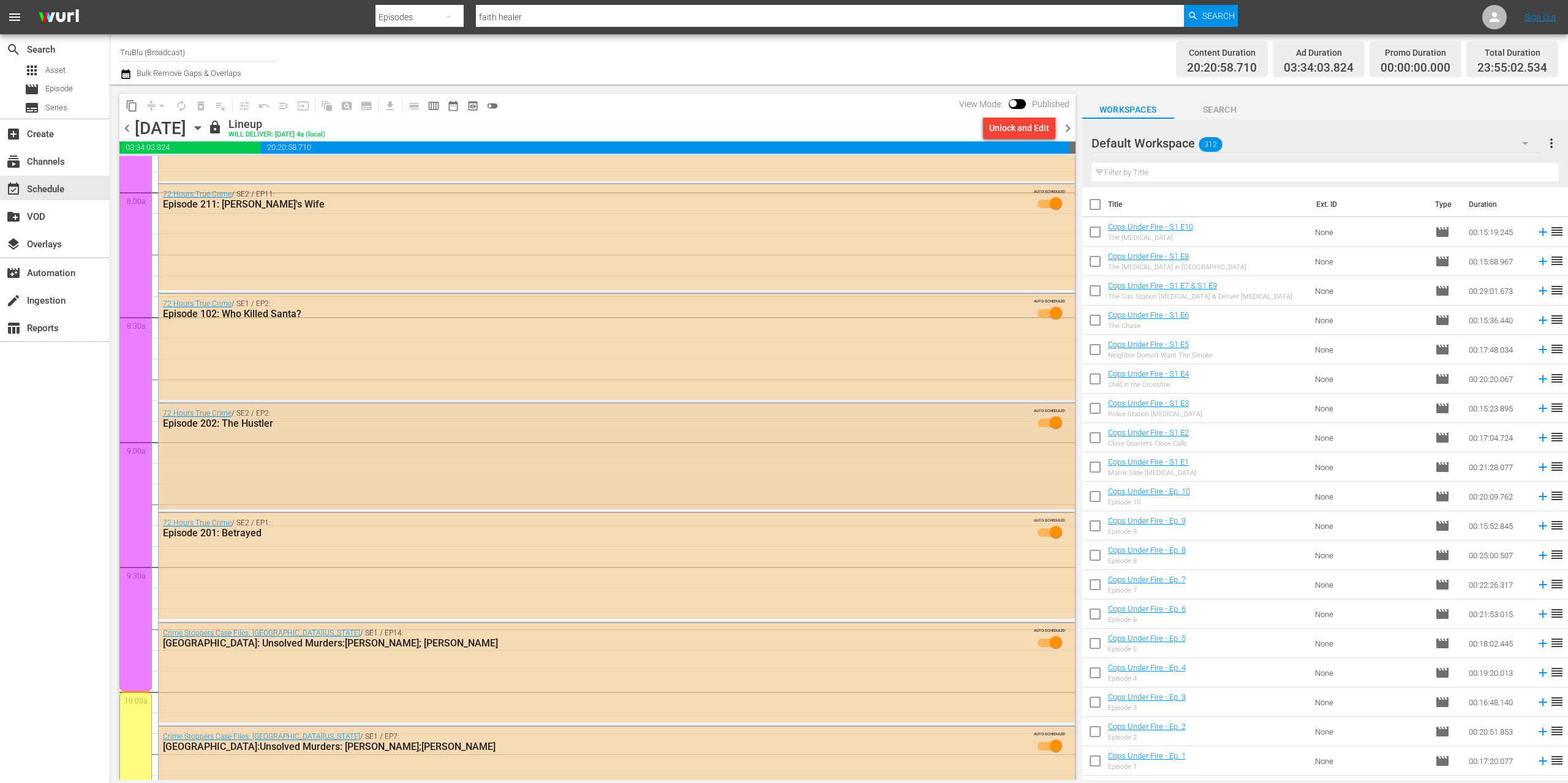
scroll to position [1964, 0]
click at [132, 127] on span "chevron_left" at bounding box center [127, 128] width 16 height 16
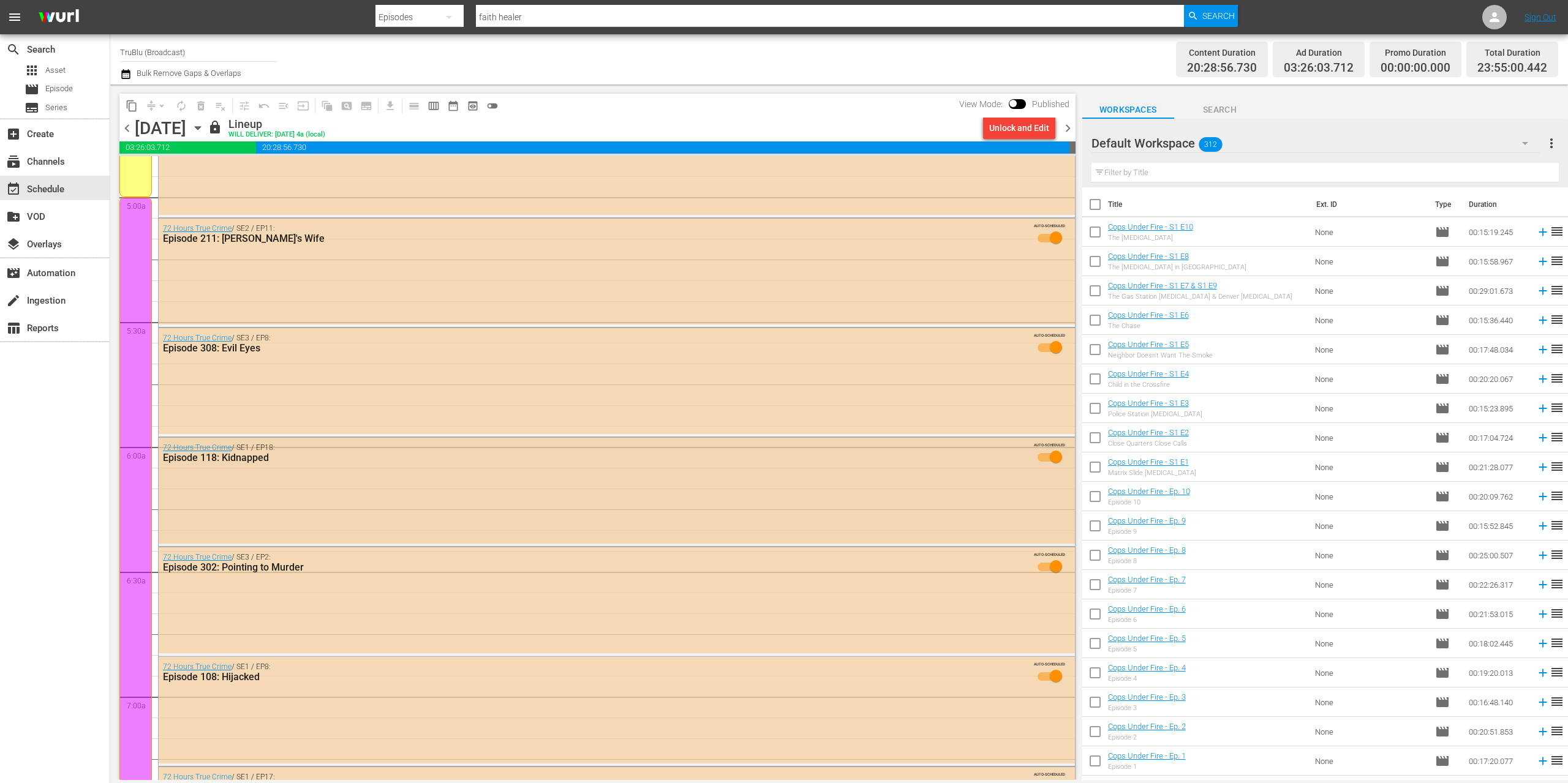
scroll to position [1076, 0]
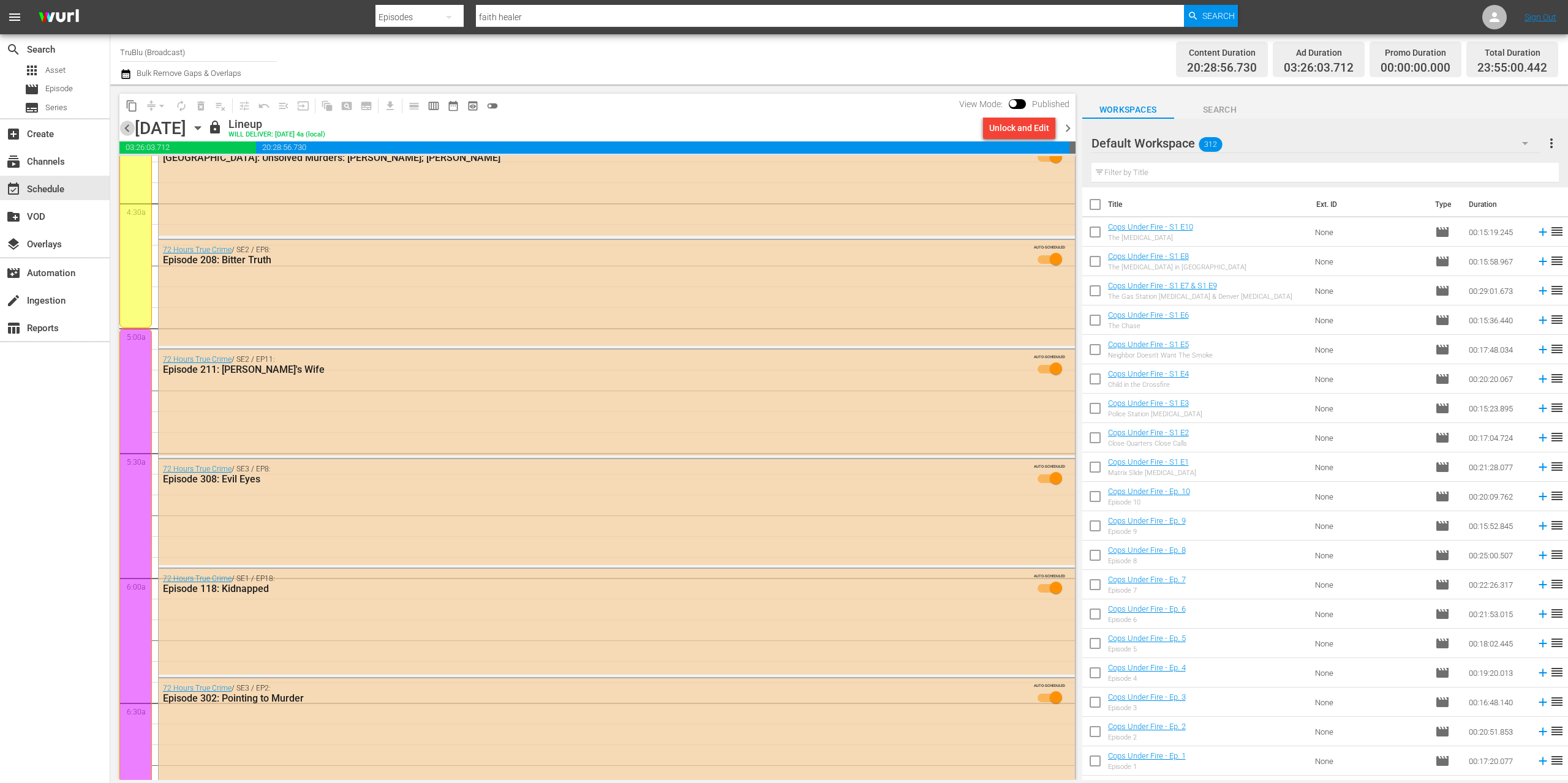
click at [129, 134] on span "chevron_left" at bounding box center [127, 128] width 16 height 16
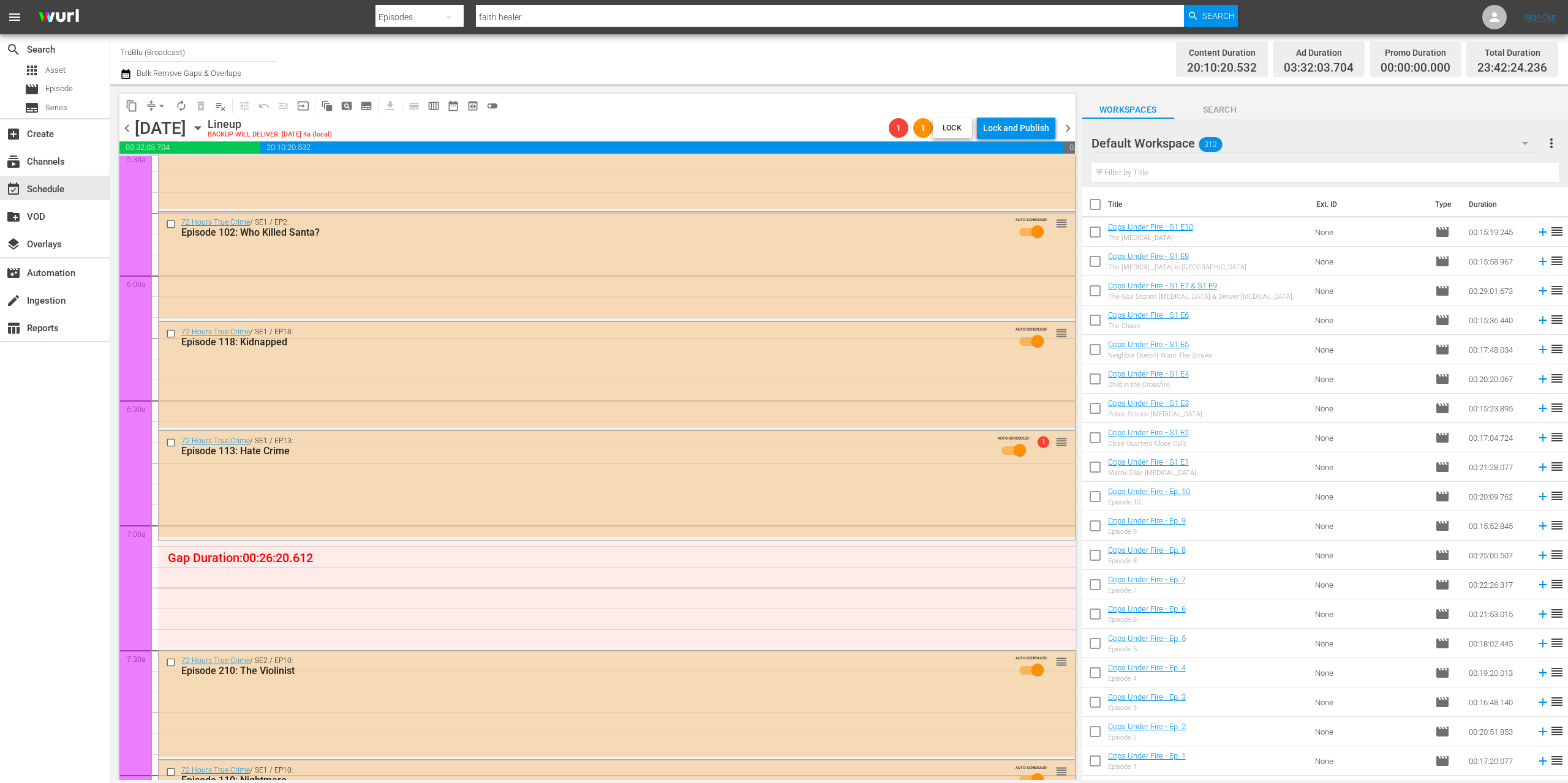
scroll to position [1542, 0]
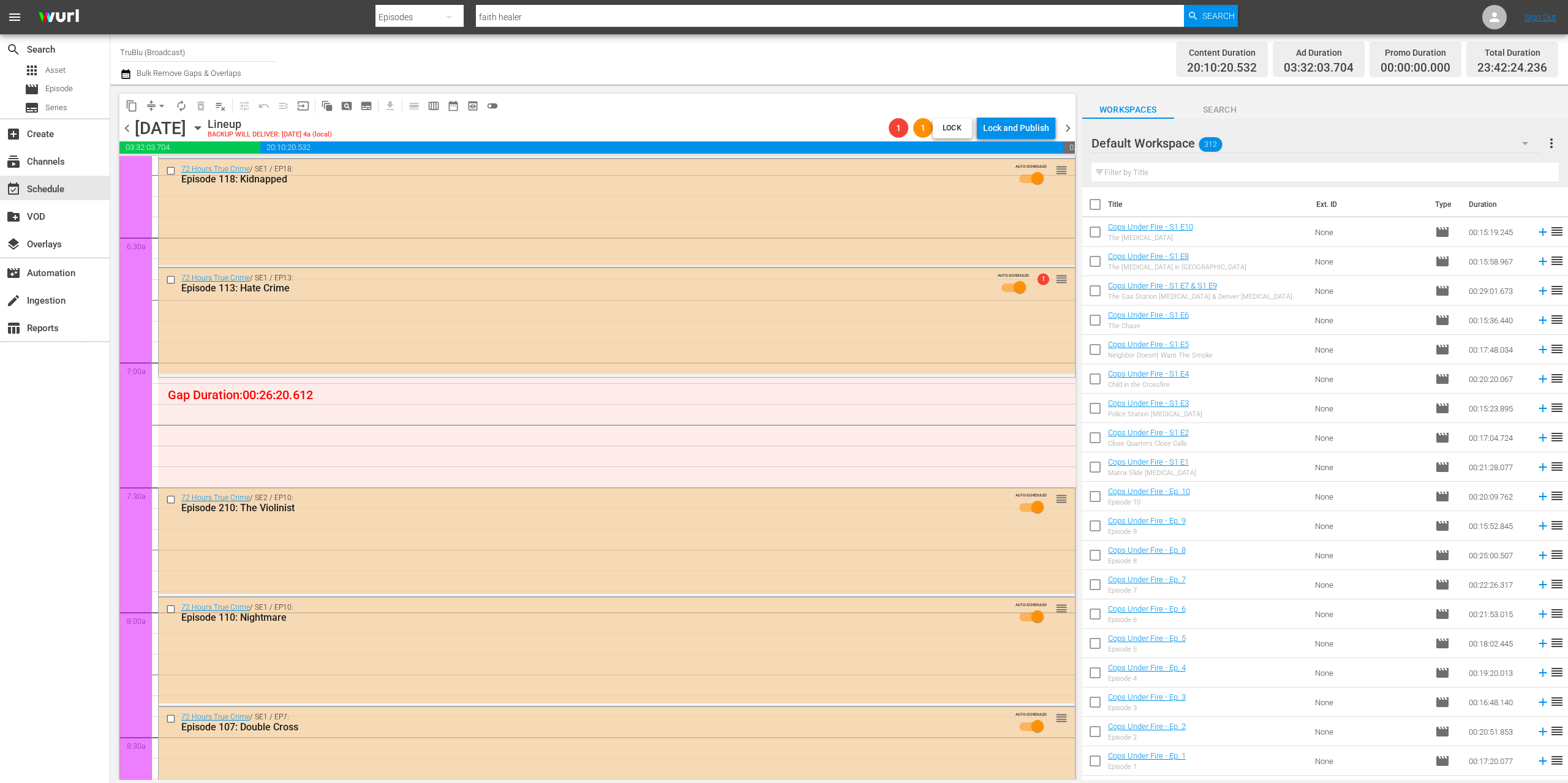
click at [1067, 127] on span "chevron_right" at bounding box center [1068, 128] width 16 height 16
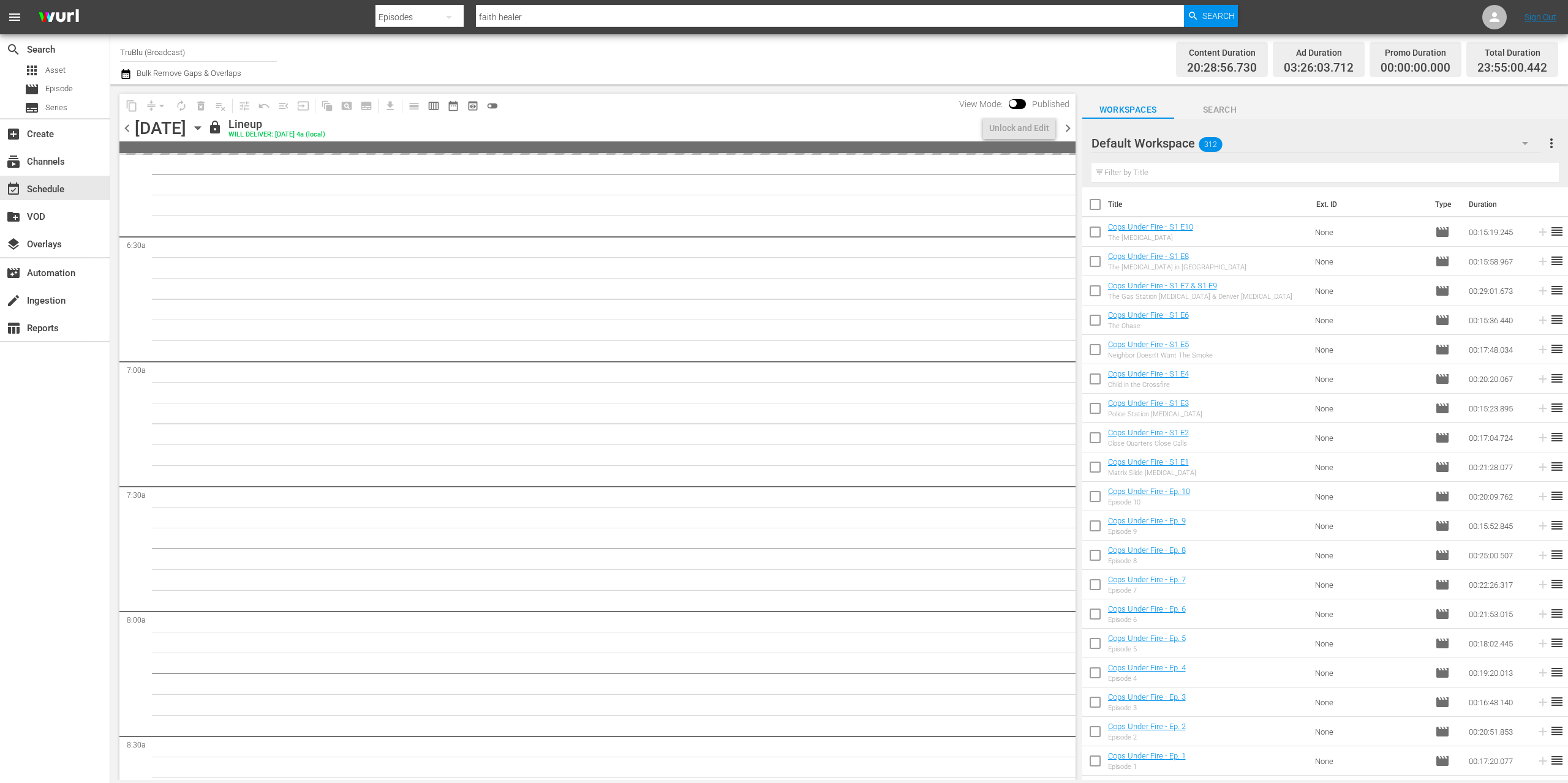
click at [1067, 127] on span "chevron_right" at bounding box center [1068, 128] width 16 height 16
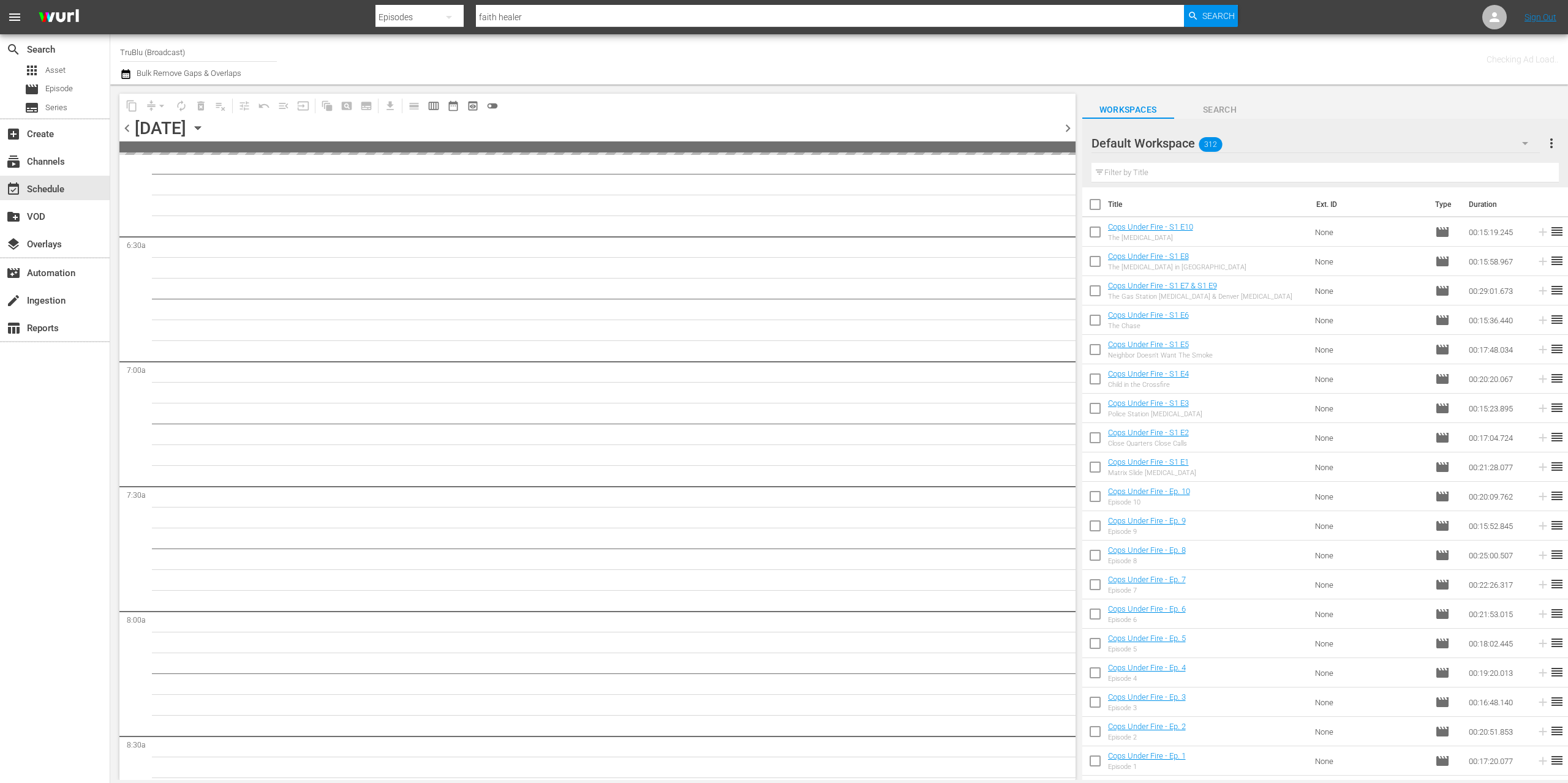
click at [1067, 127] on span "chevron_right" at bounding box center [1068, 128] width 16 height 16
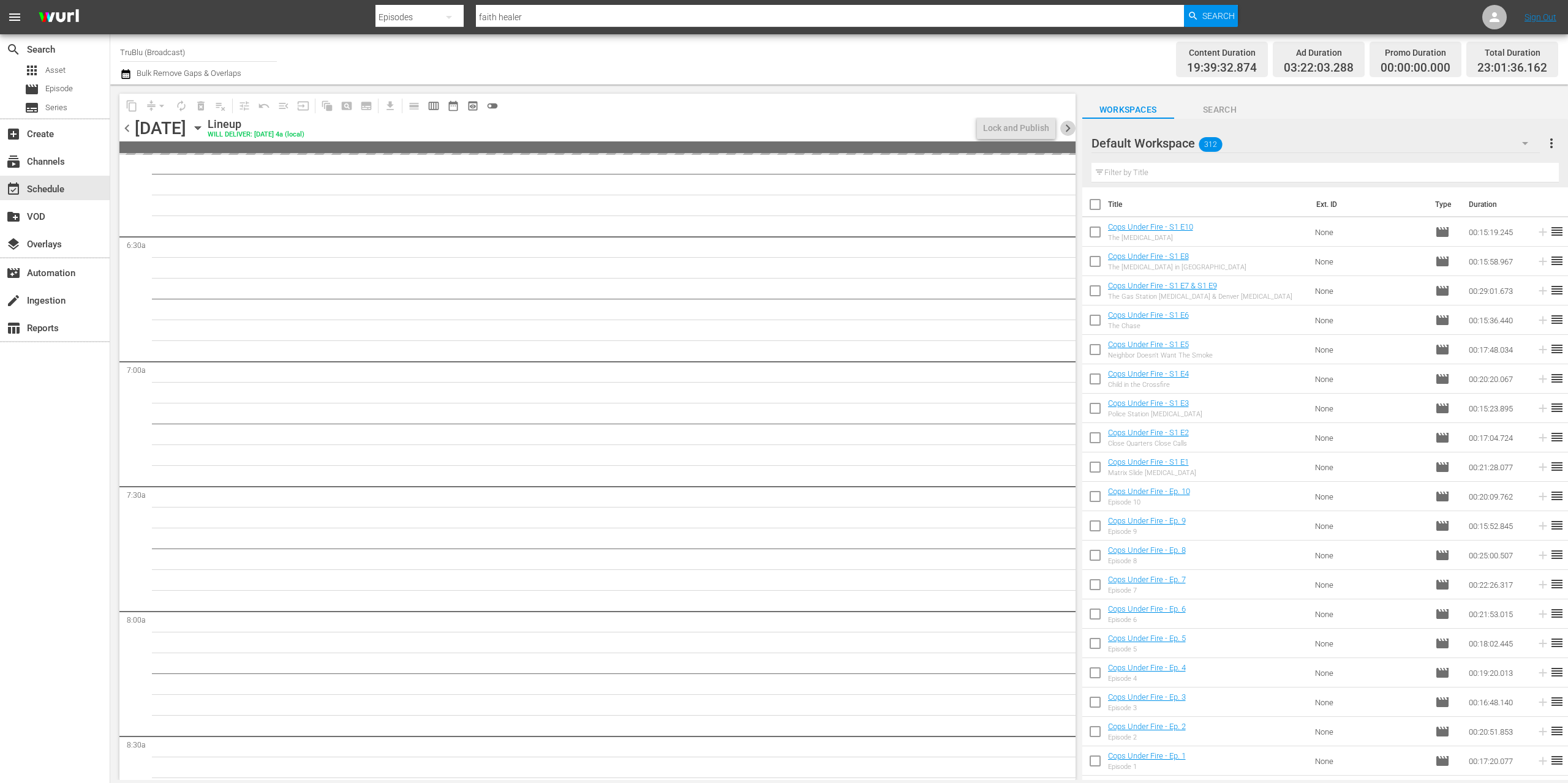
click at [1067, 127] on span "chevron_right" at bounding box center [1068, 128] width 16 height 16
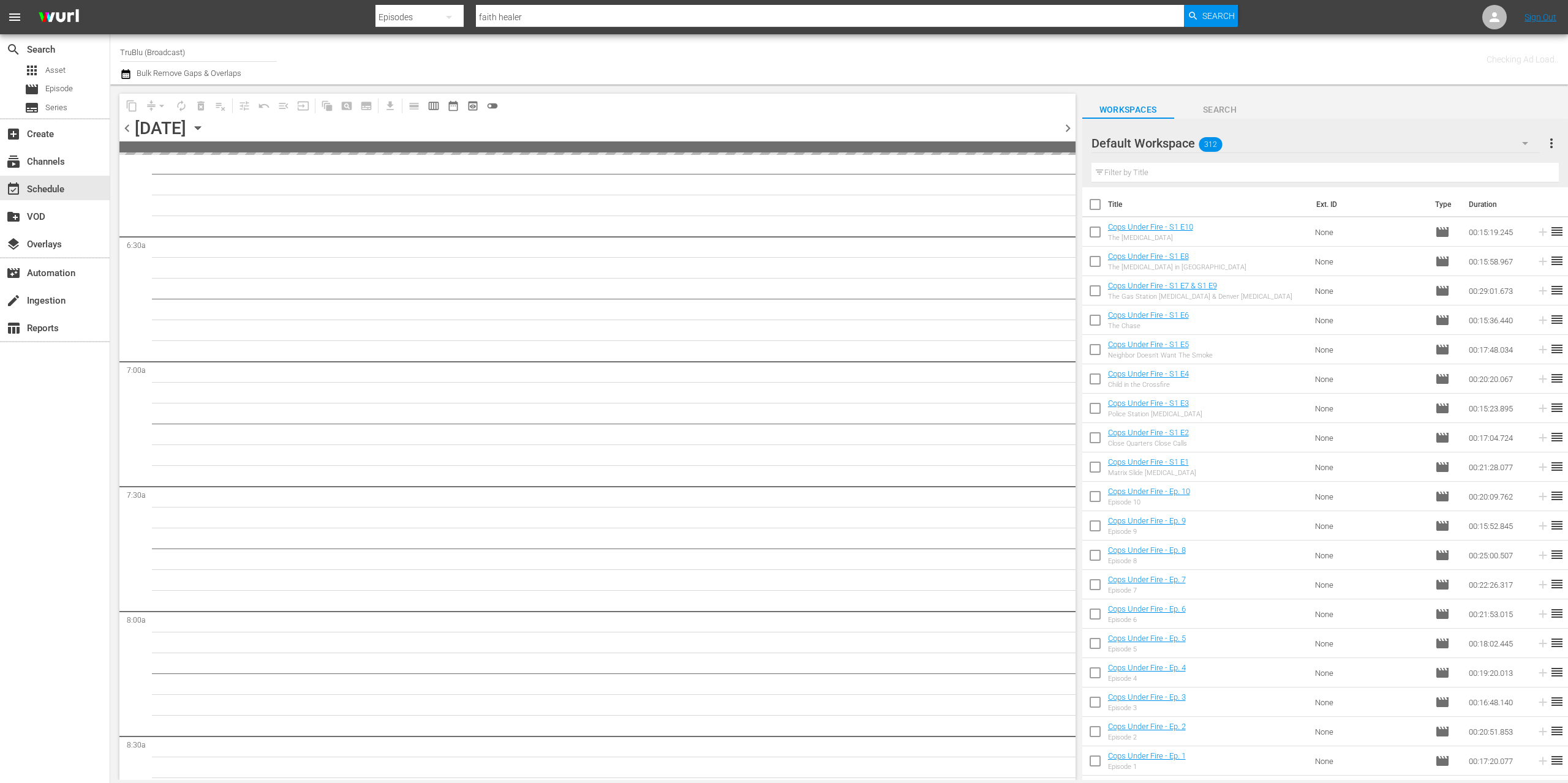
click at [1067, 127] on span "chevron_right" at bounding box center [1068, 128] width 16 height 16
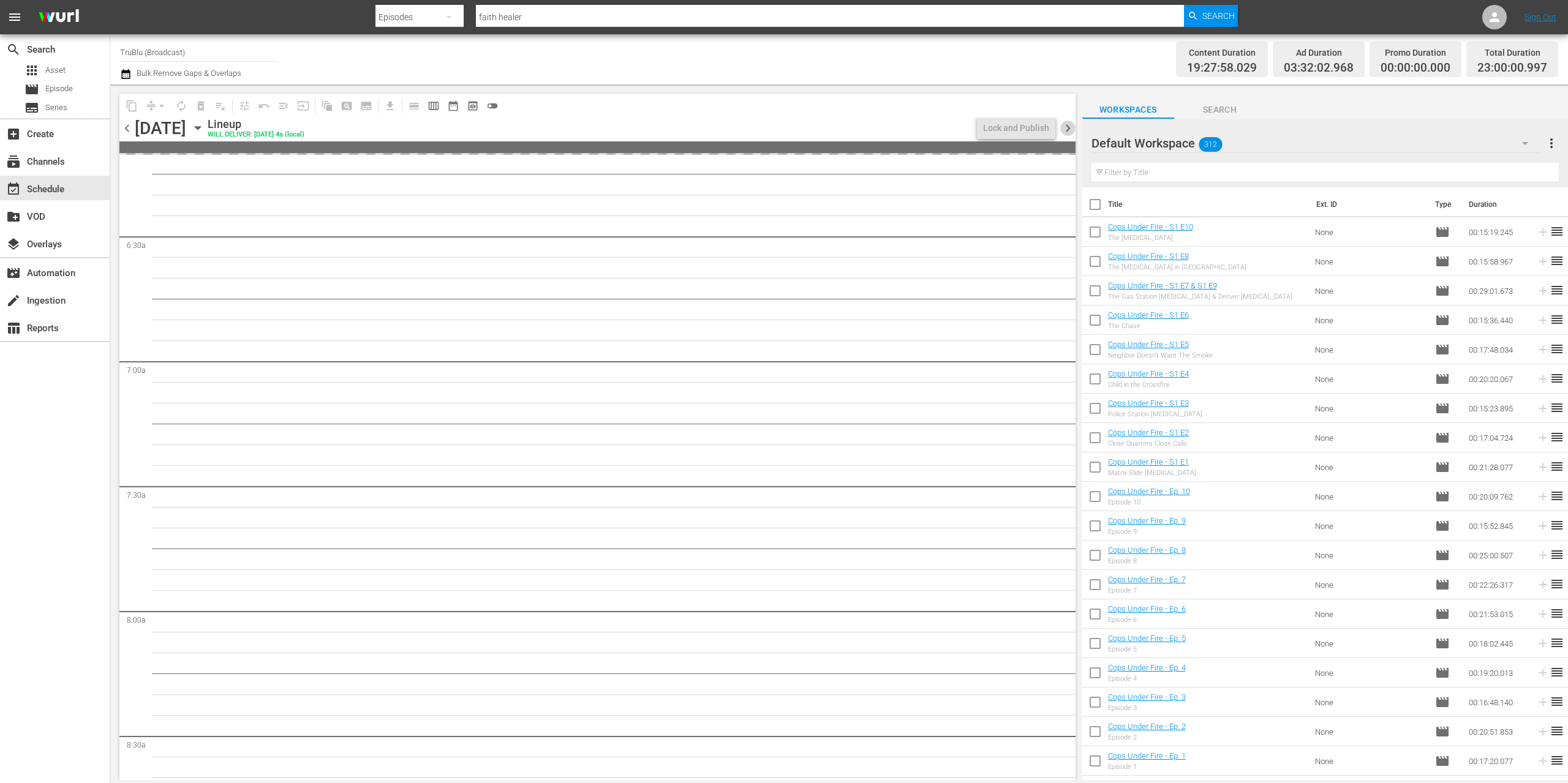
click at [1067, 127] on span "chevron_right" at bounding box center [1068, 128] width 16 height 16
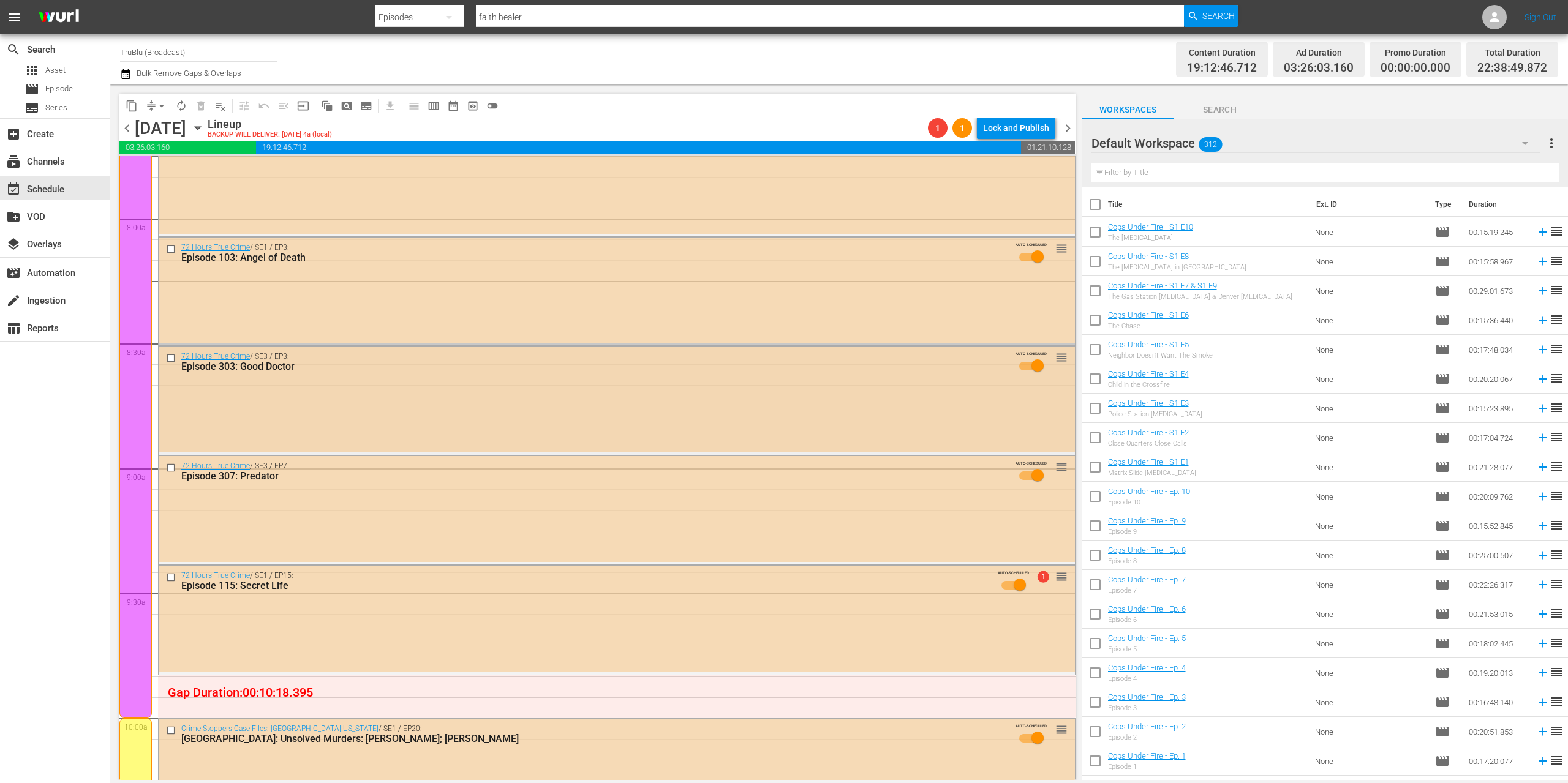
scroll to position [1996, 0]
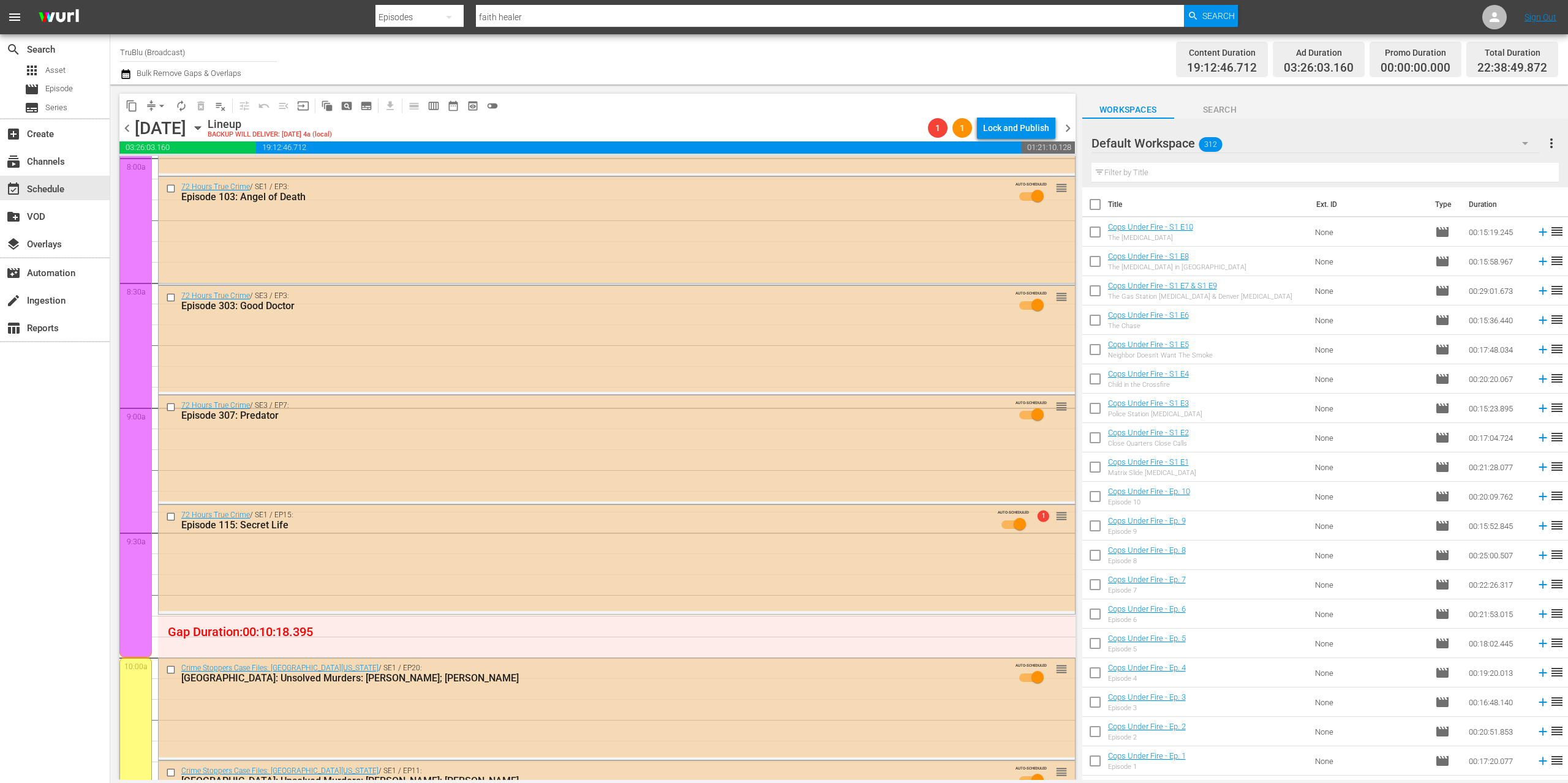
click at [1069, 128] on span "chevron_right" at bounding box center [1068, 128] width 16 height 16
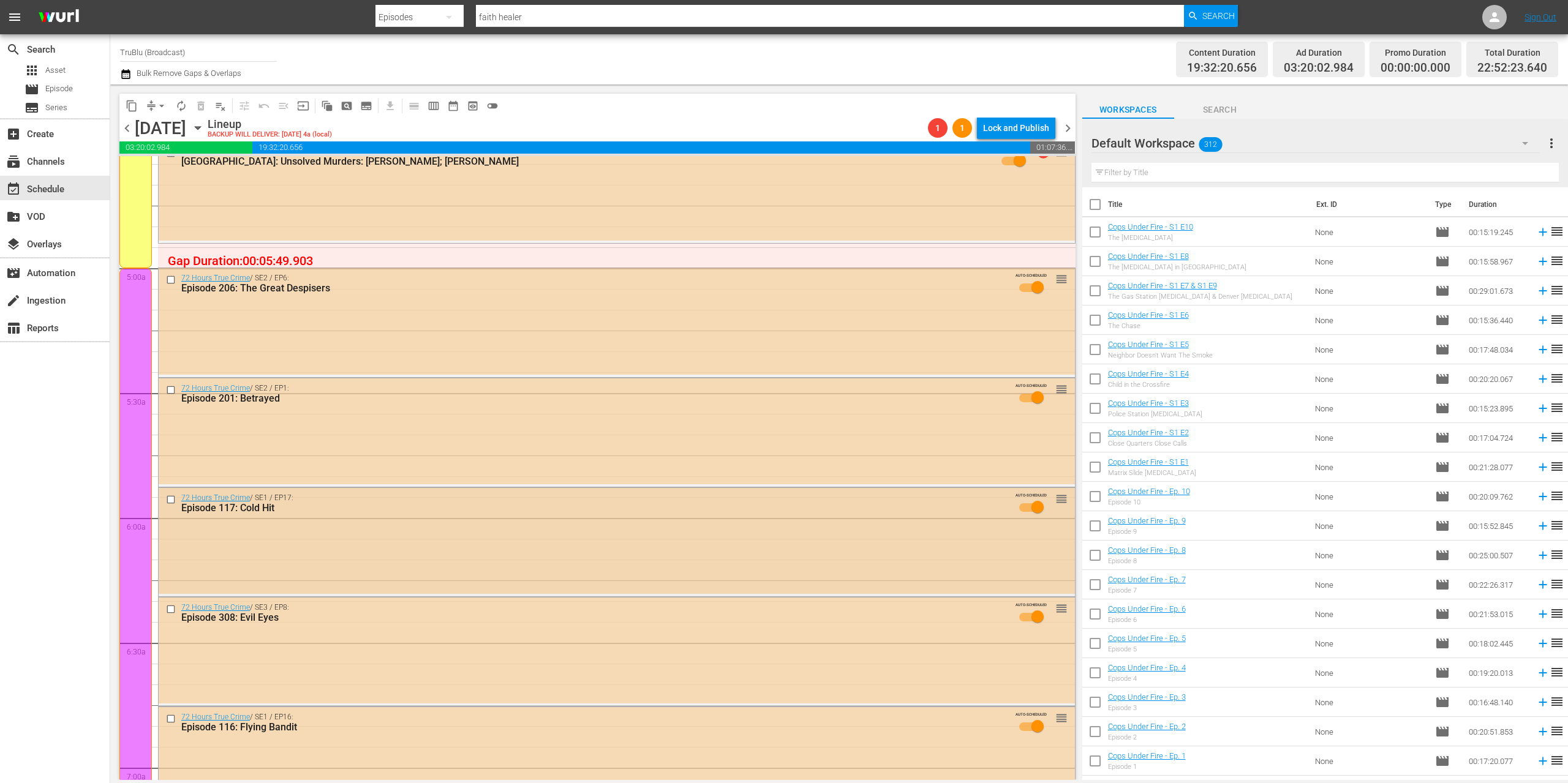
scroll to position [1135, 0]
